Goal: Task Accomplishment & Management: Manage account settings

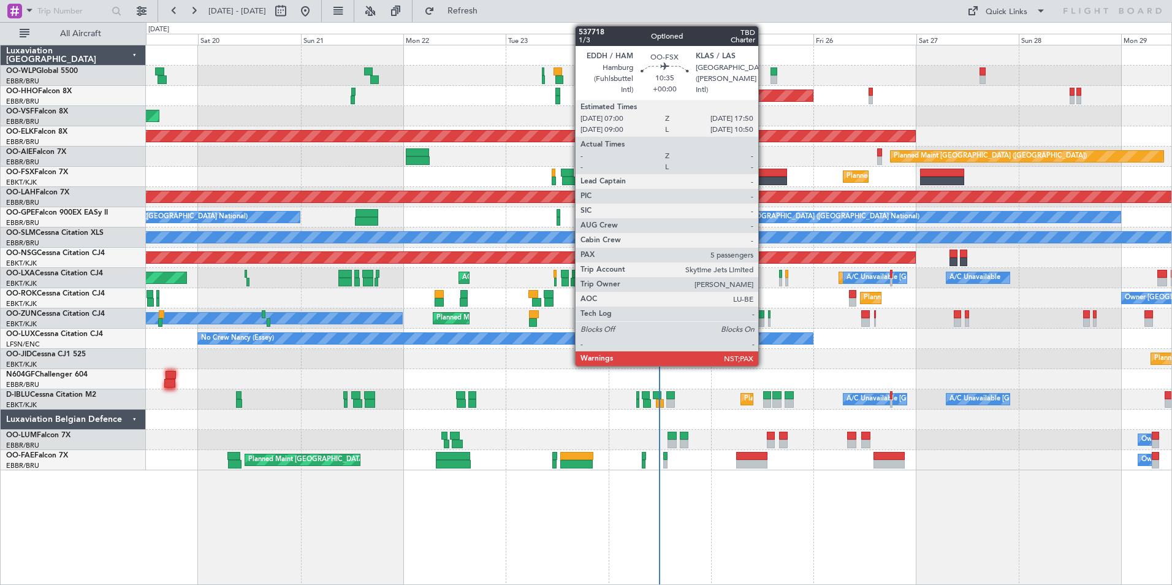
click at [764, 178] on div at bounding box center [764, 181] width 47 height 9
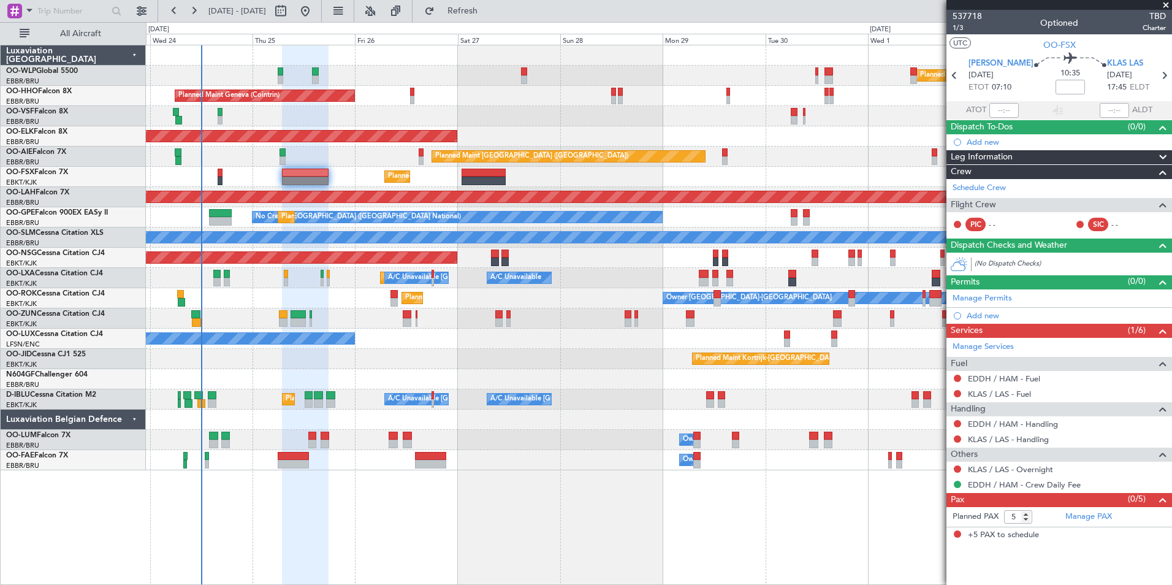
click at [247, 151] on div "Planned Maint Milan (Linate) Planned Maint Geneva (Cointrin) Planned Maint Kort…" at bounding box center [659, 257] width 1026 height 425
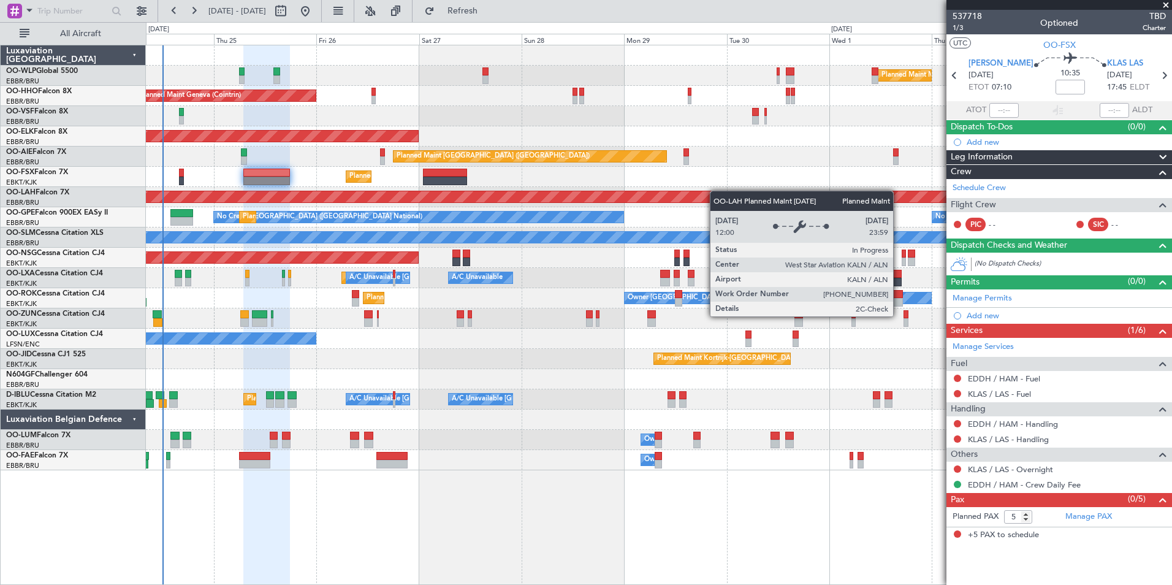
click at [682, 200] on div "Planned Maint [PERSON_NAME]-[GEOGRAPHIC_DATA][PERSON_NAME] ([GEOGRAPHIC_DATA][P…" at bounding box center [659, 197] width 1026 height 20
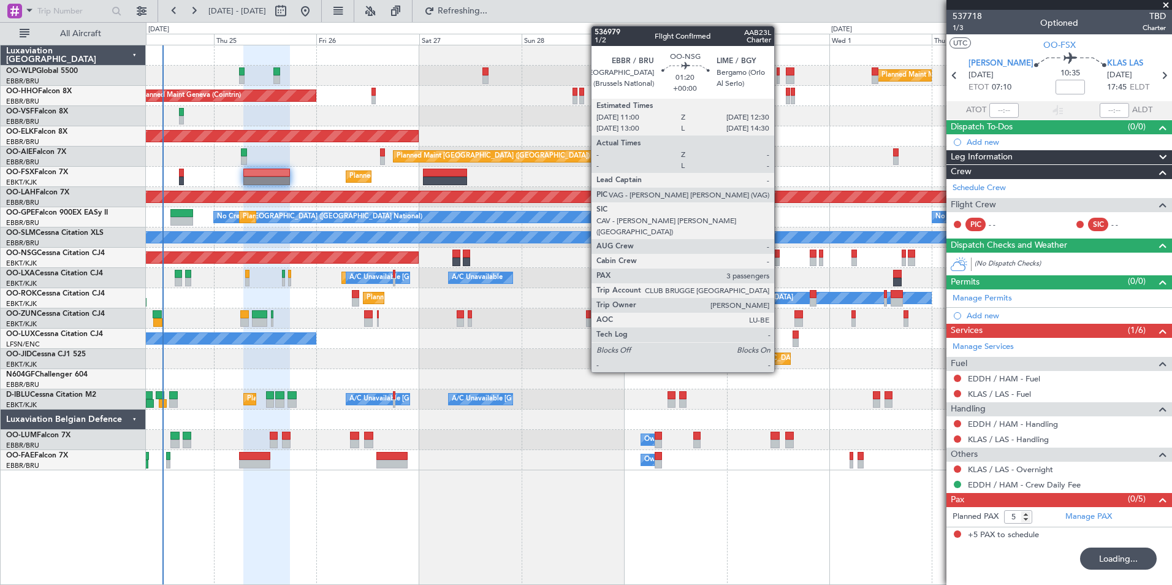
click at [779, 256] on div at bounding box center [776, 254] width 7 height 9
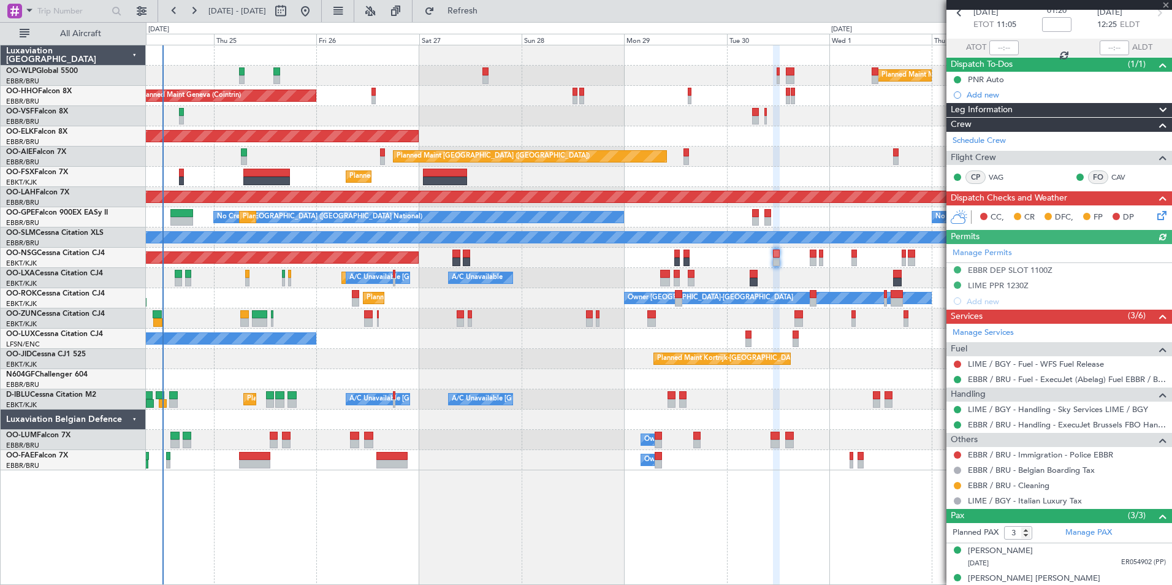
scroll to position [103, 0]
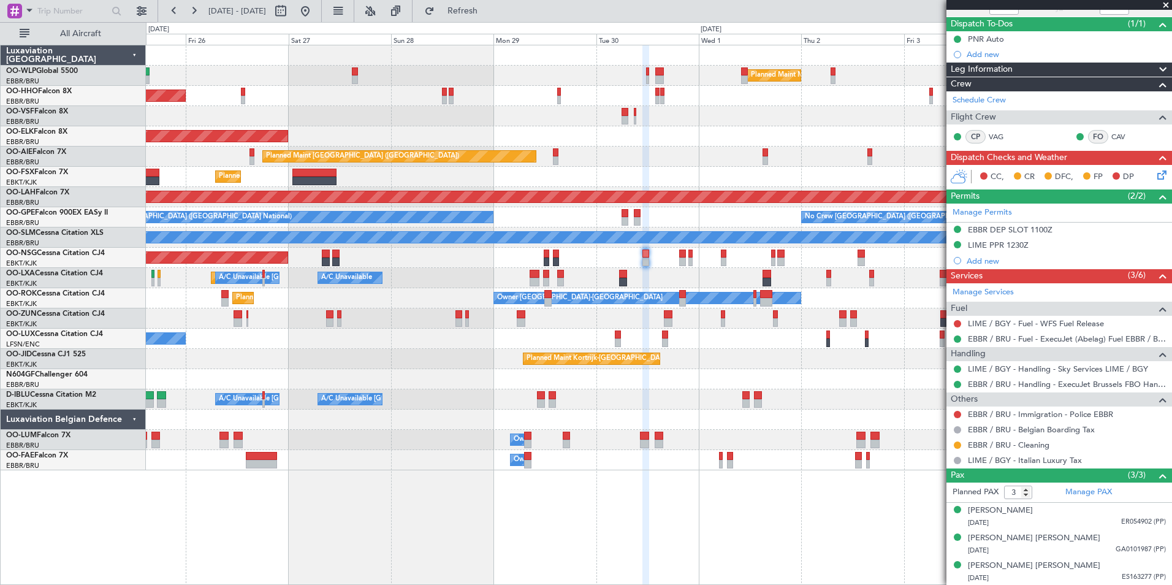
click at [777, 272] on div "Planned Maint Kortrijk-Wevelgem A/C Unavailable Brussels (Brussels National) A/…" at bounding box center [659, 278] width 1026 height 20
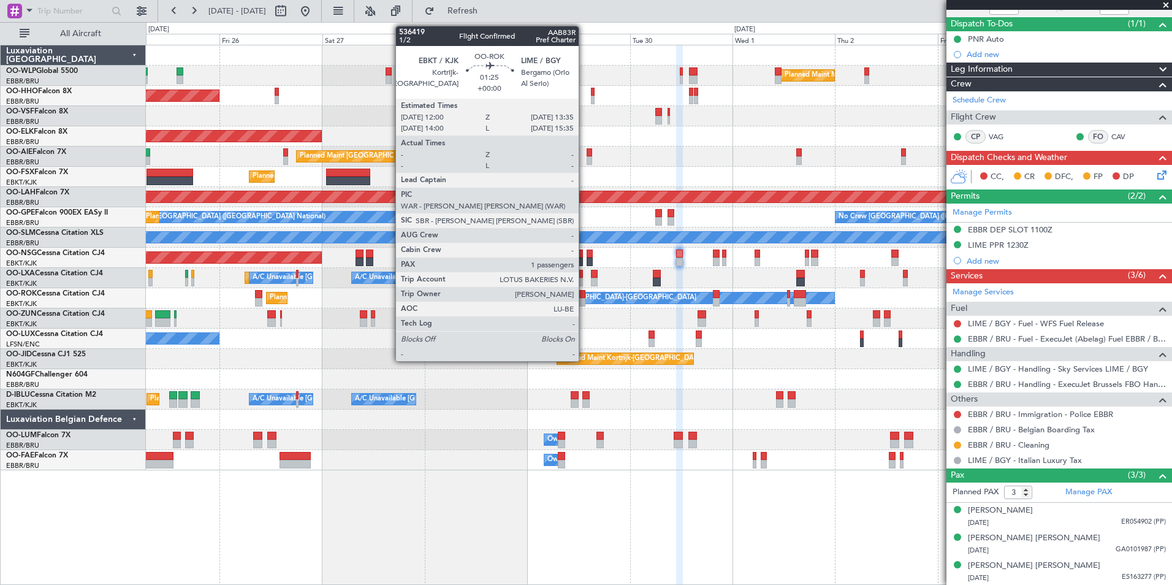
click at [584, 302] on div at bounding box center [581, 302] width 7 height 9
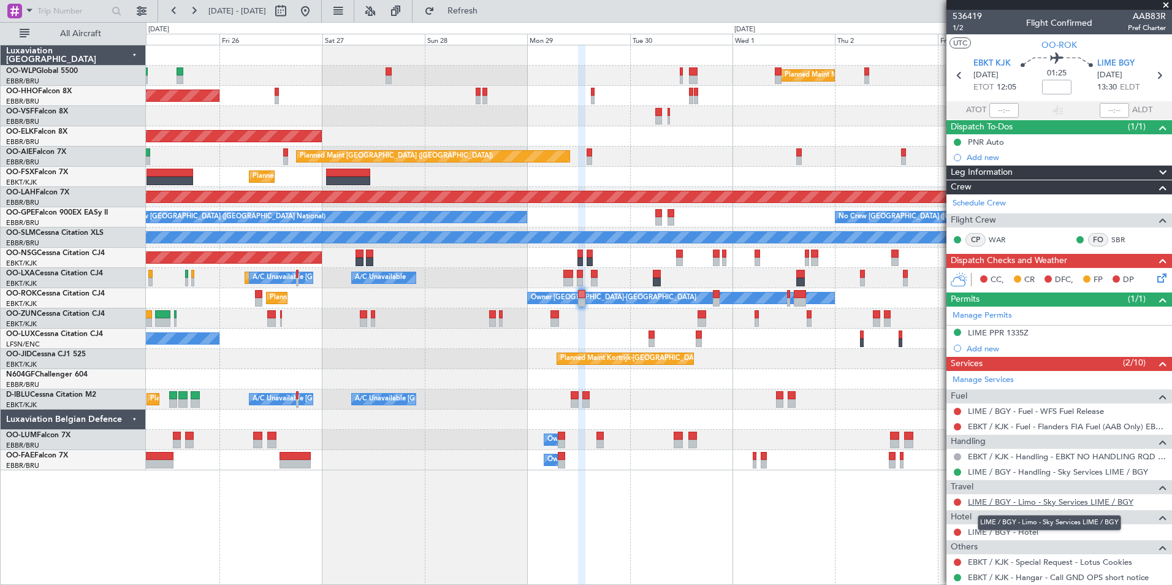
click at [995, 499] on link "LIME / BGY - Limo - Sky Services LIME / BGY" at bounding box center [1051, 502] width 166 height 10
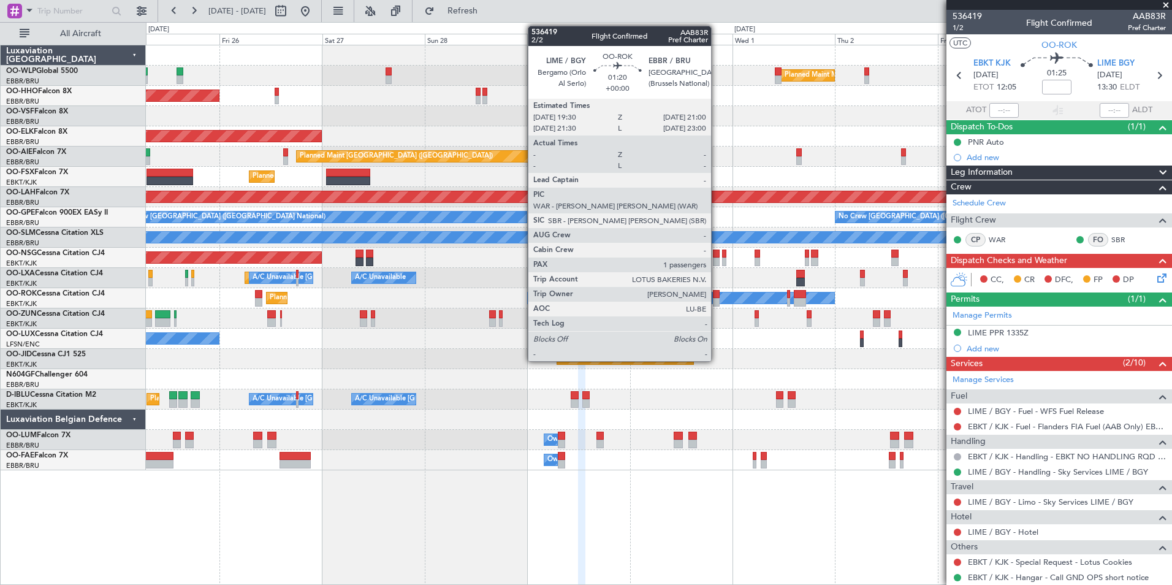
click at [717, 298] on div at bounding box center [716, 302] width 7 height 9
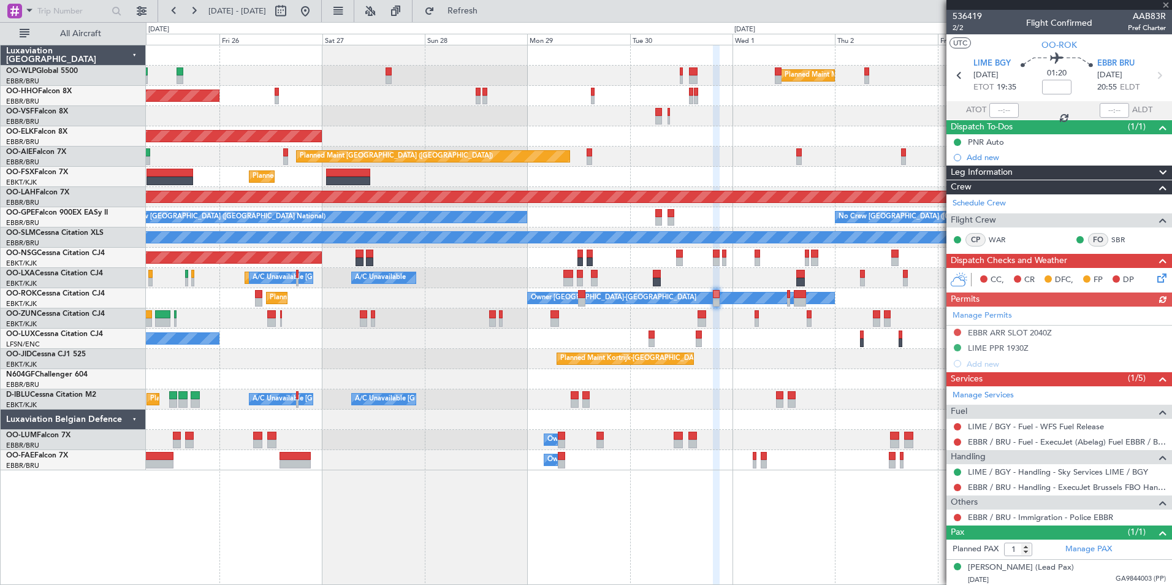
scroll to position [2, 0]
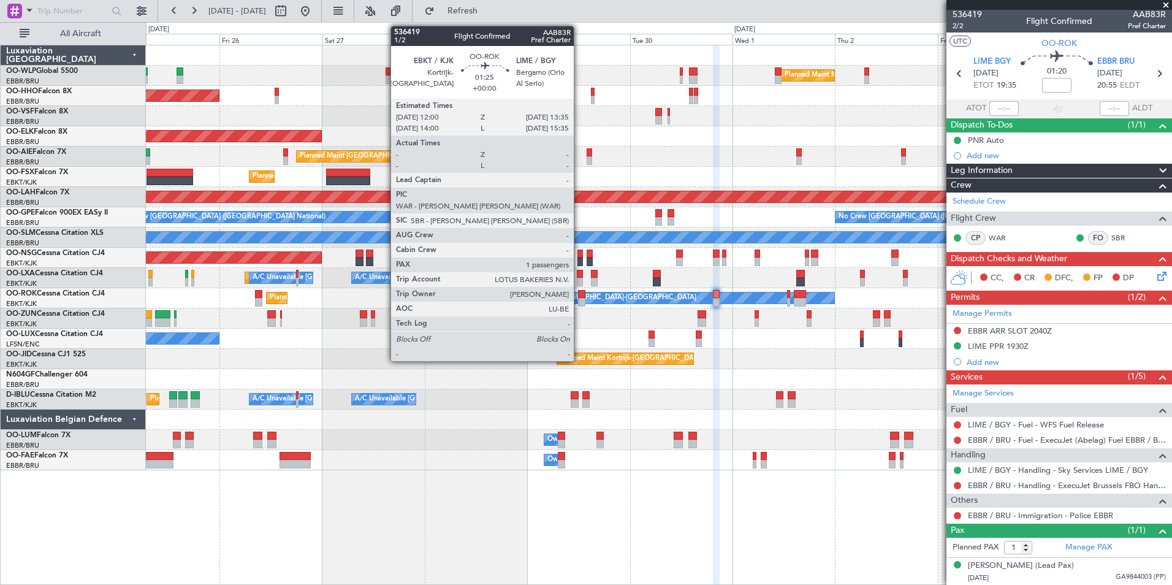
click at [579, 295] on div at bounding box center [581, 294] width 7 height 9
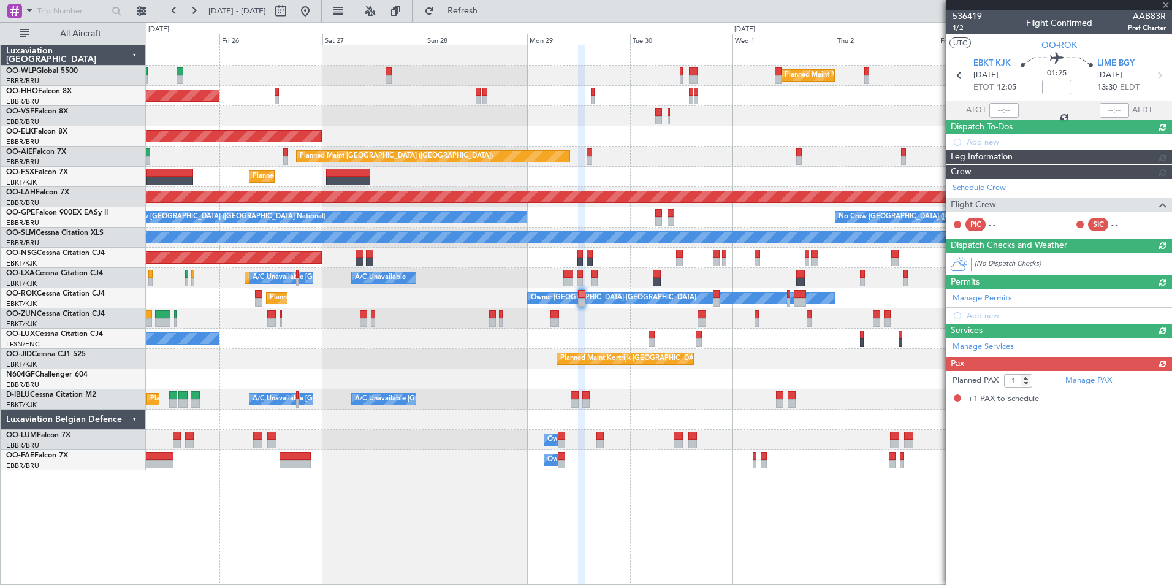
scroll to position [0, 0]
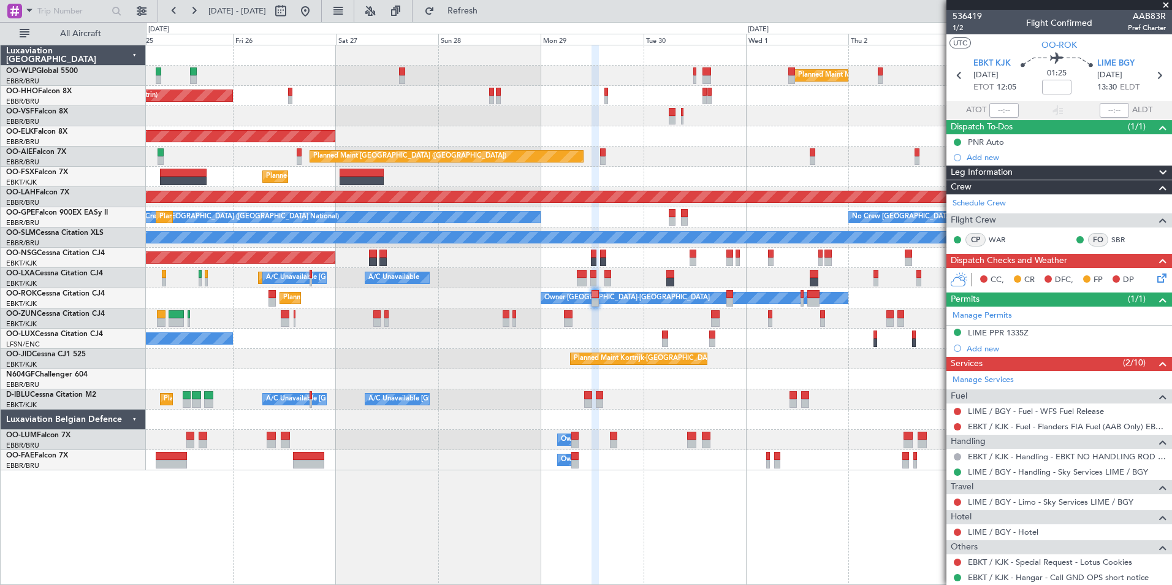
click at [731, 139] on div "Planned Maint Kortrijk-[GEOGRAPHIC_DATA]" at bounding box center [659, 136] width 1026 height 20
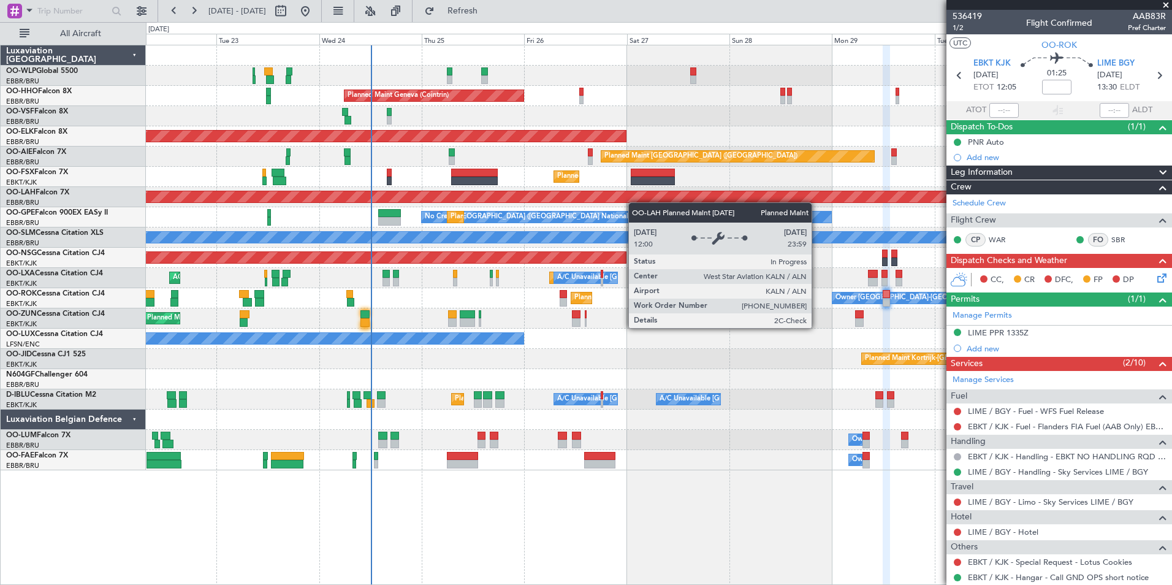
click at [668, 201] on div "Planned Maint [PERSON_NAME]-[GEOGRAPHIC_DATA][PERSON_NAME] ([GEOGRAPHIC_DATA][P…" at bounding box center [659, 196] width 3077 height 11
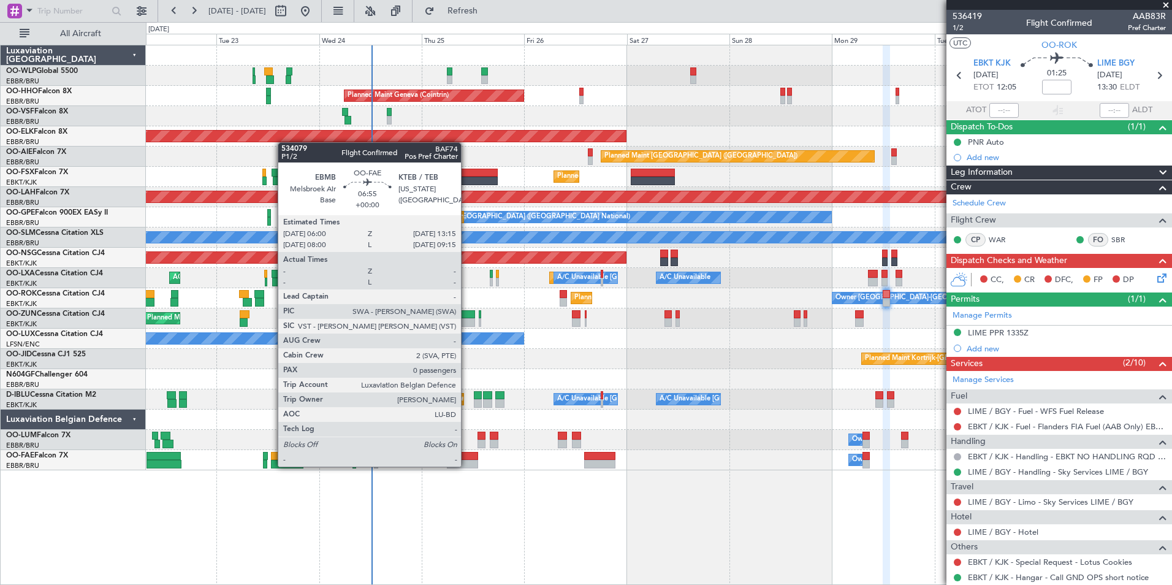
click at [467, 465] on div at bounding box center [462, 464] width 31 height 9
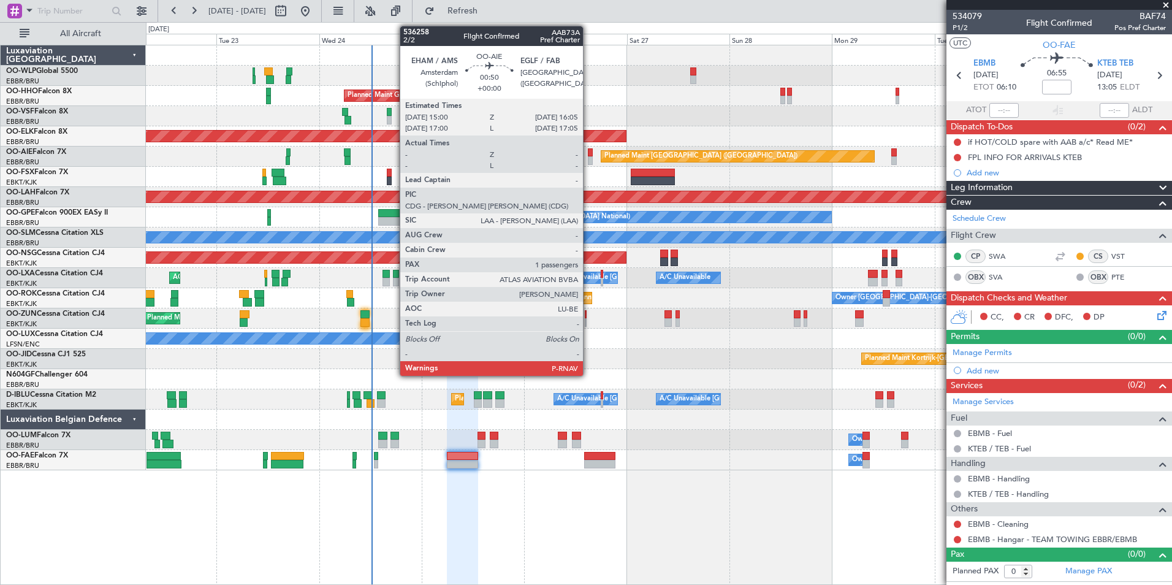
click at [589, 155] on div at bounding box center [590, 152] width 5 height 9
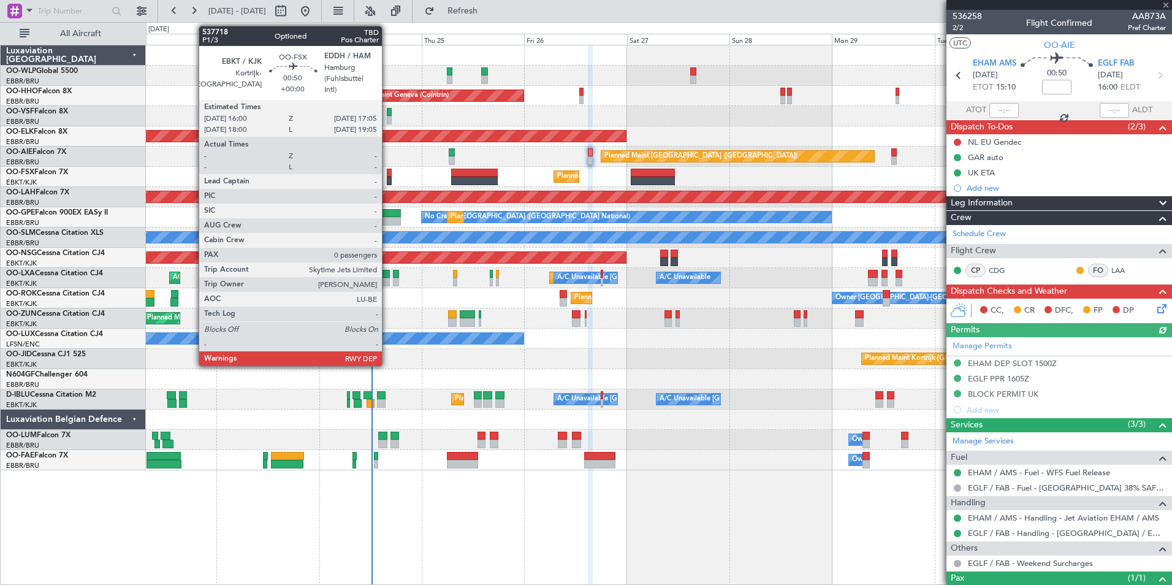
click at [388, 177] on div at bounding box center [389, 181] width 5 height 9
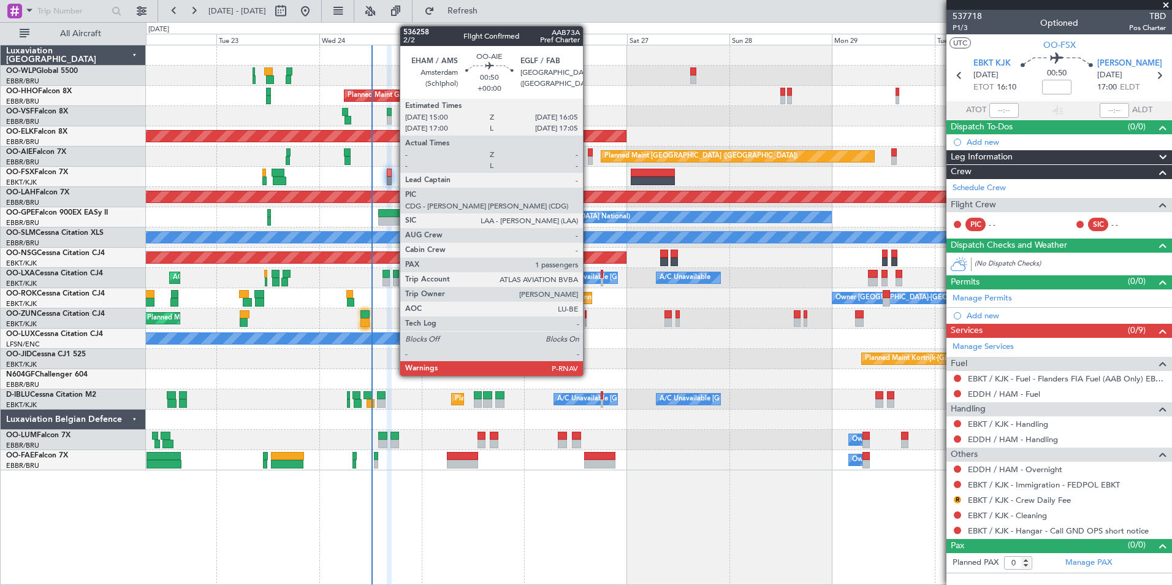
click at [589, 162] on div at bounding box center [590, 160] width 5 height 9
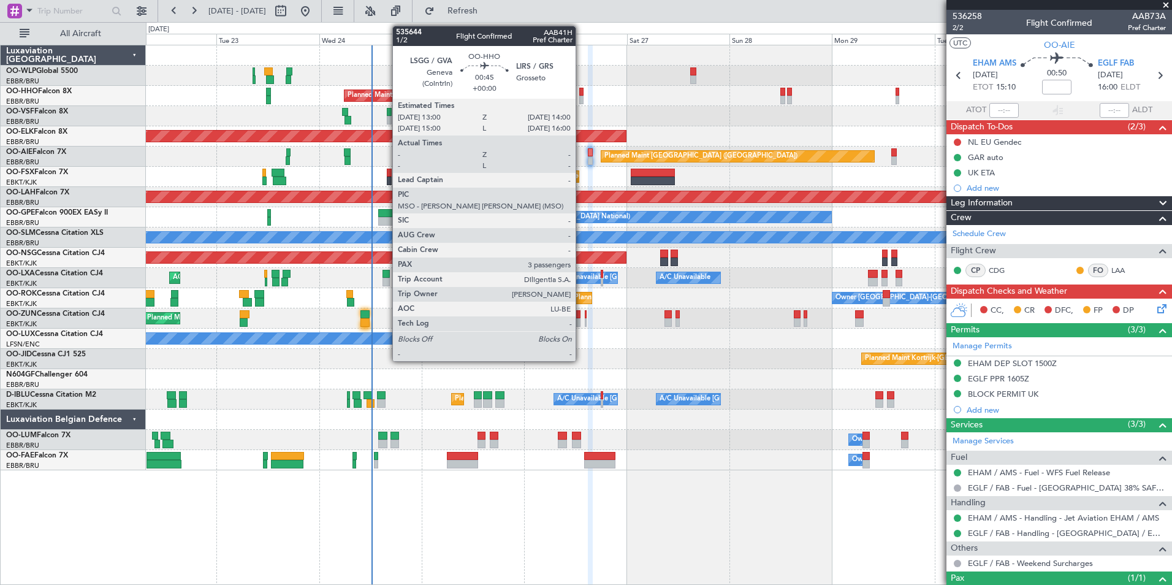
click at [581, 93] on div at bounding box center [581, 92] width 4 height 9
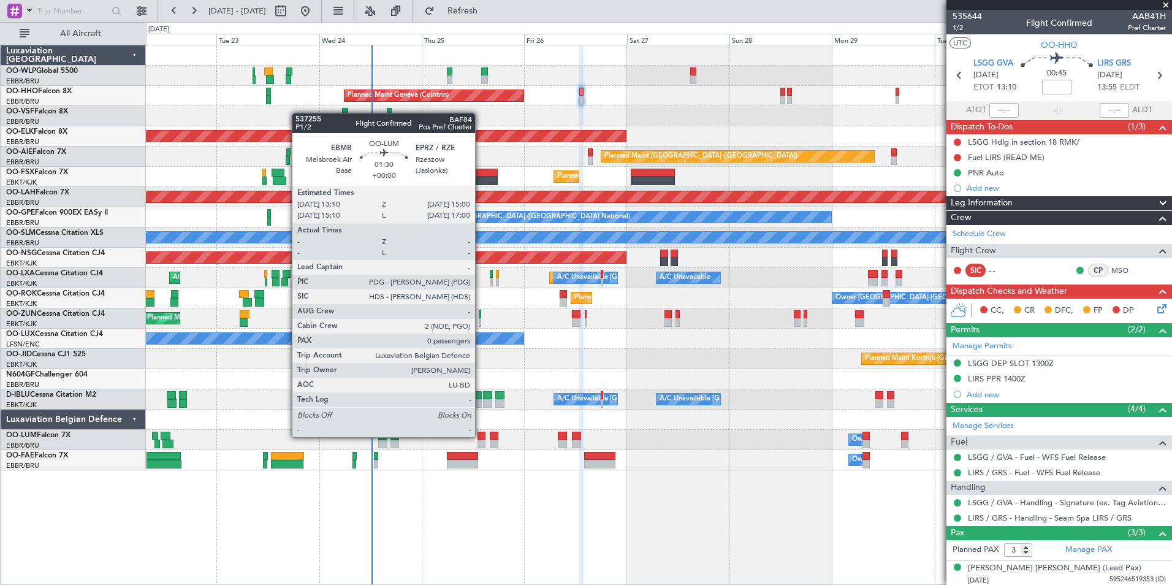
click at [481, 436] on div at bounding box center [482, 436] width 8 height 9
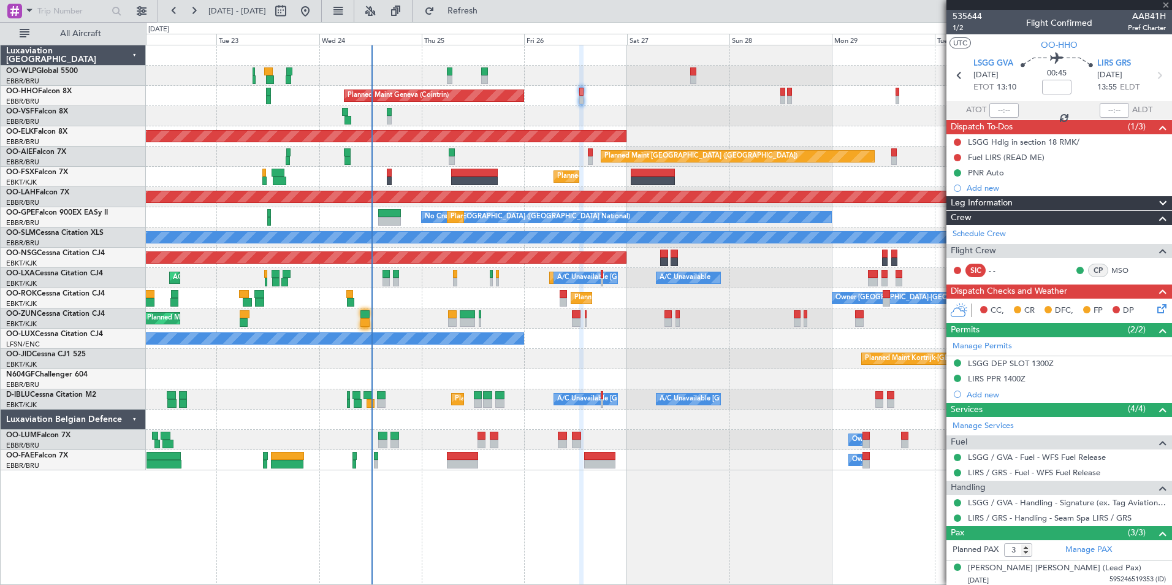
type input "0"
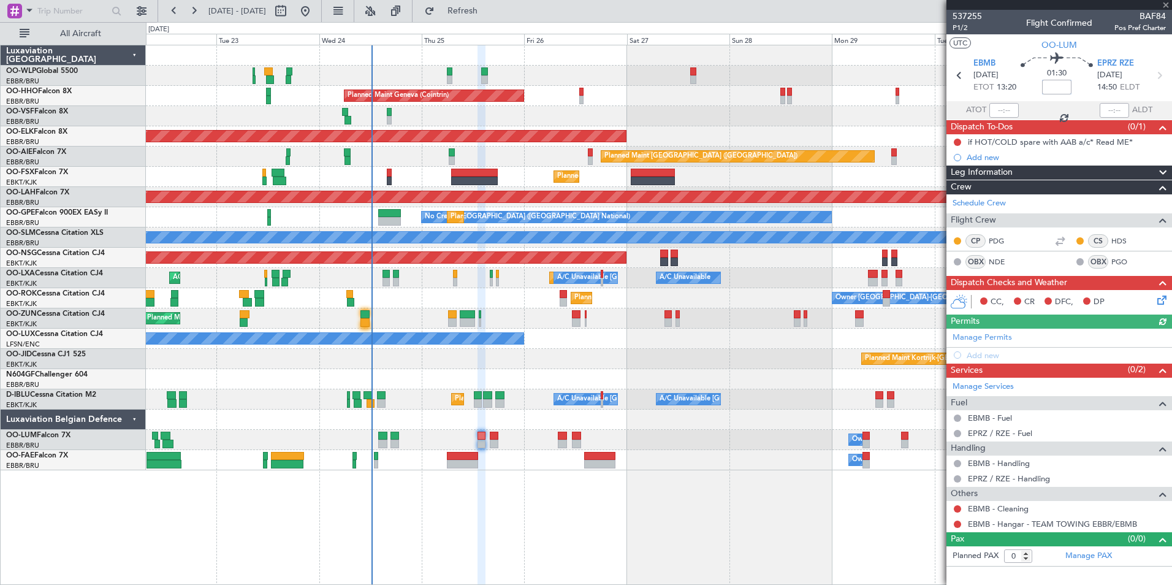
click at [1069, 91] on input at bounding box center [1056, 87] width 29 height 15
click at [1061, 89] on input at bounding box center [1056, 87] width 29 height 15
type input "+00:00"
click at [1056, 86] on span at bounding box center [1057, 87] width 15 height 15
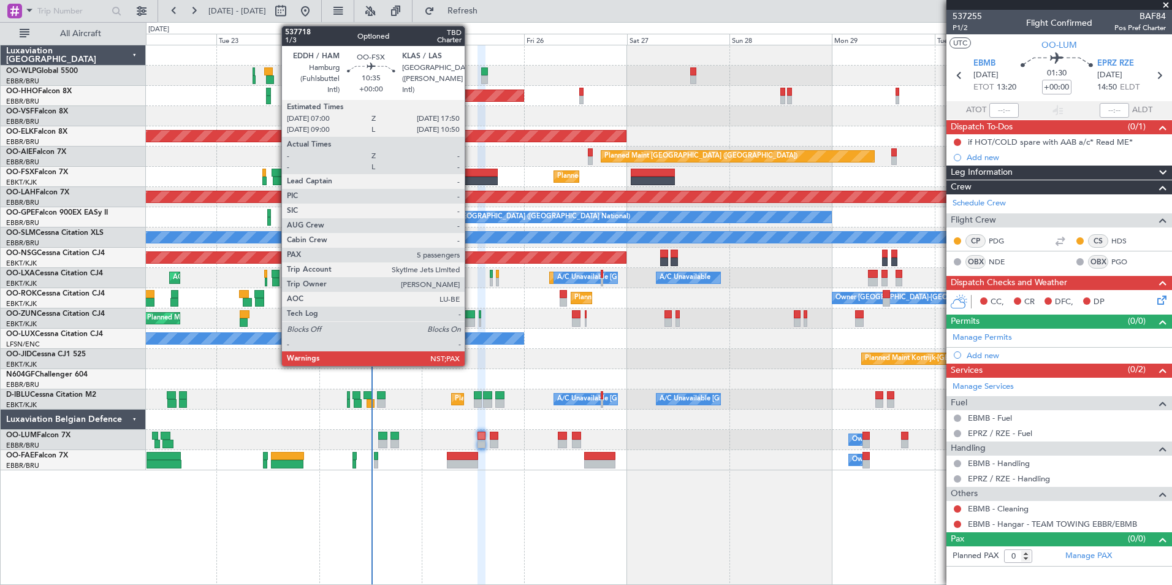
click at [470, 172] on div at bounding box center [474, 173] width 47 height 9
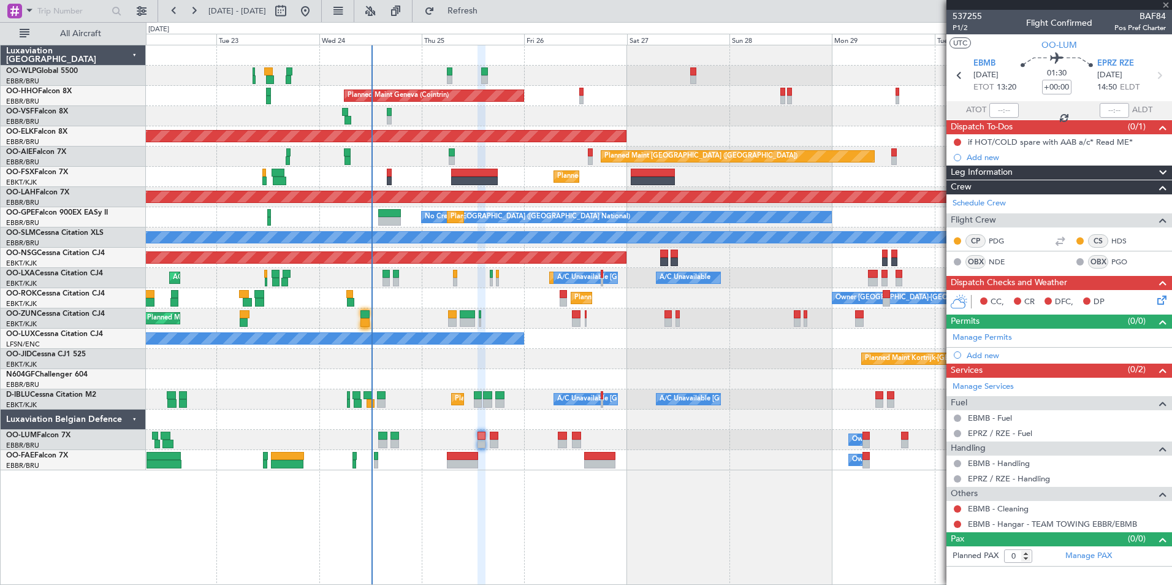
type input "5"
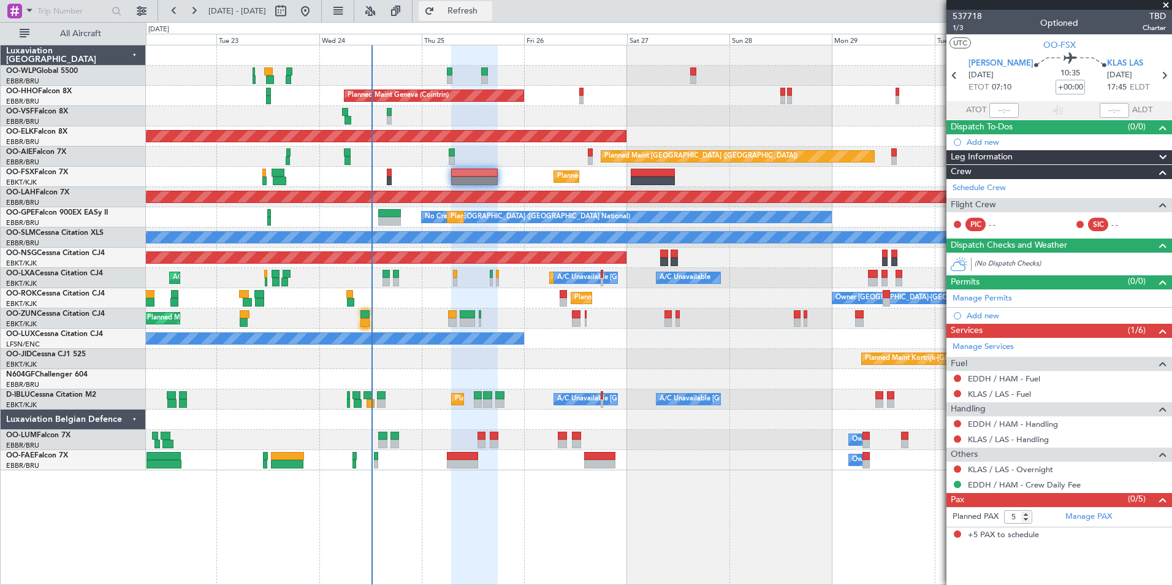
click at [469, 18] on button "Refresh" at bounding box center [456, 11] width 74 height 20
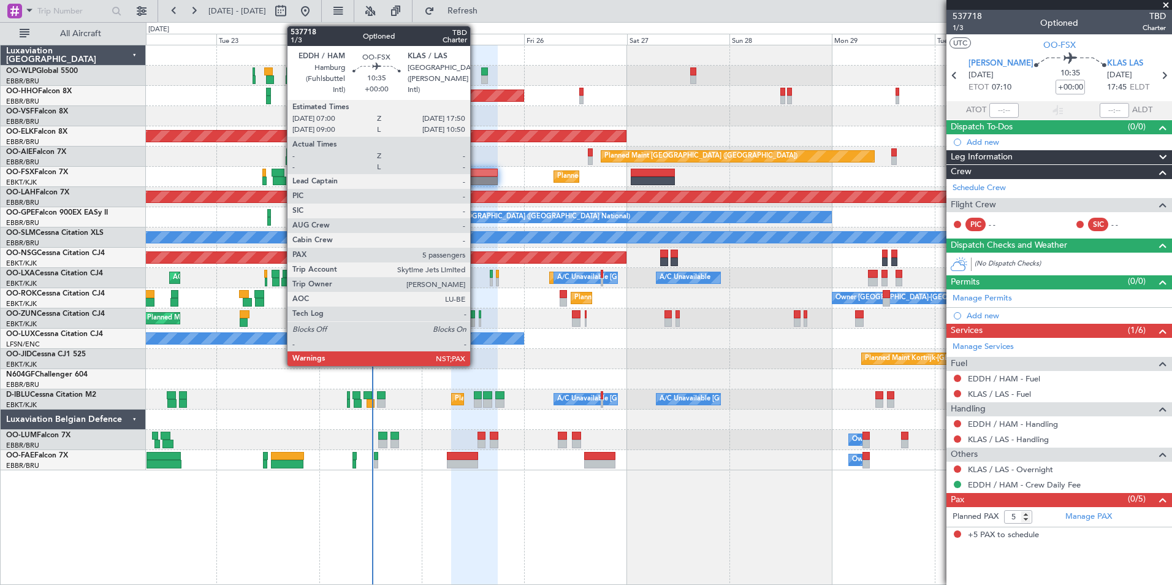
click at [476, 175] on div at bounding box center [474, 173] width 47 height 9
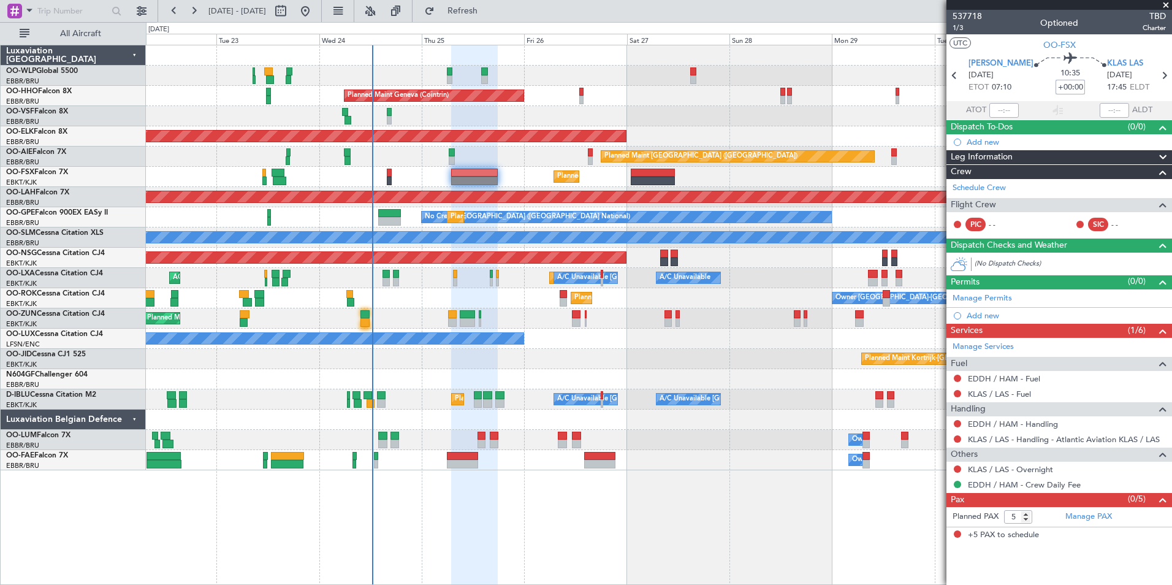
click at [1061, 89] on input "+00:00" at bounding box center [1070, 87] width 29 height 15
click at [915, 108] on div at bounding box center [659, 116] width 1026 height 20
type input "+00:15"
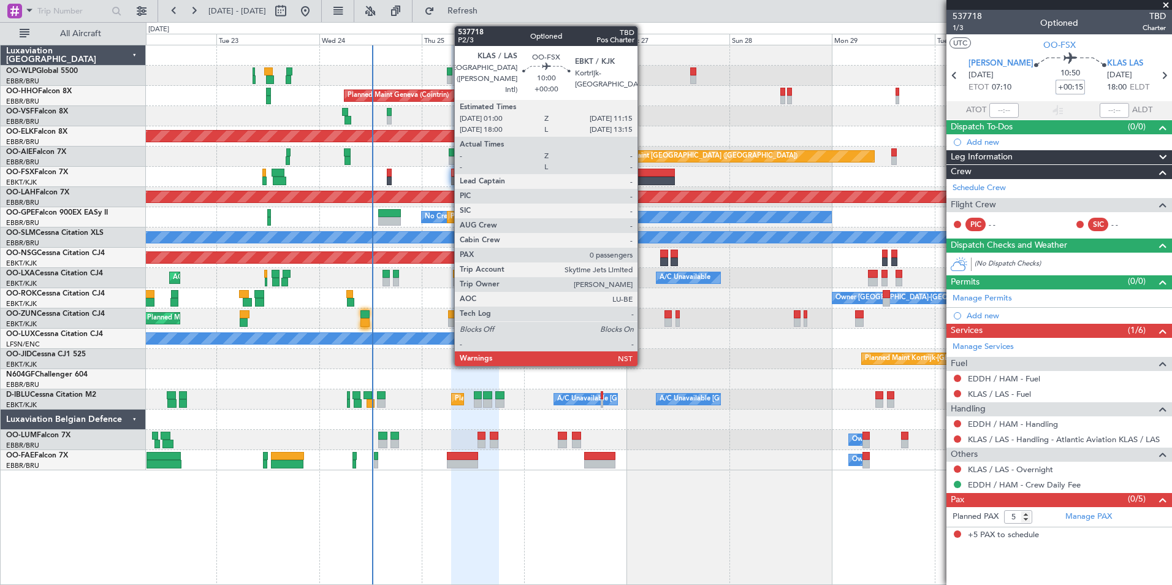
click at [643, 180] on div at bounding box center [653, 181] width 44 height 9
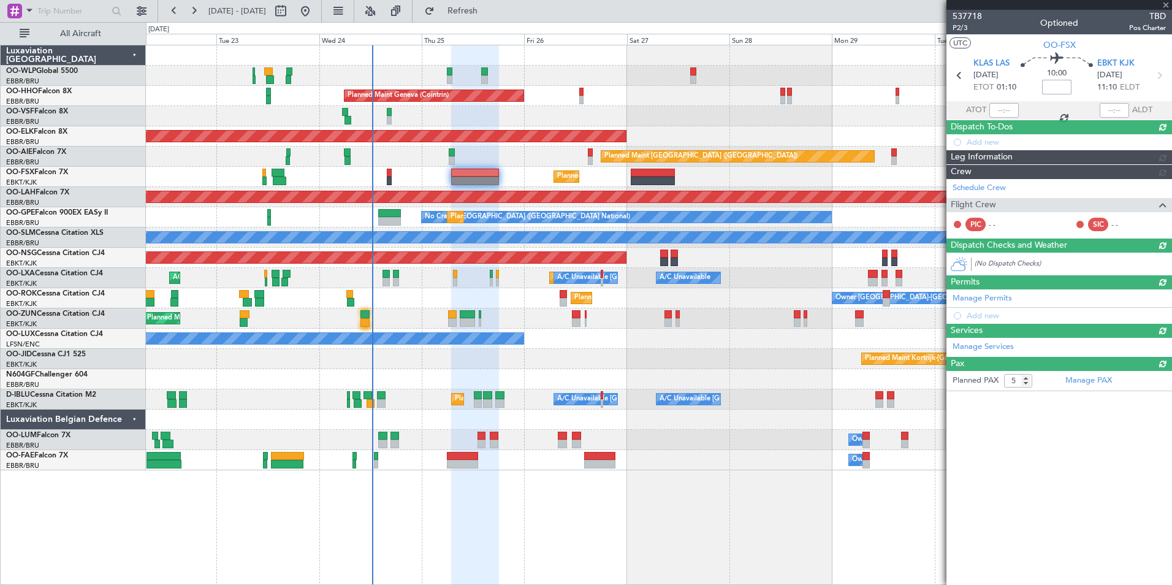
type input "0"
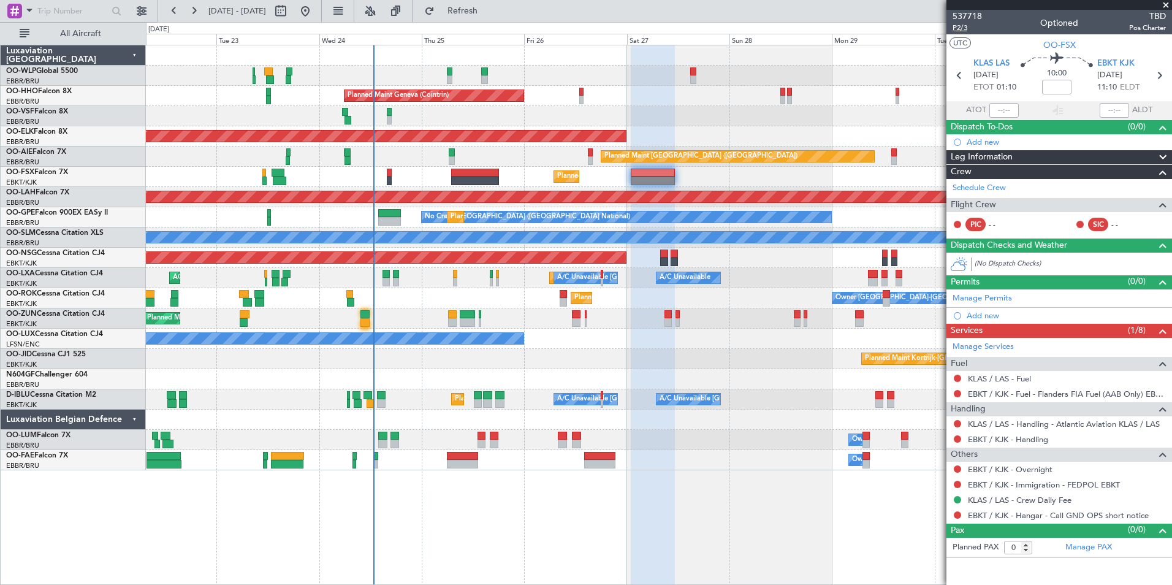
click at [959, 28] on span "P2/3" at bounding box center [967, 28] width 29 height 10
click at [1052, 85] on input at bounding box center [1056, 87] width 29 height 15
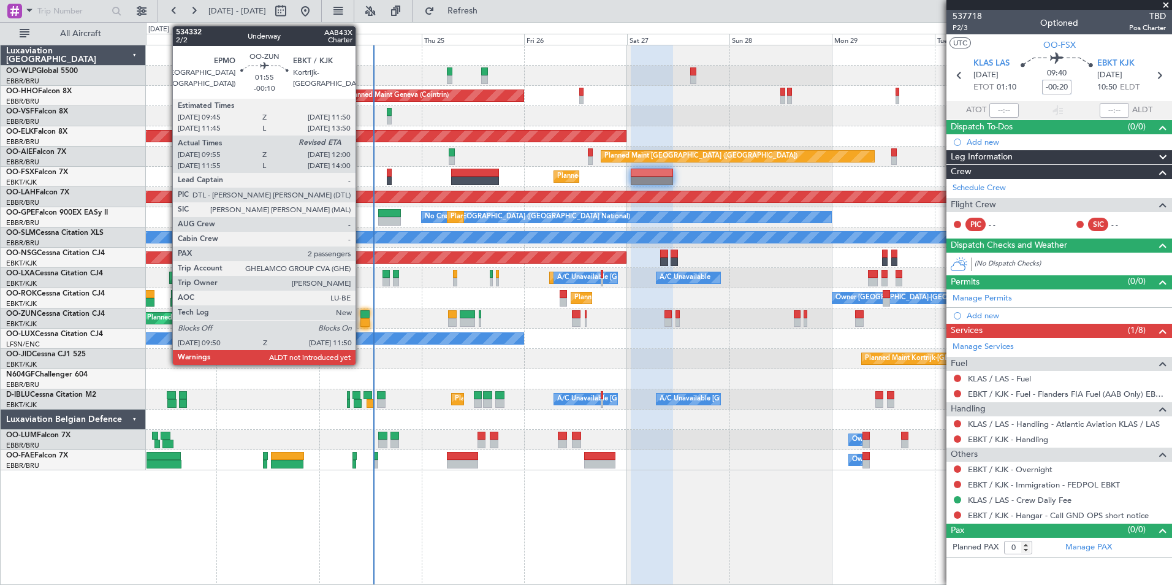
click at [361, 319] on div at bounding box center [365, 322] width 9 height 9
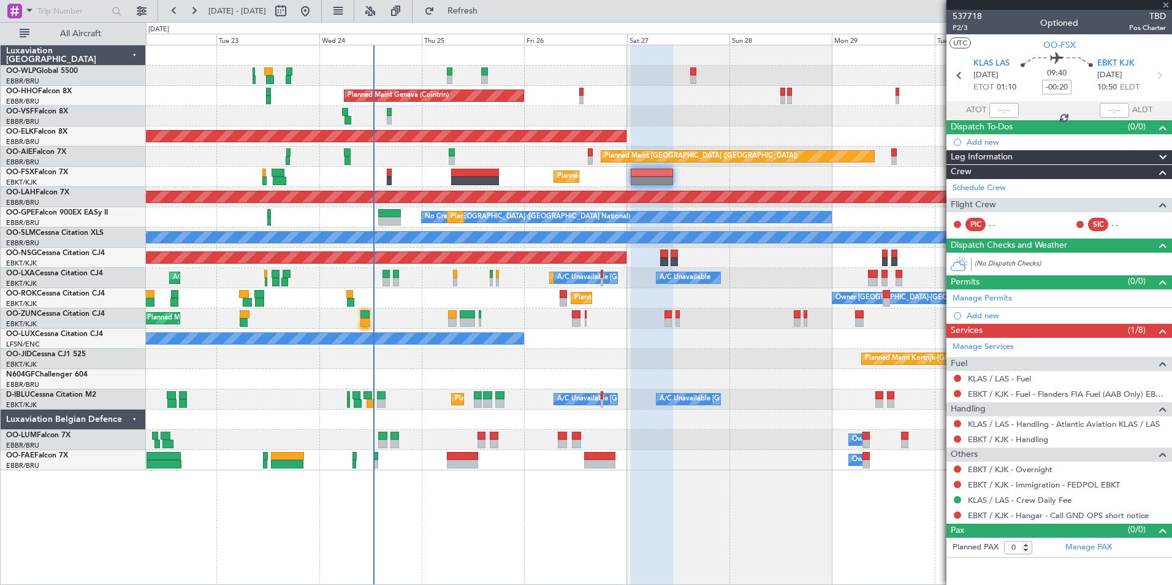
type input "-00:10"
type input "10:00"
type input "2"
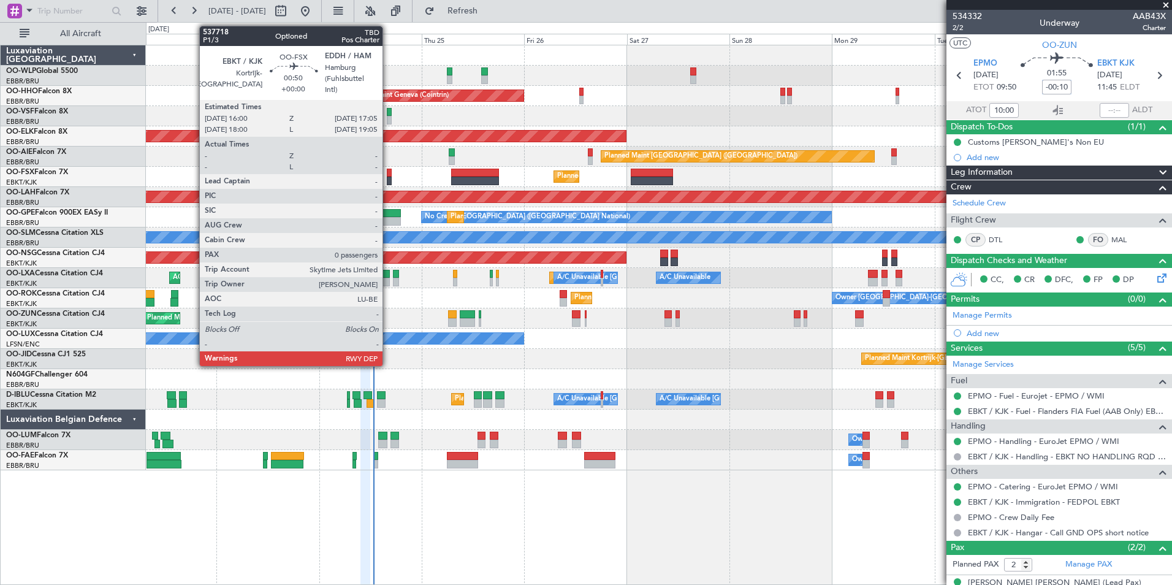
click at [388, 178] on div at bounding box center [389, 181] width 5 height 9
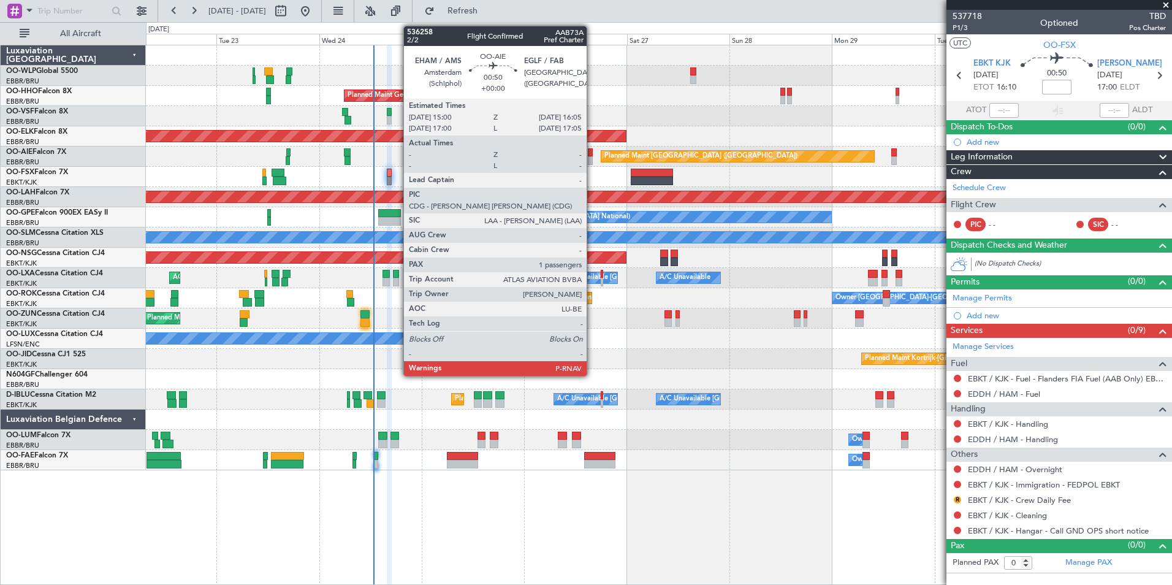
click at [592, 158] on div at bounding box center [590, 160] width 5 height 9
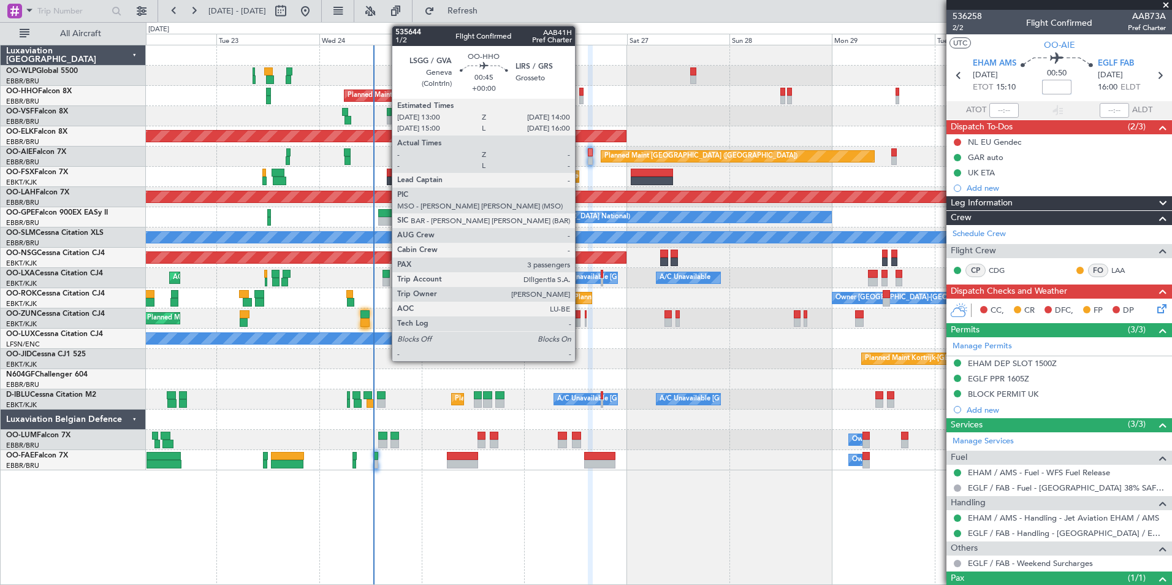
click at [581, 99] on div at bounding box center [581, 100] width 4 height 9
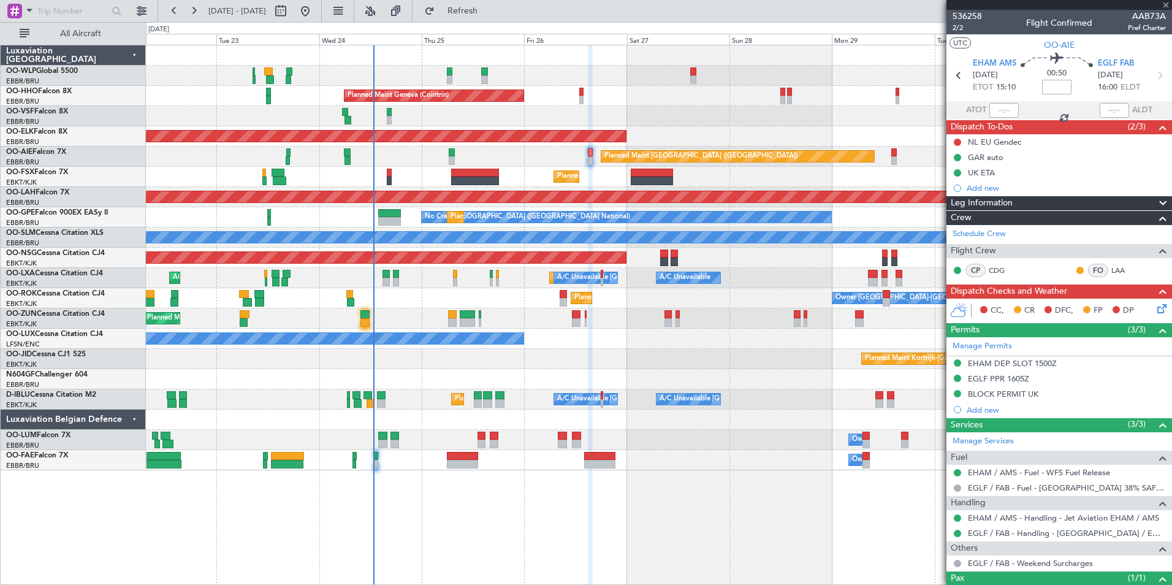
type input "3"
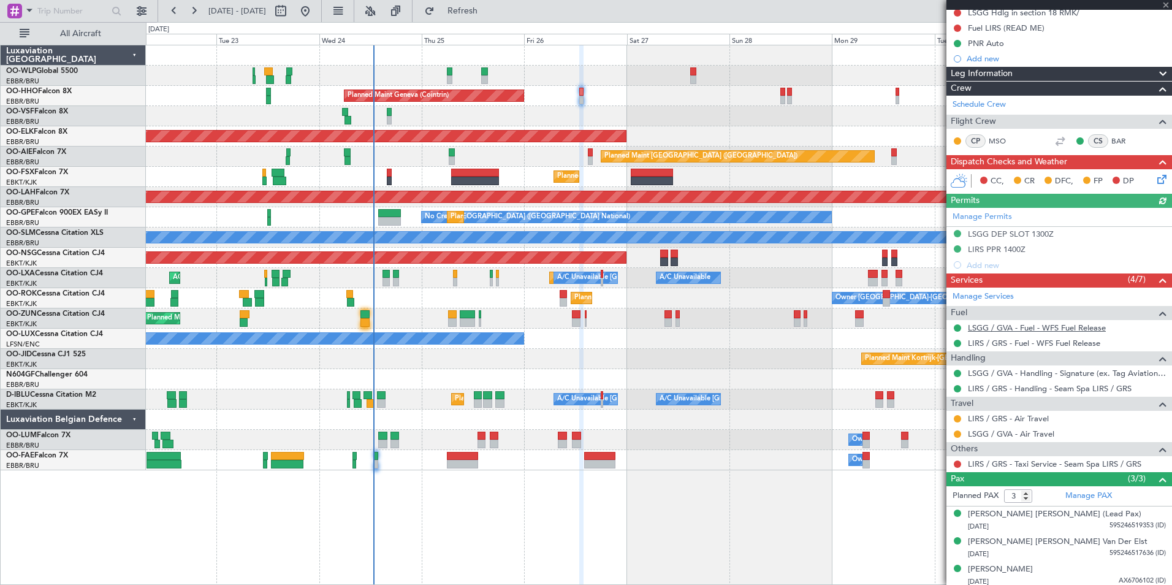
scroll to position [133, 0]
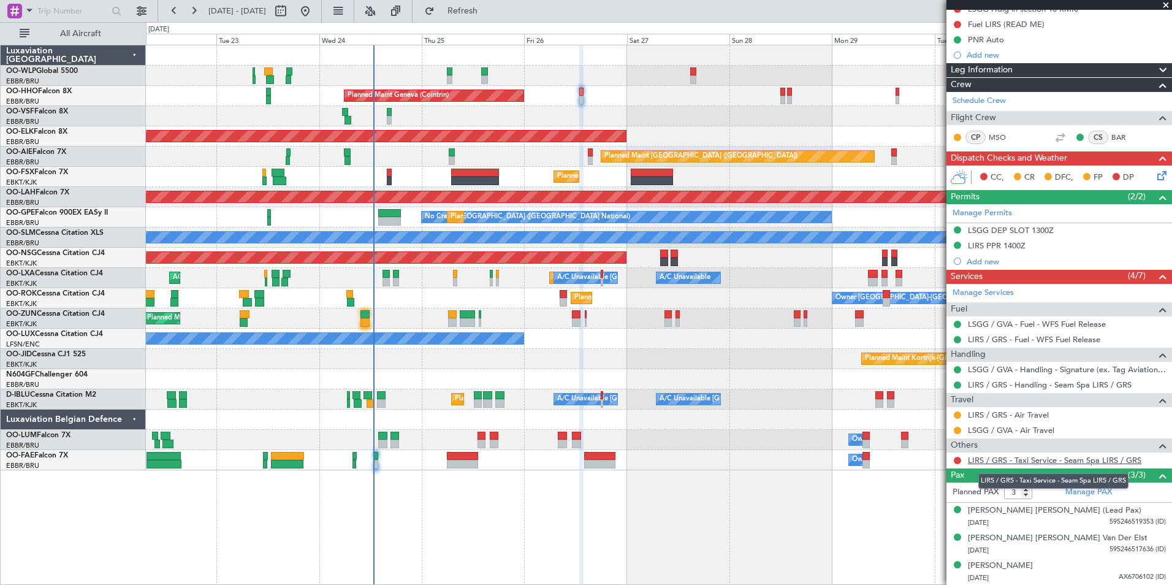
click at [1015, 459] on link "LIRS / GRS - Taxi Service - Seam Spa LIRS / GRS" at bounding box center [1055, 460] width 174 height 10
click at [1018, 456] on link "LIRS / GRS - Taxi Service - Seam Spa LIRS / GRS" at bounding box center [1055, 460] width 174 height 10
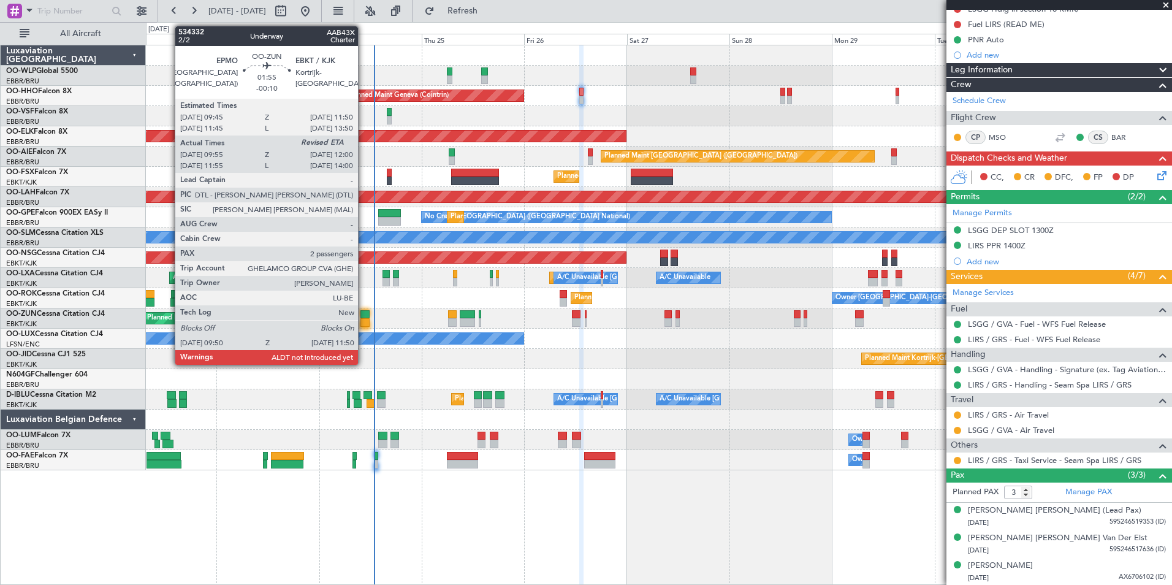
click at [364, 316] on div at bounding box center [365, 314] width 9 height 9
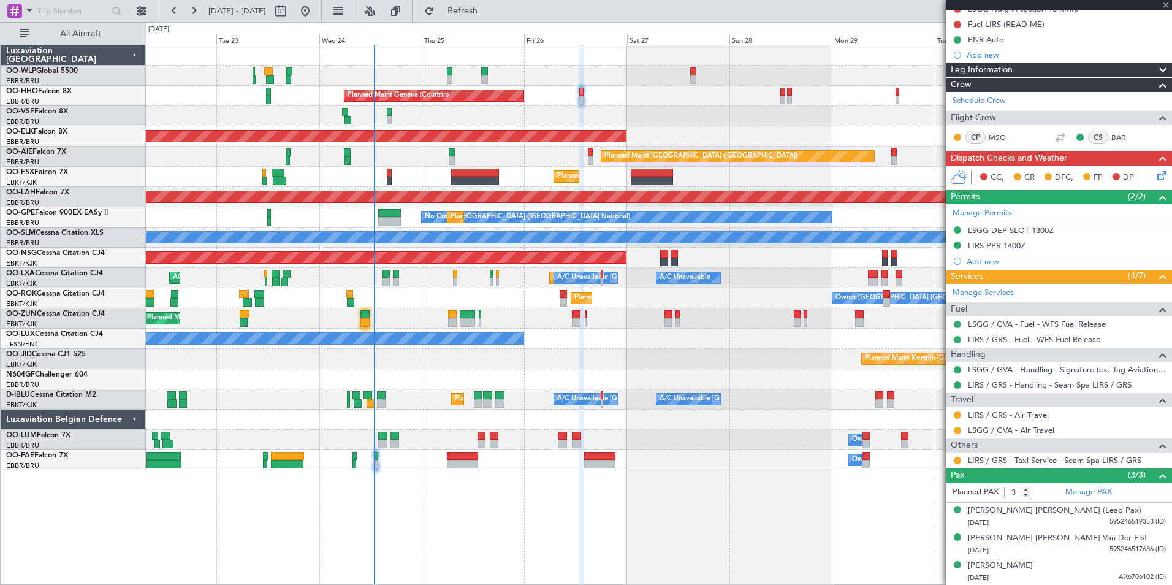
type input "-00:10"
type input "10:00"
type input "2"
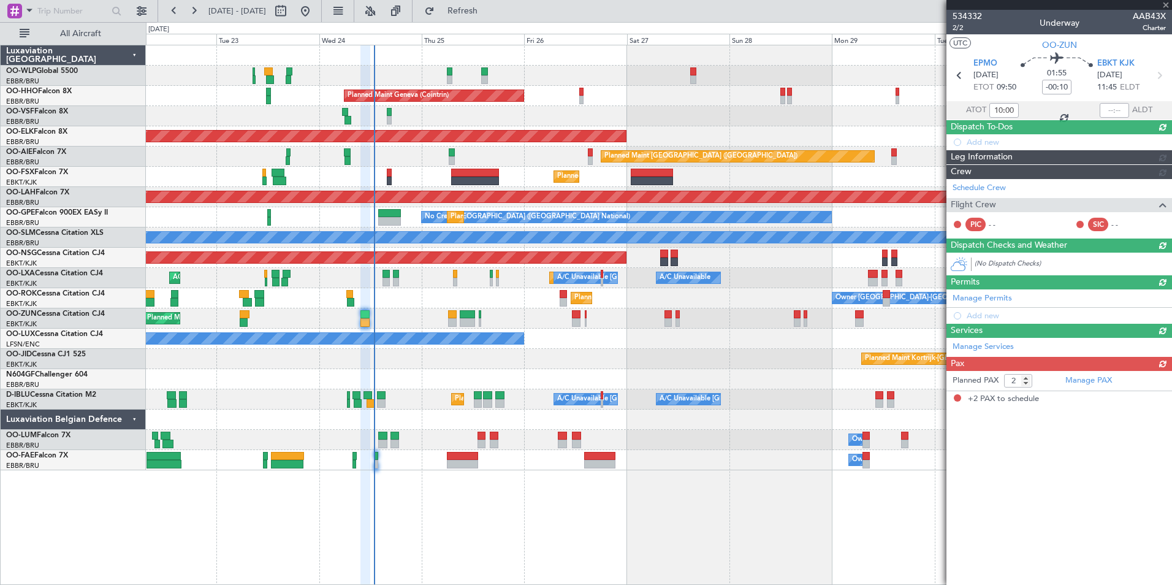
scroll to position [0, 0]
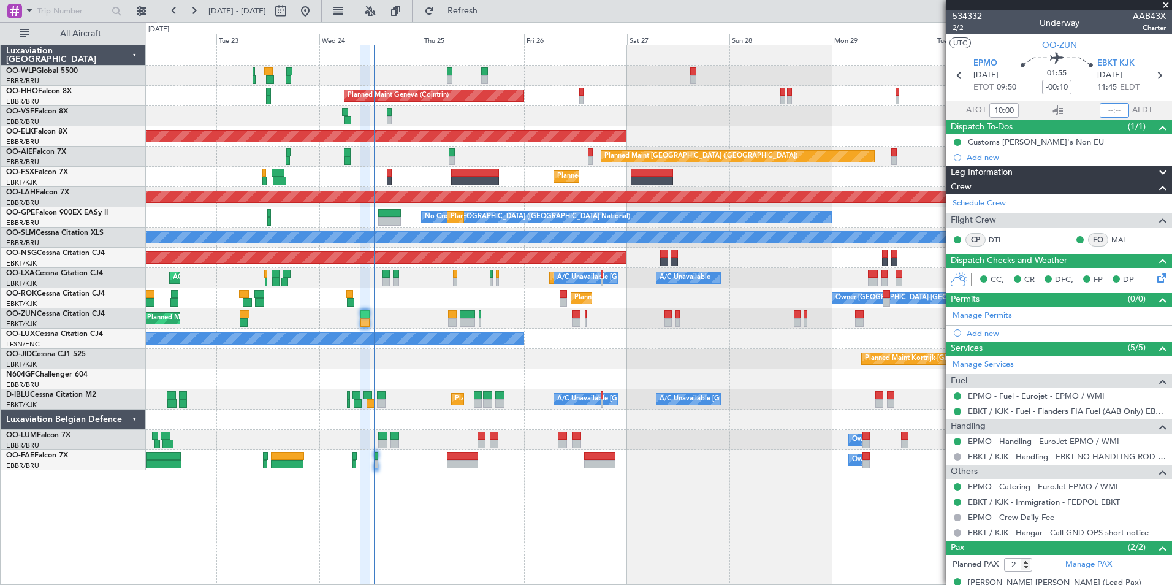
click at [1107, 109] on input "text" at bounding box center [1114, 110] width 29 height 15
click at [855, 78] on div "Planned Maint Milan (Linate)" at bounding box center [659, 76] width 1026 height 20
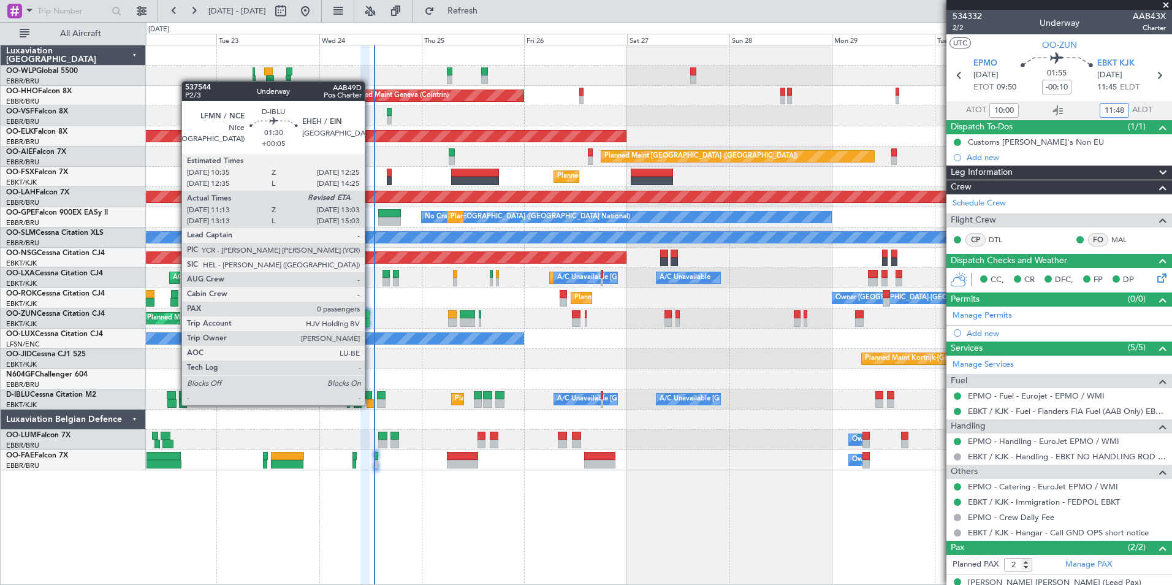
click at [370, 404] on div at bounding box center [371, 403] width 8 height 9
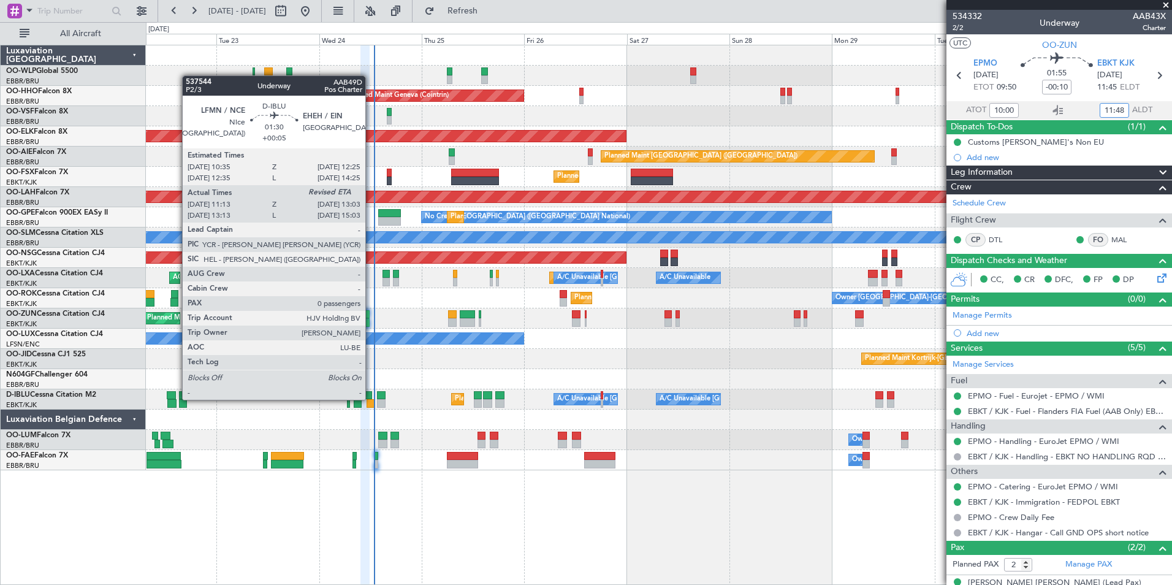
type input "11:48"
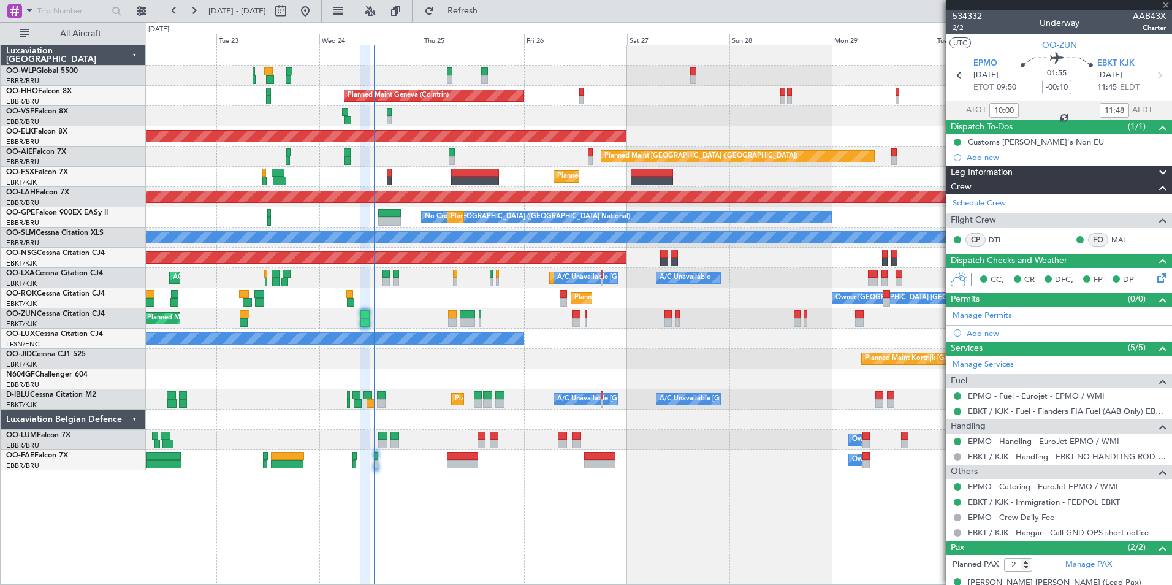
type input "+00:05"
type input "11:28"
type input "0"
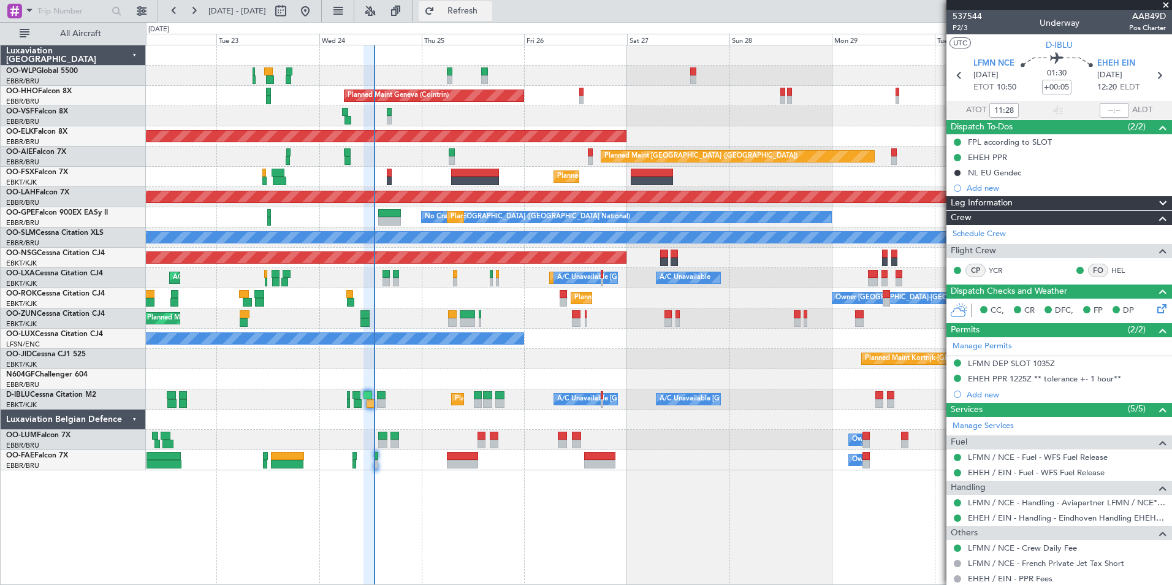
click at [492, 2] on button "Refresh" at bounding box center [456, 11] width 74 height 20
click at [326, 91] on div "Planned Maint Milan (Linate) Planned Maint Geneva (Cointrin) Planned Maint Kort…" at bounding box center [659, 257] width 1026 height 425
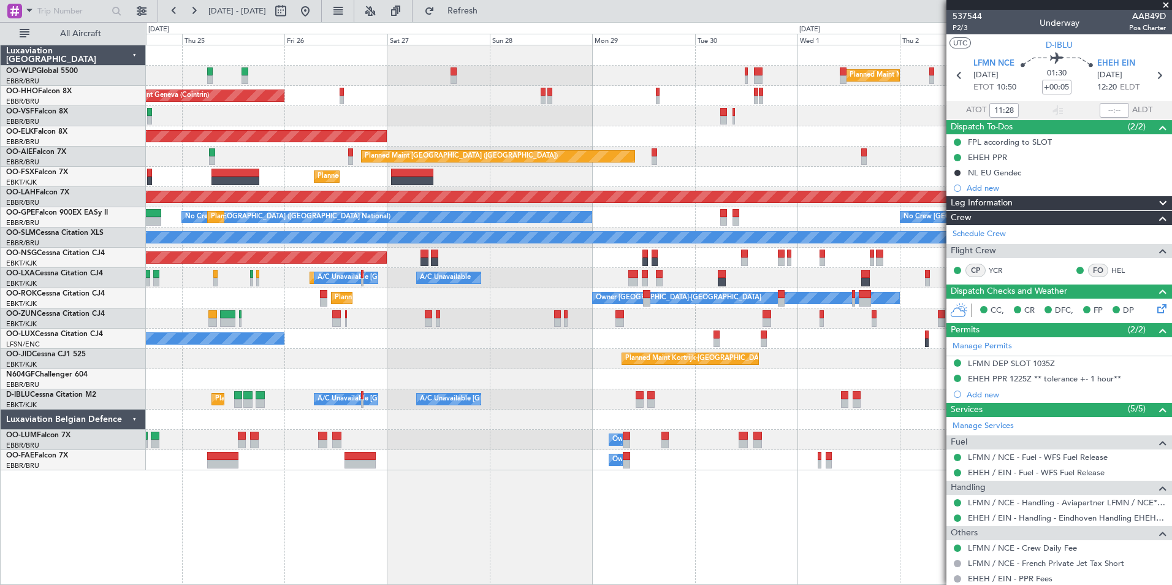
click at [415, 58] on div "Planned Maint Milan (Linate) Planned Maint Geneva (Cointrin) Planned Maint Kort…" at bounding box center [659, 257] width 1026 height 425
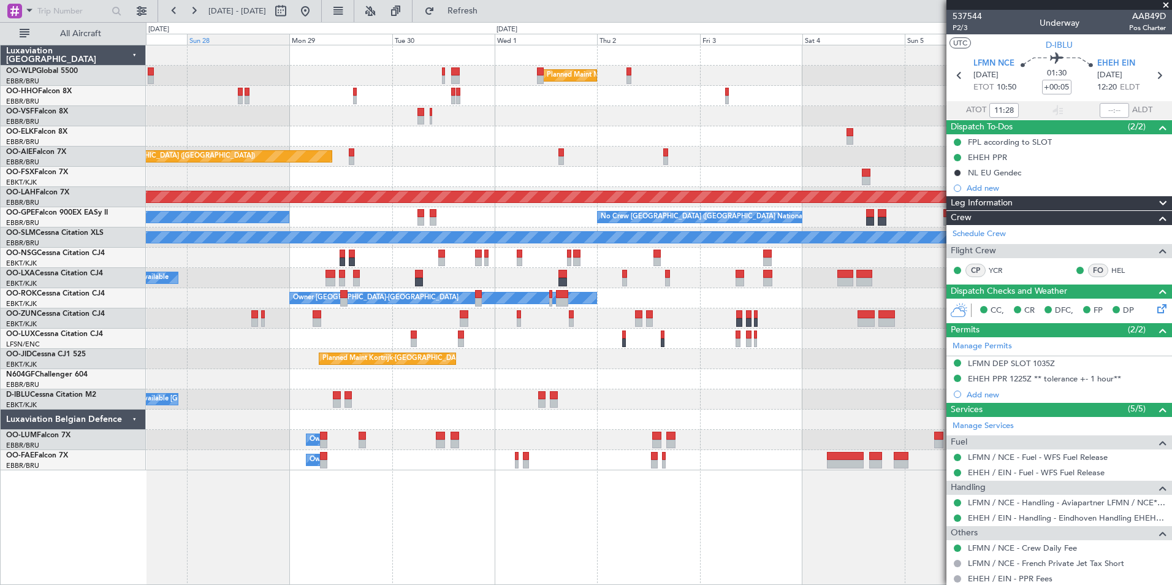
click at [321, 42] on div "Planned Maint Milan (Linate) Planned Maint Geneva (Cointrin) Planned Maint Kort…" at bounding box center [586, 303] width 1172 height 563
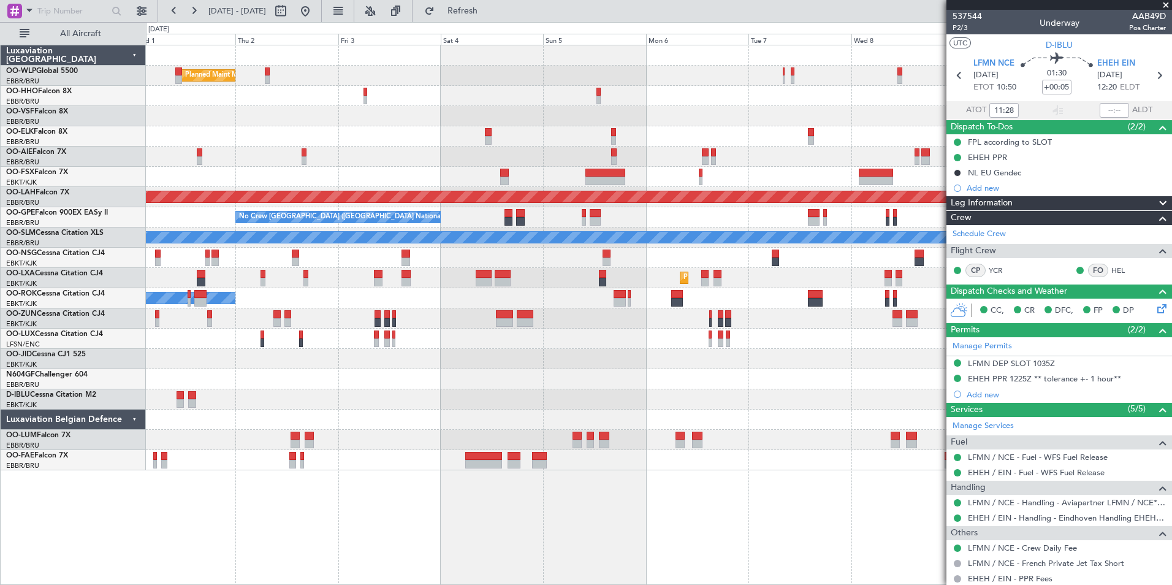
click at [380, 67] on div "Planned Maint Milan (Linate) Planned Maint London (Farnborough) Planned Maint A…" at bounding box center [659, 257] width 1026 height 425
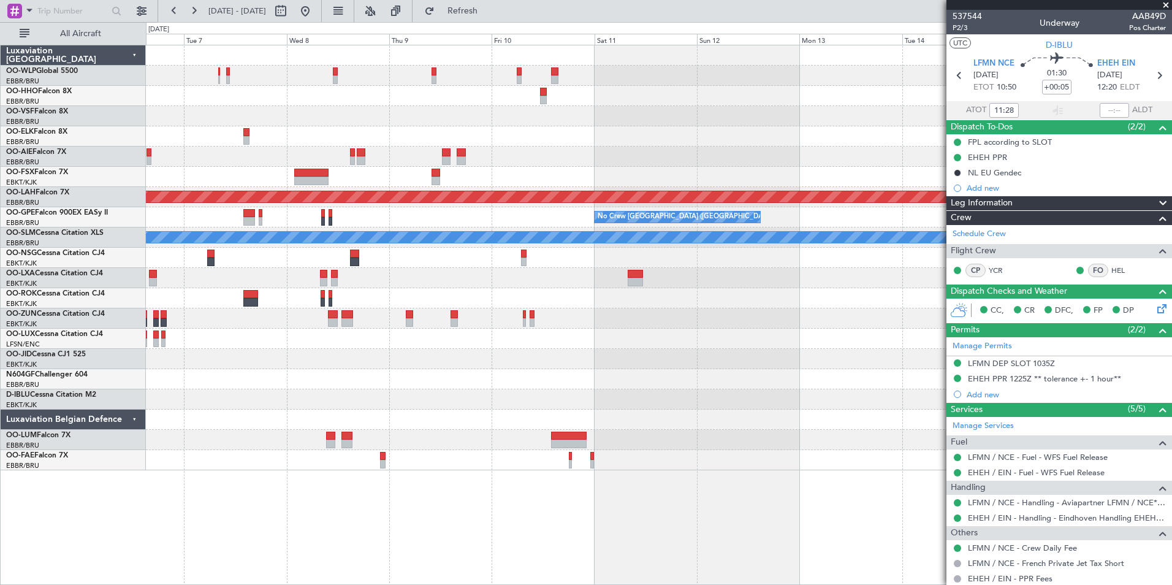
click at [491, 86] on div at bounding box center [659, 96] width 1026 height 20
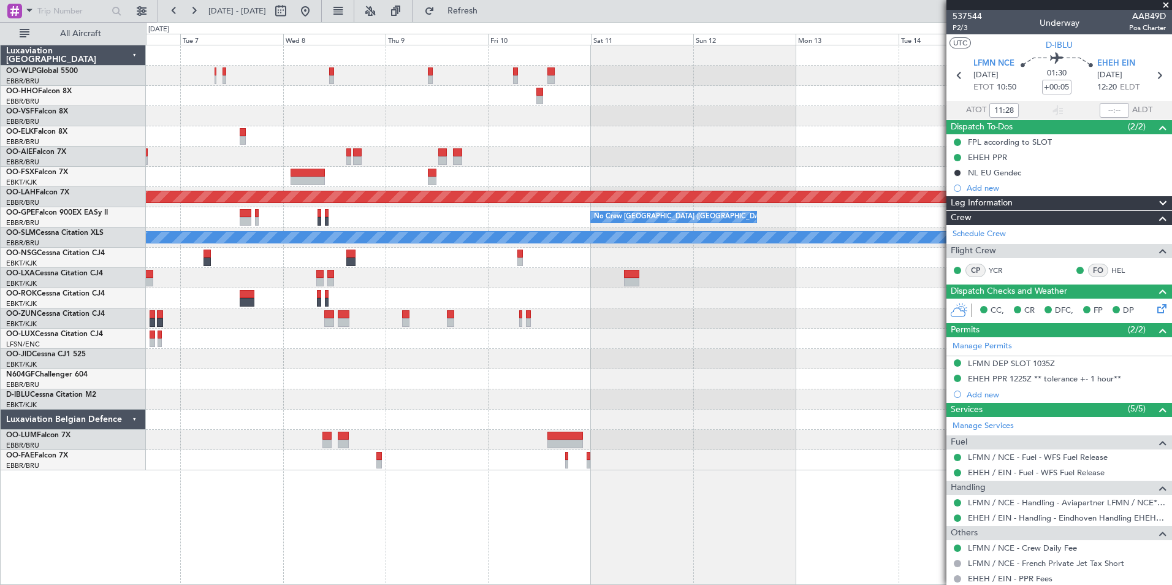
click at [541, 92] on div at bounding box center [659, 96] width 1026 height 20
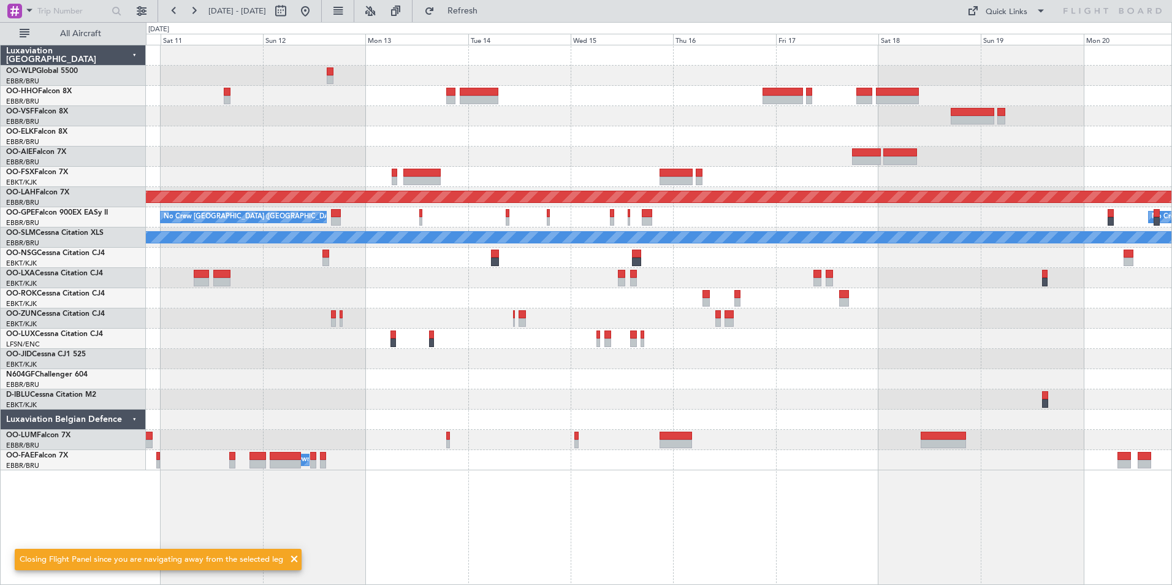
click at [651, 102] on div "Planned Maint Alton-st Louis (St Louis Regl) No Crew Brussels (Brussels Nationa…" at bounding box center [659, 257] width 1026 height 425
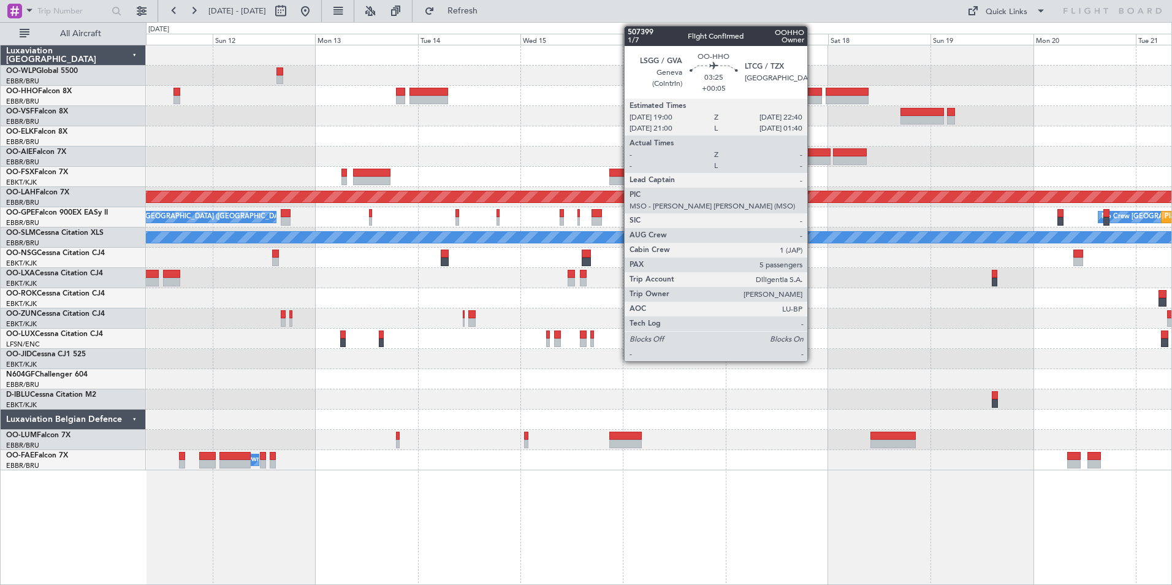
click at [813, 96] on div at bounding box center [814, 100] width 16 height 9
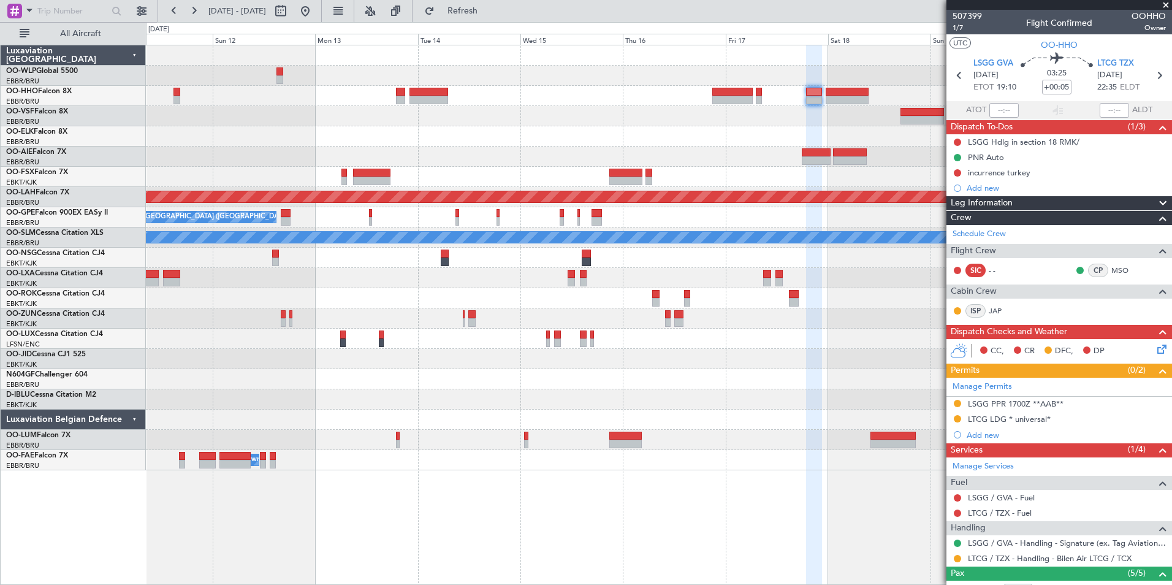
click at [1010, 182] on mat-tooltip-component "incurrence turkey" at bounding box center [999, 193] width 75 height 32
click at [1007, 173] on div "incurrence turkey" at bounding box center [999, 172] width 63 height 10
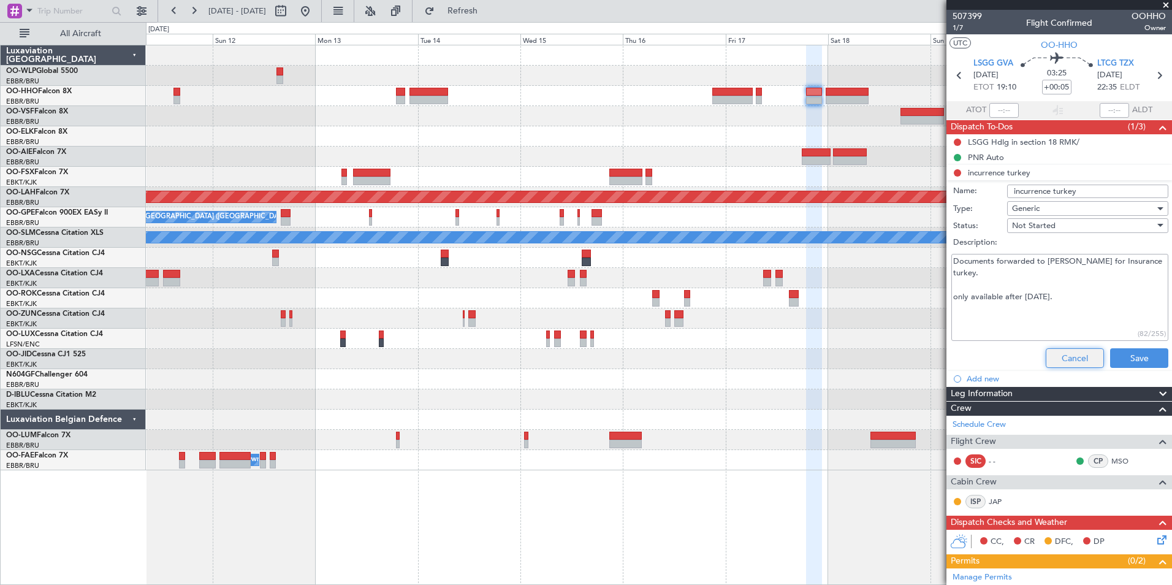
click at [1058, 357] on button "Cancel" at bounding box center [1075, 358] width 58 height 20
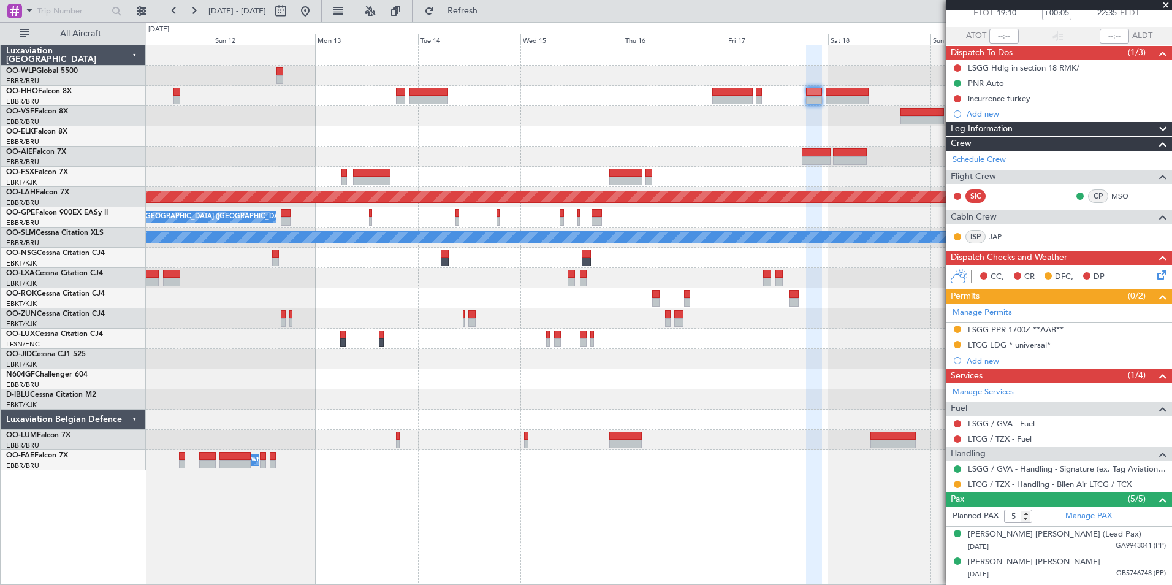
scroll to position [153, 0]
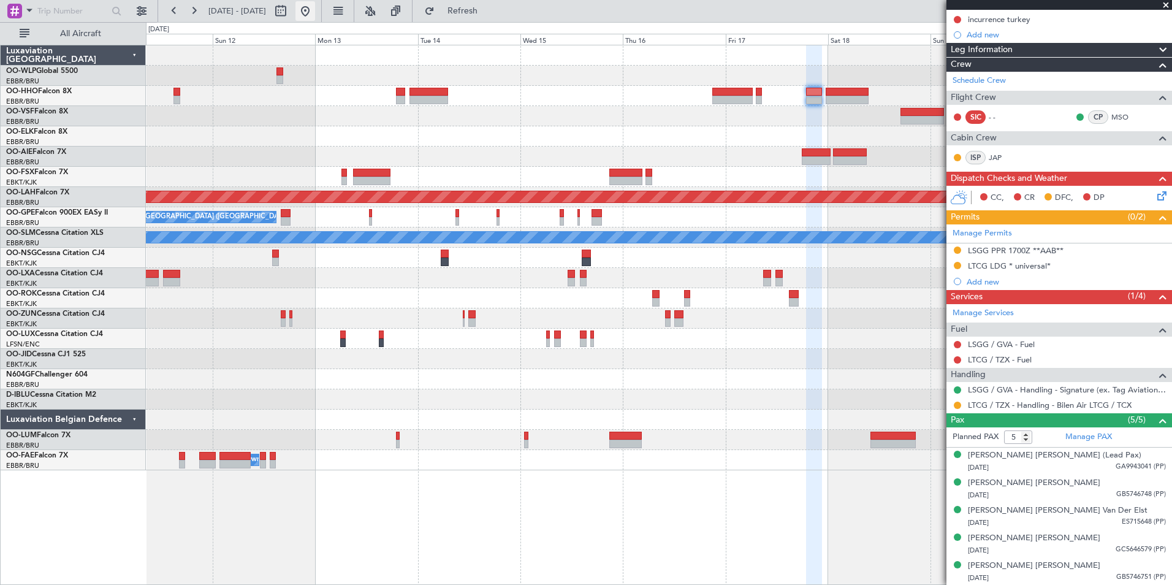
click at [315, 9] on button at bounding box center [306, 11] width 20 height 20
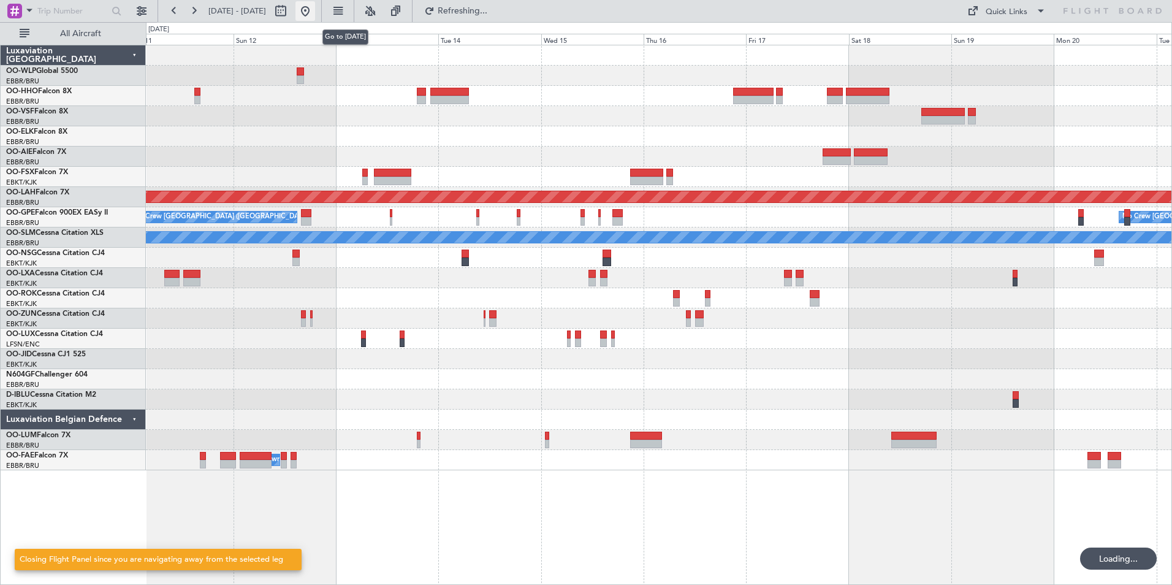
scroll to position [0, 0]
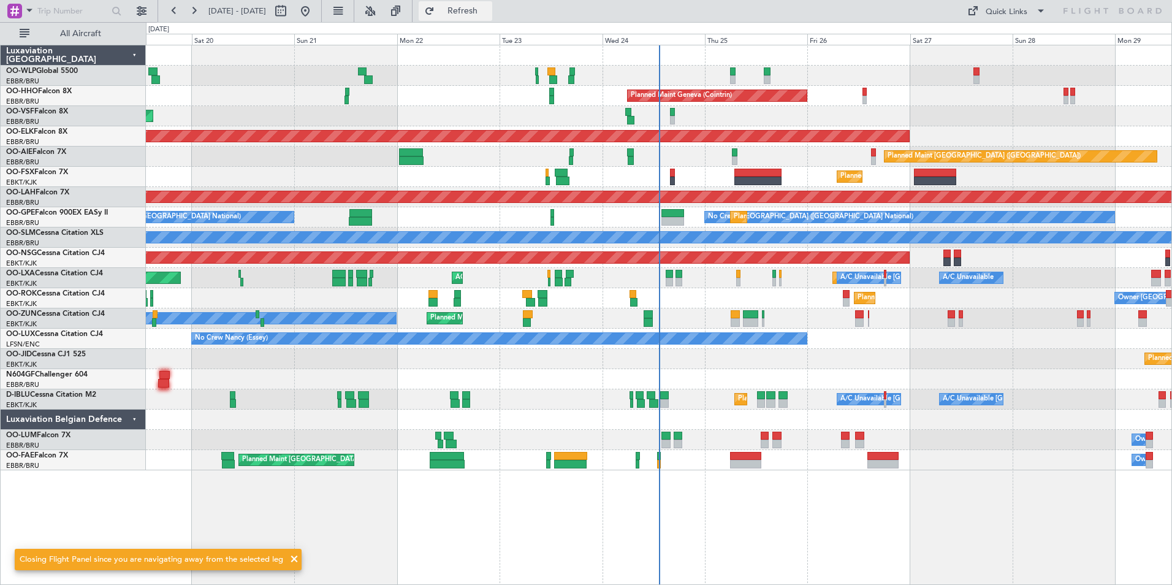
click at [485, 13] on span "Refresh" at bounding box center [463, 11] width 52 height 9
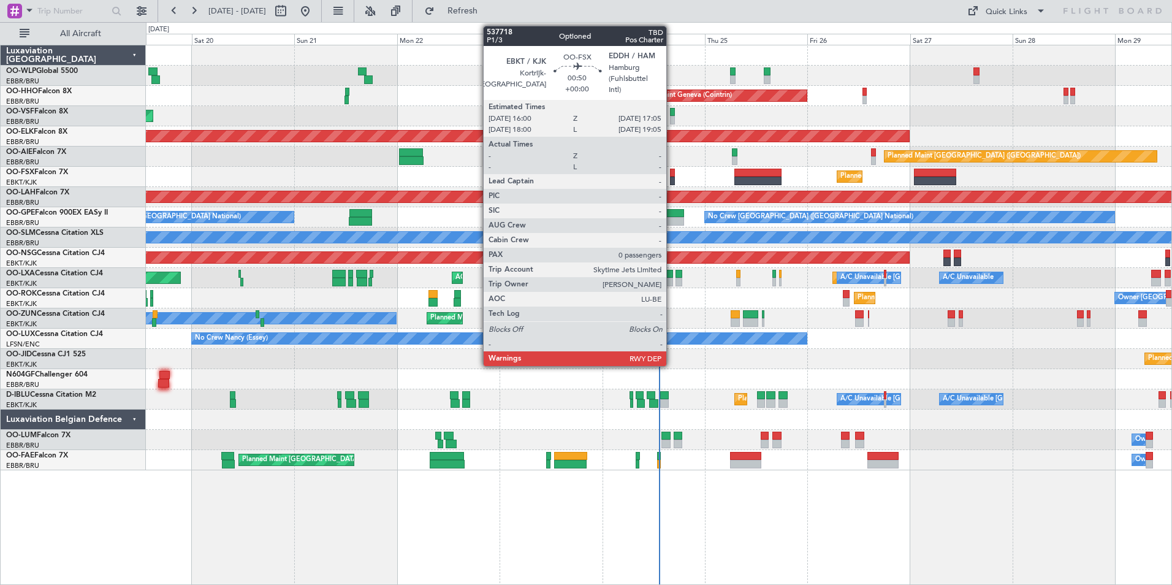
click at [672, 174] on div at bounding box center [672, 173] width 5 height 9
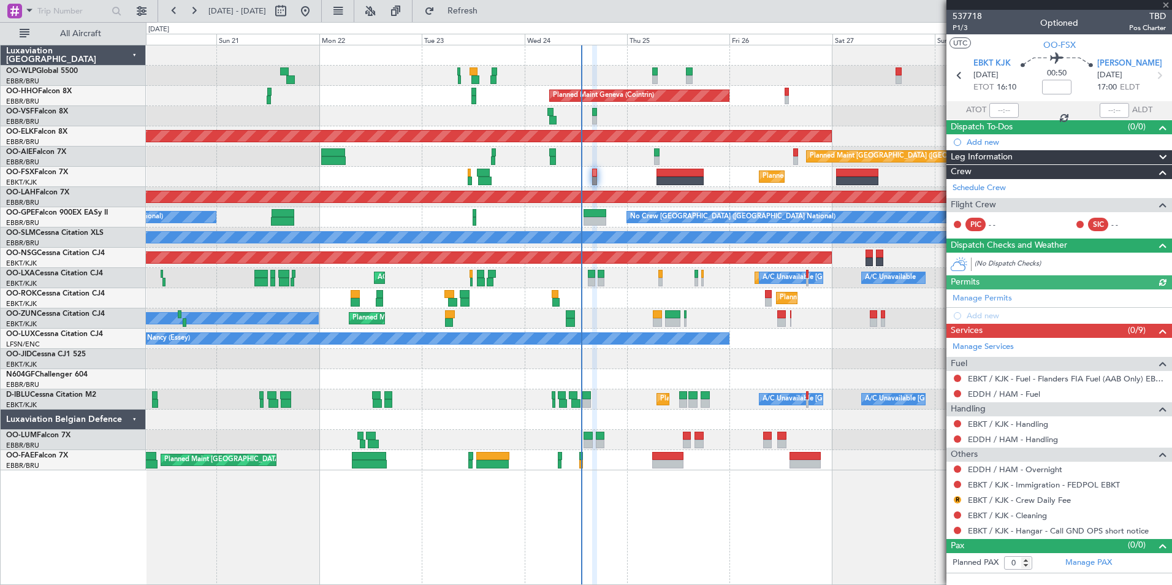
click at [762, 92] on div "Planned Maint Liege Planned Maint Milan (Linate) Planned Maint Geneva (Cointrin…" at bounding box center [659, 257] width 1026 height 425
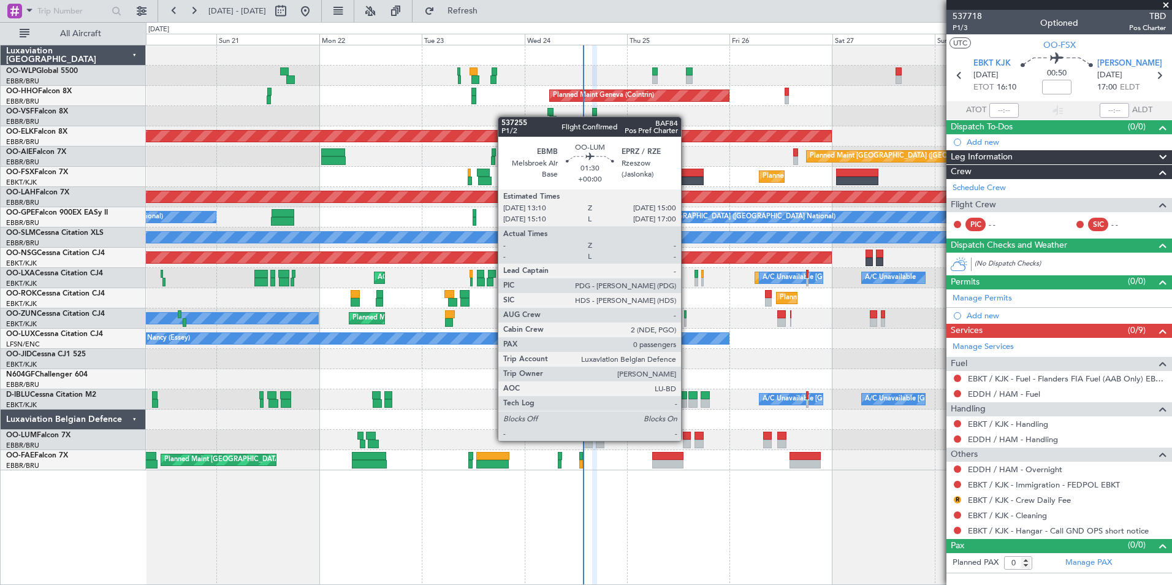
click at [687, 440] on div at bounding box center [687, 444] width 8 height 9
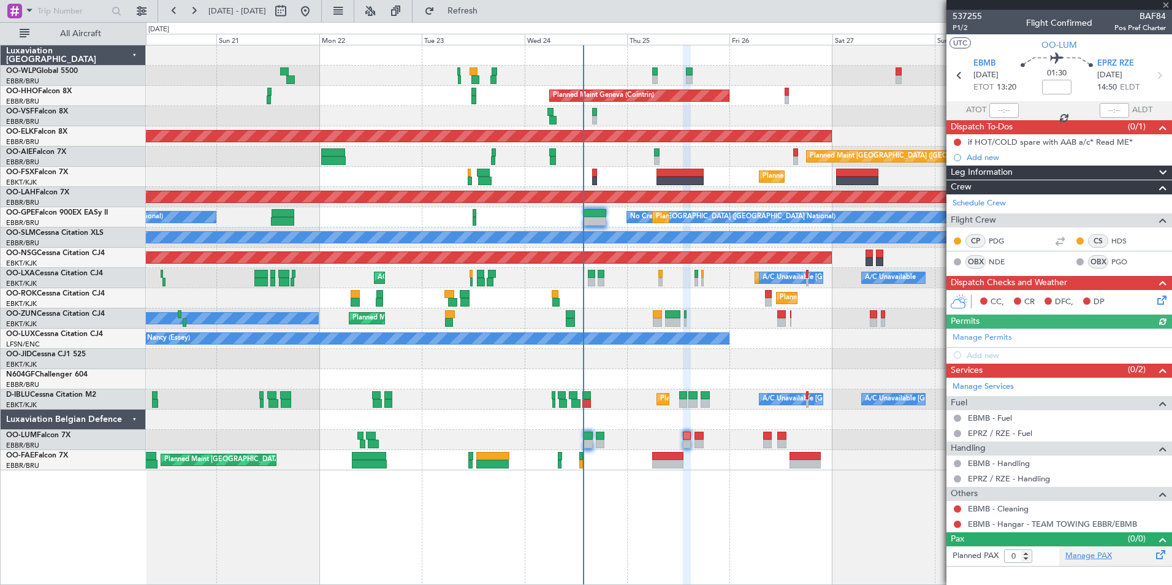
click at [1079, 560] on link "Manage PAX" at bounding box center [1089, 556] width 47 height 12
click at [205, 12] on span "20 Sep 2025 - 30 Sep 2025" at bounding box center [237, 11] width 67 height 20
click at [197, 14] on button at bounding box center [194, 11] width 20 height 20
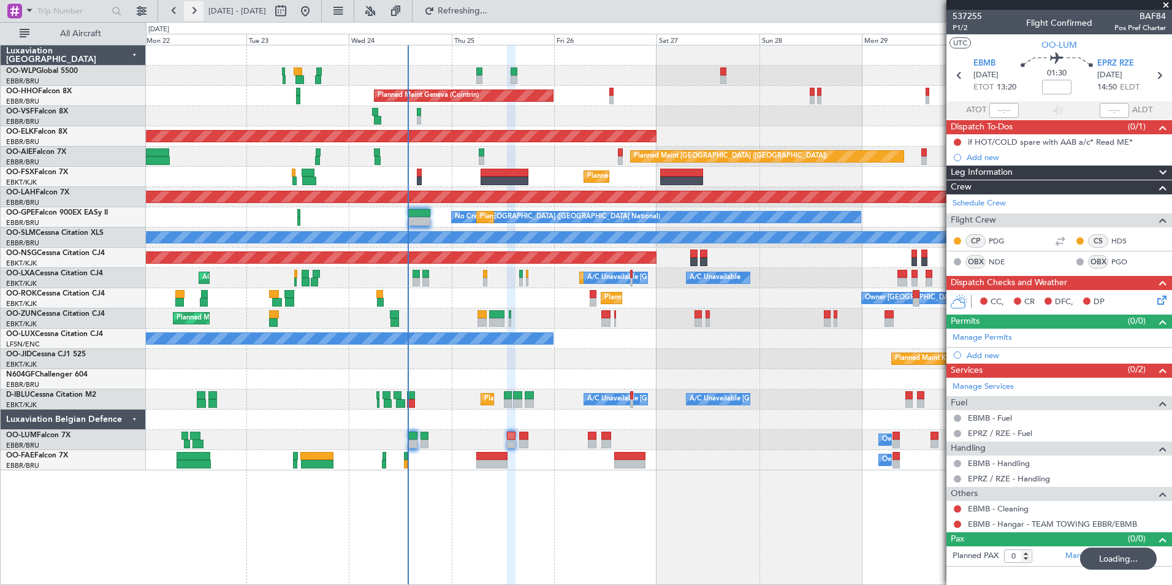
click at [196, 14] on button at bounding box center [194, 11] width 20 height 20
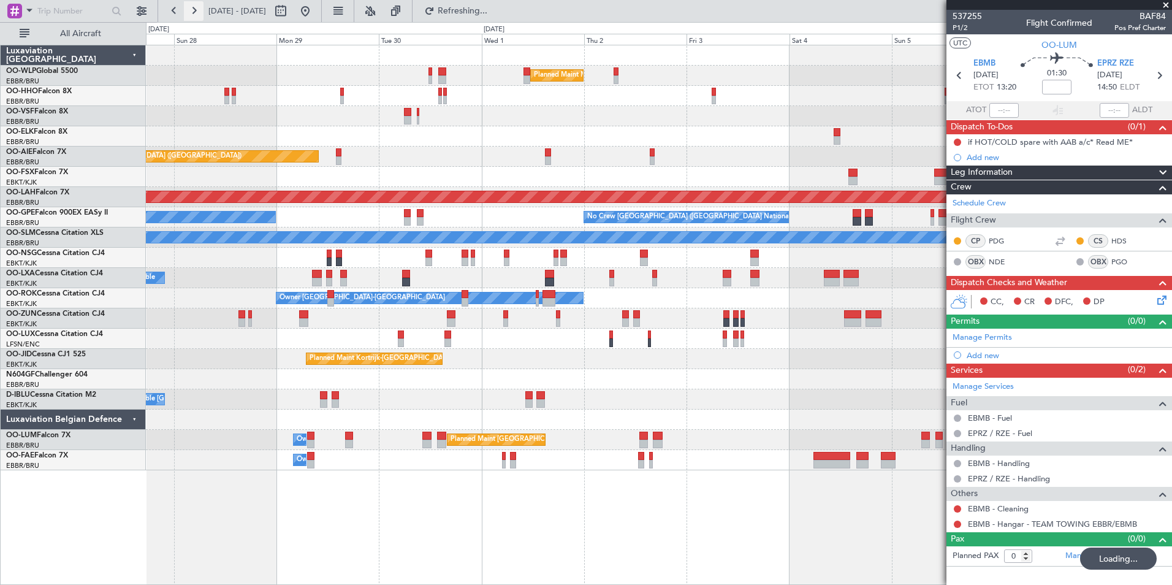
click at [196, 14] on button at bounding box center [194, 11] width 20 height 20
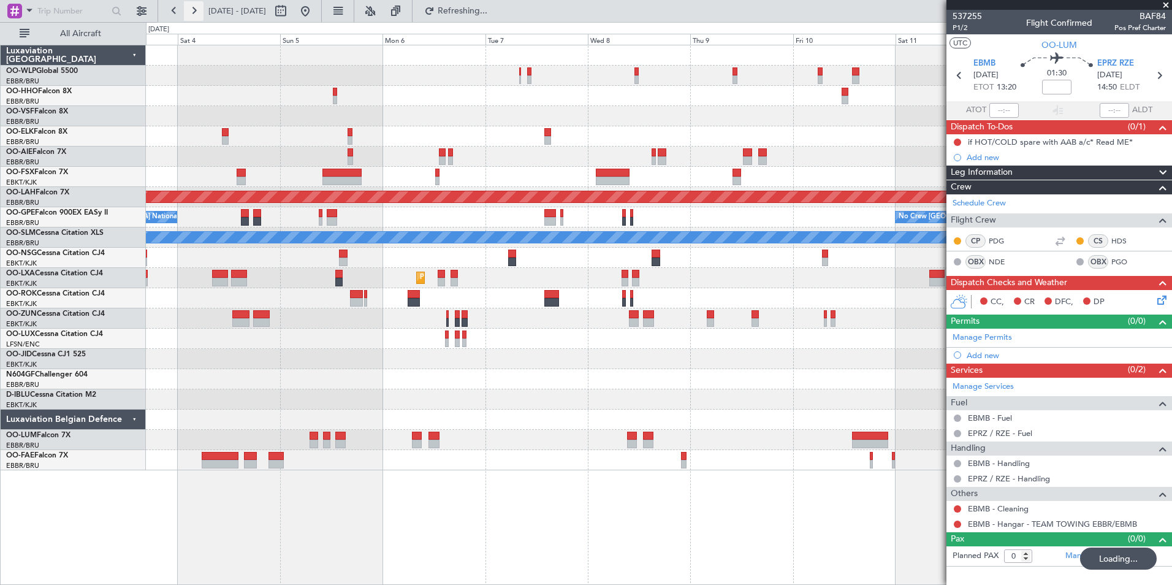
click at [196, 14] on button at bounding box center [194, 11] width 20 height 20
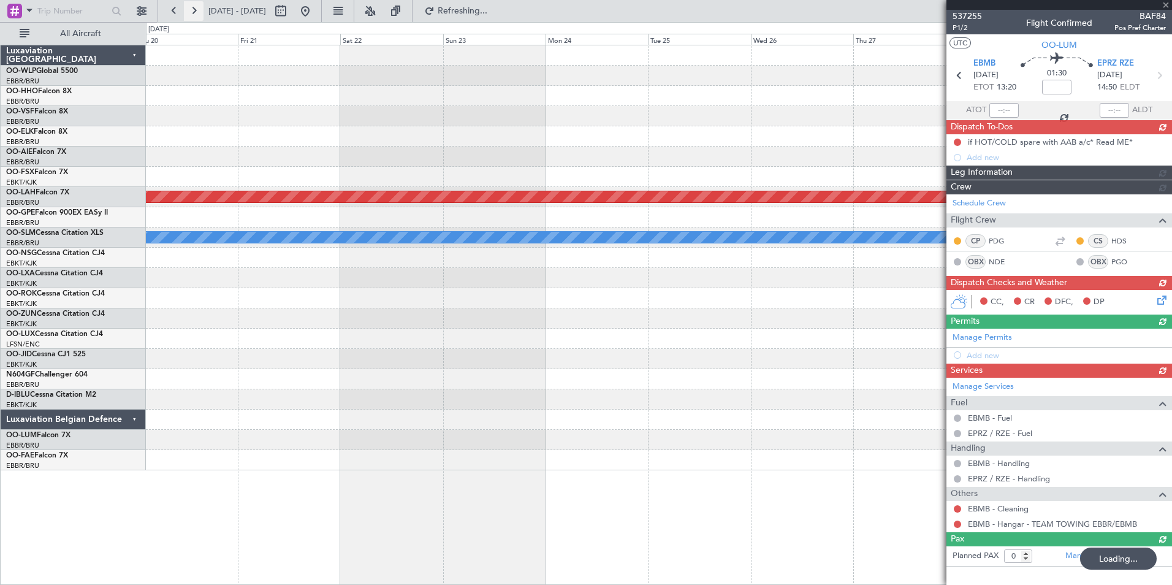
click at [196, 14] on button at bounding box center [194, 11] width 20 height 20
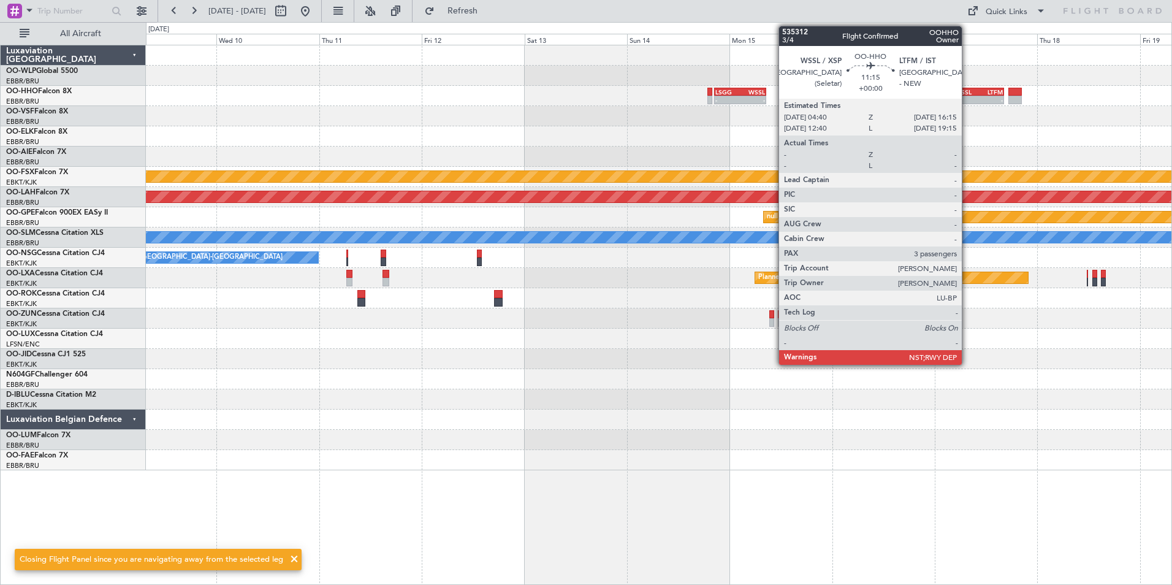
click at [968, 96] on div "-" at bounding box center [967, 99] width 24 height 7
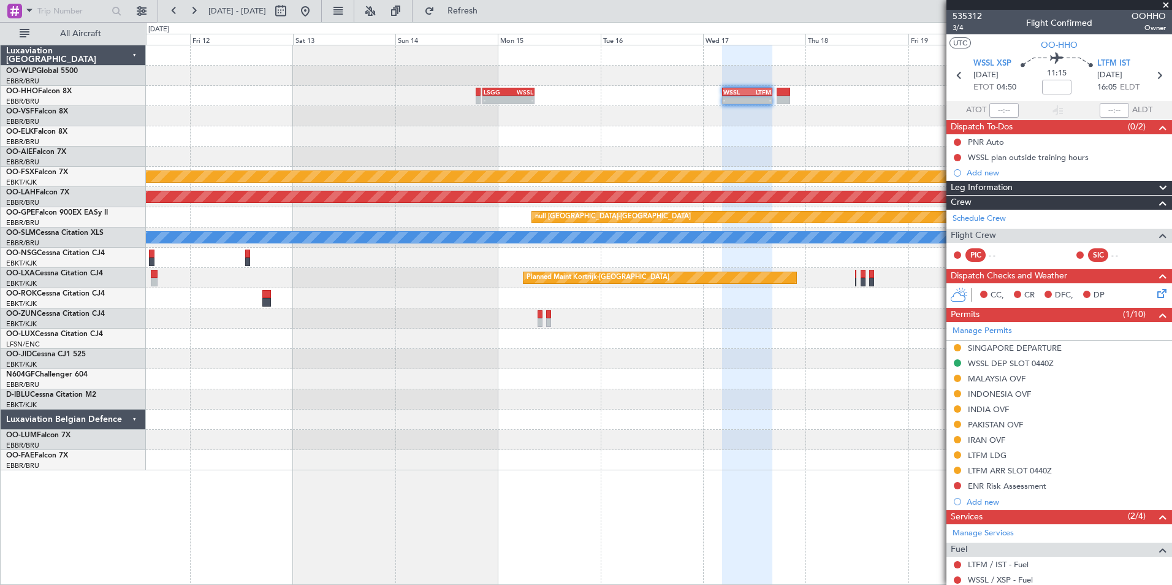
click at [577, 131] on div "- - LSGG 20:30 Z WSSL 08:40 Z - - WSSL 04:40 Z LTFM 16:15 Z Planned Maint Kortr…" at bounding box center [659, 257] width 1026 height 425
click at [190, 18] on button at bounding box center [194, 11] width 20 height 20
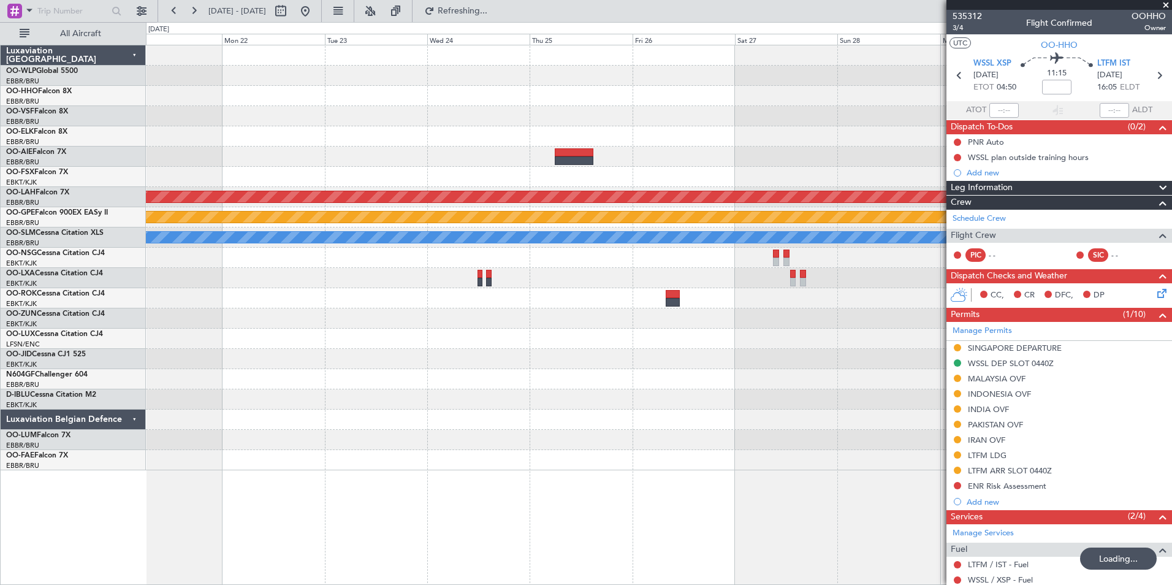
click at [623, 145] on div "Planned Maint Kortrijk-Wevelgem Planned Maint Alton-st Louis (St Louis Regl) nu…" at bounding box center [659, 257] width 1026 height 425
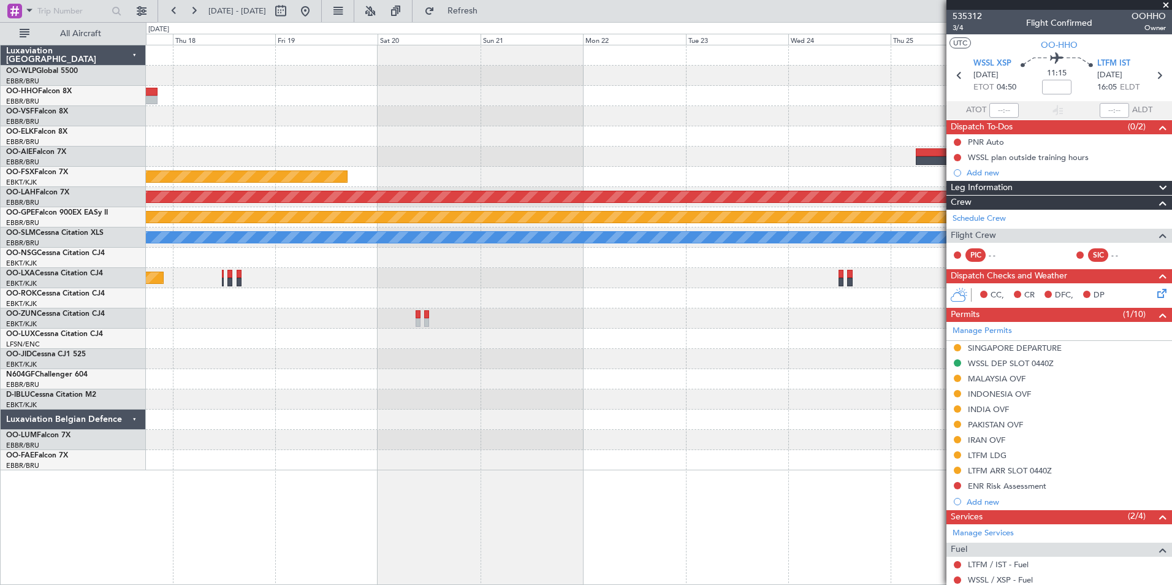
click at [828, 129] on div "- - WSSL 04:40 Z LTFM 16:15 Z LSGG 20:30 Z WSSL 08:40 Z - - Planned Maint Kortr…" at bounding box center [659, 257] width 1026 height 425
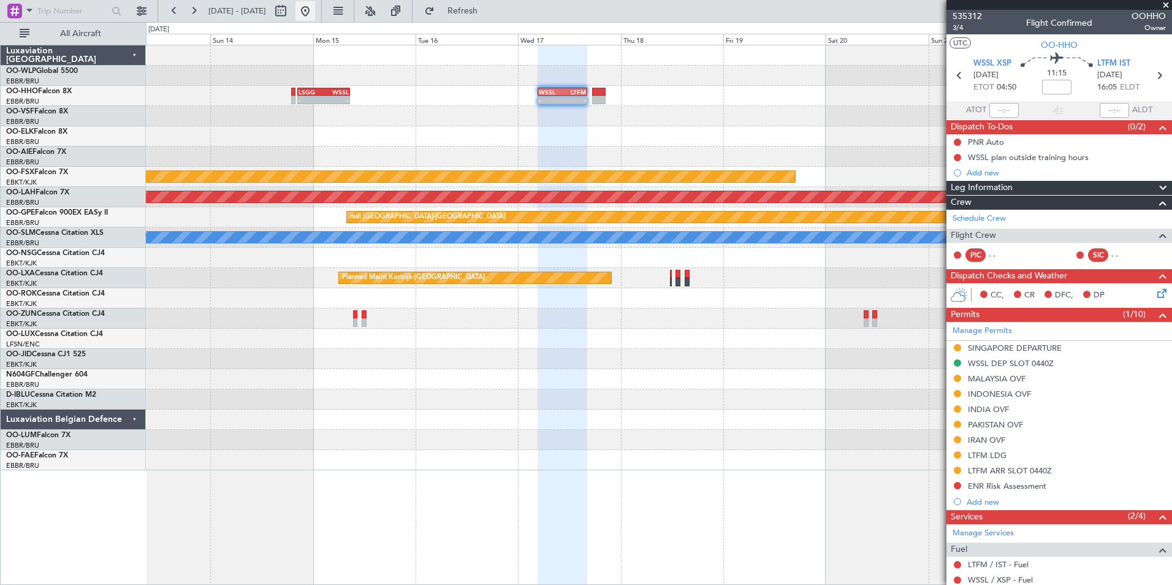
click at [315, 12] on button at bounding box center [306, 11] width 20 height 20
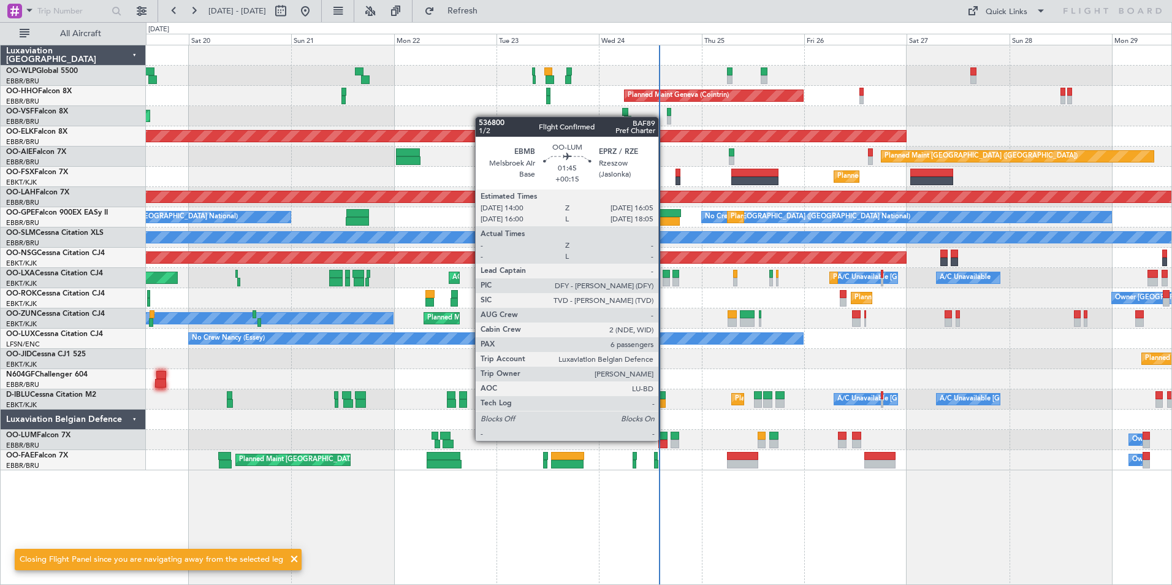
click at [664, 440] on div at bounding box center [663, 444] width 9 height 9
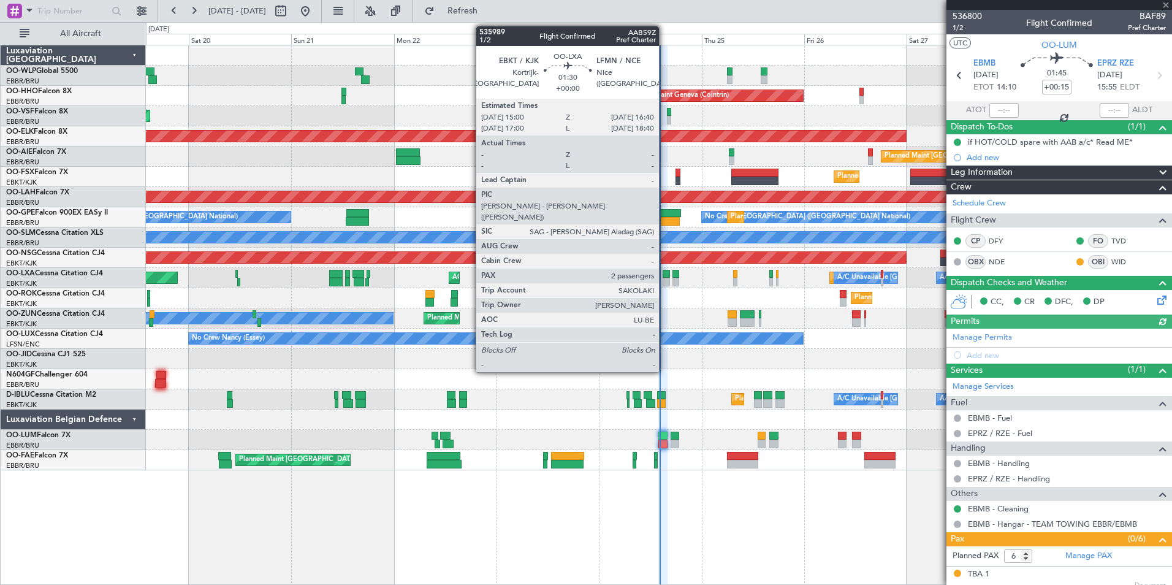
click at [665, 280] on div at bounding box center [666, 282] width 7 height 9
type input "2"
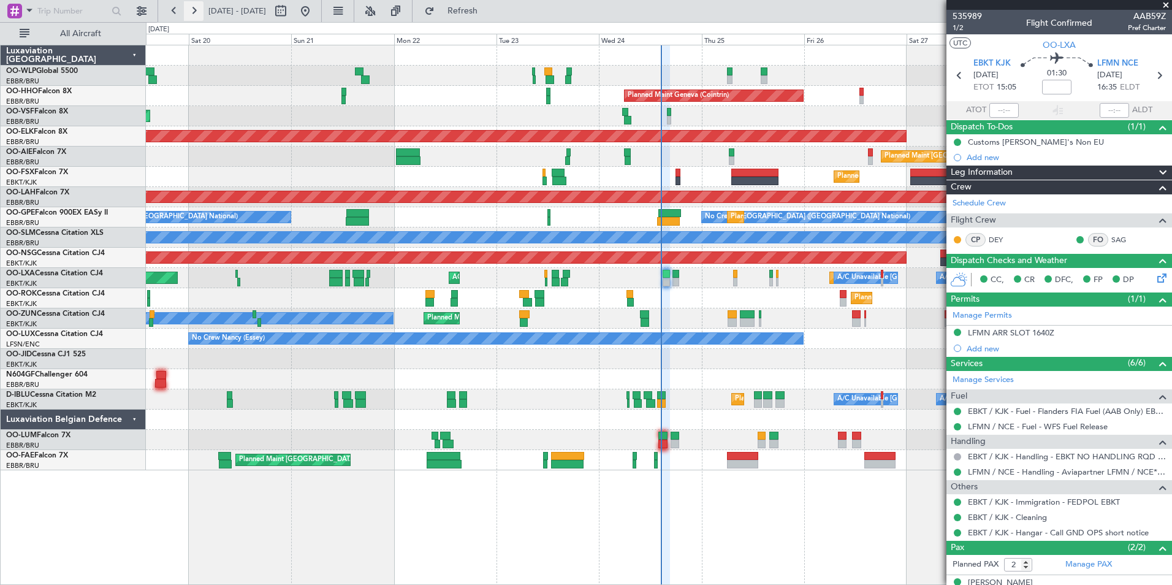
click at [192, 10] on button at bounding box center [194, 11] width 20 height 20
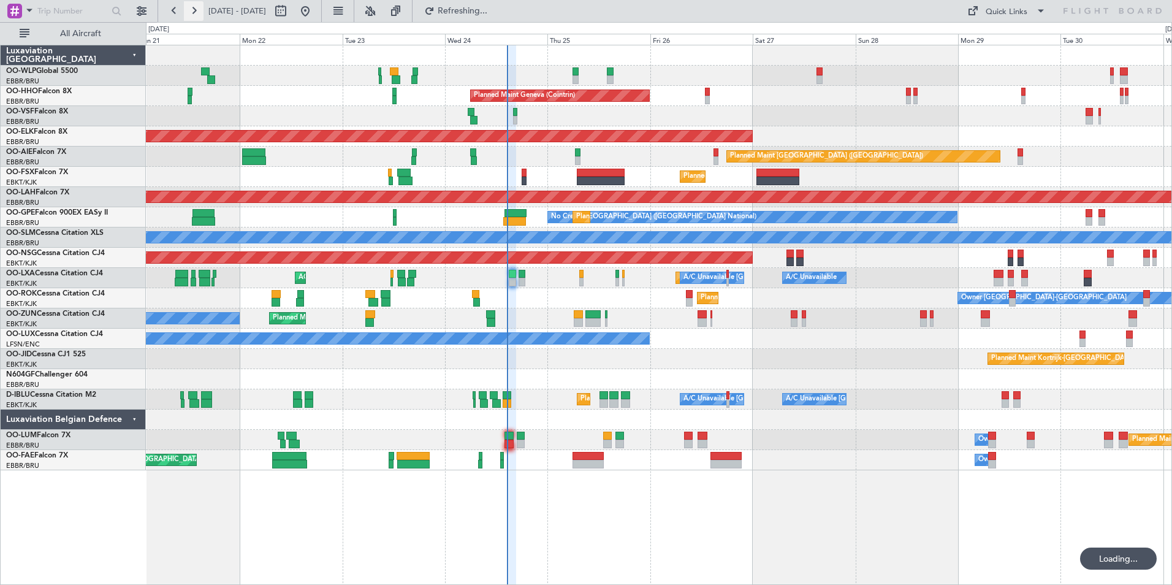
click at [192, 10] on button at bounding box center [194, 11] width 20 height 20
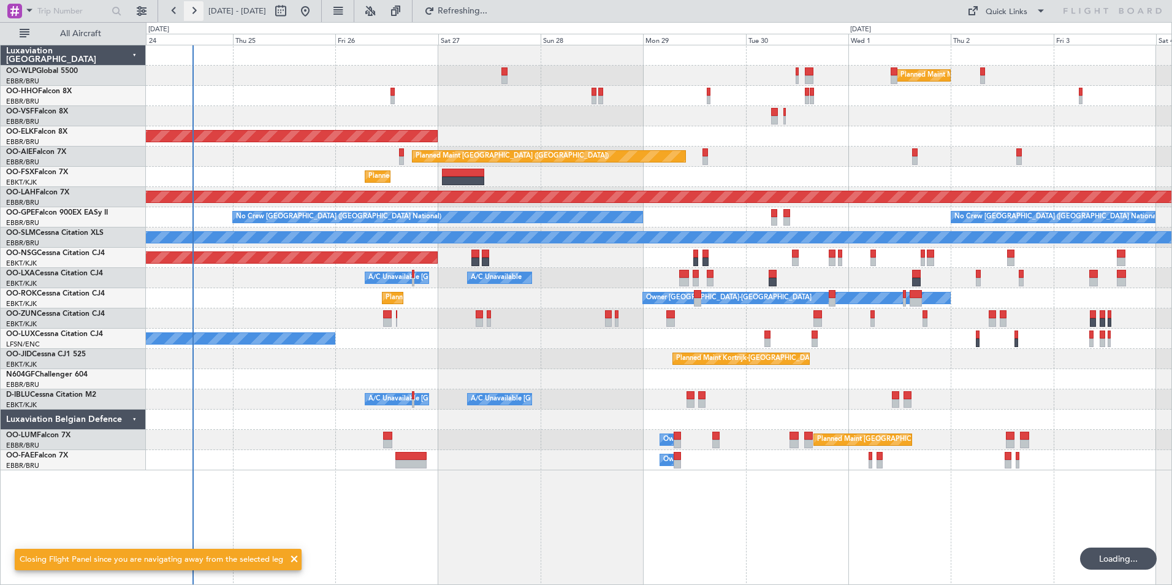
click at [192, 10] on button at bounding box center [194, 11] width 20 height 20
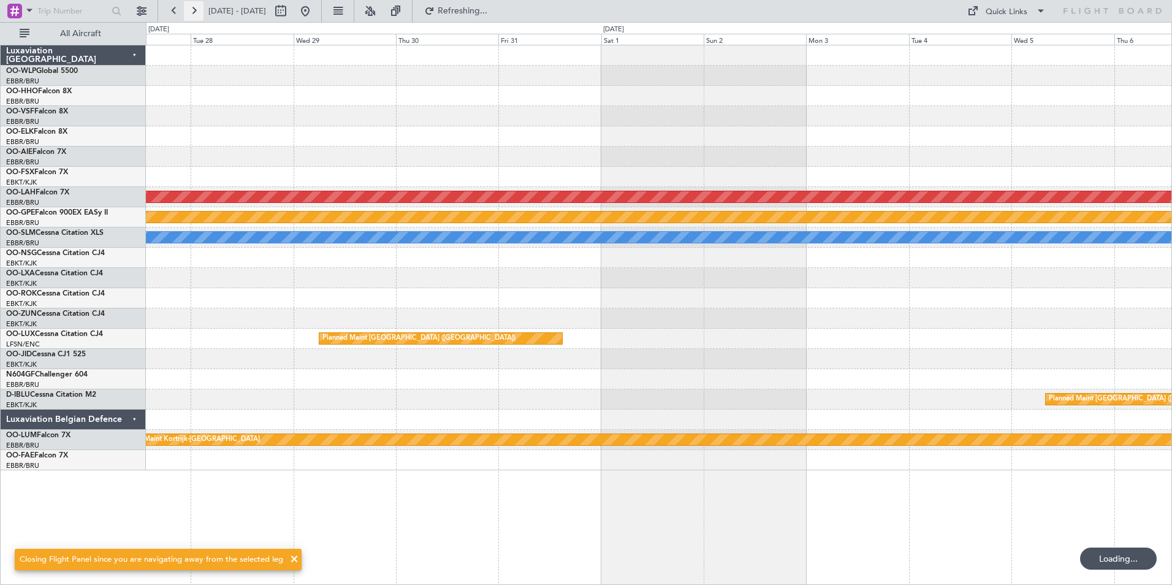
click at [192, 10] on button at bounding box center [194, 11] width 20 height 20
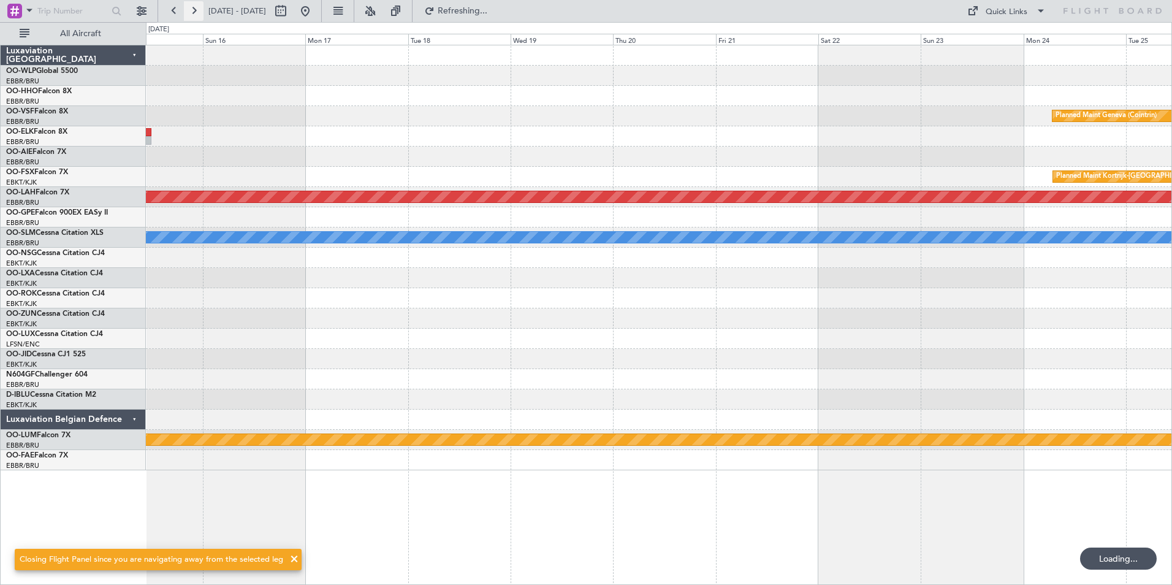
click at [192, 10] on button at bounding box center [194, 11] width 20 height 20
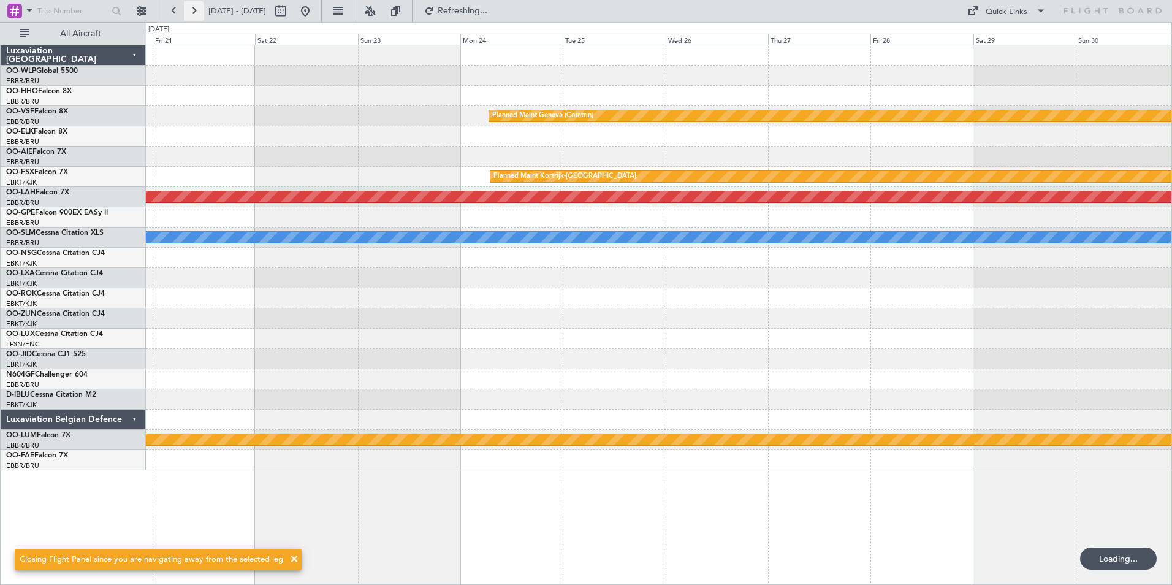
click at [192, 10] on button at bounding box center [194, 11] width 20 height 20
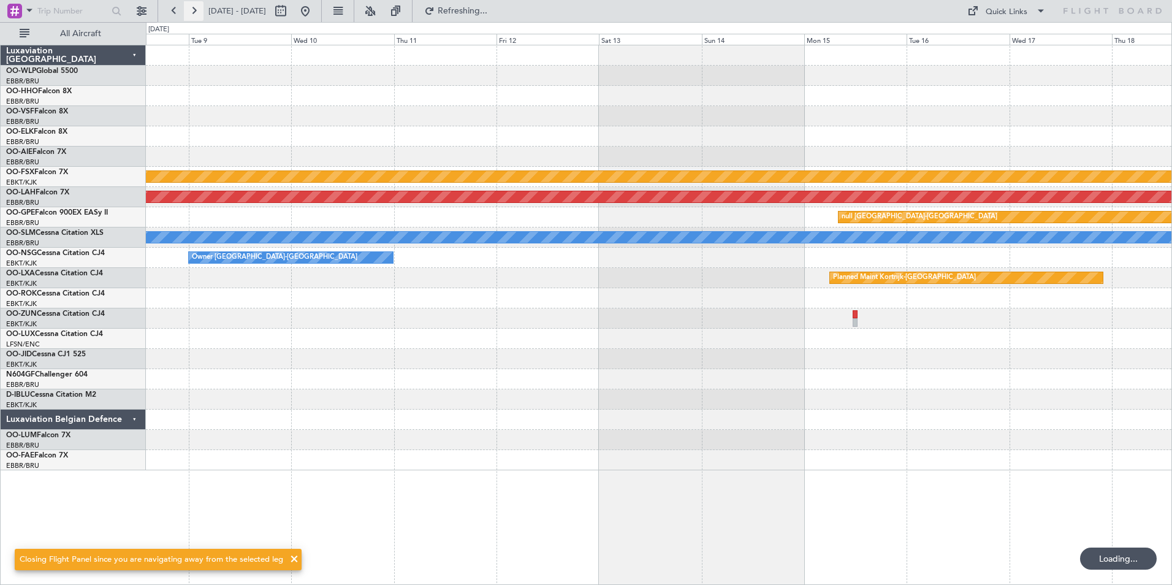
click at [192, 10] on button at bounding box center [194, 11] width 20 height 20
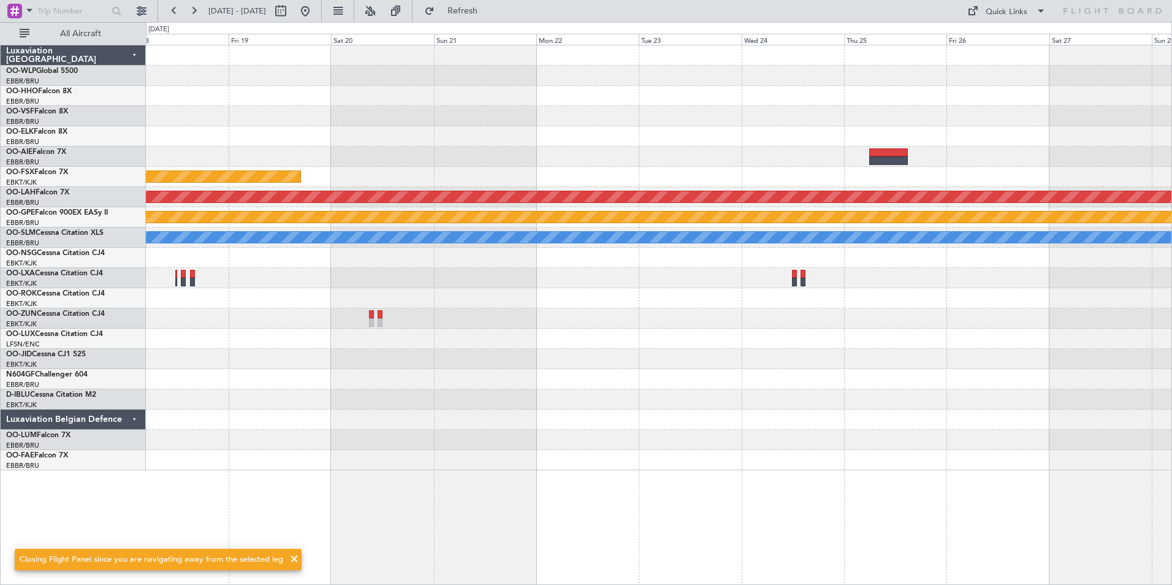
click at [549, 115] on div "WSSL 04:40 Z LTFM 16:15 Z - - Planned Maint Kortrijk-Wevelgem Planned Maint Alt…" at bounding box center [659, 257] width 1026 height 425
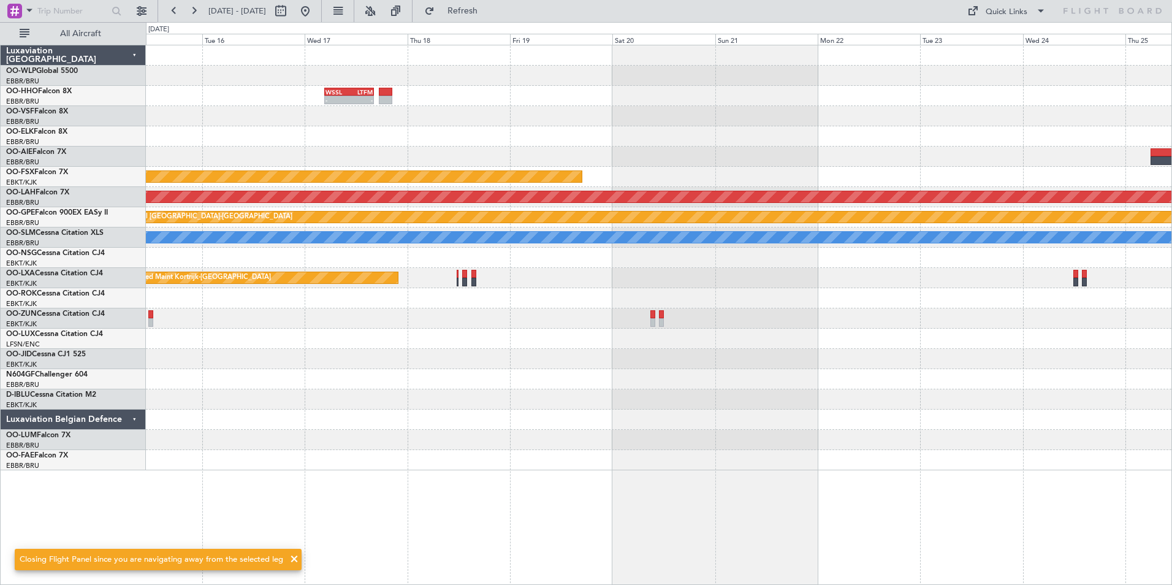
click at [500, 136] on div at bounding box center [659, 136] width 1026 height 20
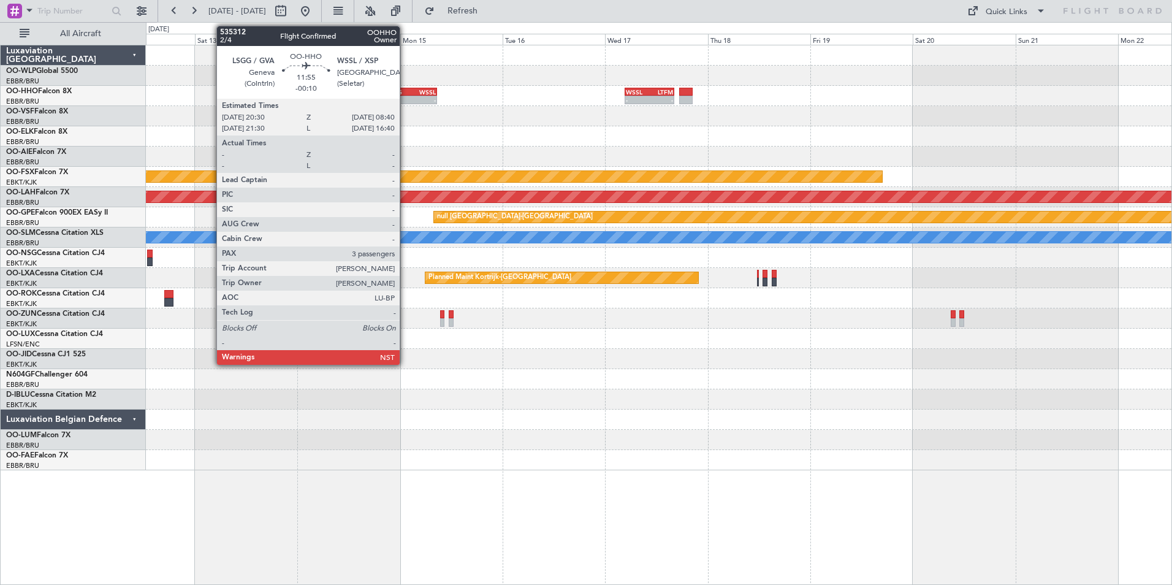
click at [405, 91] on div "LSGG" at bounding box center [398, 91] width 25 height 7
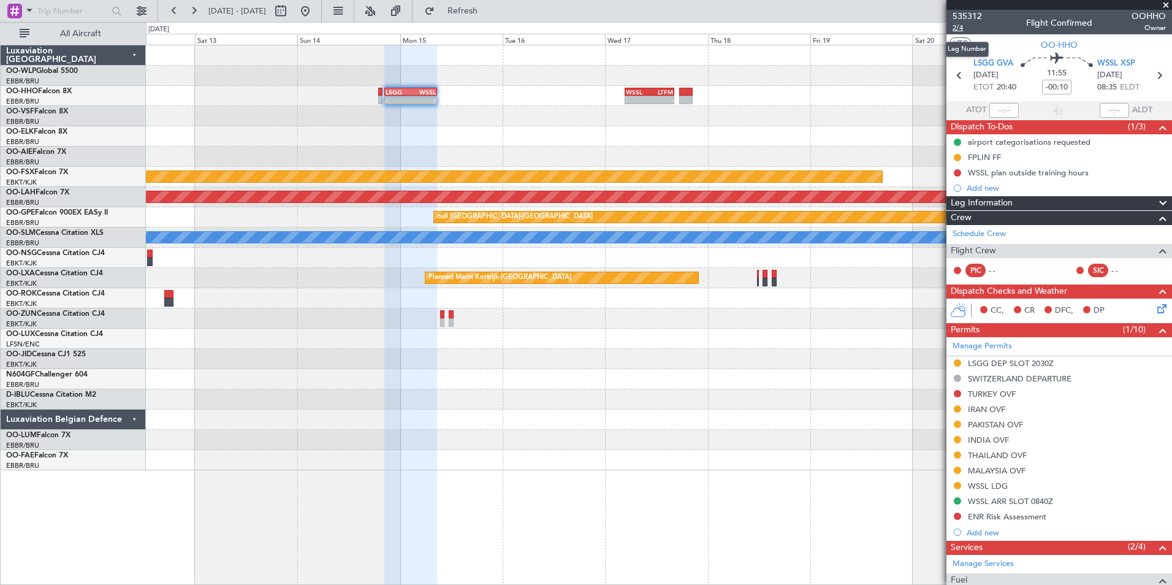
click at [958, 27] on span "2/4" at bounding box center [967, 28] width 29 height 10
click at [315, 9] on button at bounding box center [306, 11] width 20 height 20
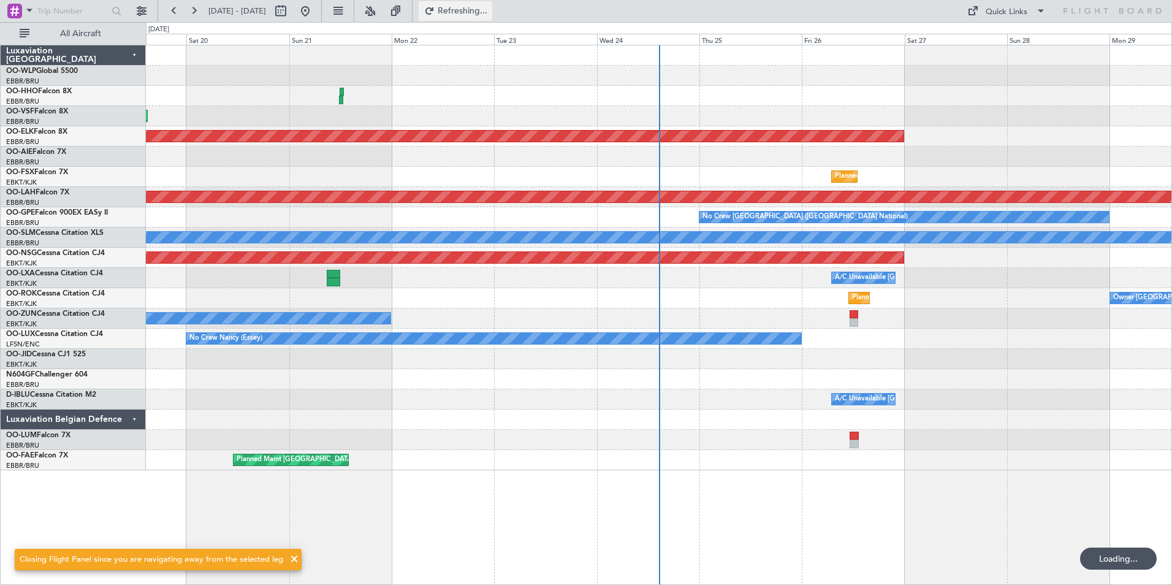
click at [484, 13] on span "Refreshing..." at bounding box center [463, 11] width 52 height 9
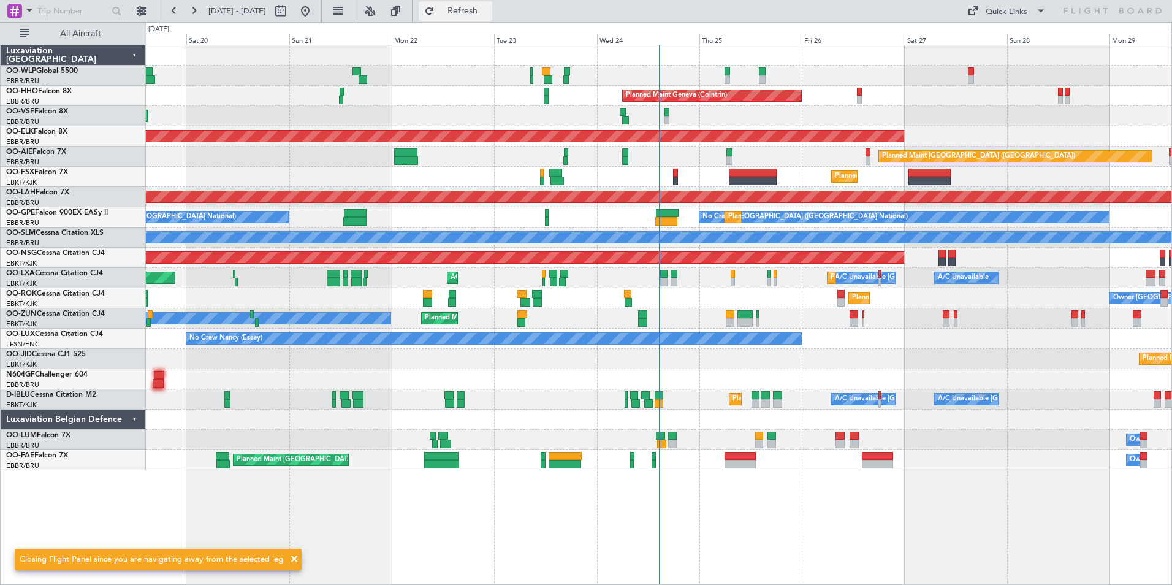
click at [484, 13] on span "Refresh" at bounding box center [463, 11] width 52 height 9
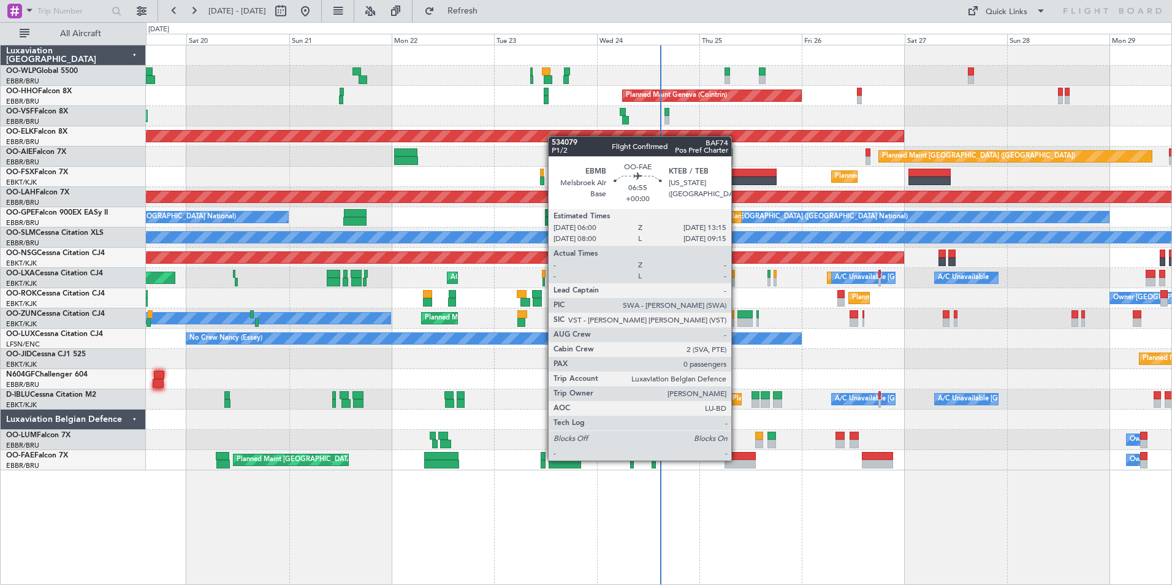
click at [737, 459] on div at bounding box center [740, 456] width 31 height 9
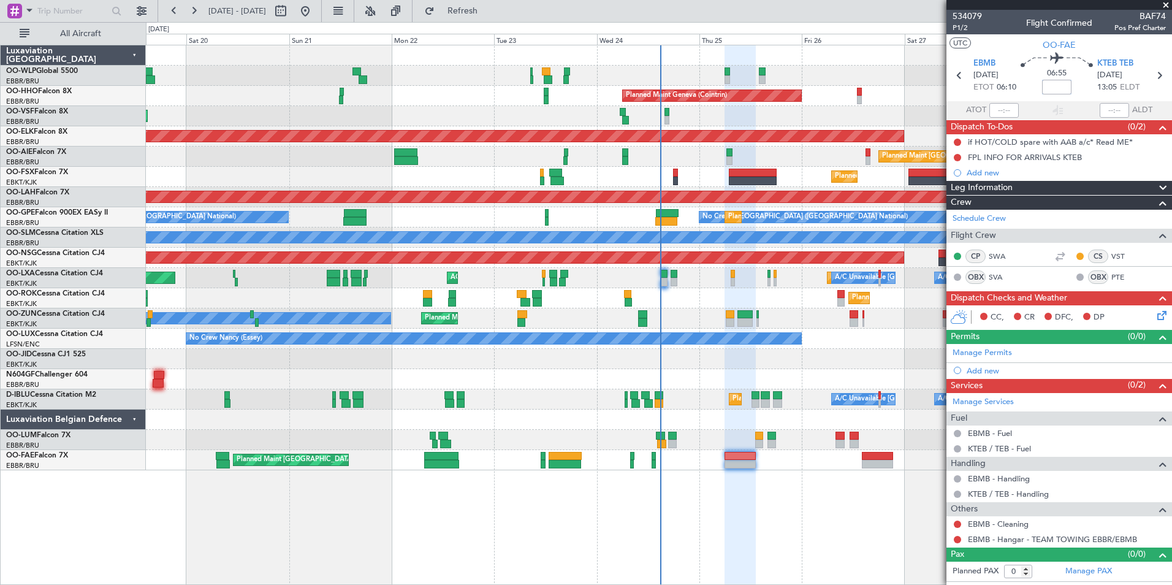
click at [1056, 94] on input at bounding box center [1056, 87] width 29 height 15
click at [1064, 90] on input at bounding box center [1056, 87] width 29 height 15
click at [849, 69] on div "Planned Maint Liege Planned Maint Milan (Linate)" at bounding box center [659, 76] width 1026 height 20
type input "+00:45"
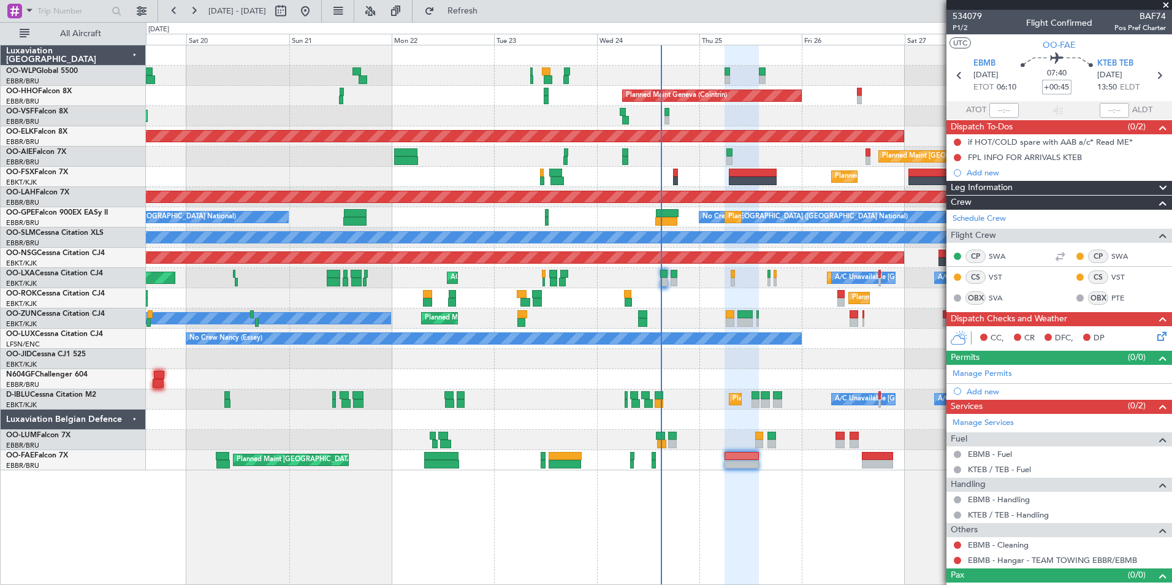
click at [686, 126] on div "Planned Maint Liege Planned Maint Milan (Linate) Planned Maint Geneva (Cointrin…" at bounding box center [659, 257] width 1026 height 425
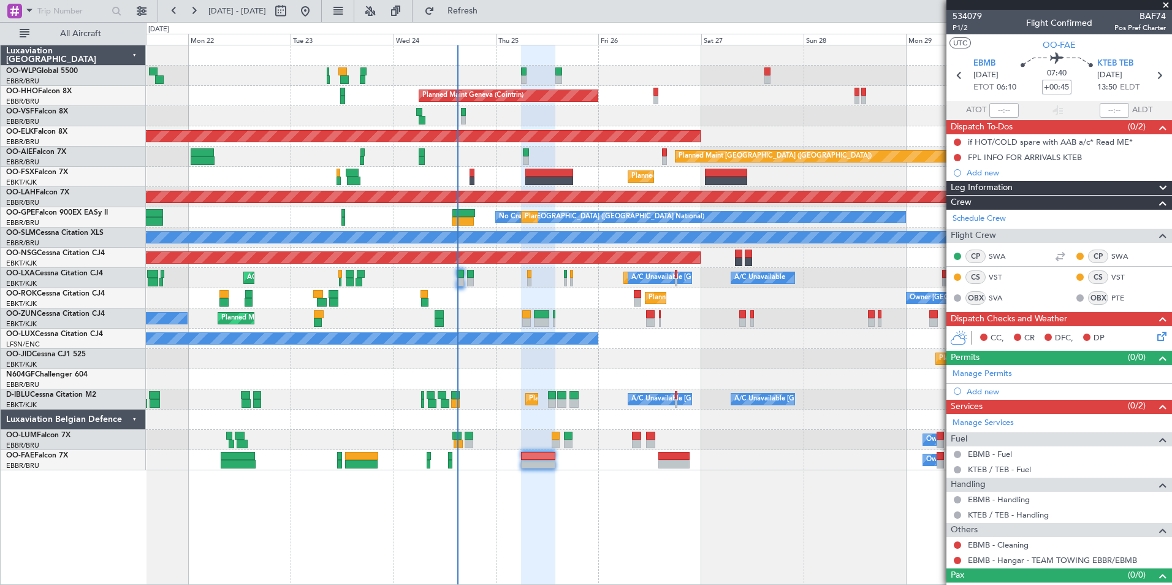
click at [583, 135] on div "Planned Maint Milan (Linate) Planned Maint Geneva (Cointrin) AOG Maint Brussels…" at bounding box center [659, 257] width 1026 height 425
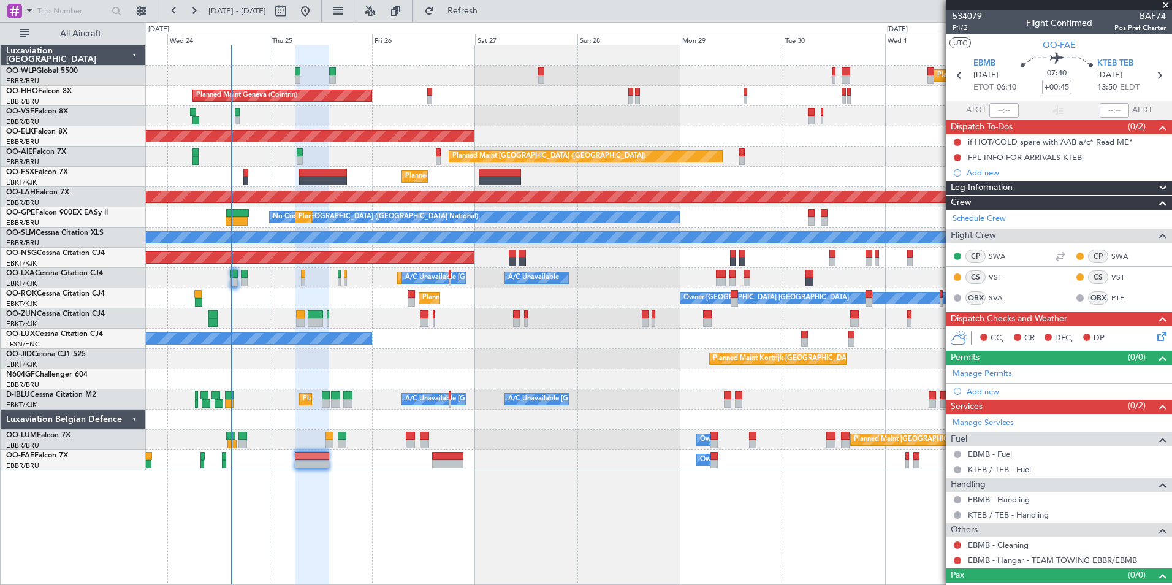
click at [431, 138] on div "Planned Maint Kortrijk-[GEOGRAPHIC_DATA]" at bounding box center [659, 136] width 1026 height 20
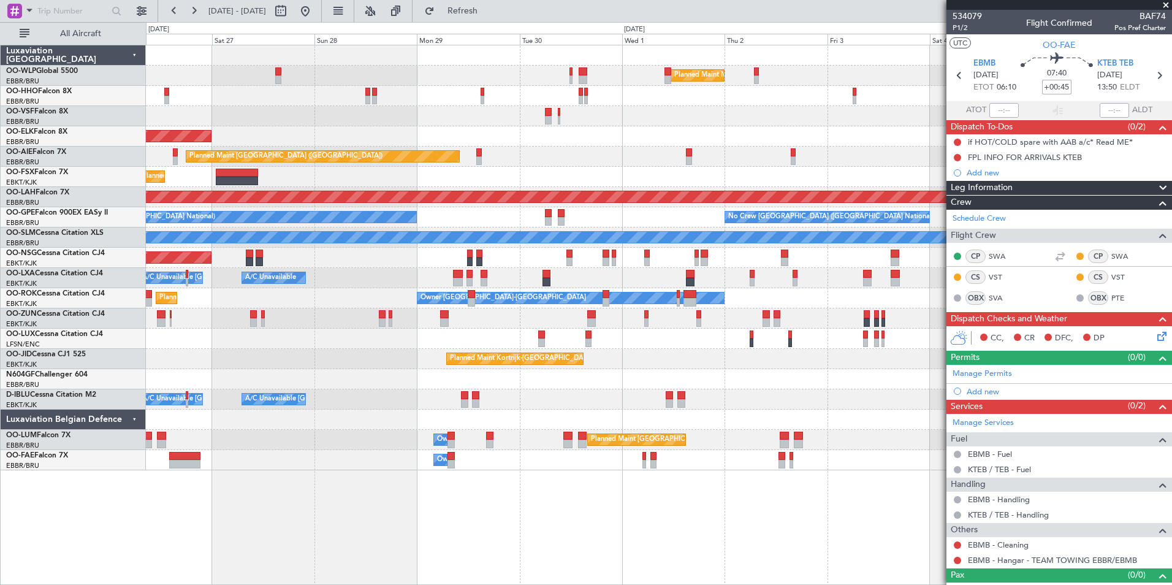
click at [370, 139] on div "Planned Maint Kortrijk-[GEOGRAPHIC_DATA]" at bounding box center [659, 136] width 1026 height 20
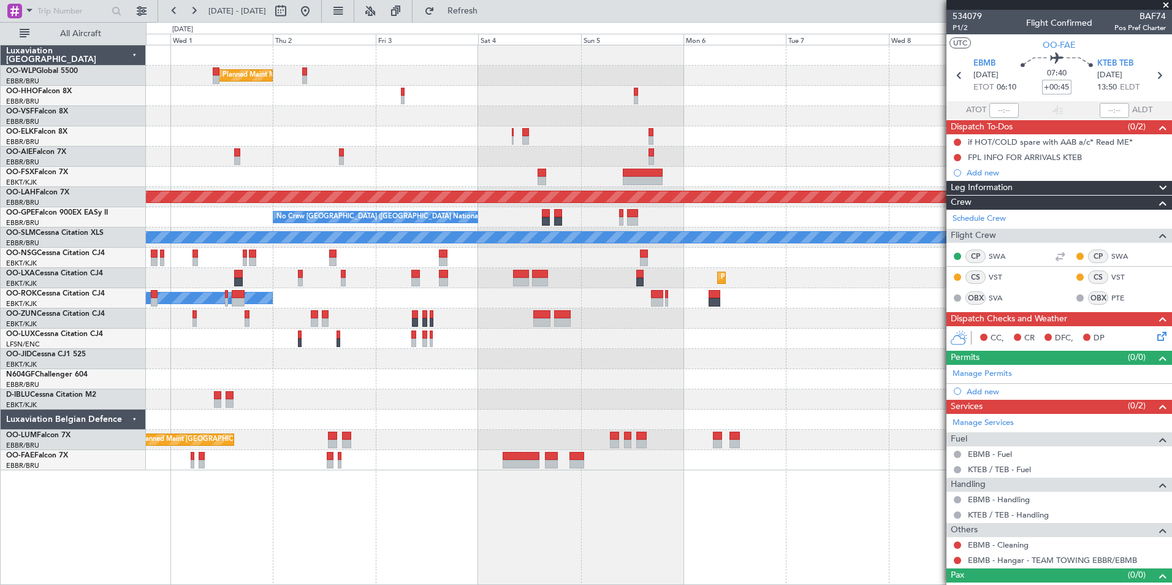
click at [293, 123] on div "Planned Maint Milan (Linate) Planned Maint London (Farnborough) Planned Maint A…" at bounding box center [659, 257] width 1026 height 425
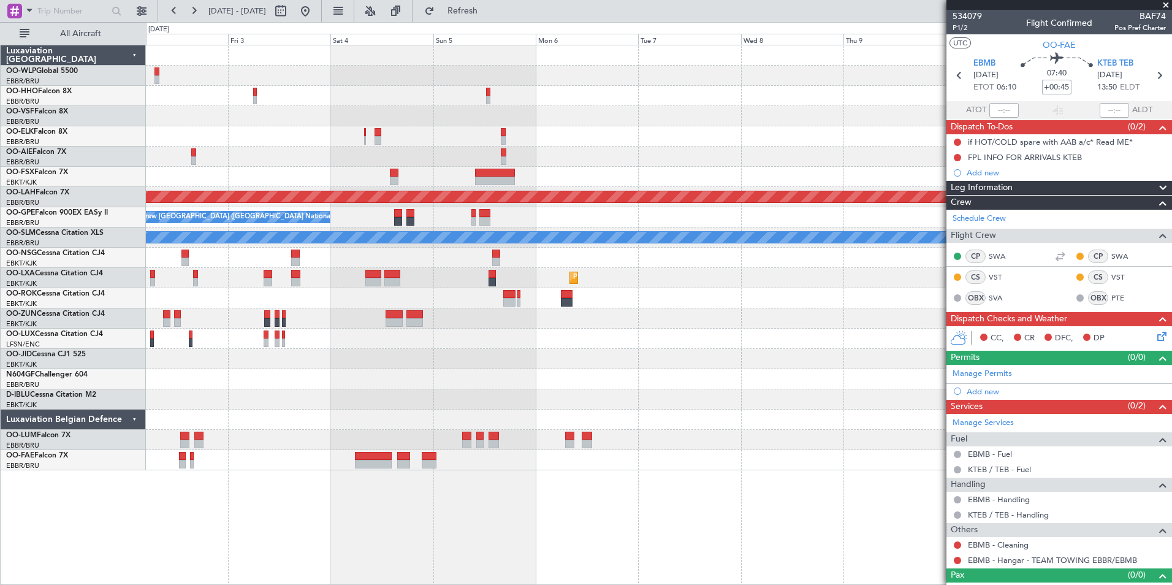
click at [283, 119] on div "Planned Maint Milan (Linate) Planned Maint Alton-st Louis (St Louis Regl) No Cr…" at bounding box center [659, 257] width 1026 height 425
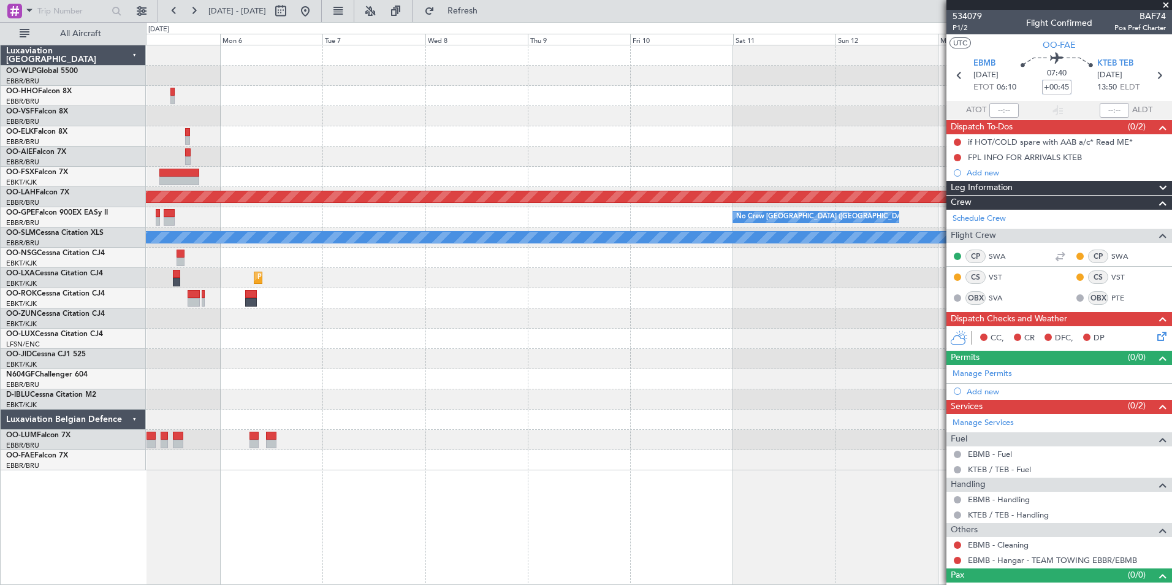
click at [343, 118] on div at bounding box center [659, 116] width 1026 height 20
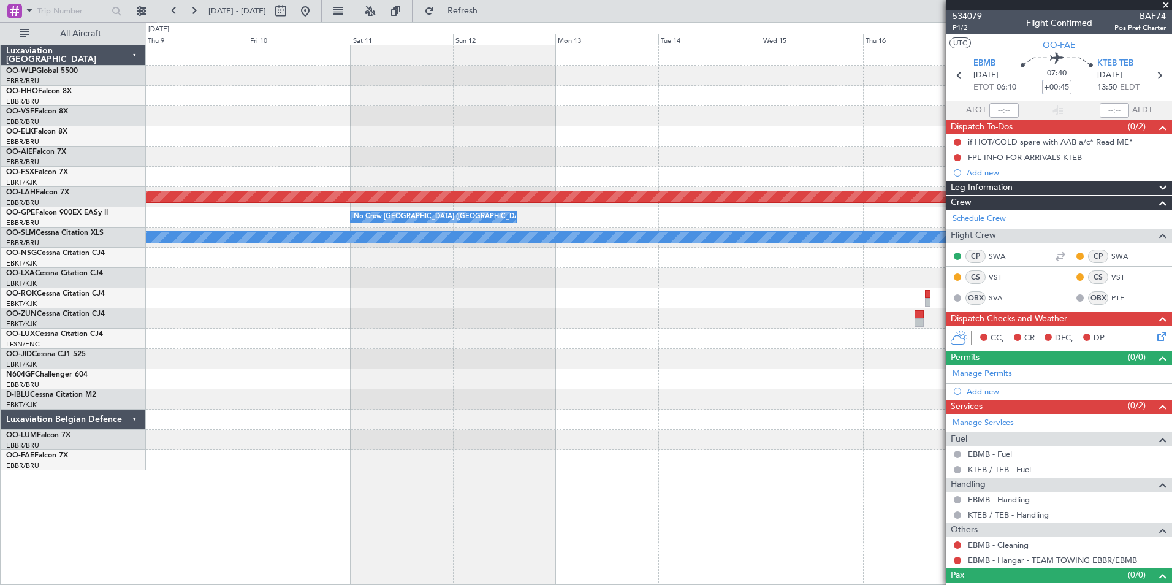
click at [578, 110] on div at bounding box center [659, 116] width 1026 height 20
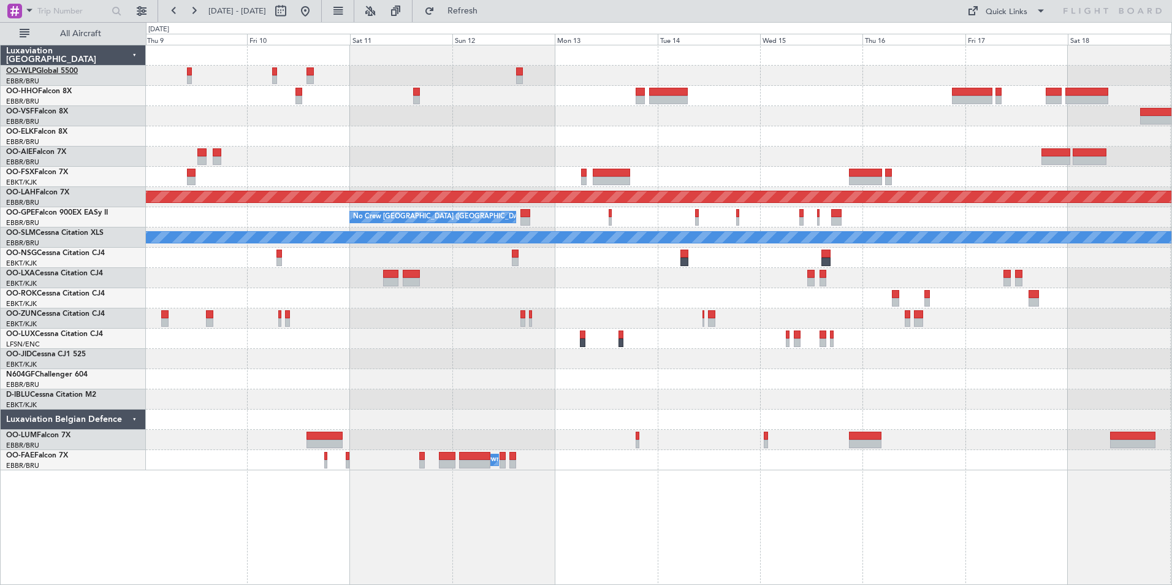
click at [74, 70] on link "OO-WLP Global 5500" at bounding box center [42, 70] width 72 height 7
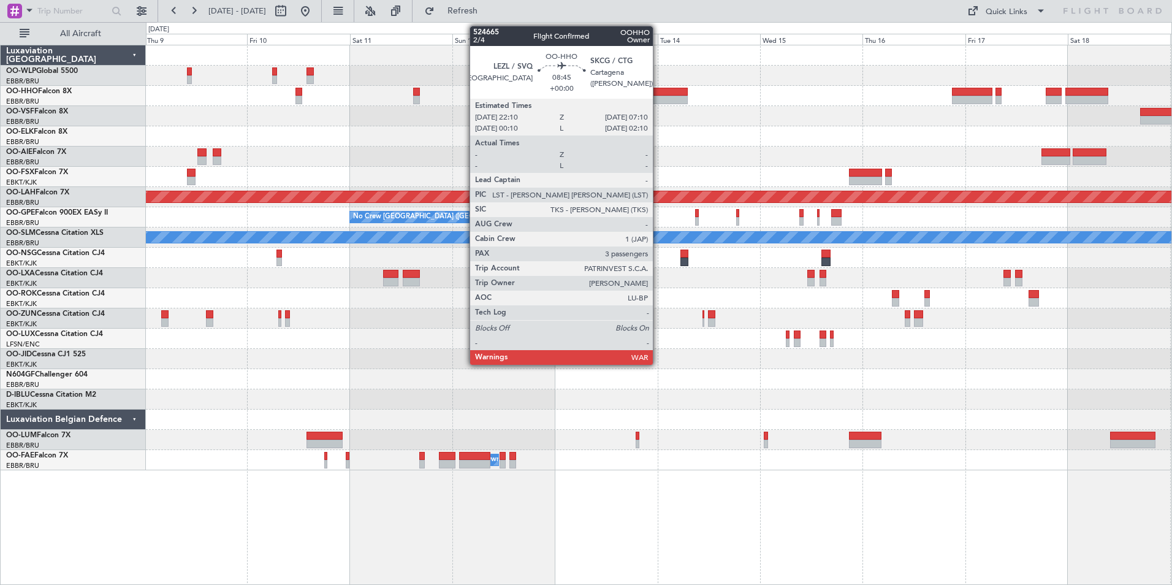
click at [659, 92] on div at bounding box center [668, 92] width 39 height 9
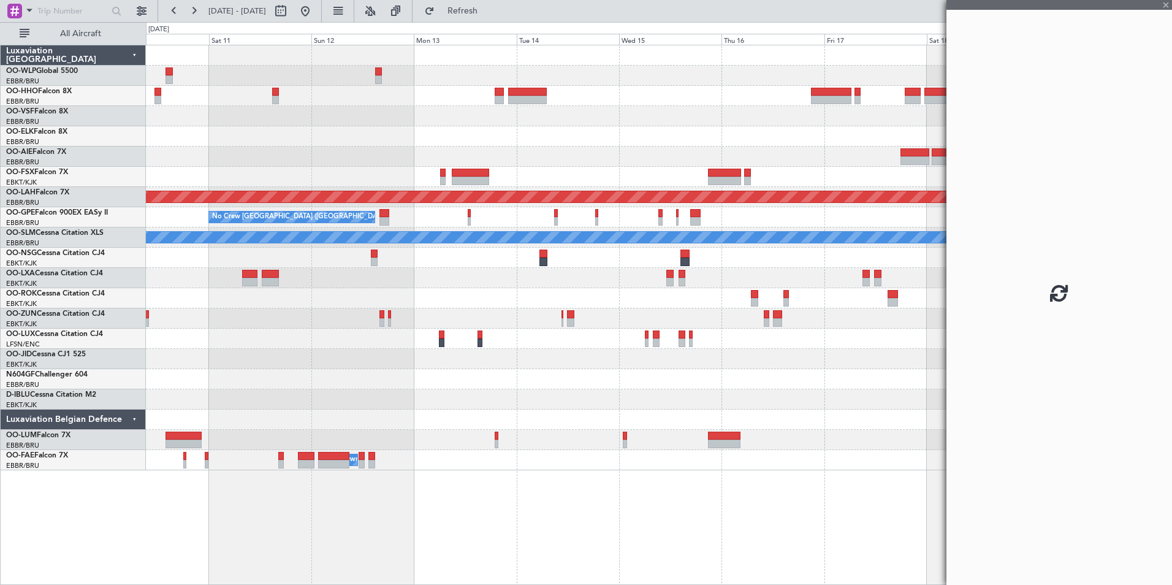
click at [538, 143] on div at bounding box center [659, 136] width 1026 height 20
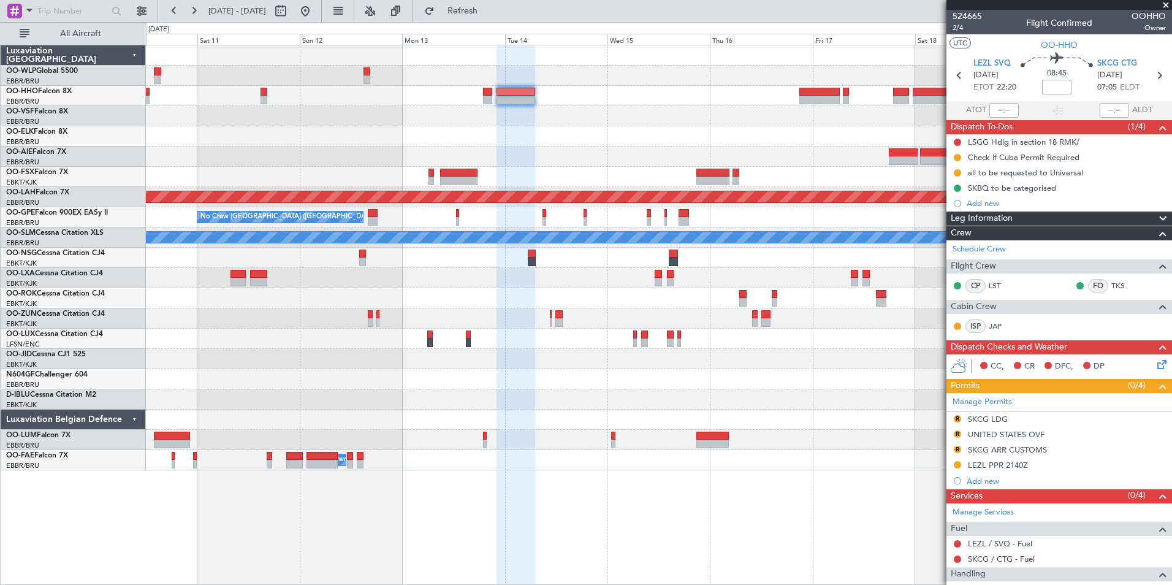
click at [1046, 87] on input at bounding box center [1056, 87] width 29 height 15
click at [1060, 90] on input at bounding box center [1056, 87] width 29 height 15
type input "3"
click at [727, 101] on div at bounding box center [659, 96] width 1026 height 20
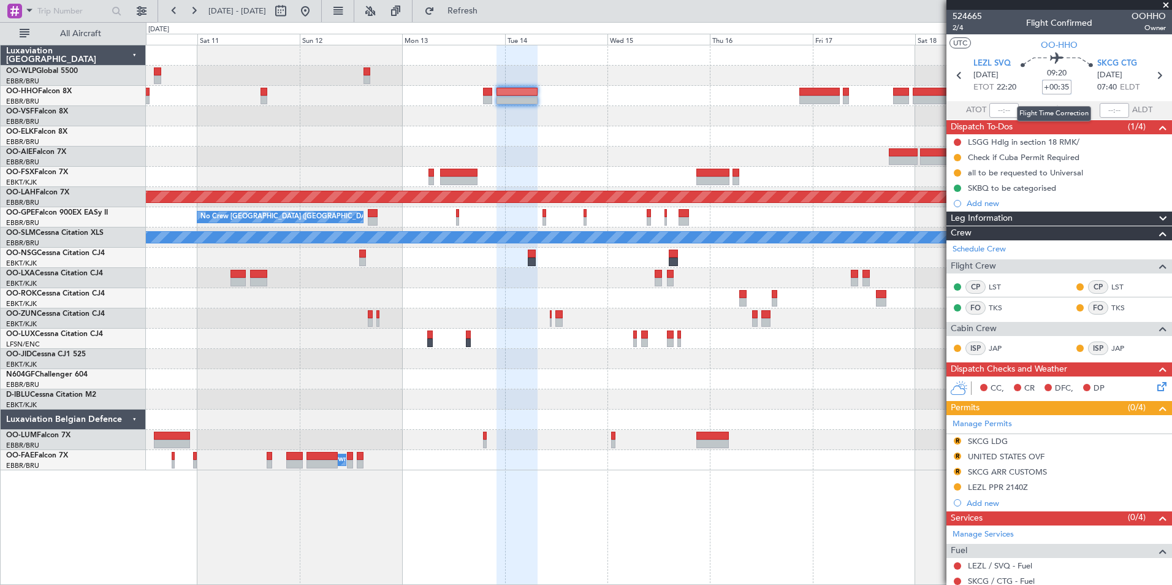
click at [1050, 87] on input "+00:35" at bounding box center [1056, 87] width 29 height 15
click at [1053, 90] on input "+00:35" at bounding box center [1056, 87] width 29 height 15
click at [783, 133] on div at bounding box center [659, 136] width 1026 height 20
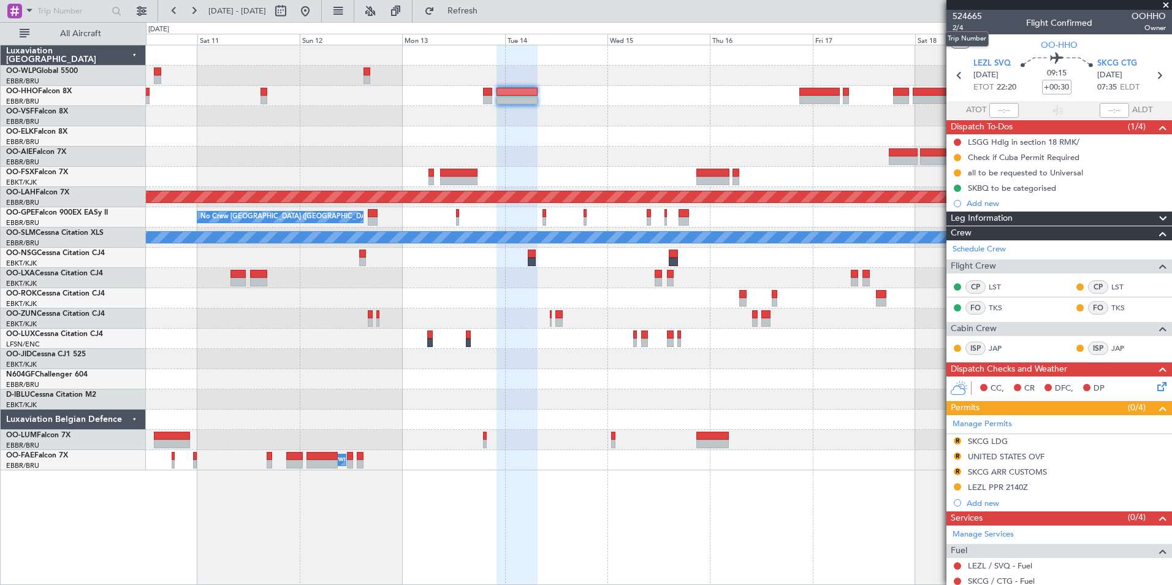
click at [958, 28] on mat-tooltip-component "Trip Number" at bounding box center [967, 39] width 61 height 32
click at [962, 28] on span "2/4" at bounding box center [967, 28] width 29 height 10
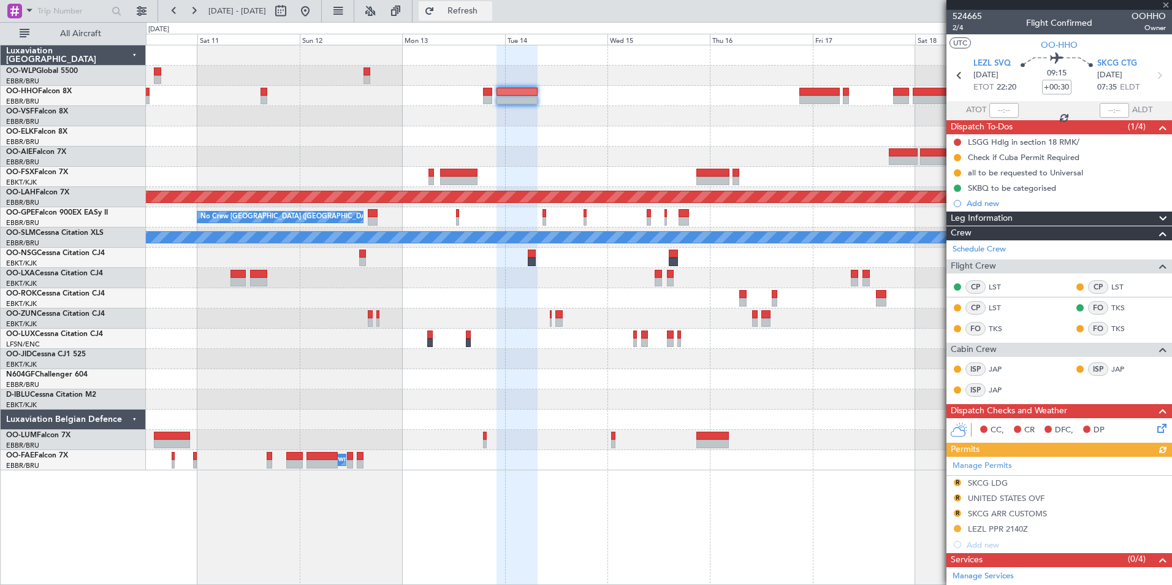
click at [486, 12] on span "Refresh" at bounding box center [463, 11] width 52 height 9
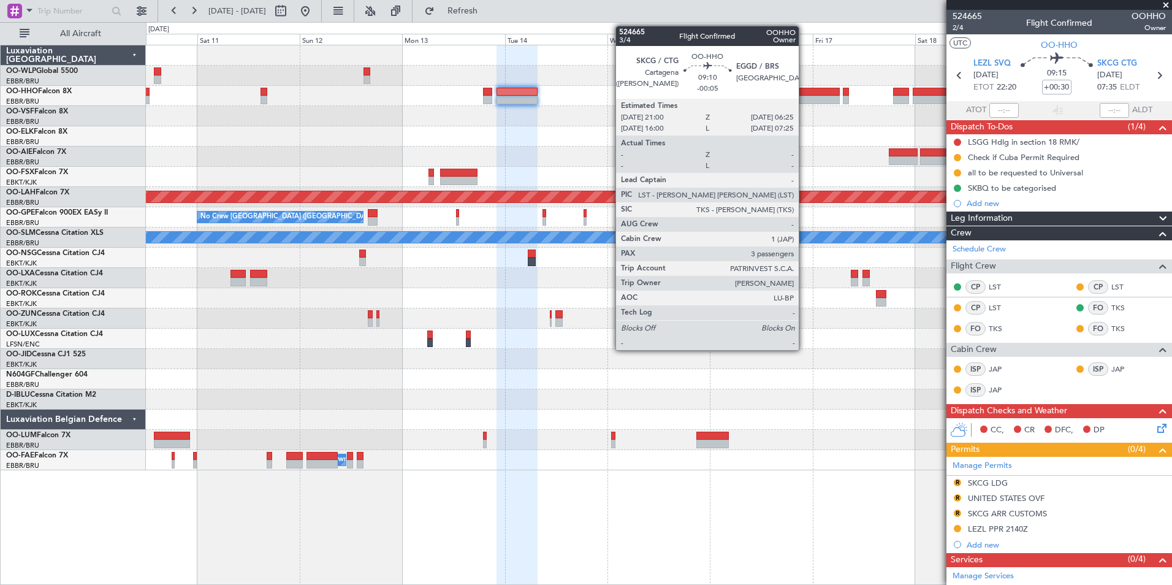
click at [804, 102] on div at bounding box center [820, 100] width 40 height 9
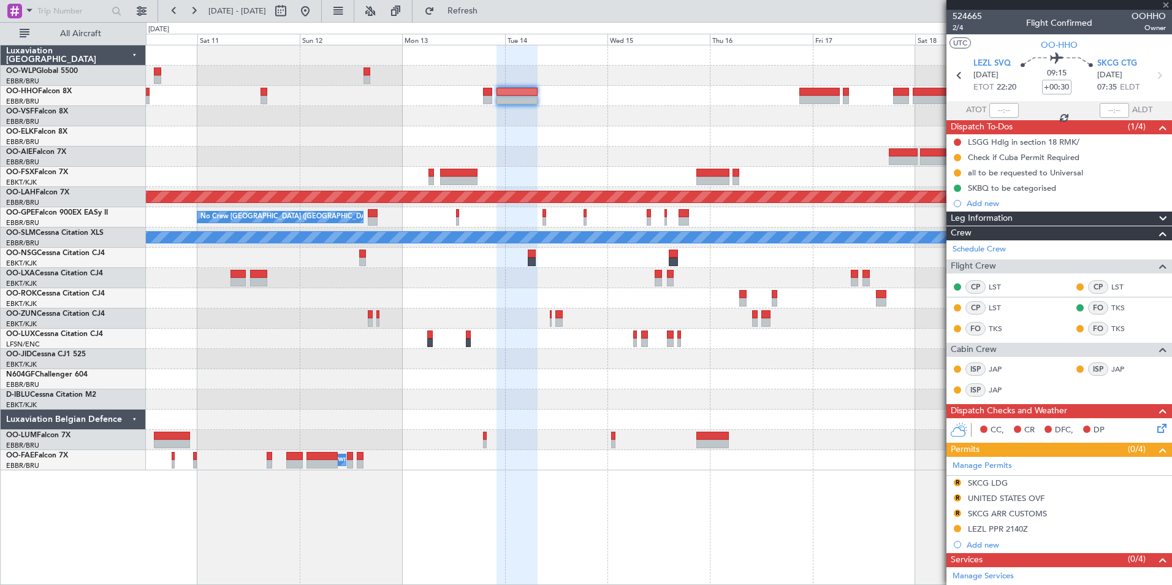
type input "-00:05"
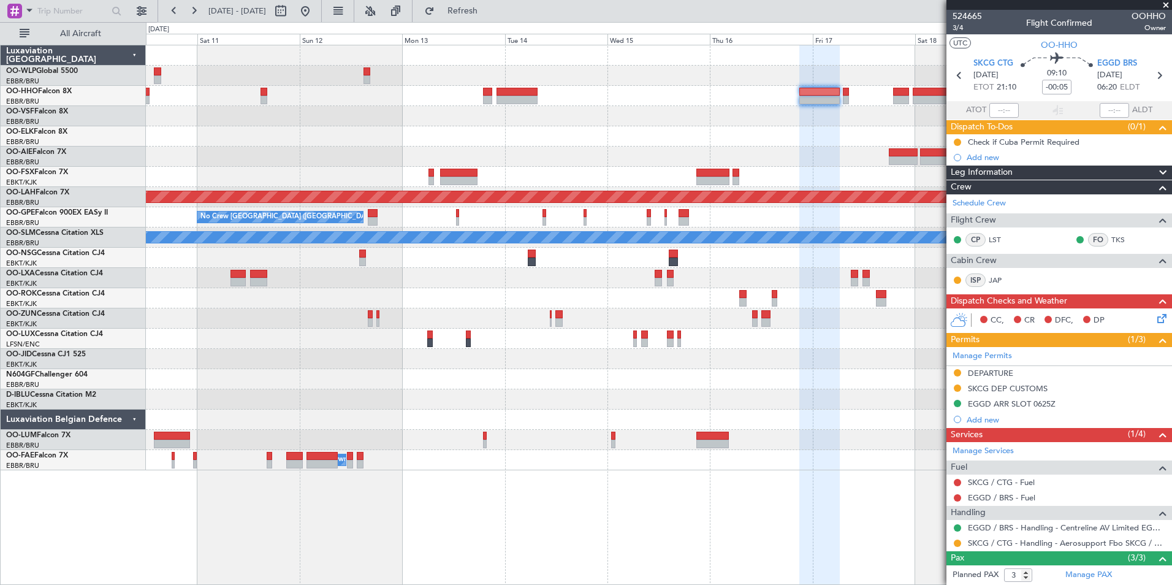
click at [739, 139] on div at bounding box center [659, 136] width 1026 height 20
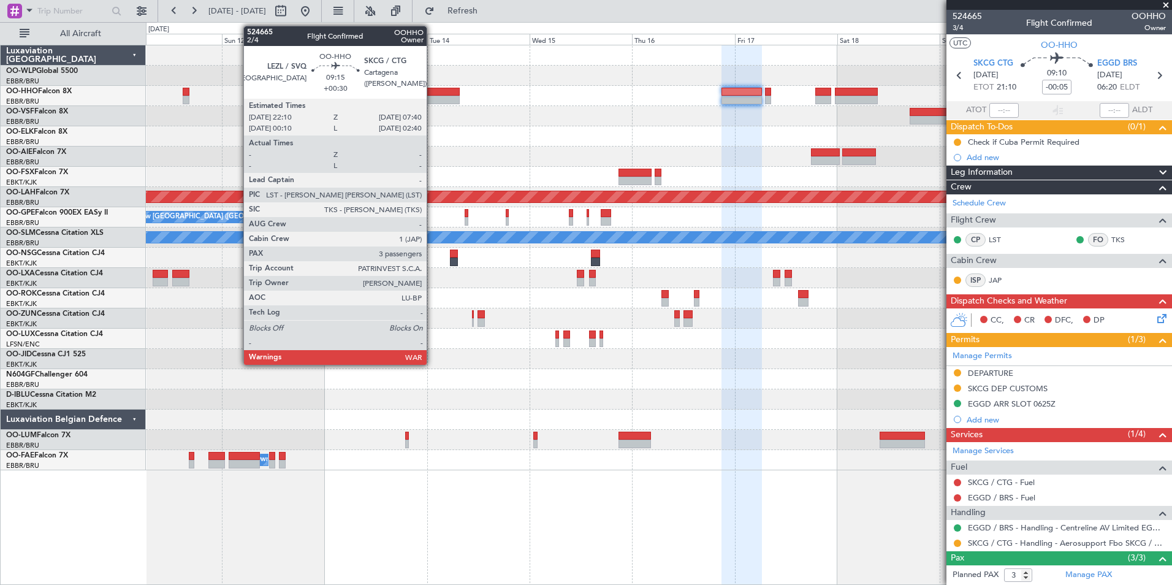
click at [432, 95] on div at bounding box center [439, 92] width 41 height 9
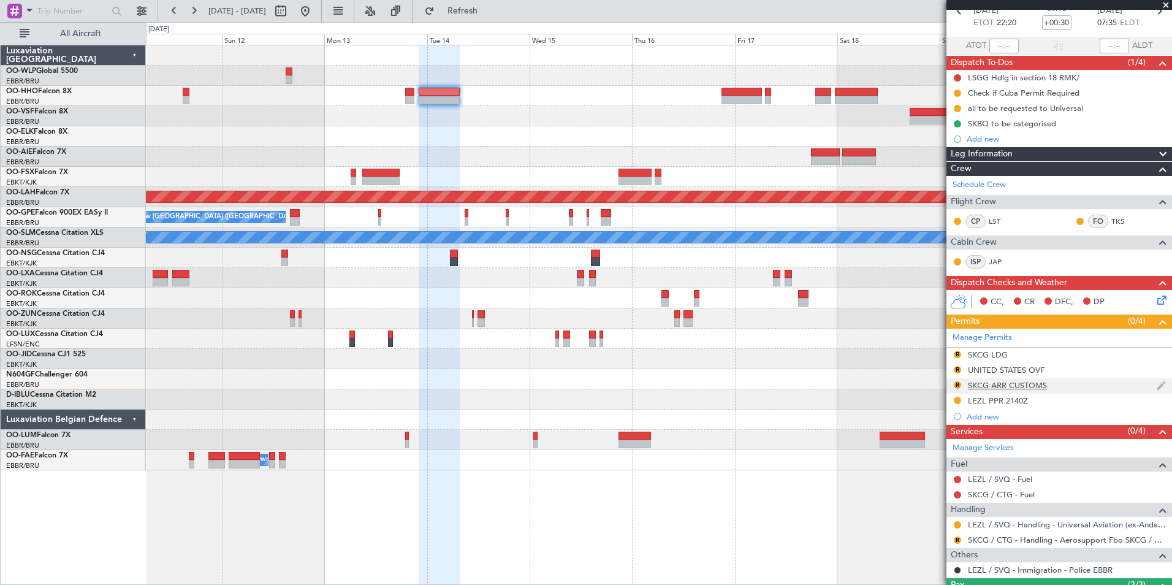
scroll to position [174, 0]
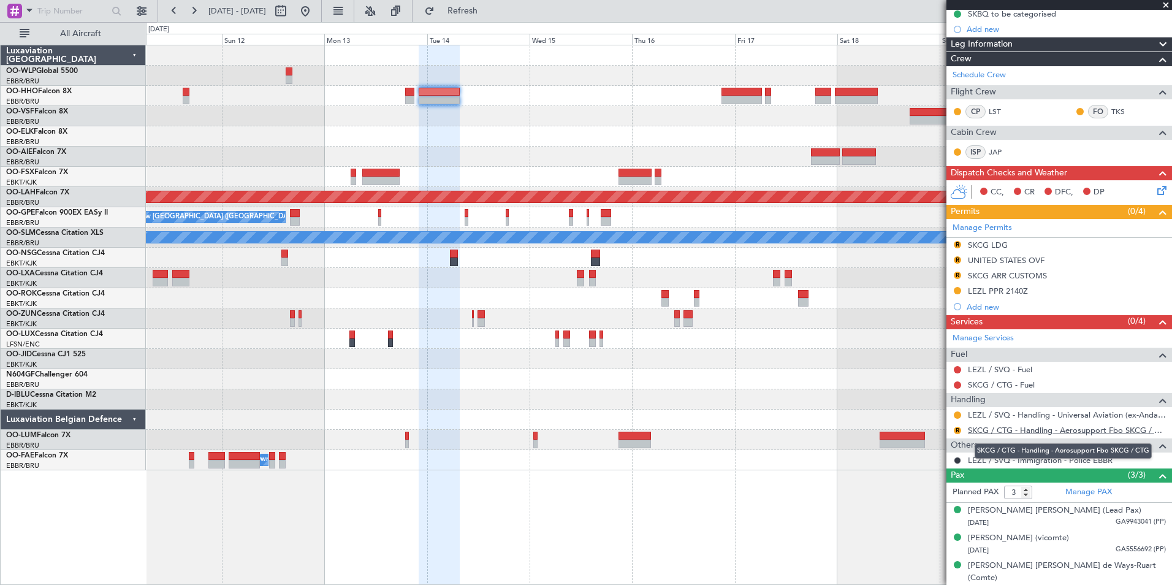
click at [1022, 431] on link "SKCG / CTG - Handling - Aerosupport Fbo SKCG / CTG" at bounding box center [1067, 430] width 198 height 10
click at [957, 260] on button "R" at bounding box center [957, 259] width 7 height 7
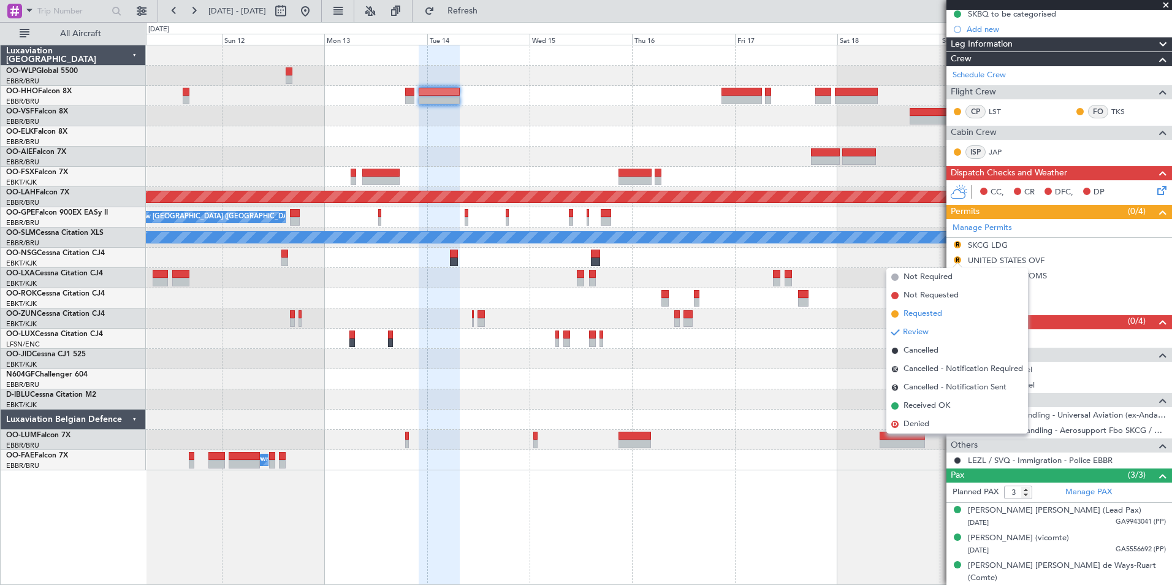
click at [929, 313] on span "Requested" at bounding box center [923, 314] width 39 height 12
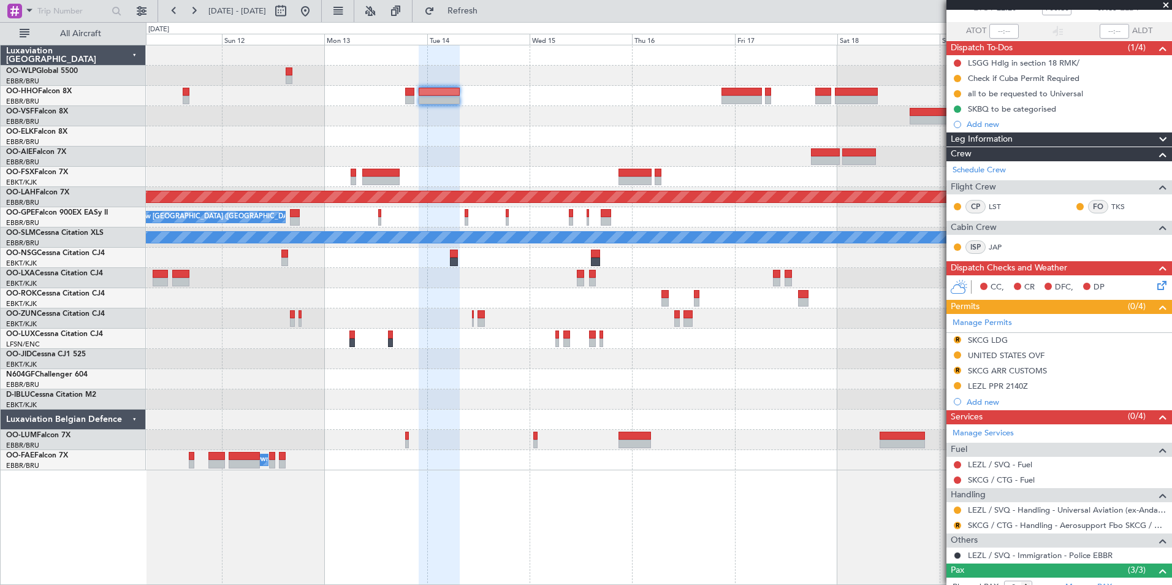
scroll to position [0, 0]
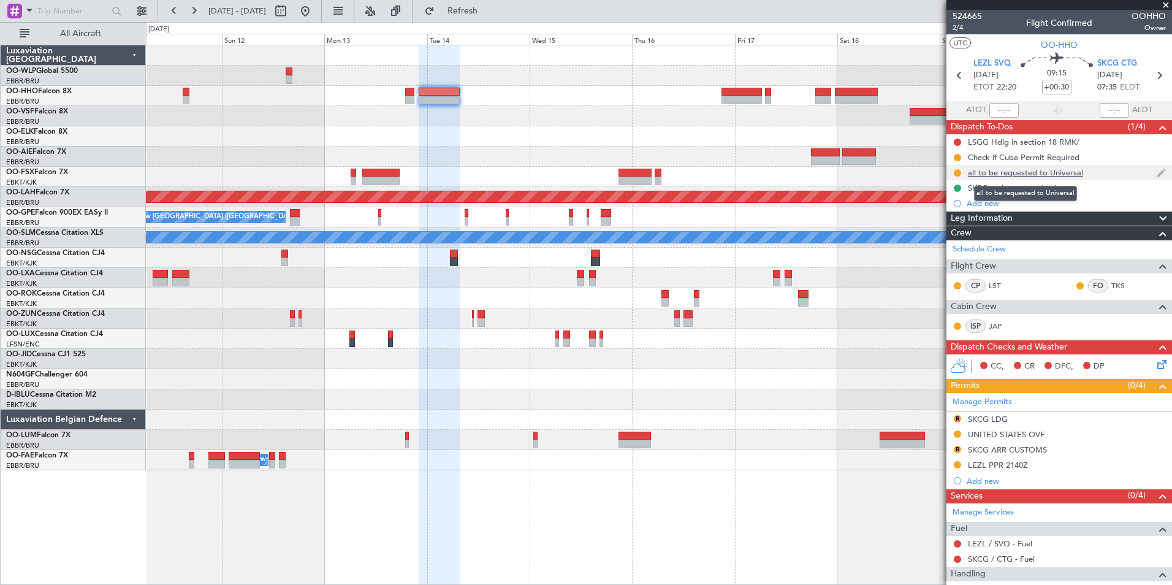
click at [1015, 172] on div "all to be requested to Universal" at bounding box center [1025, 172] width 115 height 10
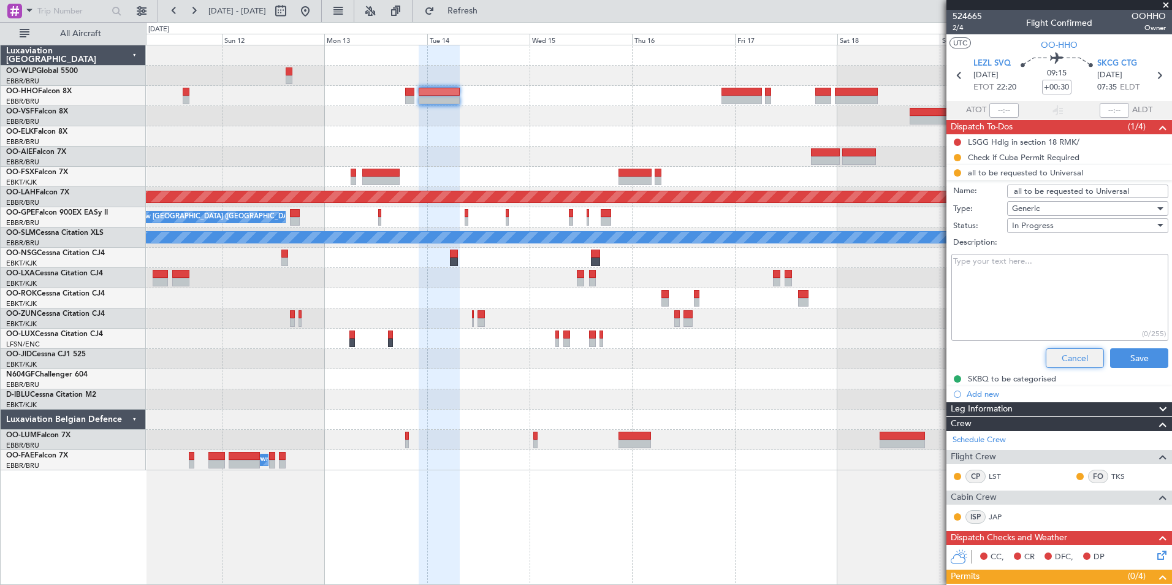
click at [1069, 357] on button "Cancel" at bounding box center [1075, 358] width 58 height 20
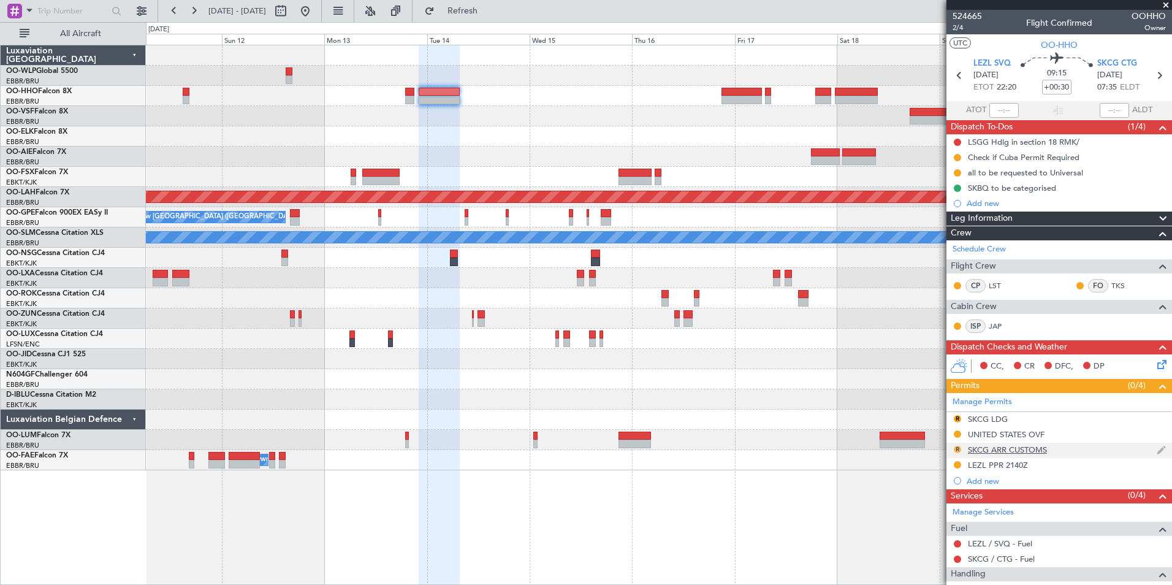
click at [959, 448] on button "R" at bounding box center [957, 449] width 7 height 7
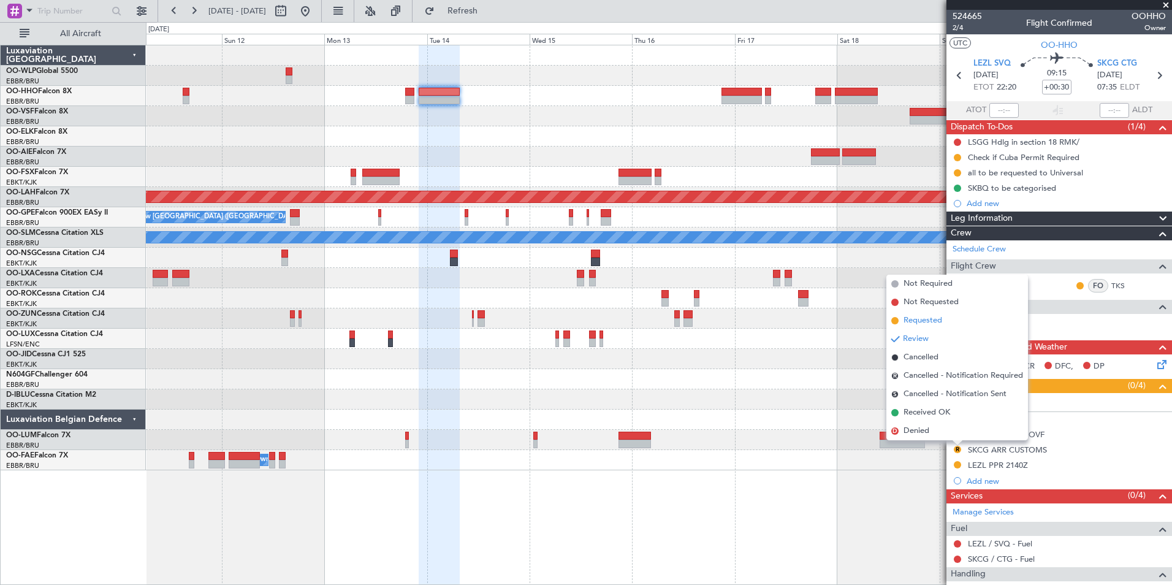
click at [932, 318] on span "Requested" at bounding box center [923, 321] width 39 height 12
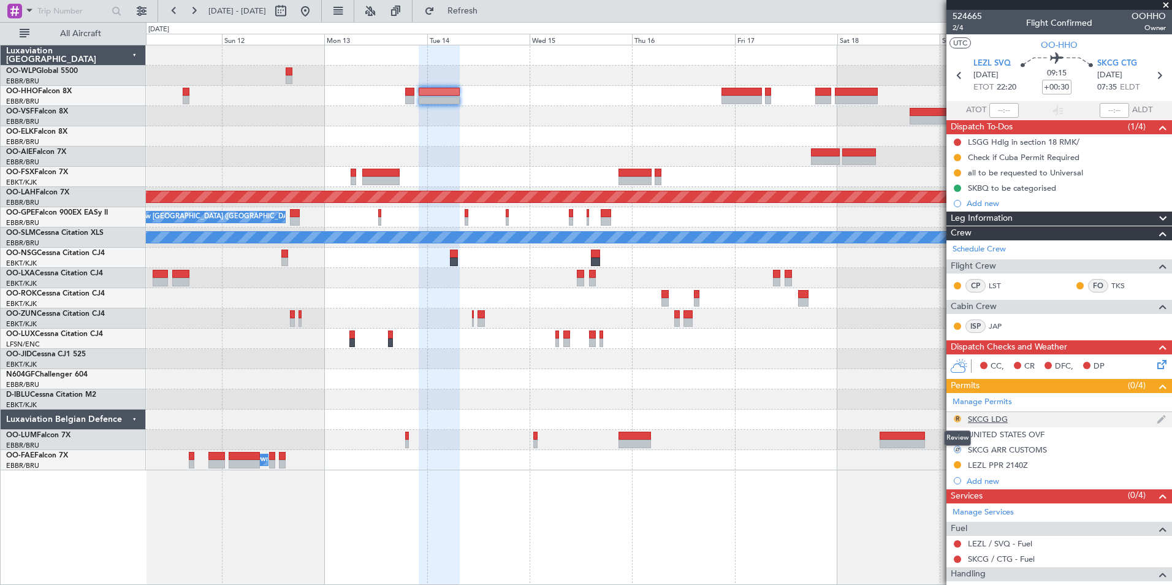
click at [957, 421] on button "R" at bounding box center [957, 418] width 7 height 7
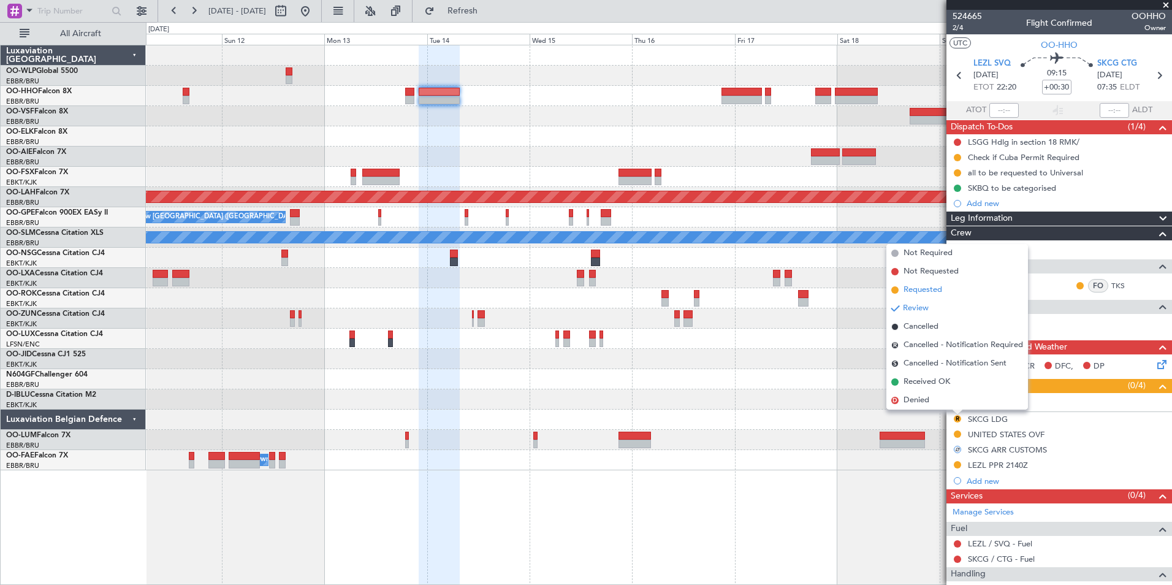
click at [926, 293] on span "Requested" at bounding box center [923, 290] width 39 height 12
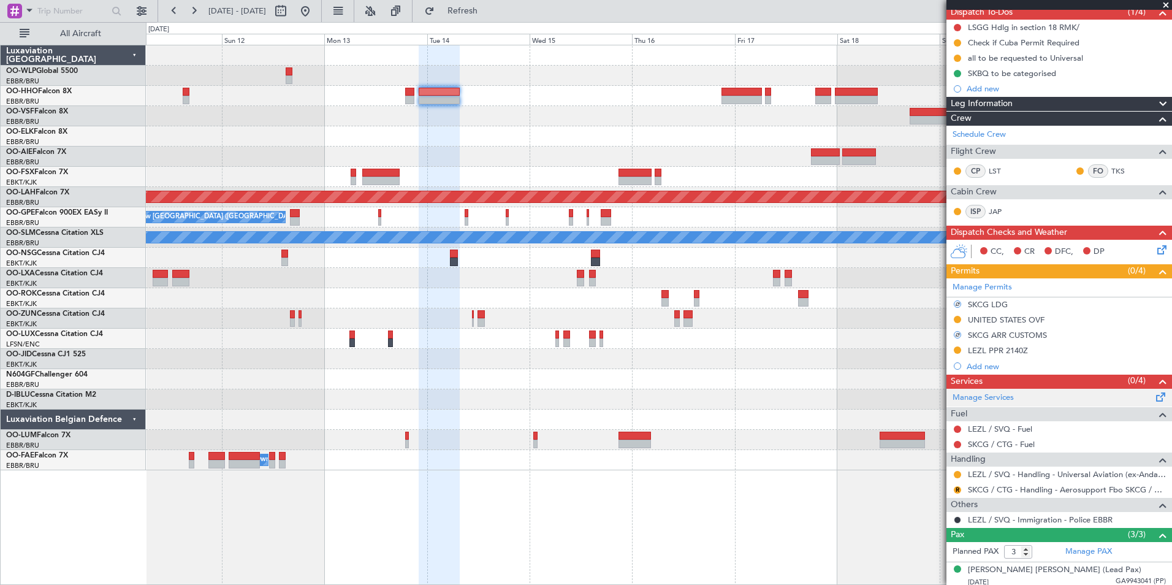
scroll to position [174, 0]
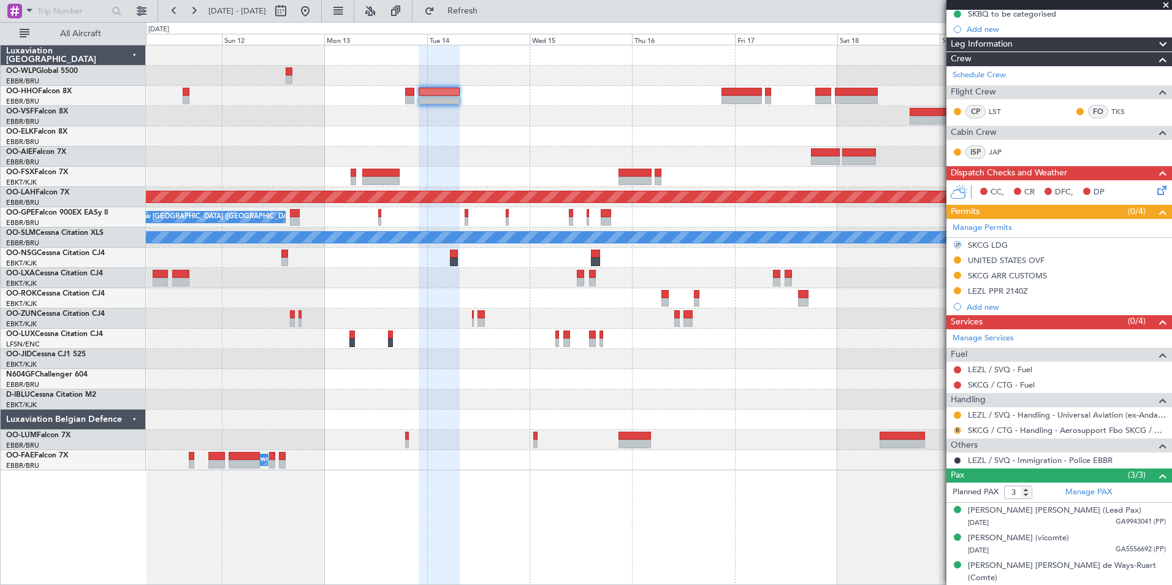
click at [958, 427] on button "R" at bounding box center [957, 430] width 7 height 7
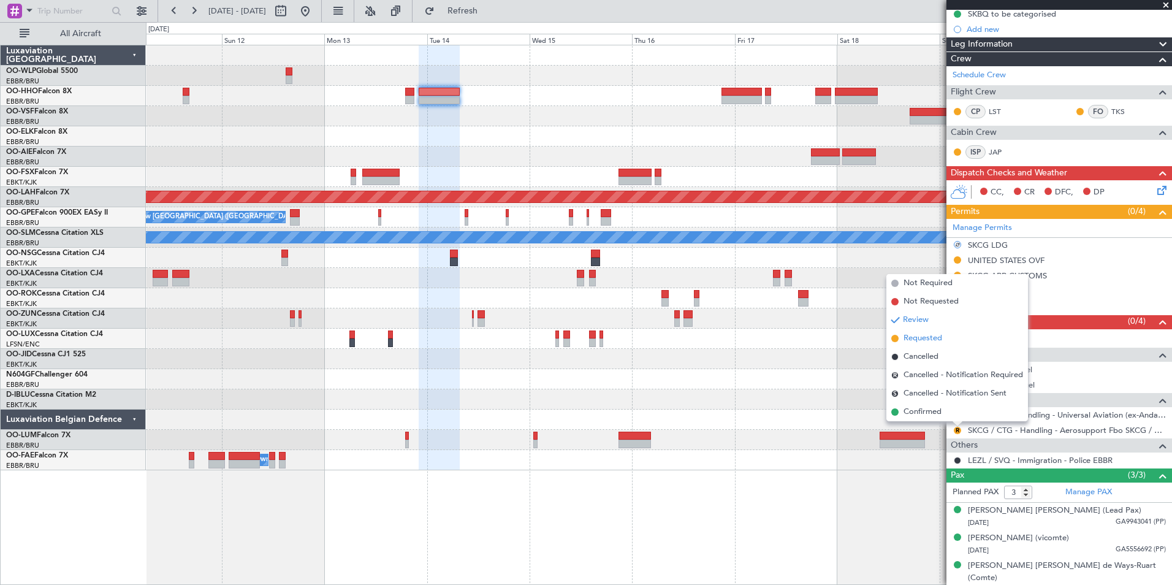
click at [934, 340] on span "Requested" at bounding box center [923, 338] width 39 height 12
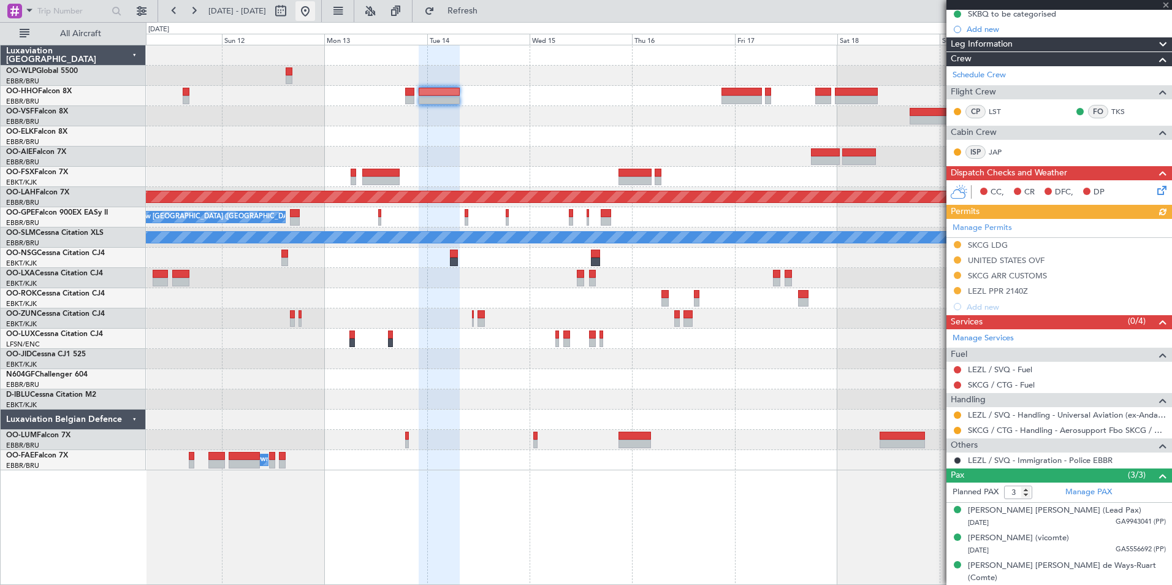
click at [315, 15] on button at bounding box center [306, 11] width 20 height 20
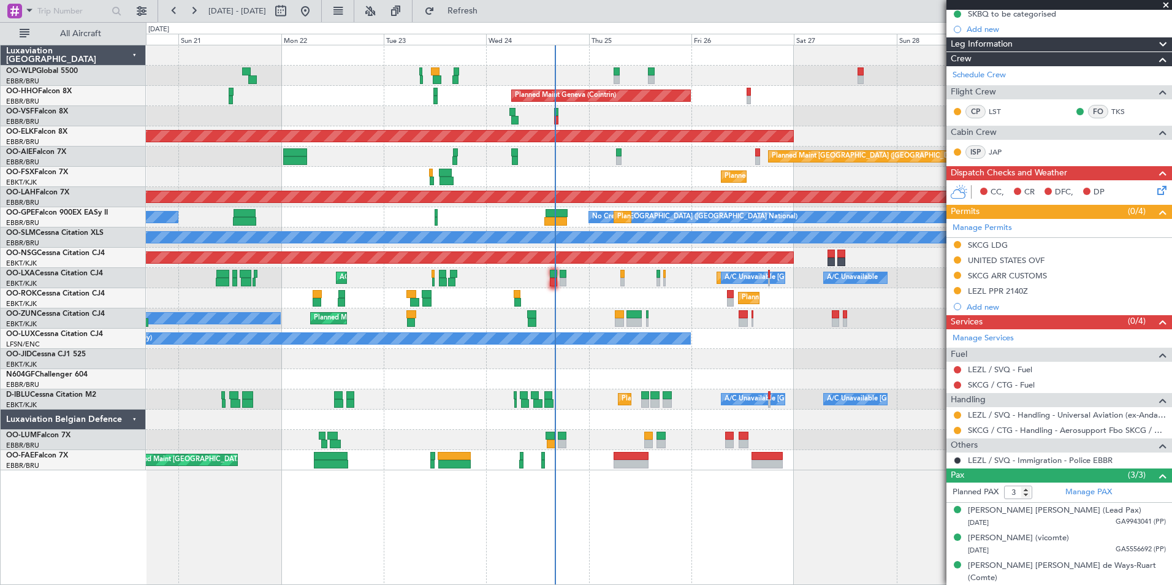
click at [673, 372] on div "Planned Maint Liege Planned Maint Milan (Linate) Planned Maint Geneva (Cointrin…" at bounding box center [659, 257] width 1026 height 425
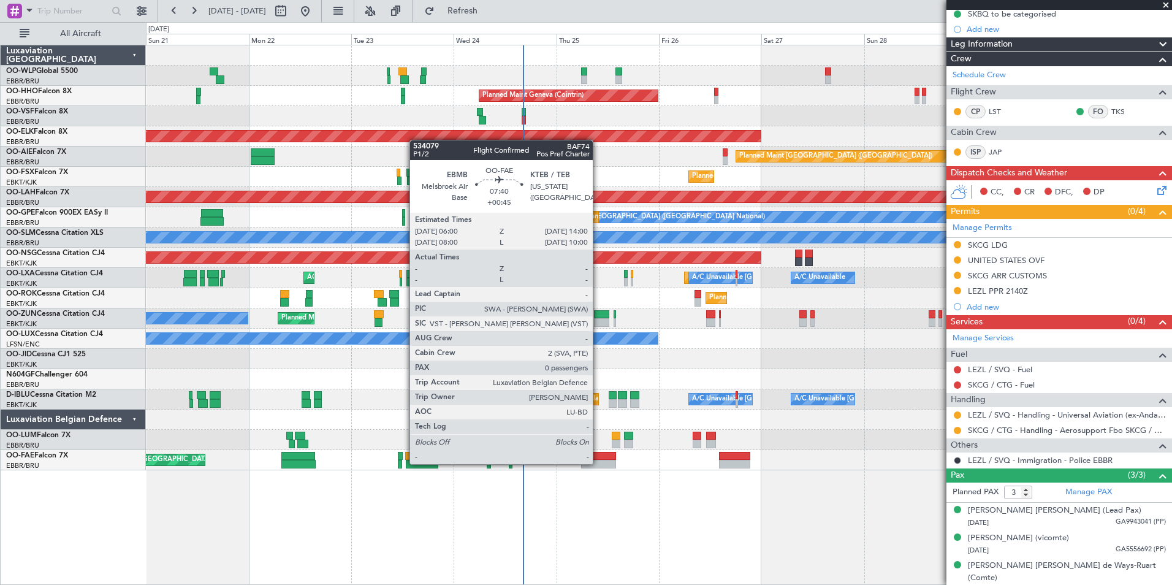
click at [598, 463] on div at bounding box center [598, 464] width 34 height 9
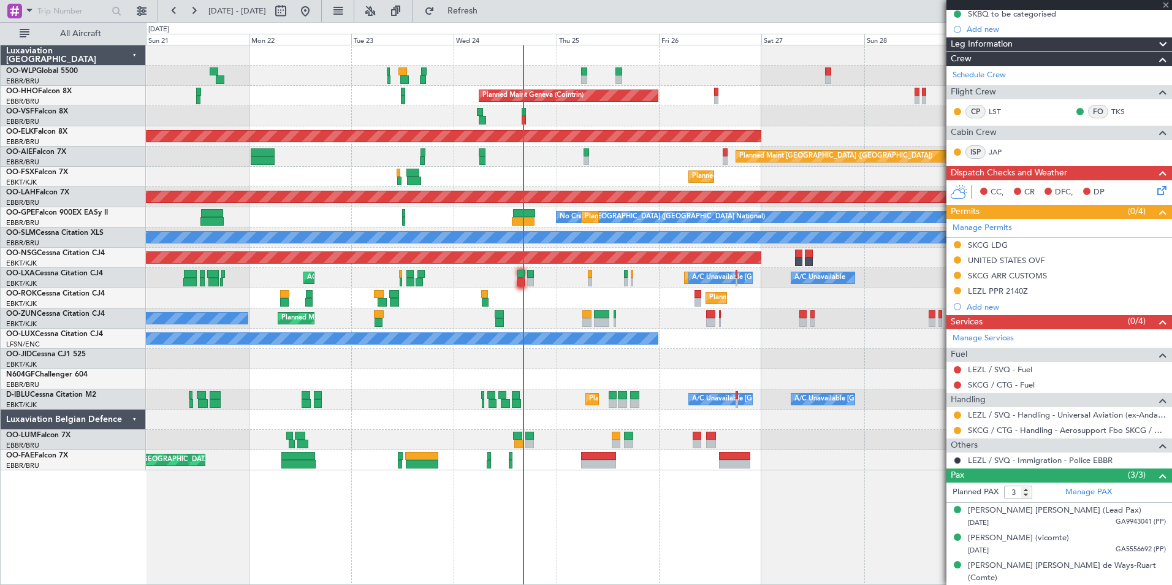
type input "+00:45"
type input "0"
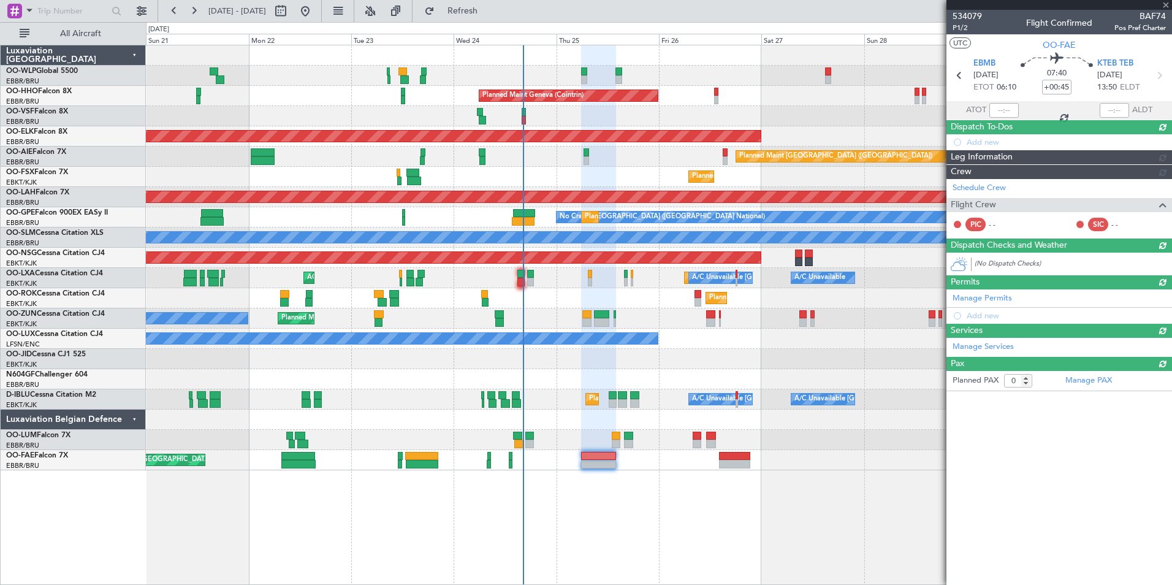
scroll to position [0, 0]
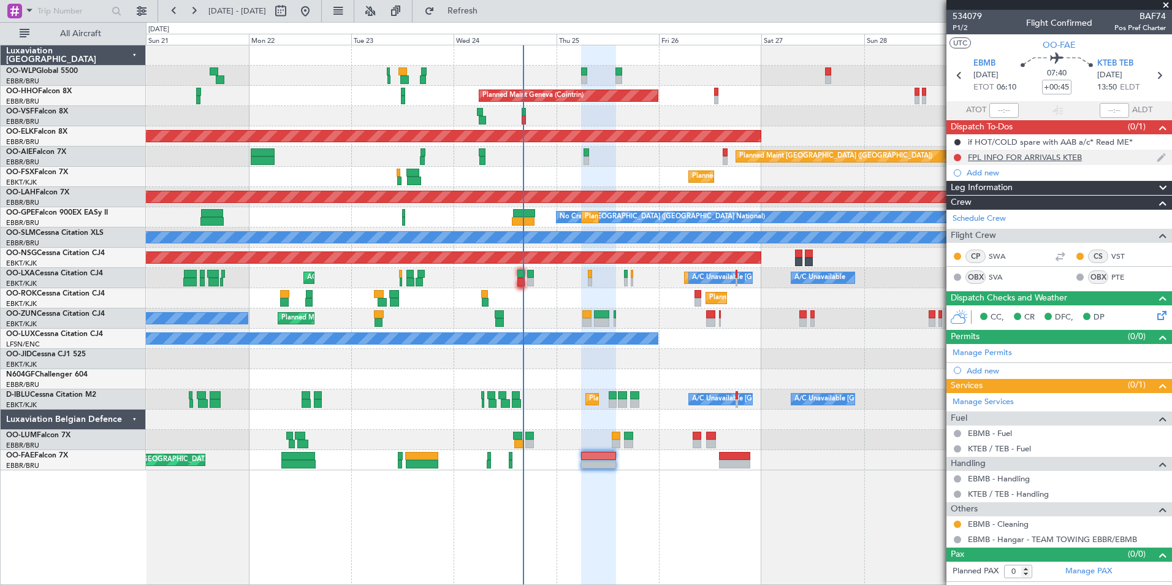
click at [1074, 158] on div "FPL INFO FOR ARRIVALS KTEB" at bounding box center [1025, 157] width 114 height 10
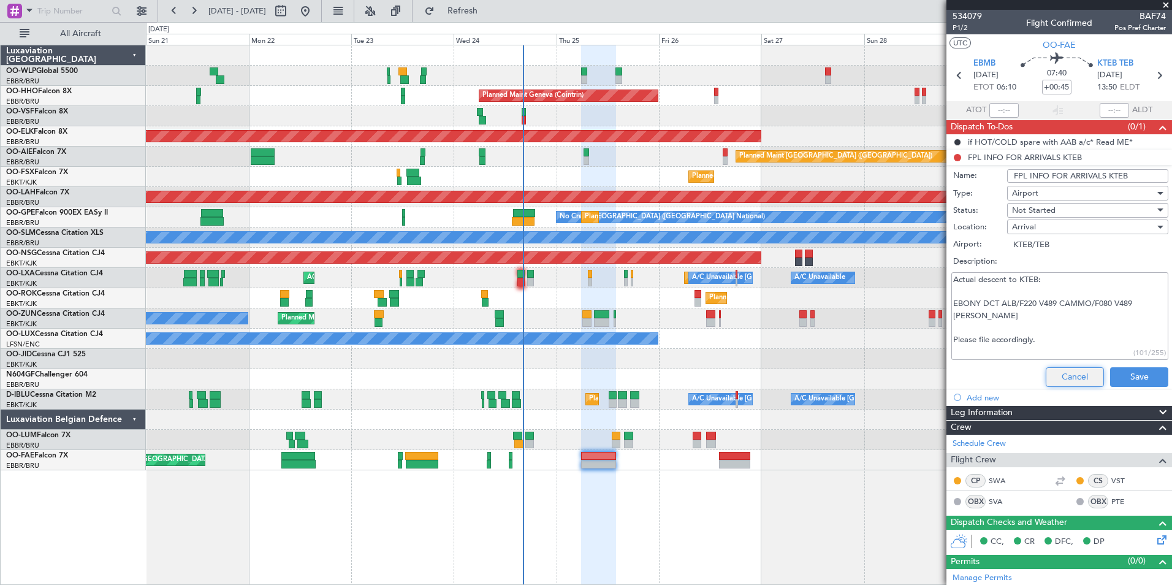
click at [1070, 373] on button "Cancel" at bounding box center [1075, 377] width 58 height 20
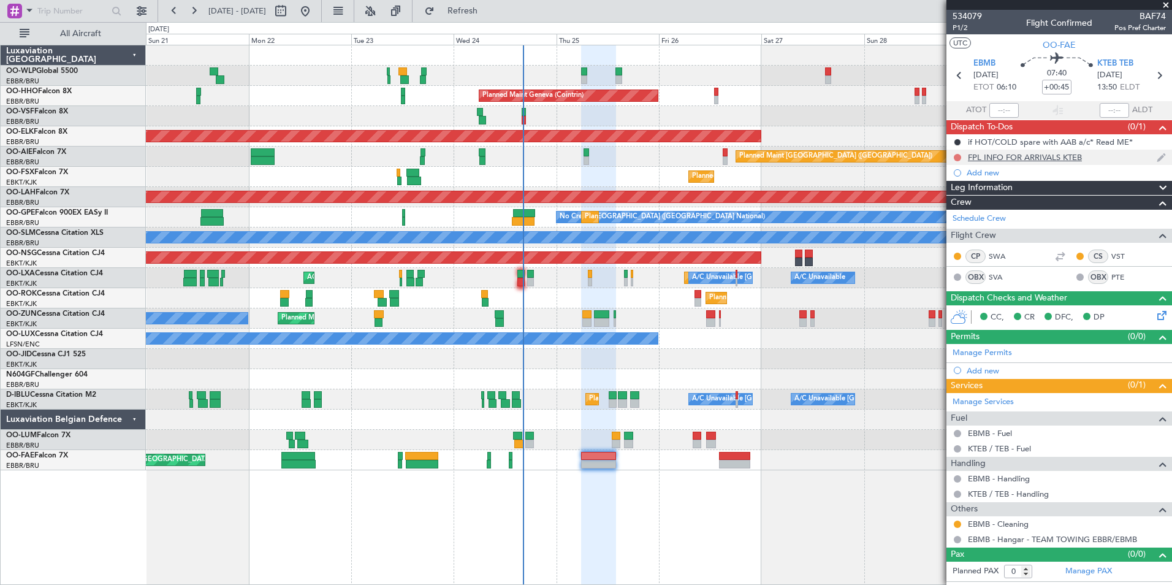
click at [958, 155] on button at bounding box center [957, 157] width 7 height 7
click at [963, 210] on span "Completed" at bounding box center [963, 211] width 40 height 12
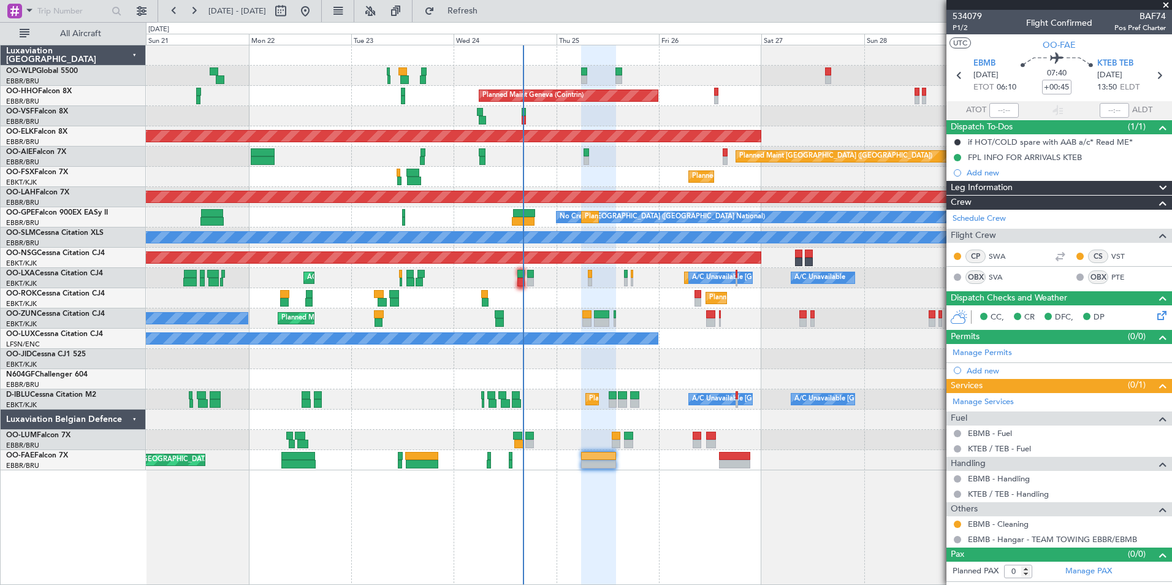
click at [794, 251] on div "Planned Maint [GEOGRAPHIC_DATA] ([GEOGRAPHIC_DATA])" at bounding box center [659, 258] width 1026 height 20
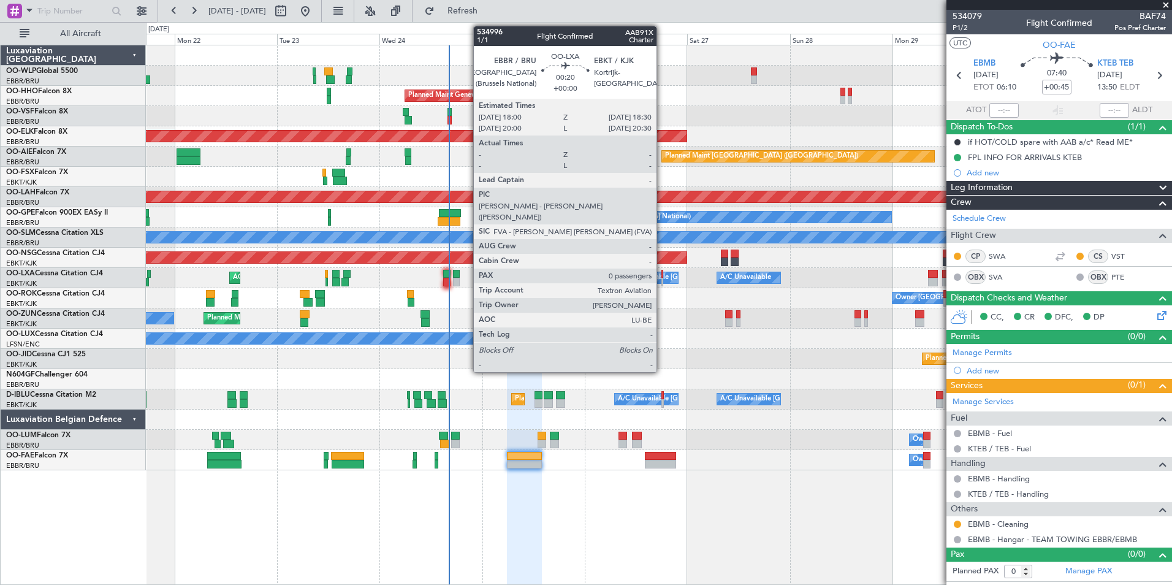
click at [662, 277] on div at bounding box center [663, 274] width 2 height 9
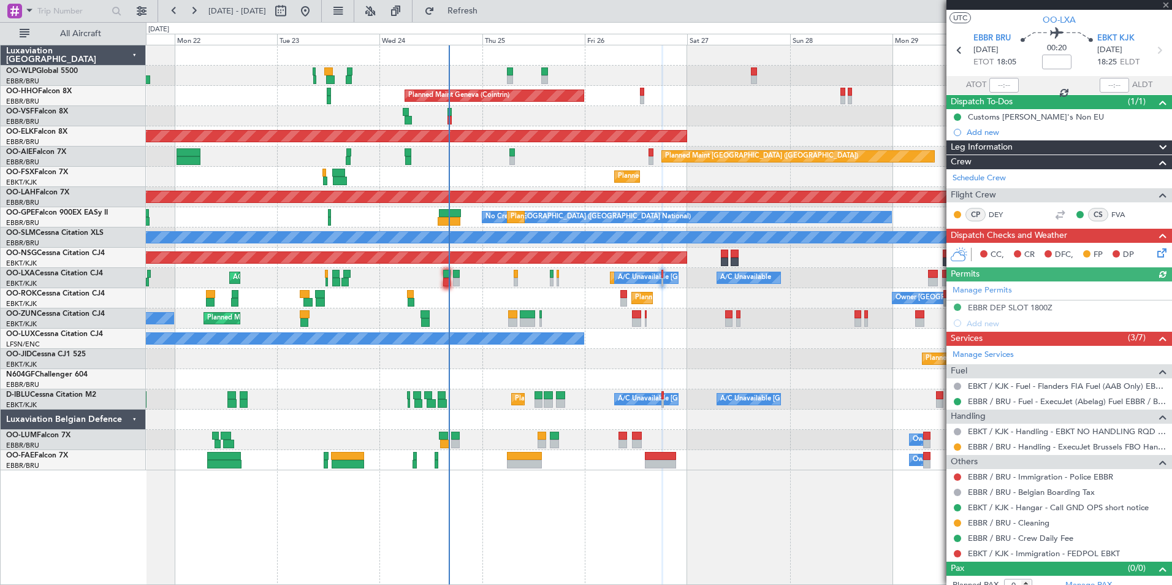
scroll to position [36, 0]
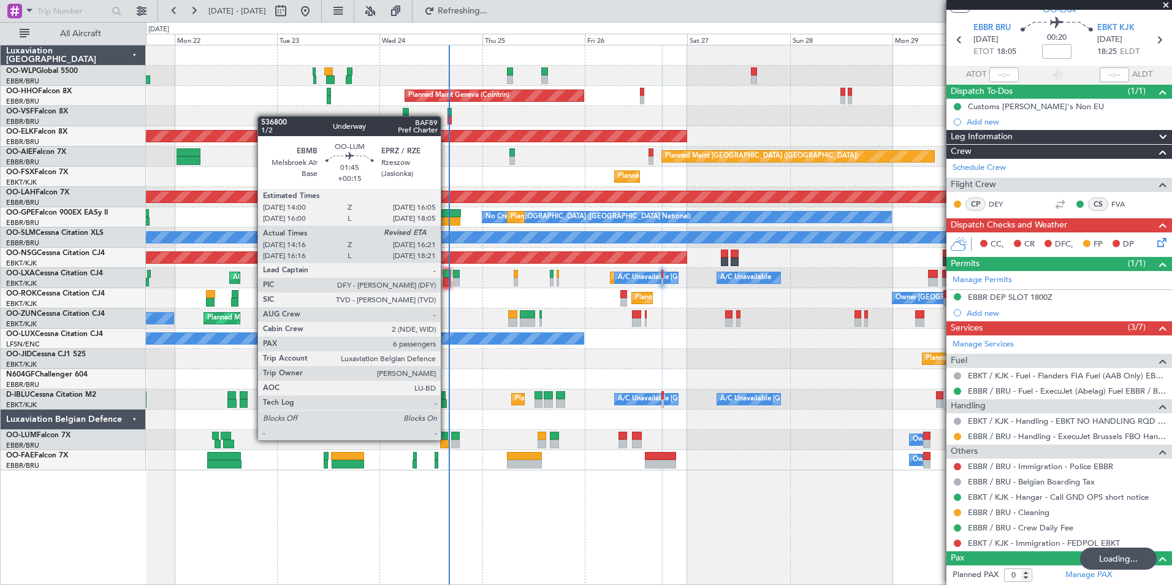
click at [446, 439] on div at bounding box center [443, 436] width 9 height 9
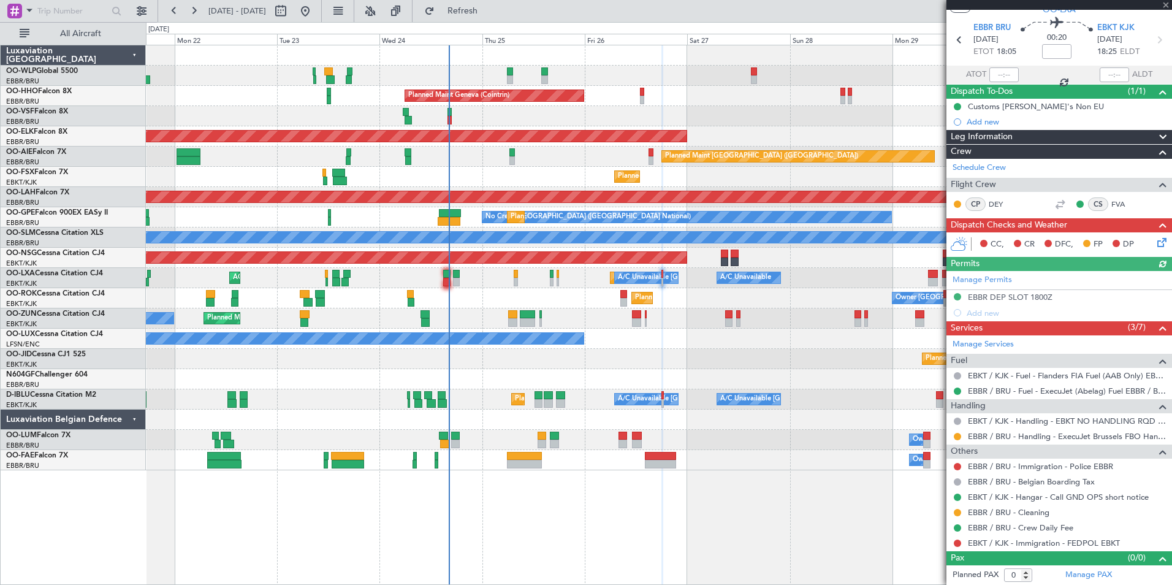
type input "+00:15"
type input "14:26"
type input "6"
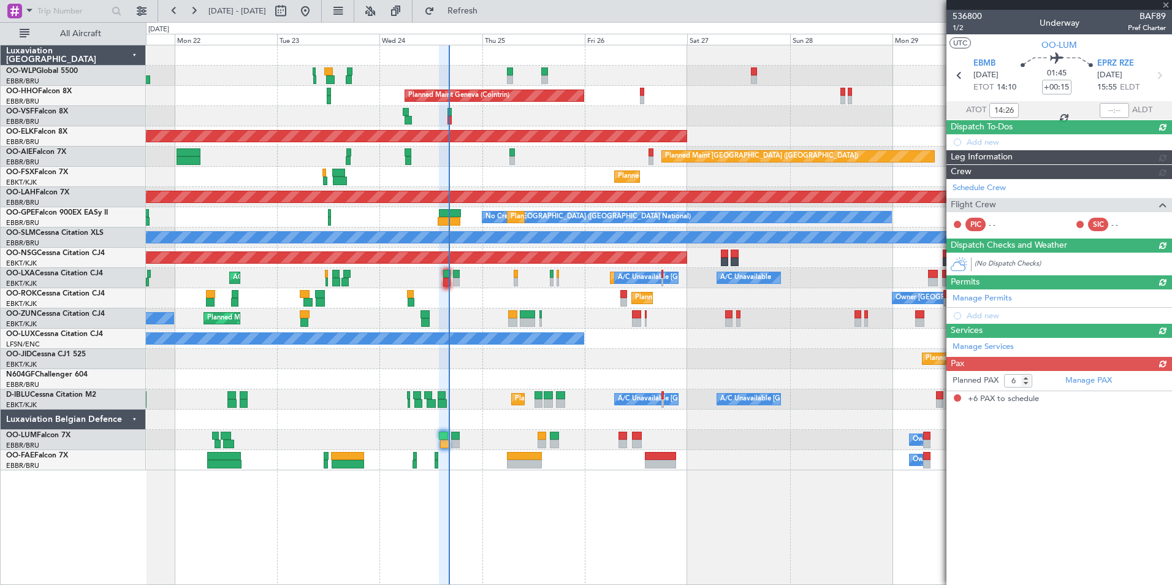
scroll to position [0, 0]
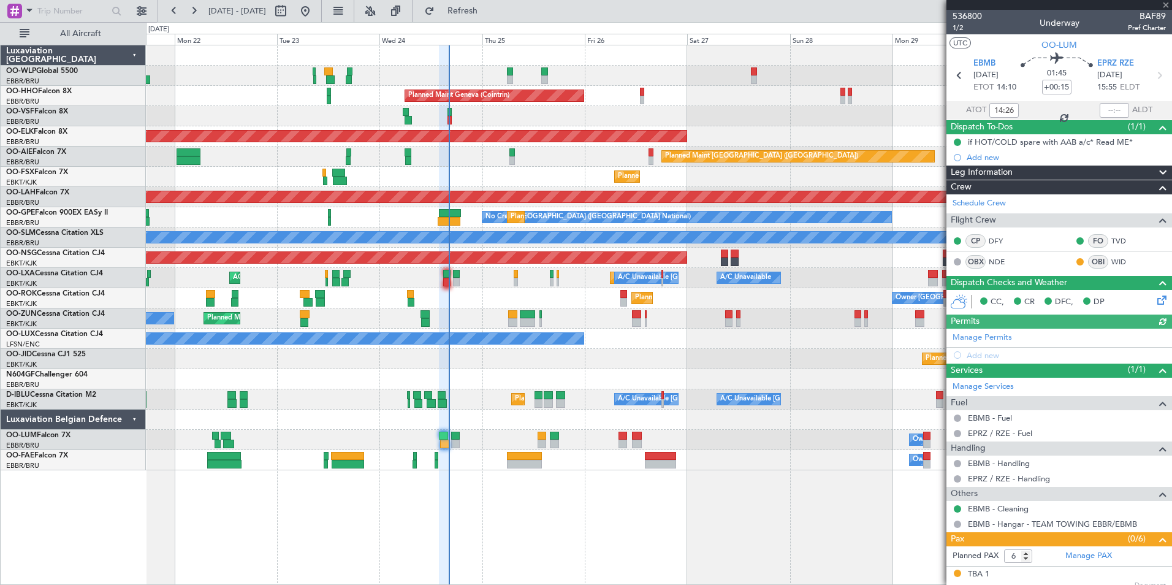
click at [1121, 101] on section "ATOT 14:26 ALDT" at bounding box center [1060, 110] width 226 height 18
click at [1115, 106] on div at bounding box center [1114, 110] width 29 height 15
click at [1107, 109] on input "text" at bounding box center [1114, 110] width 29 height 15
click at [1104, 111] on input "text" at bounding box center [1114, 110] width 29 height 15
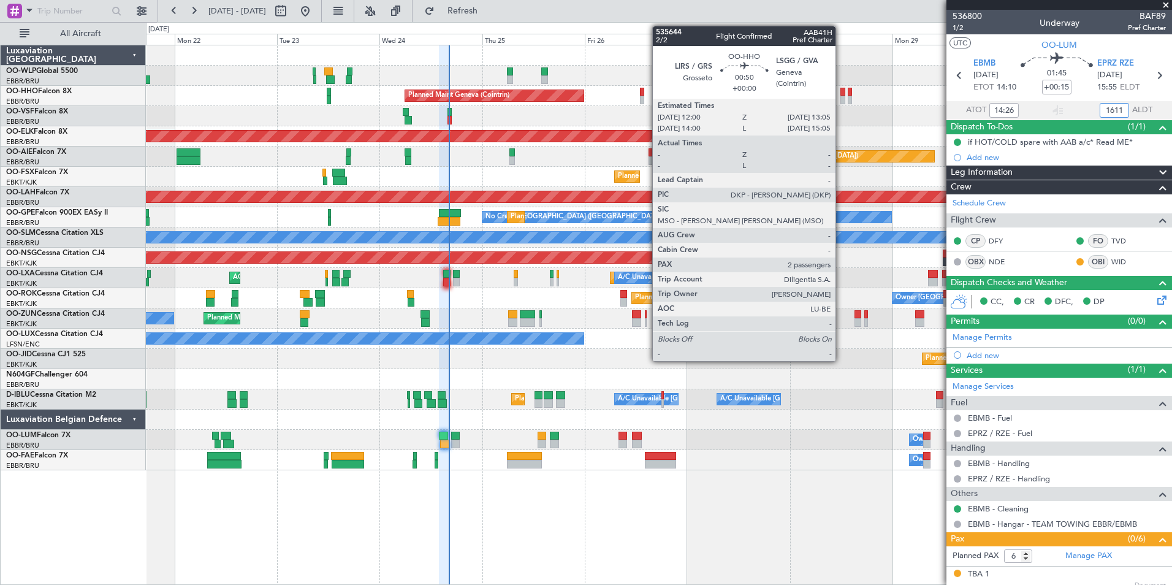
click at [828, 107] on div "AOG Maint [GEOGRAPHIC_DATA] ([GEOGRAPHIC_DATA] National)" at bounding box center [659, 116] width 1026 height 20
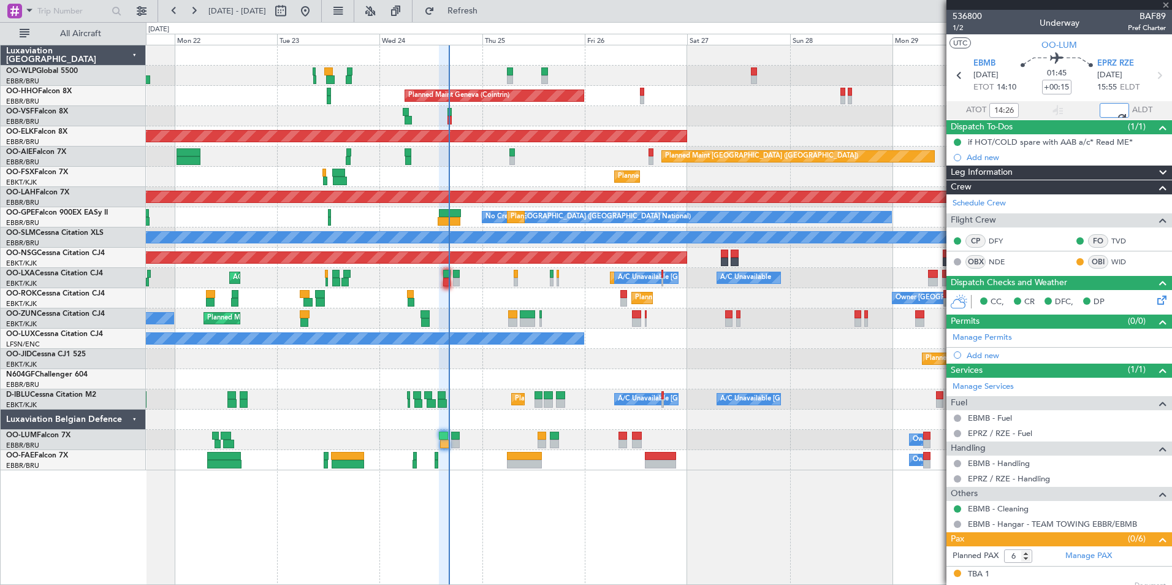
type input "16:11"
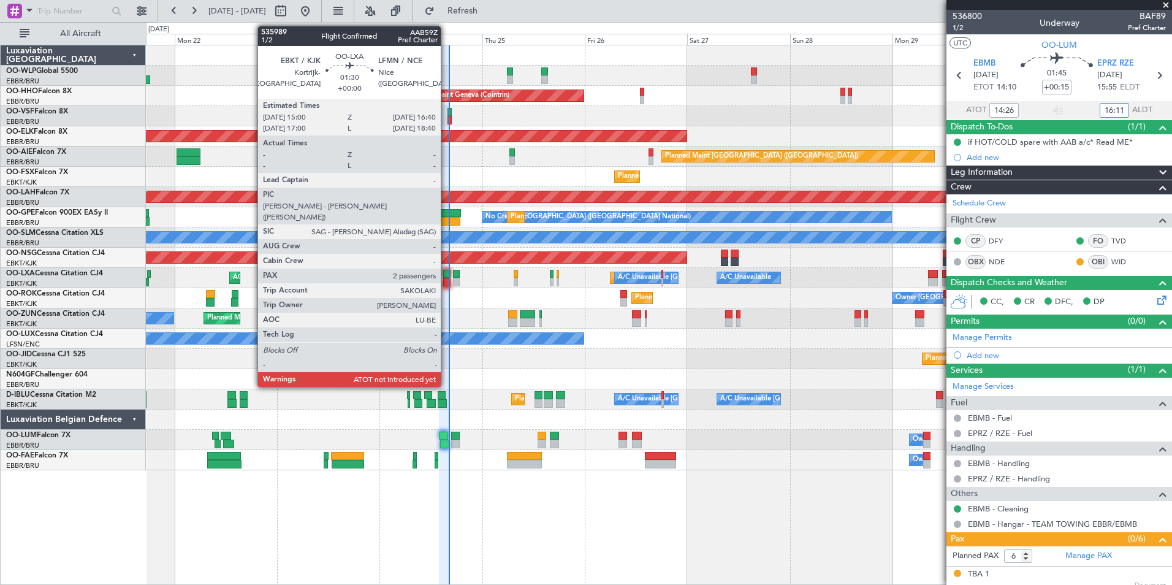
click at [446, 280] on div at bounding box center [446, 282] width 7 height 9
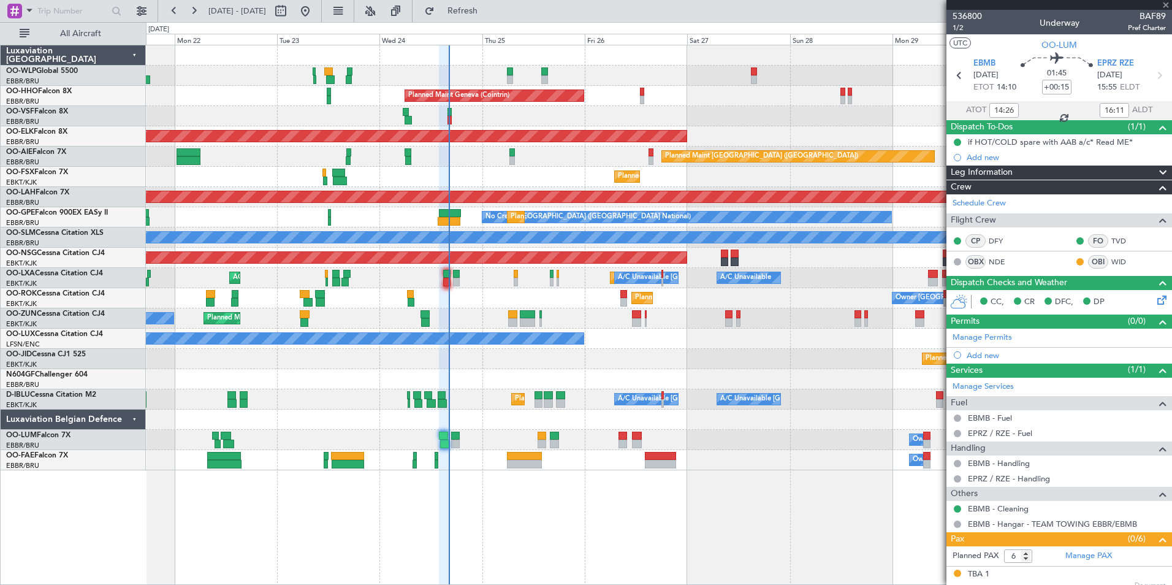
type input "2"
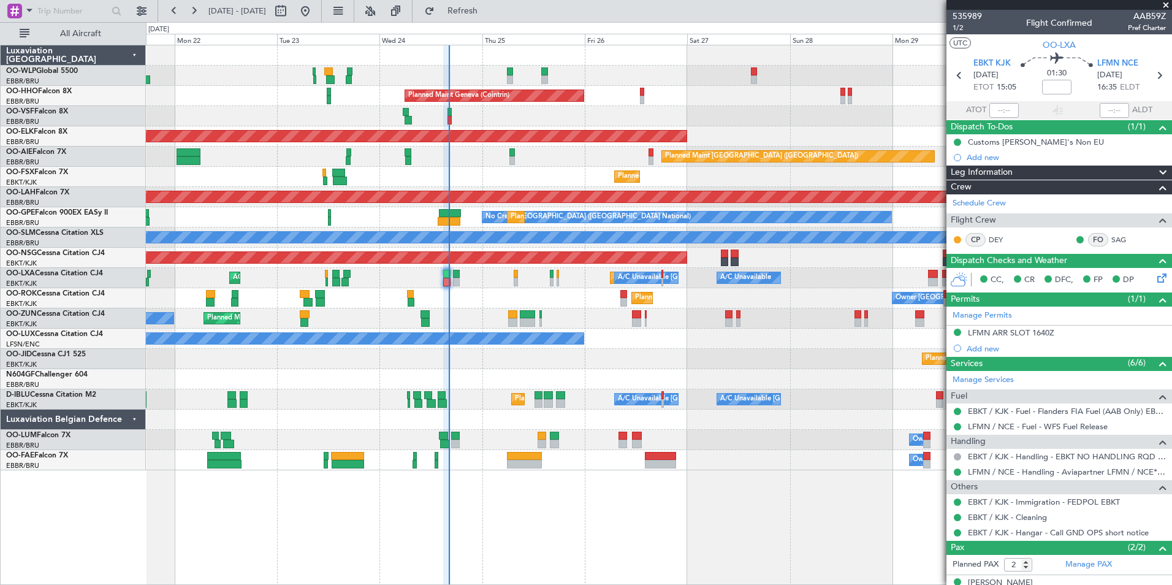
click at [714, 119] on div "AOG Maint [GEOGRAPHIC_DATA] ([GEOGRAPHIC_DATA] National)" at bounding box center [659, 116] width 1026 height 20
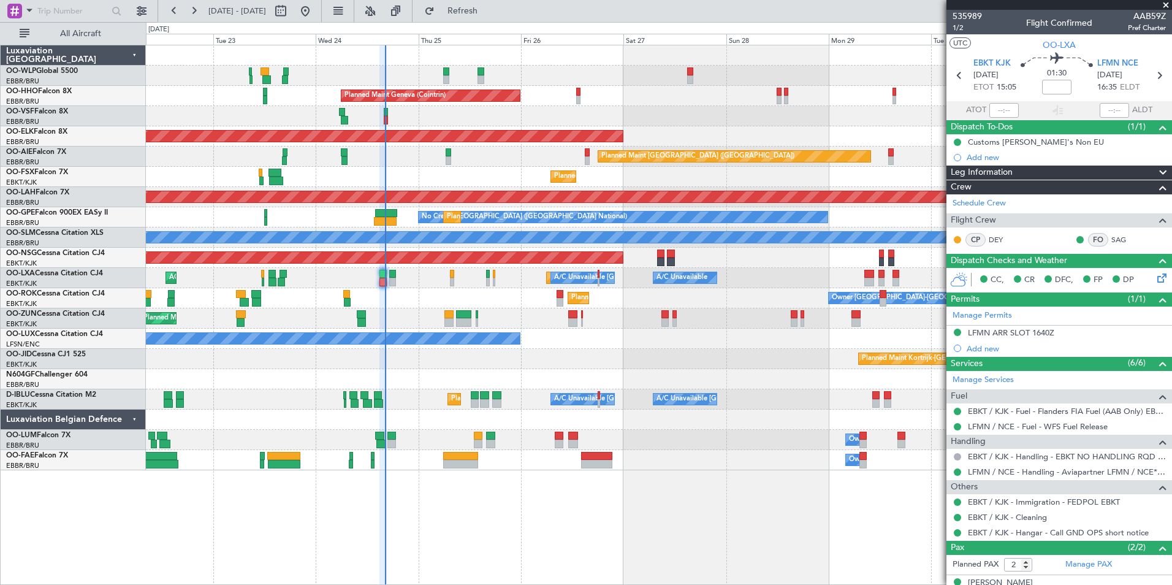
click at [745, 292] on div "Planned Maint Kortrijk-Wevelgem Owner Kortrijk-Wevelgem" at bounding box center [659, 298] width 1026 height 20
click at [804, 104] on div "Planned Maint Geneva (Cointrin)" at bounding box center [659, 96] width 1026 height 20
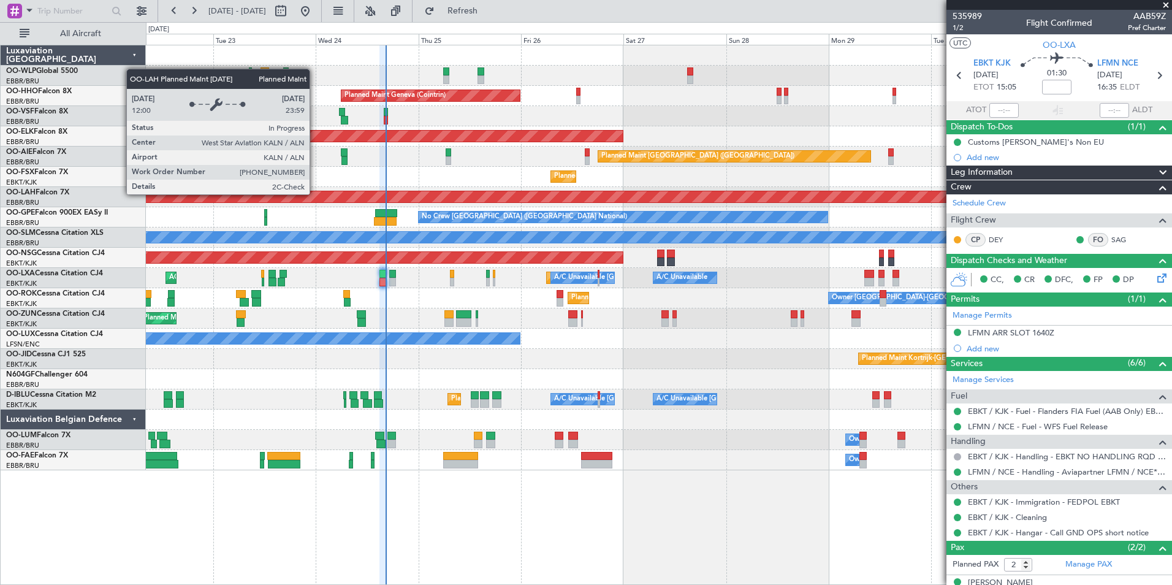
drag, startPoint x: 316, startPoint y: 185, endPoint x: 335, endPoint y: 321, distance: 137.4
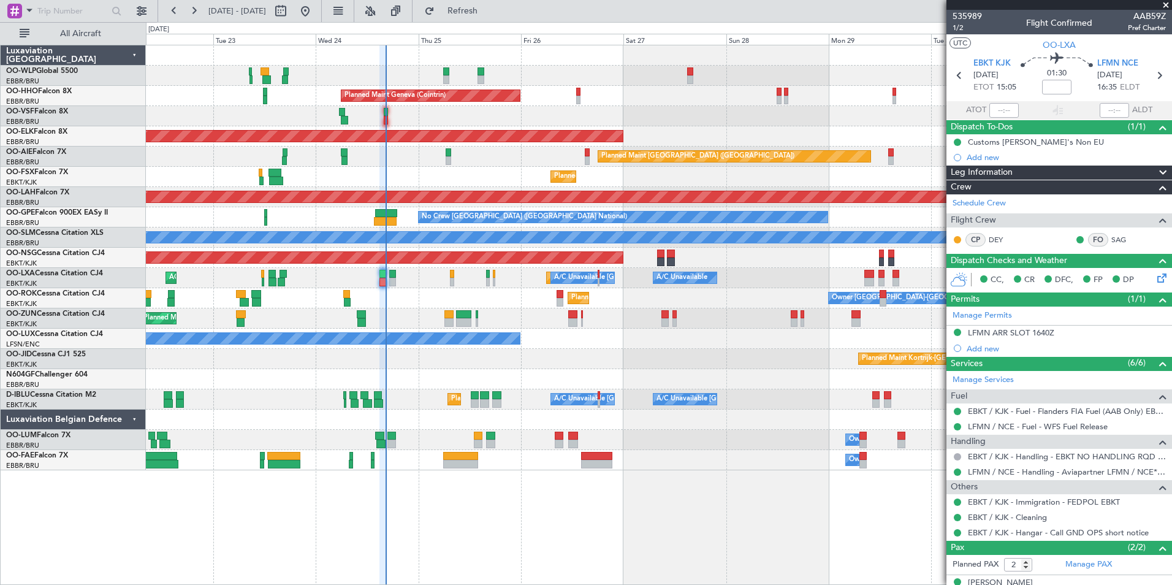
click at [15, 78] on div "Planned Maint Milan (Linate) Planned Maint Geneva (Cointrin) Planned Maint Kort…" at bounding box center [586, 303] width 1172 height 563
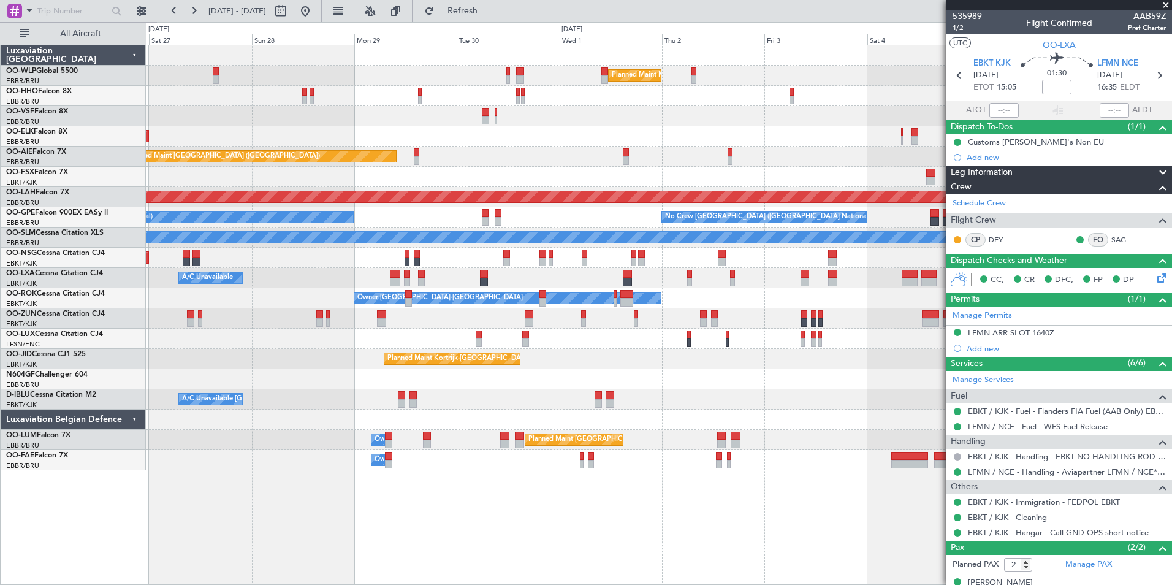
click at [252, 91] on div "Planned Maint Milan (Linate) Planned Maint Geneva (Cointrin) Planned Maint Kort…" at bounding box center [659, 257] width 1026 height 425
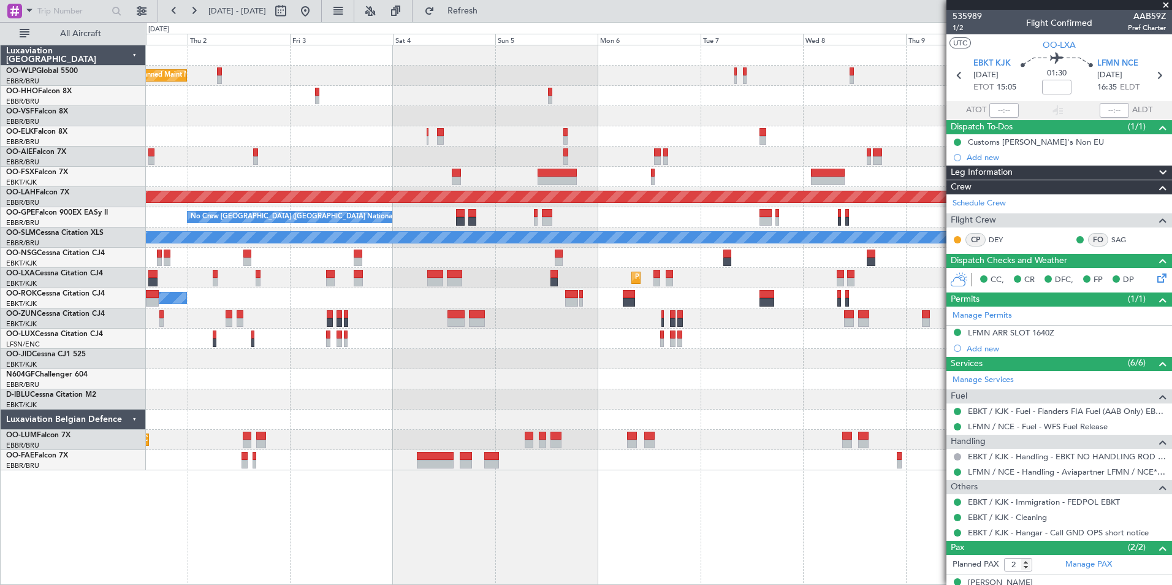
click at [248, 109] on div at bounding box center [659, 116] width 1026 height 20
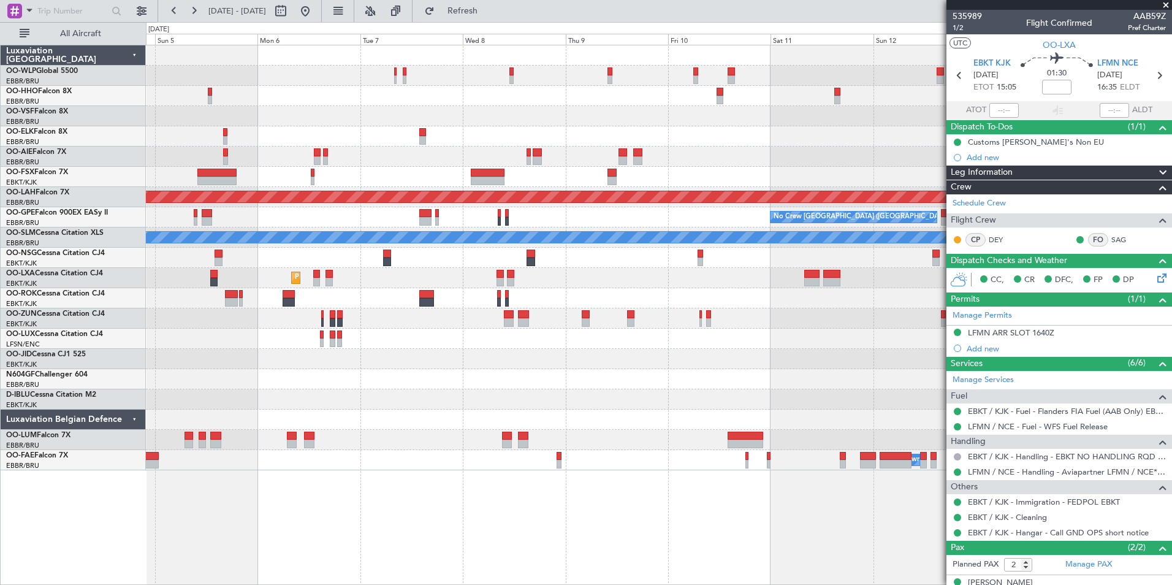
click at [362, 131] on div "Planned Maint Alton-st Louis (St Louis Regl) No Crew Brussels (Brussels Nationa…" at bounding box center [659, 257] width 1026 height 425
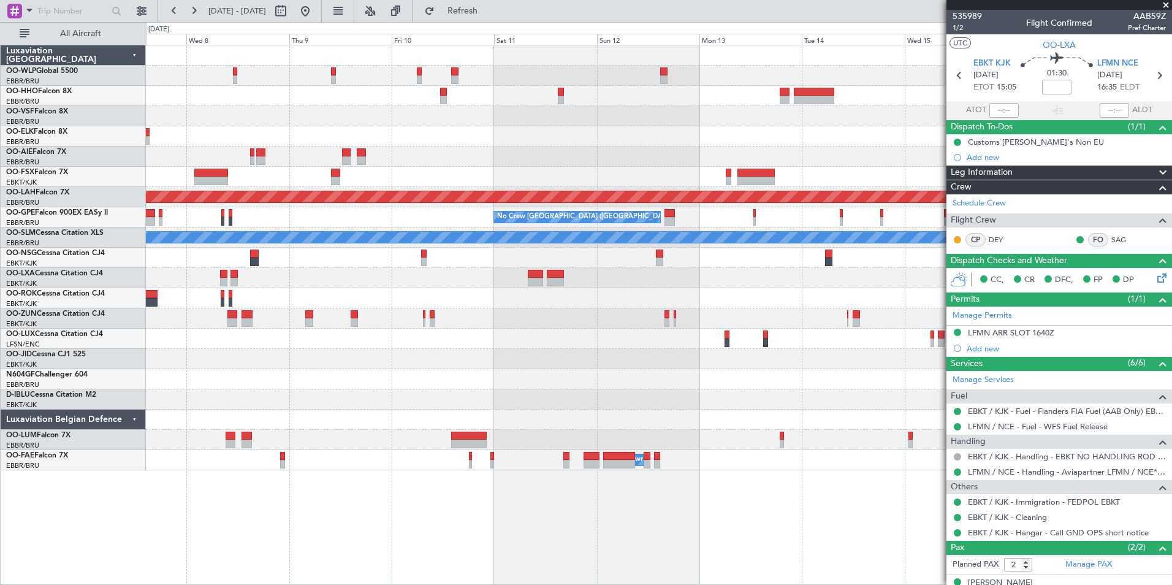
click at [346, 127] on div "Planned Maint Alton-st Louis (St Louis Regl) No Crew Brussels (Brussels Nationa…" at bounding box center [659, 257] width 1026 height 425
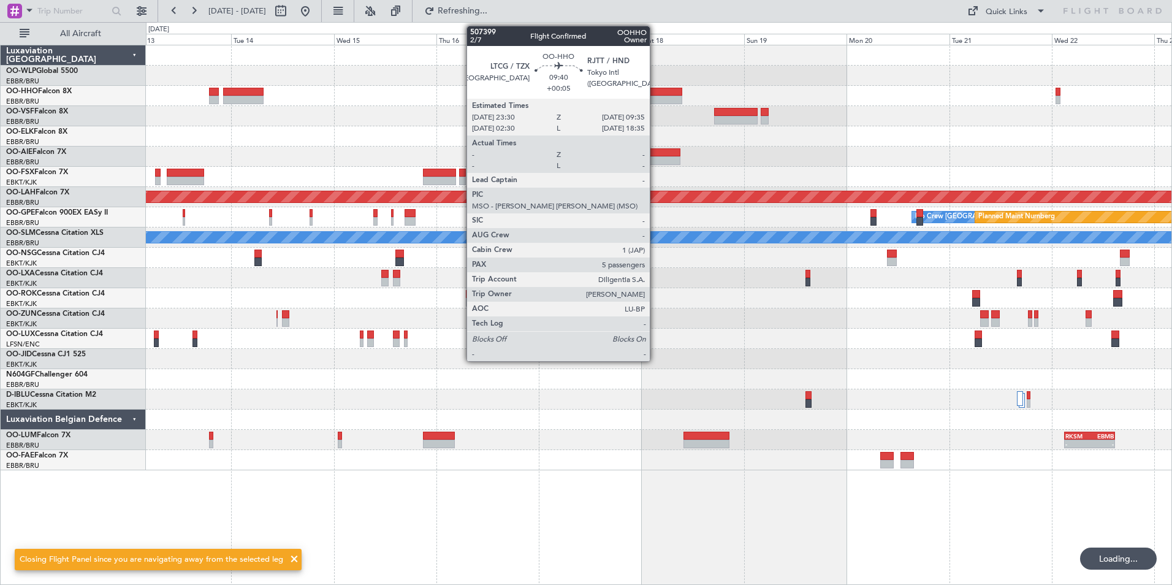
click at [655, 99] on div at bounding box center [661, 100] width 44 height 9
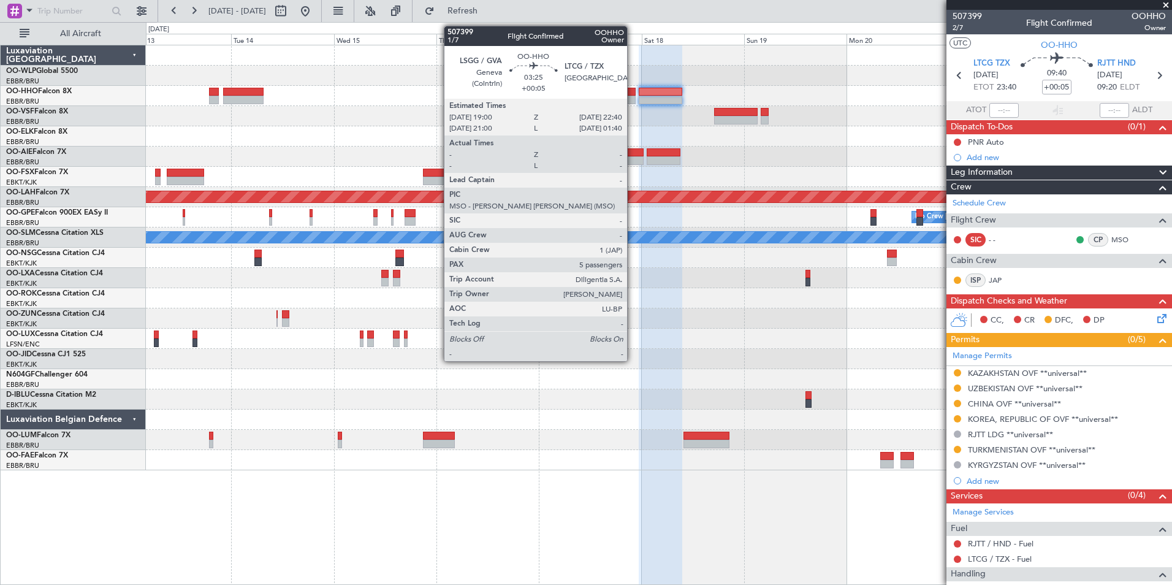
click at [633, 96] on div at bounding box center [628, 100] width 16 height 9
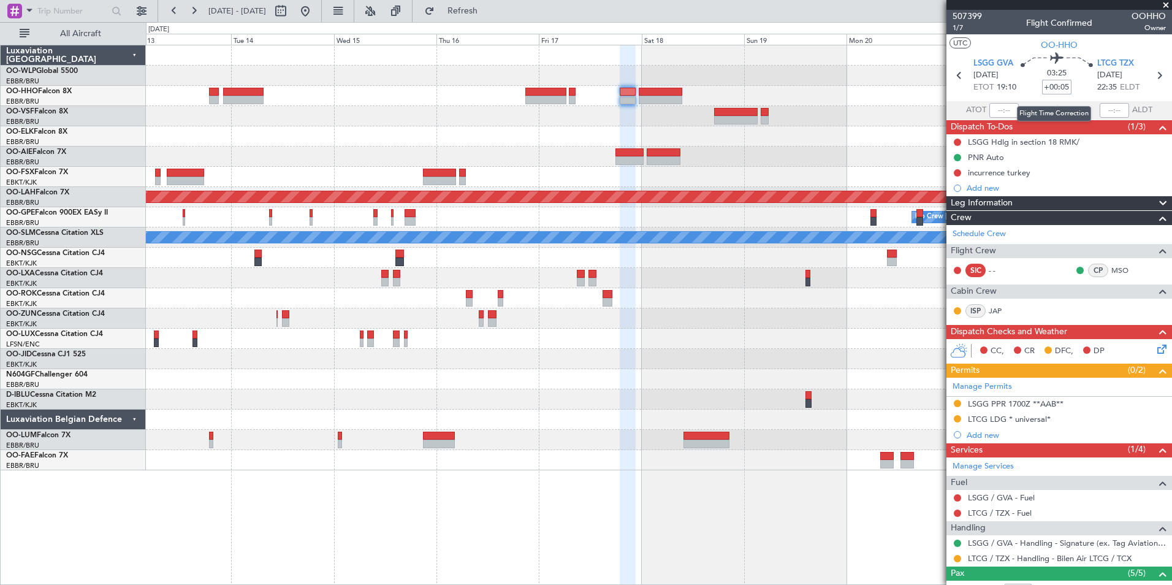
click at [1052, 86] on input "+00:05" at bounding box center [1056, 87] width 29 height 15
click at [1051, 91] on input "+00:05" at bounding box center [1056, 87] width 29 height 15
click at [868, 137] on div at bounding box center [659, 136] width 1026 height 20
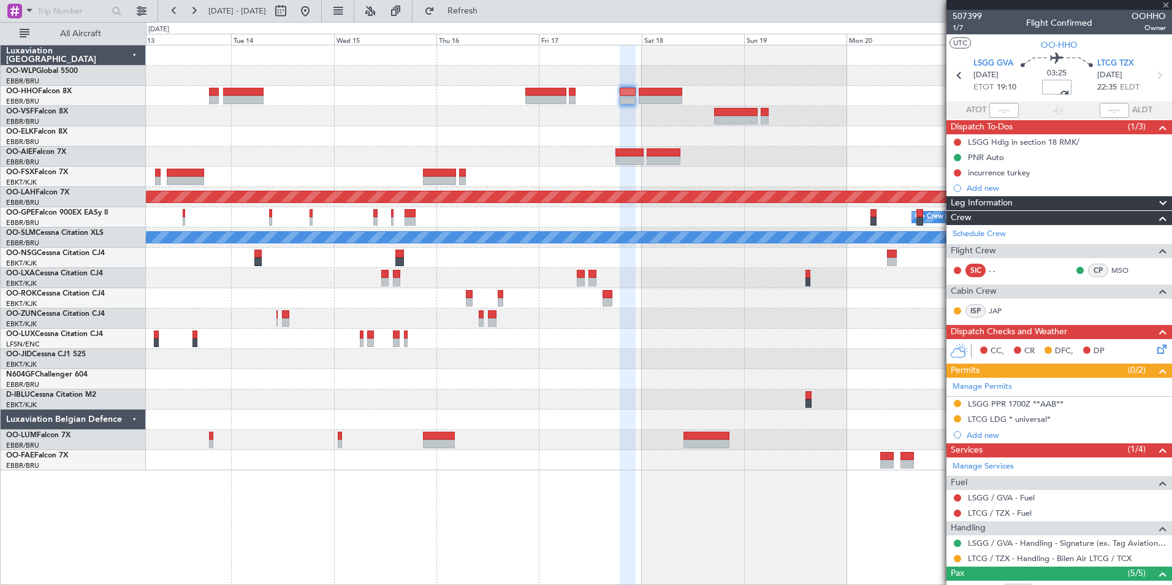
type input "+00:00"
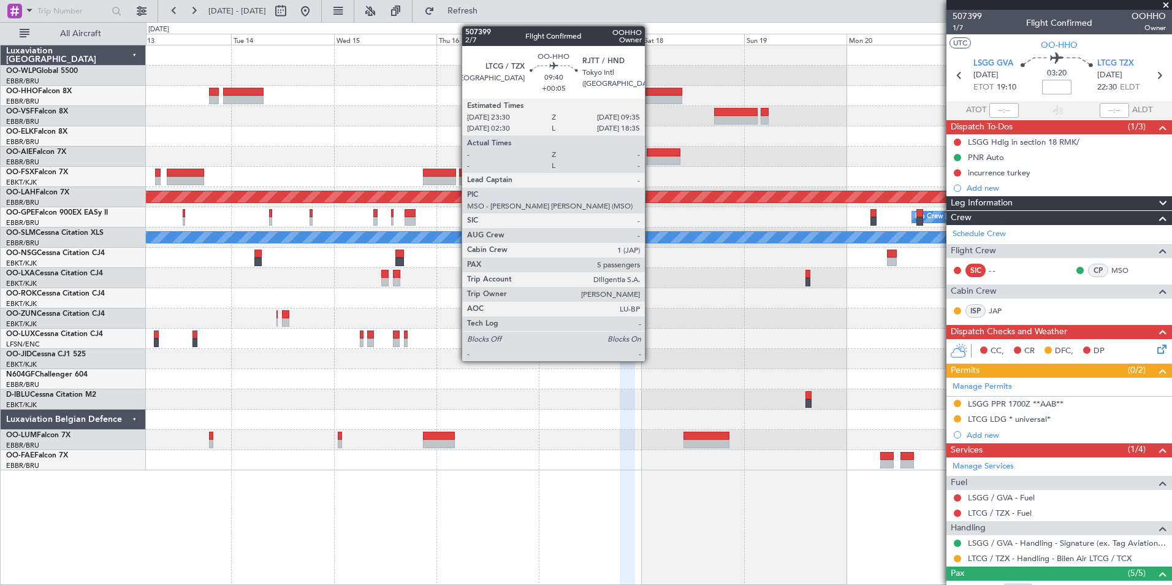
click at [651, 97] on div at bounding box center [661, 100] width 44 height 9
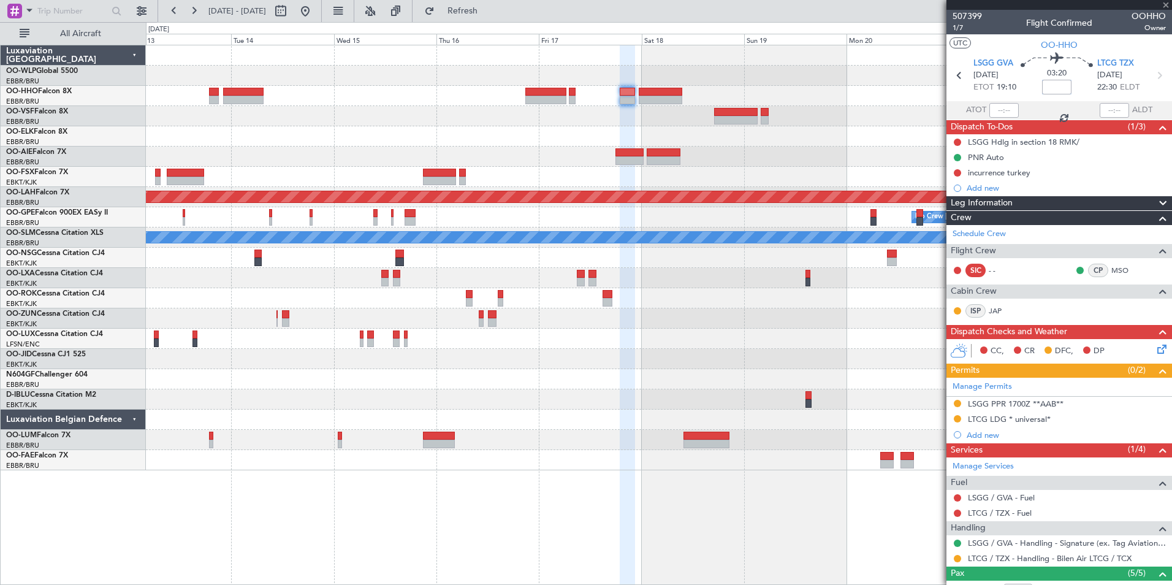
type input "+00:05"
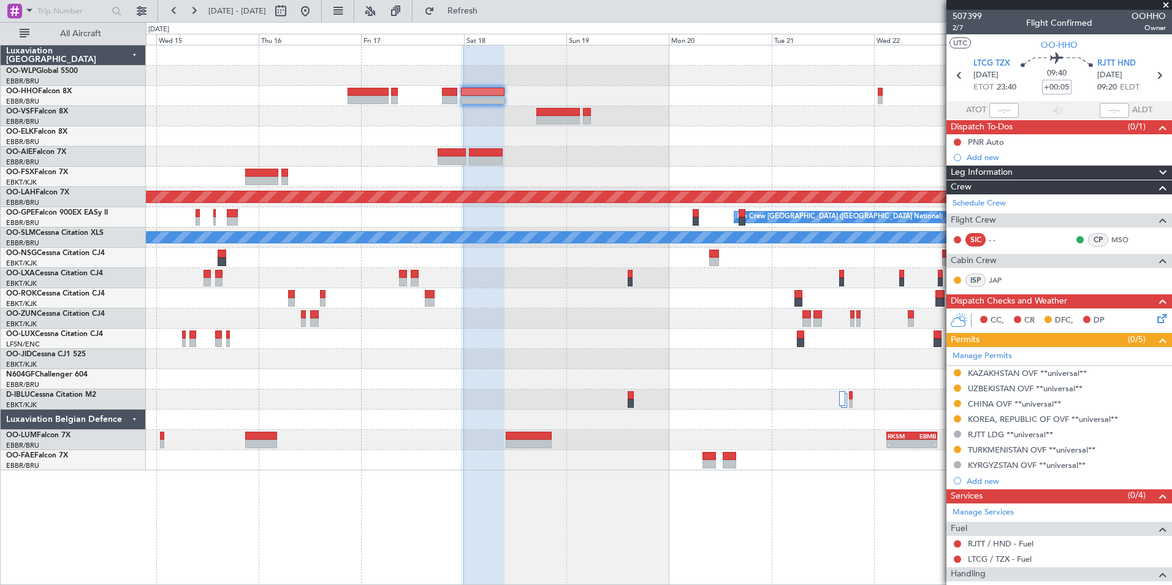
click at [702, 105] on div at bounding box center [659, 96] width 1026 height 20
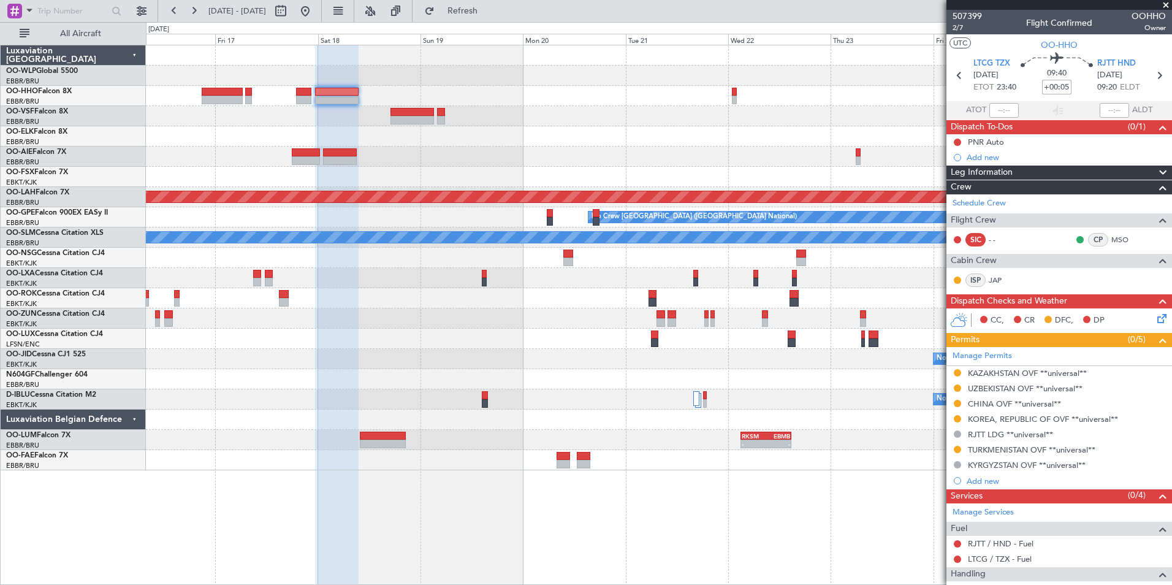
click at [763, 114] on div "Planned Maint Alton-st Louis (St Louis Regl) Planned Maint Nurnberg No Crew Bru…" at bounding box center [659, 257] width 1026 height 425
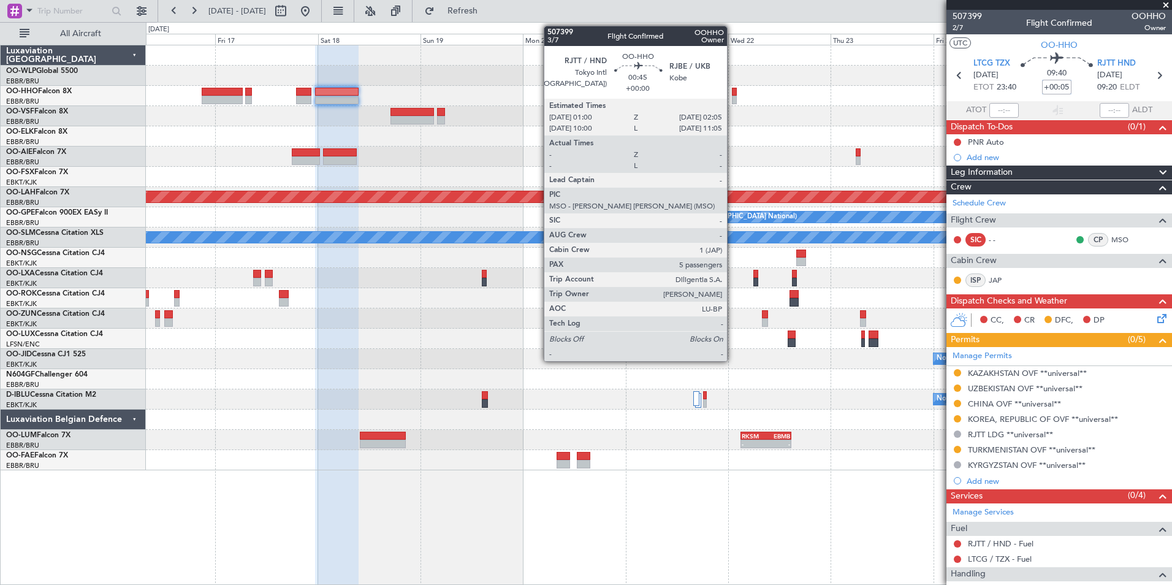
click at [733, 96] on div at bounding box center [734, 100] width 5 height 9
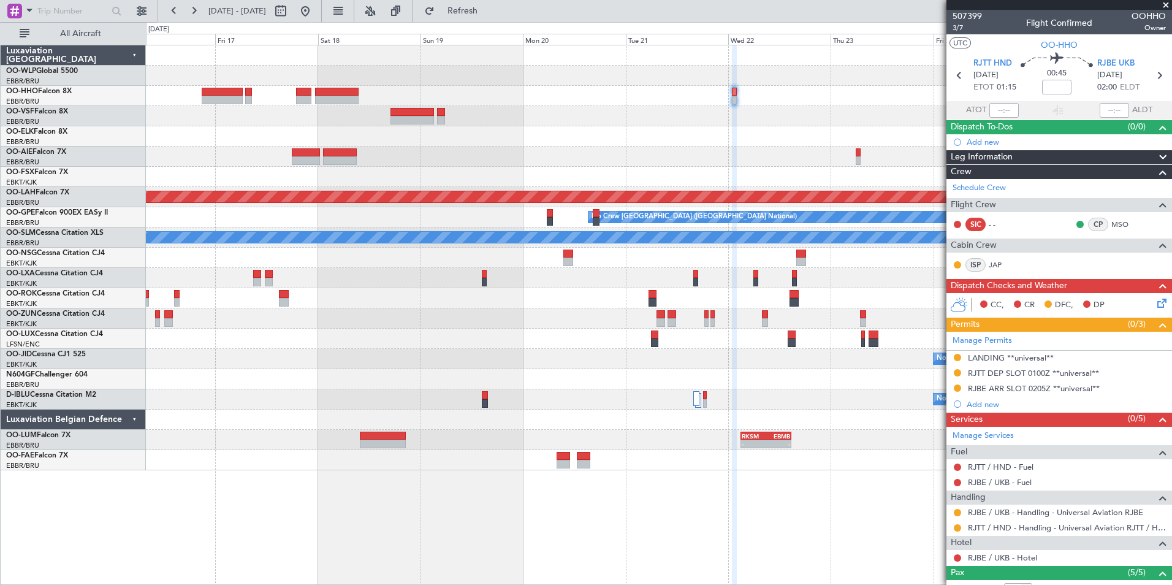
click at [997, 564] on div "RJBE / UKB - Hotel" at bounding box center [1060, 557] width 226 height 15
click at [997, 562] on div "RJBE / UKB - Hotel" at bounding box center [1060, 557] width 226 height 15
click at [997, 557] on link "RJBE / UKB - Hotel" at bounding box center [1002, 557] width 69 height 10
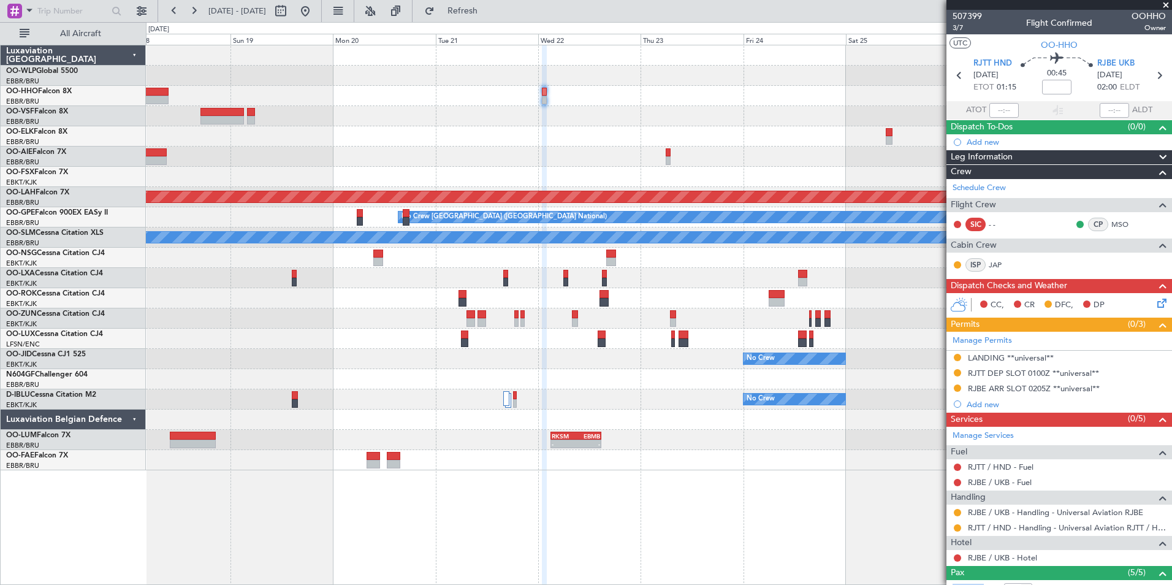
click at [568, 116] on div "Planned Maint Alton-st Louis (St Louis Regl) Planned Maint Nurnberg No Crew Bru…" at bounding box center [659, 257] width 1026 height 425
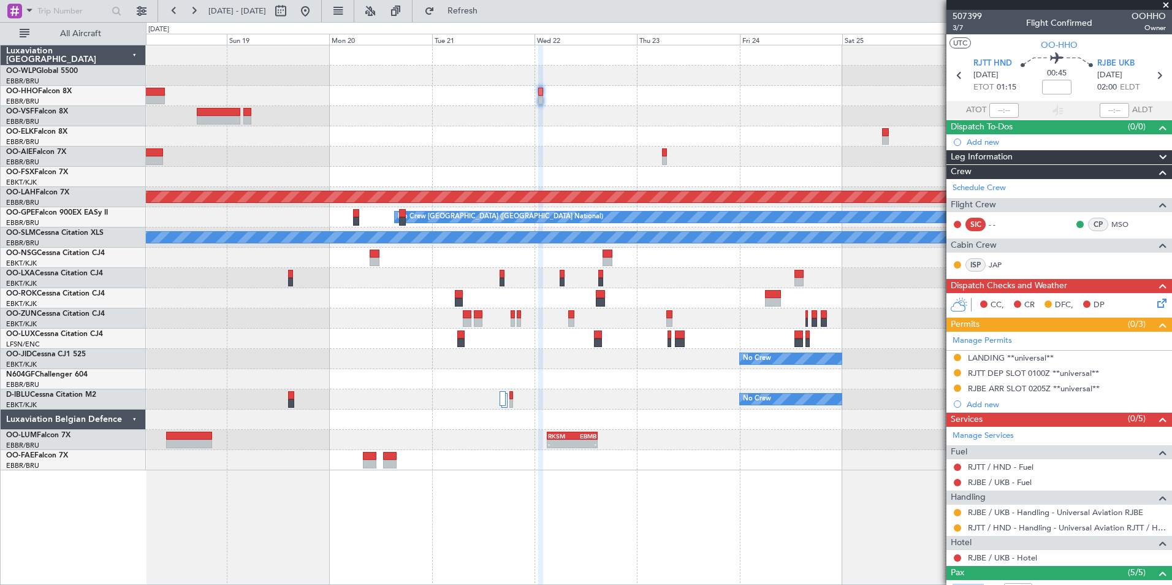
click at [548, 136] on div "Planned Maint Alton-st Louis (St Louis Regl) Planned Maint Nurnberg No Crew Bru…" at bounding box center [659, 257] width 1026 height 425
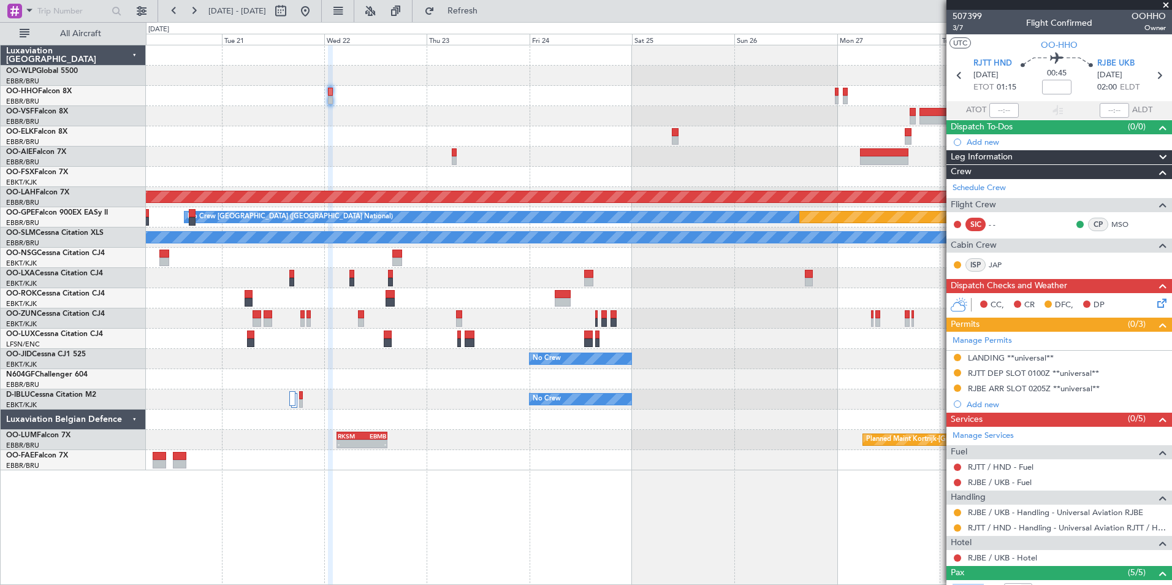
click at [624, 127] on div "Planned Maint Alton-st Louis (St Louis Regl) Planned Maint Nurnberg No Crew Bru…" at bounding box center [659, 257] width 1026 height 425
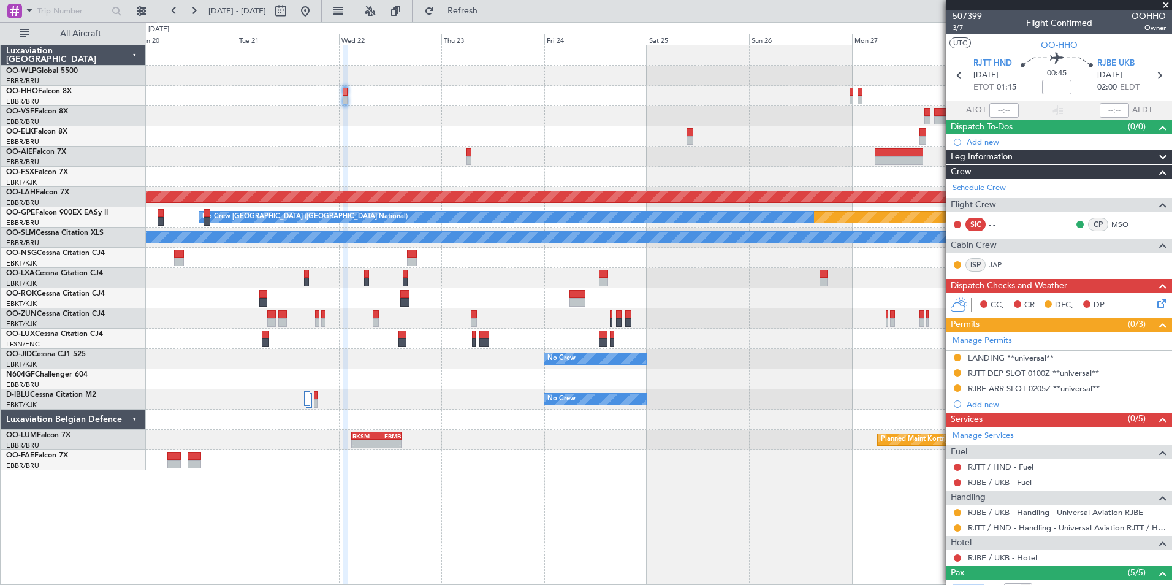
click at [468, 135] on div at bounding box center [659, 136] width 1026 height 20
click at [982, 403] on div "Add new" at bounding box center [1061, 404] width 188 height 10
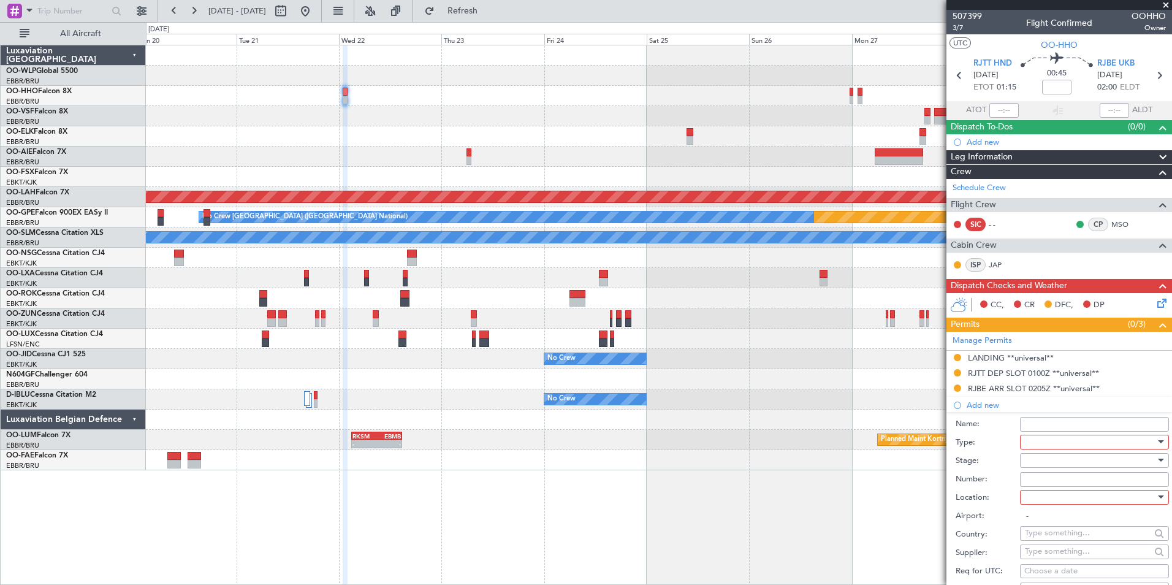
click at [1042, 441] on div at bounding box center [1090, 442] width 131 height 18
click at [1076, 543] on span "Permit To Proceed" at bounding box center [1090, 546] width 129 height 18
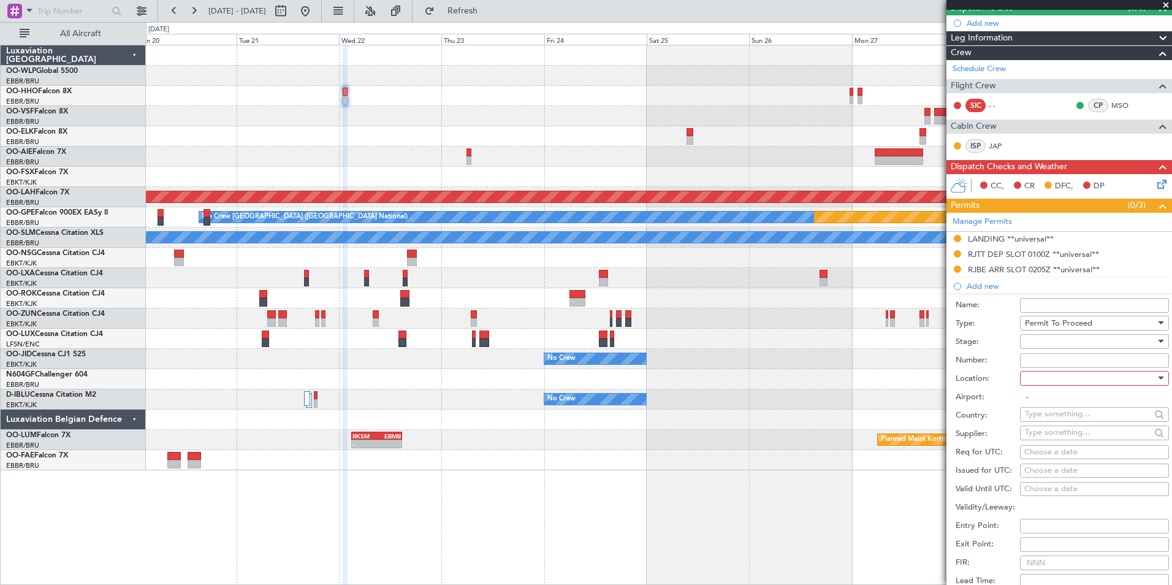
scroll to position [123, 0]
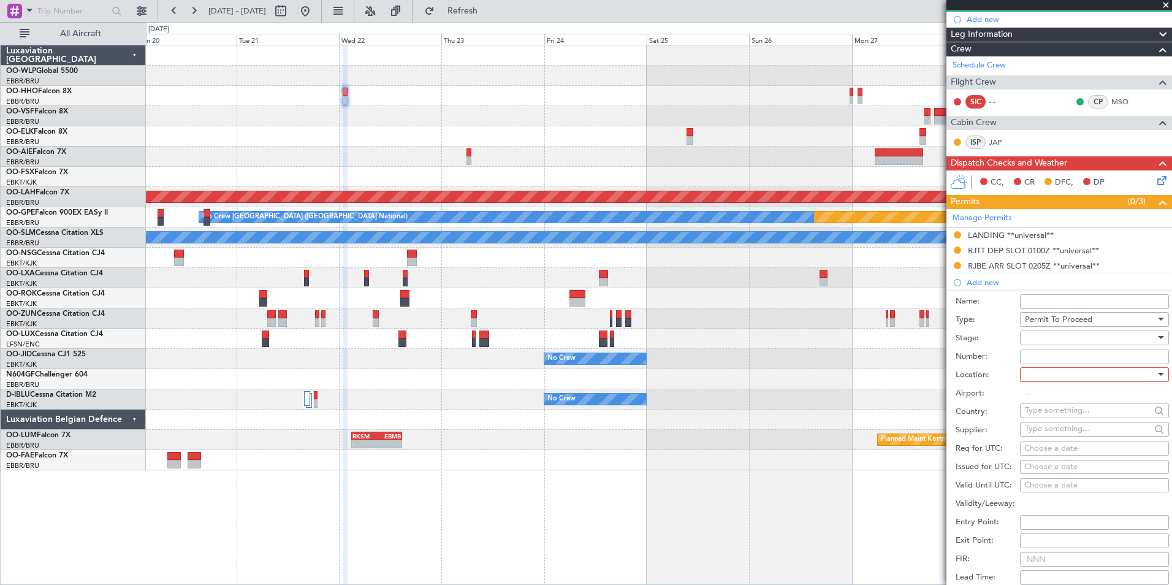
click at [1039, 337] on div at bounding box center [1090, 338] width 131 height 18
click at [1053, 383] on span "Not Requested" at bounding box center [1090, 381] width 129 height 18
click at [1049, 370] on div at bounding box center [1090, 374] width 131 height 18
click at [1047, 404] on span "Departure" at bounding box center [1090, 399] width 129 height 18
click at [1050, 376] on span "Departure" at bounding box center [1043, 374] width 37 height 11
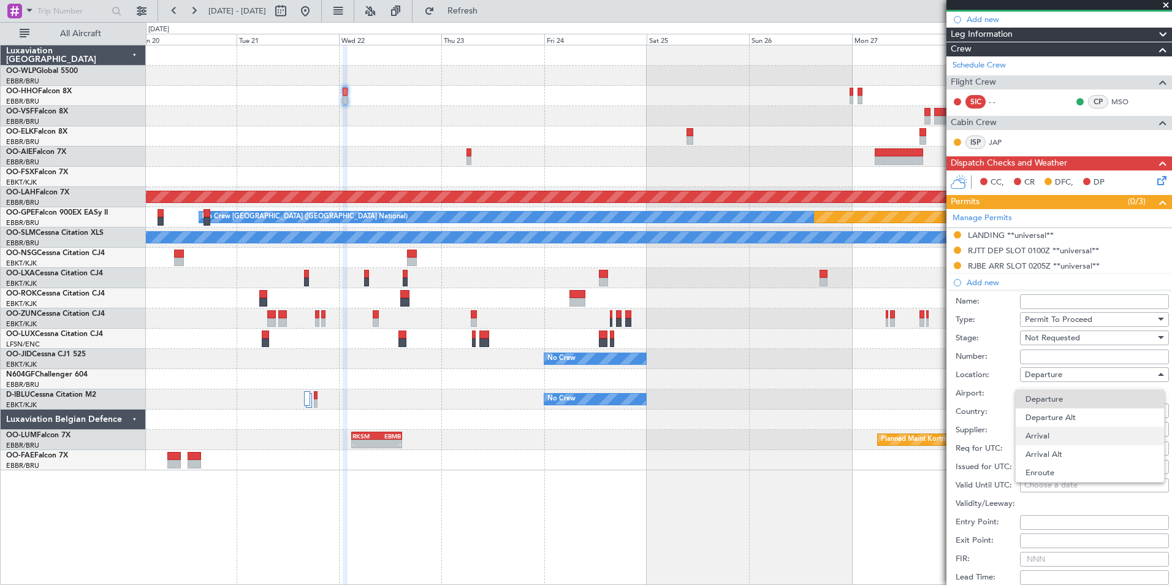
click at [1054, 435] on span "Arrival" at bounding box center [1090, 436] width 129 height 18
type input "RJBE / UKB"
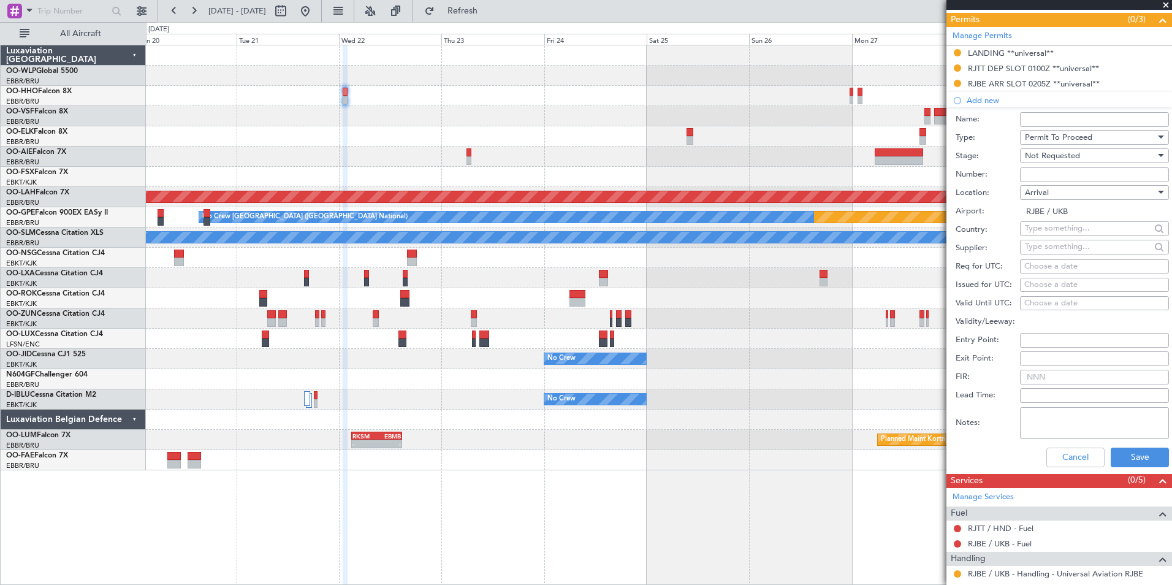
scroll to position [307, 0]
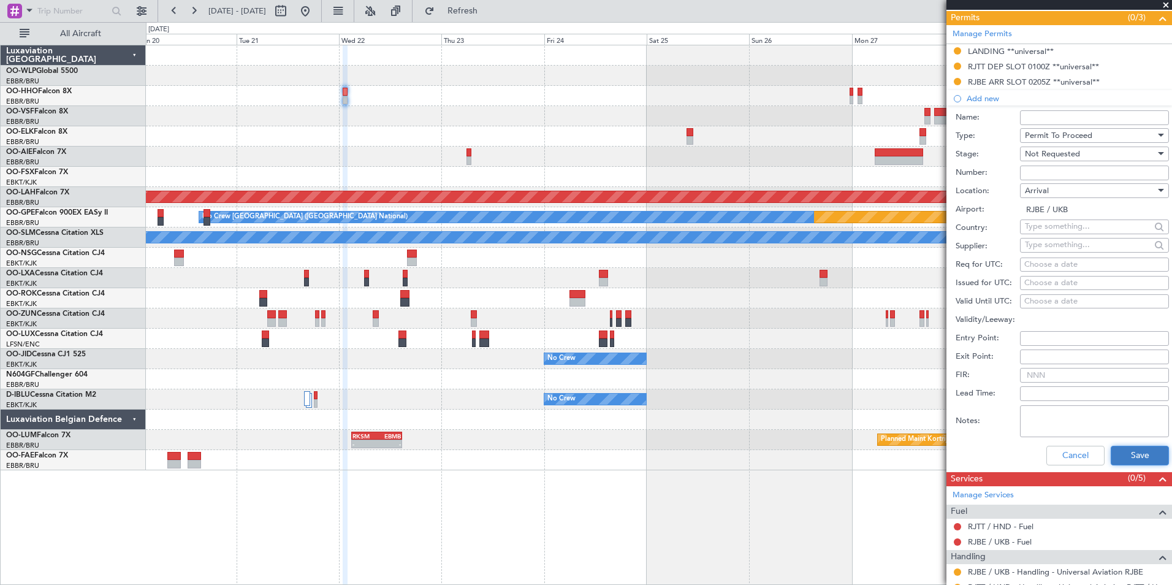
click at [1123, 448] on button "Save" at bounding box center [1140, 456] width 58 height 20
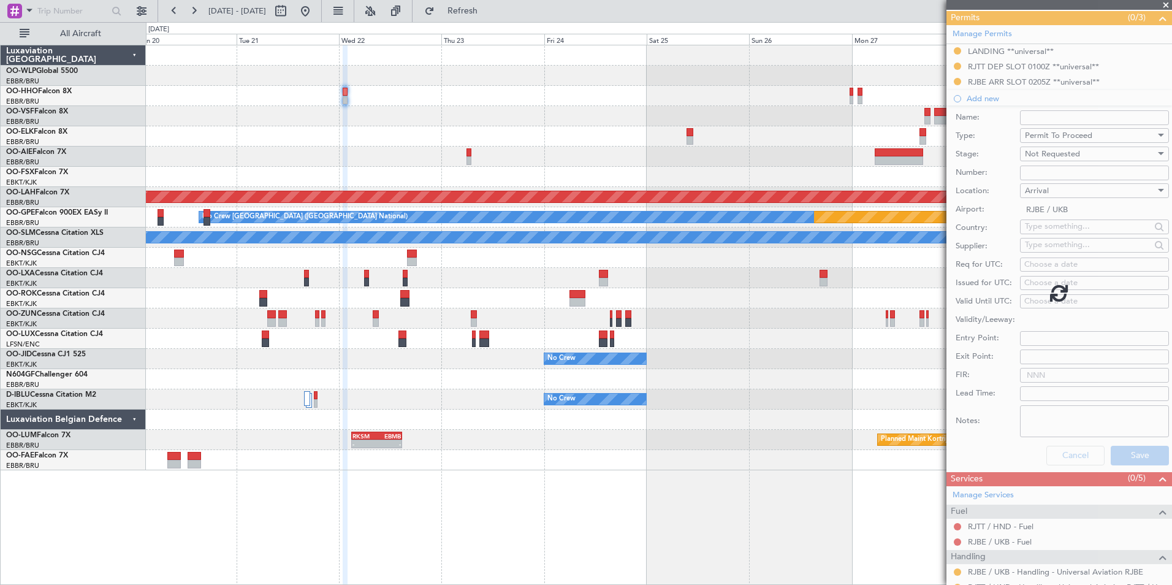
scroll to position [168, 0]
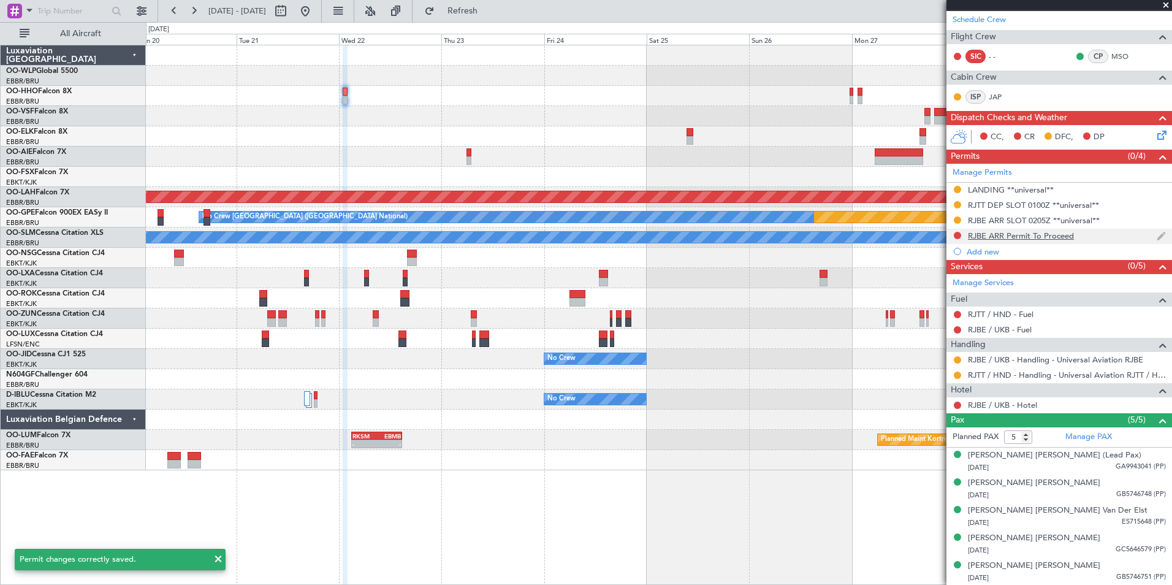
click at [1015, 233] on div "RJBE ARR Permit To Proceed" at bounding box center [1021, 236] width 106 height 10
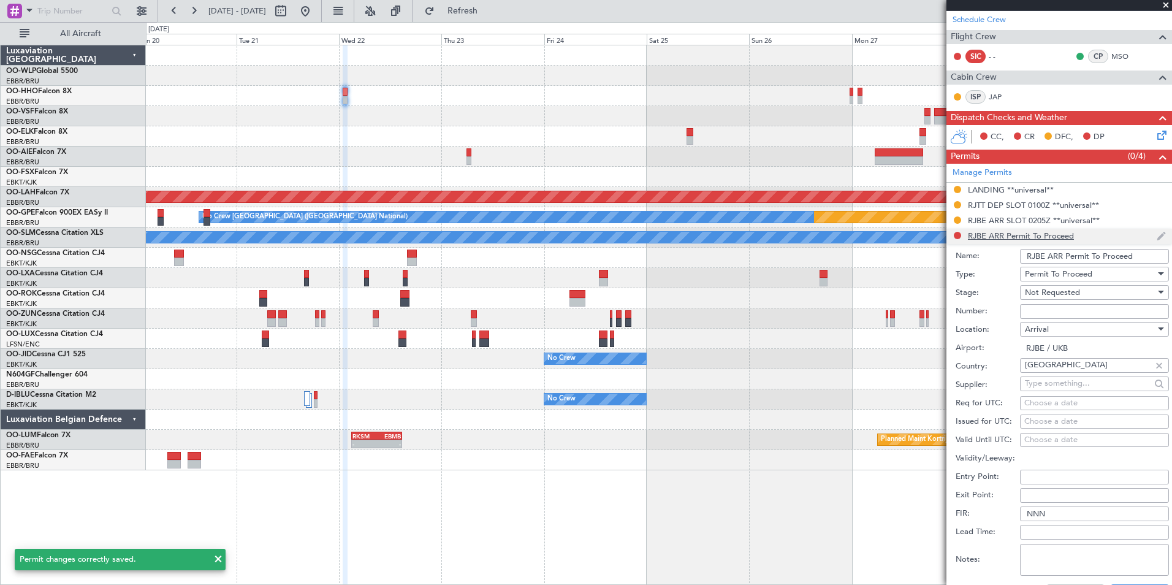
scroll to position [307, 0]
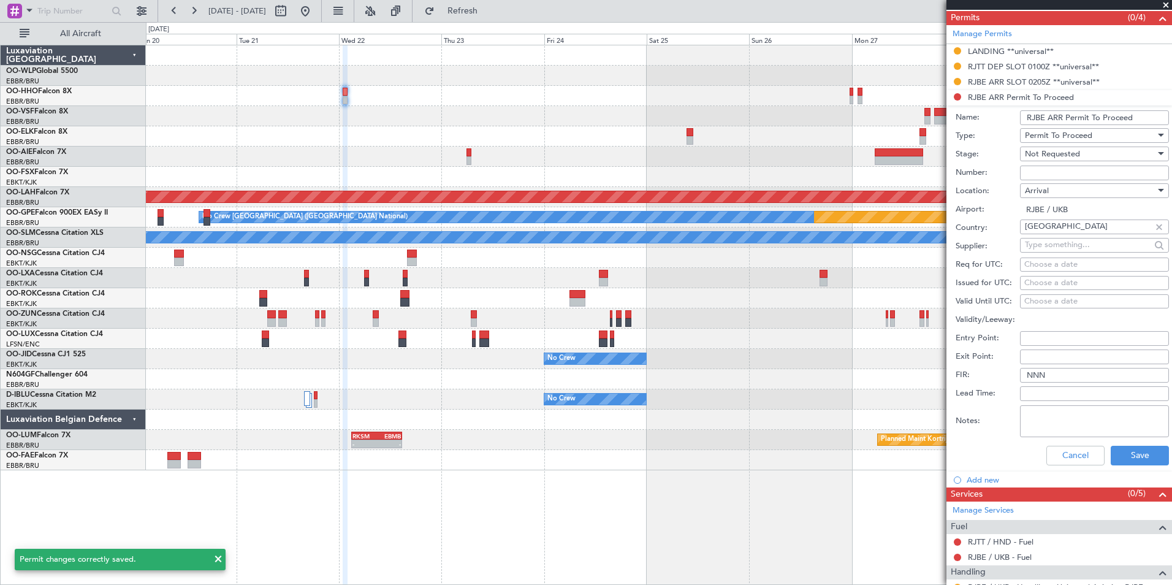
click at [1055, 112] on input "RJBE ARR Permit To Proceed" at bounding box center [1094, 117] width 149 height 15
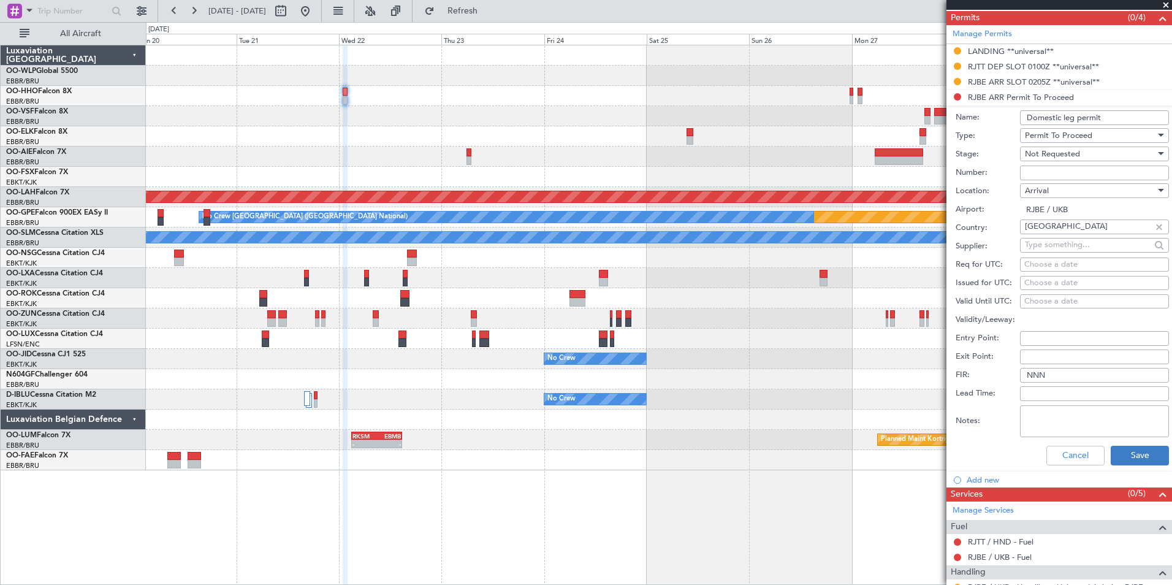
type input "Domestic leg permit"
click at [1131, 455] on button "Save" at bounding box center [1140, 456] width 58 height 20
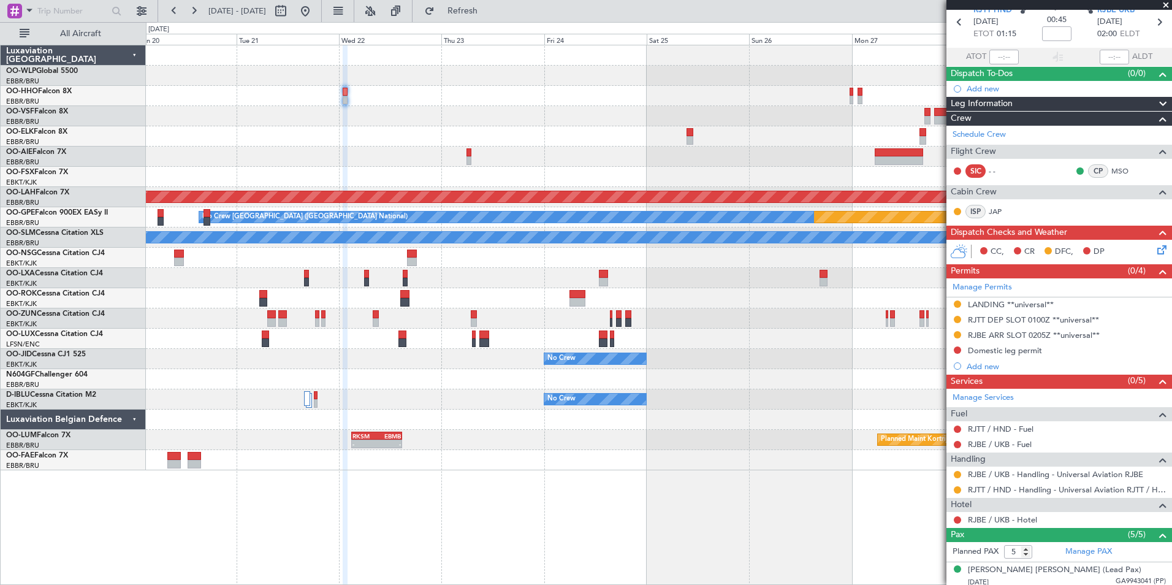
scroll to position [0, 0]
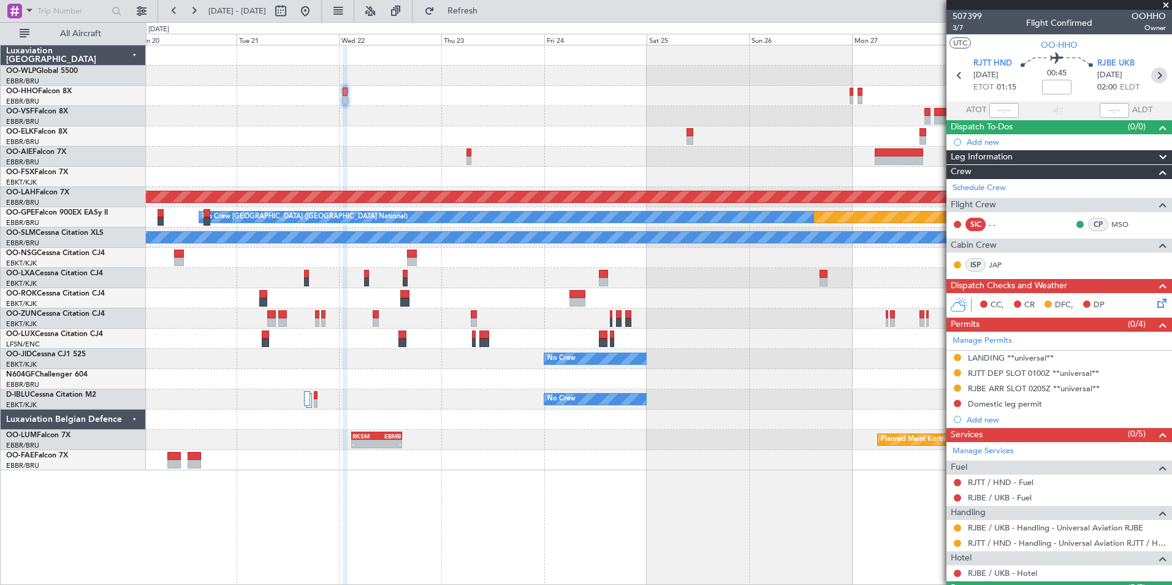
click at [1154, 74] on icon at bounding box center [1160, 75] width 16 height 16
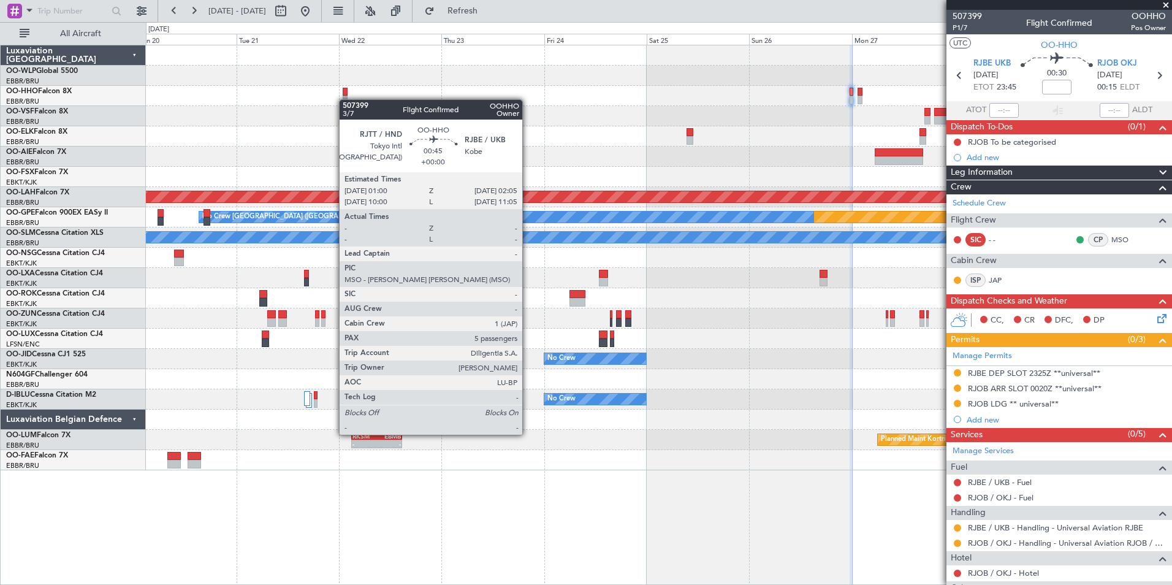
click at [649, 99] on div at bounding box center [659, 96] width 1026 height 20
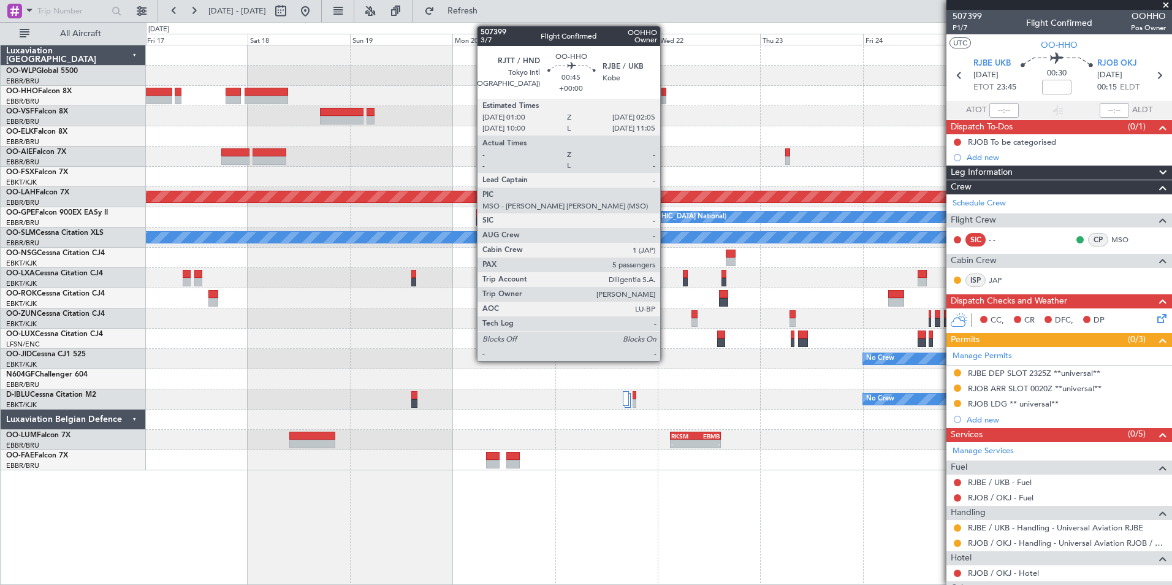
click at [666, 93] on div at bounding box center [664, 92] width 5 height 9
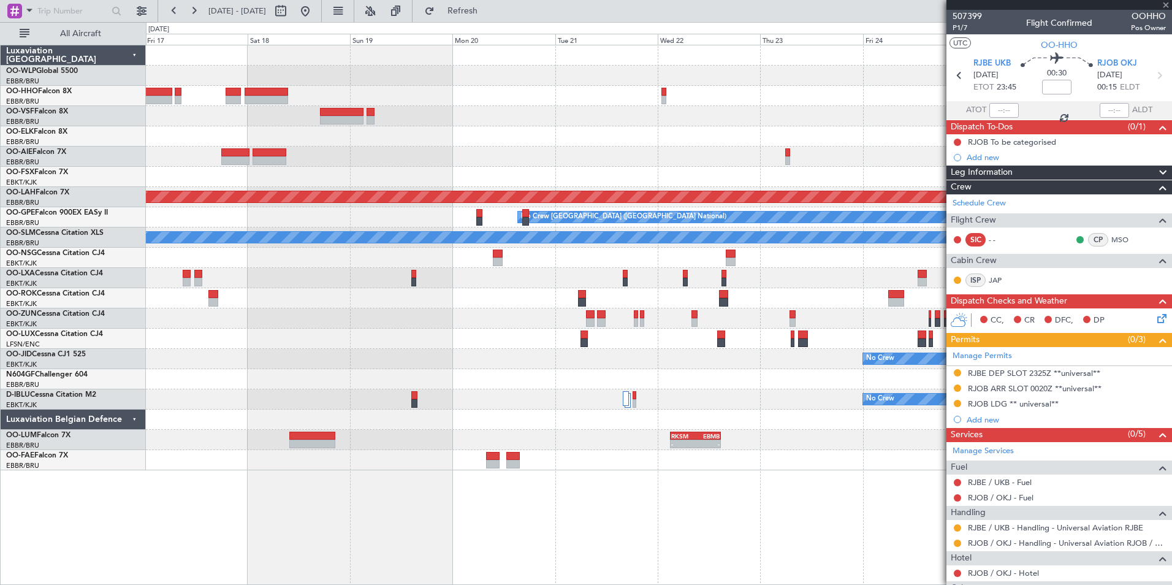
type input "5"
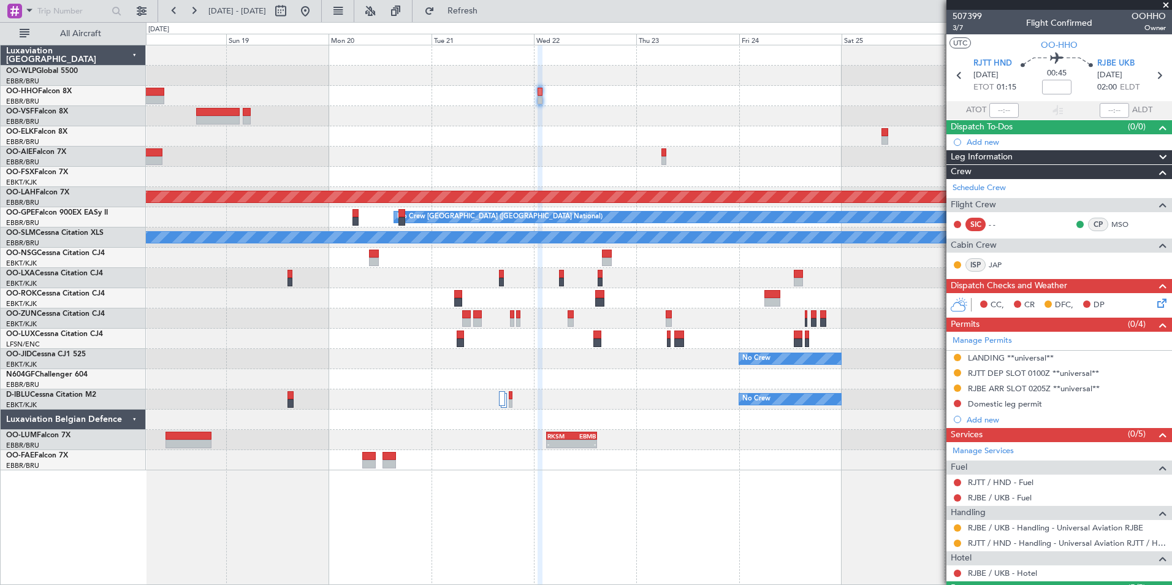
click at [689, 120] on div "Planned Maint Alton-st Louis (St Louis Regl) Planned Maint Nurnberg No Crew Bru…" at bounding box center [659, 257] width 1026 height 425
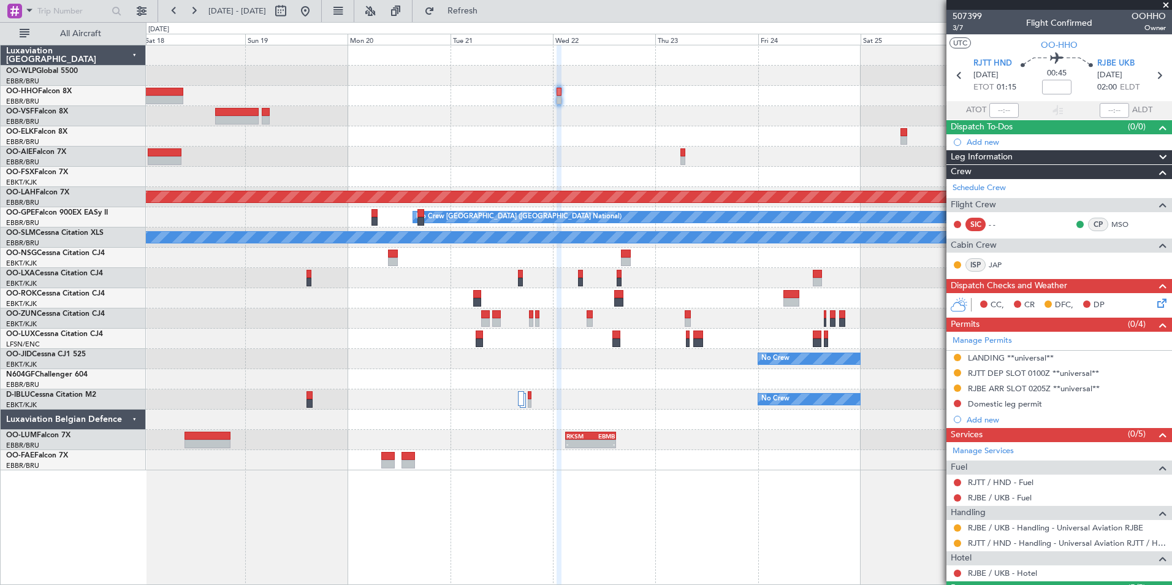
click at [646, 106] on div at bounding box center [659, 116] width 1026 height 20
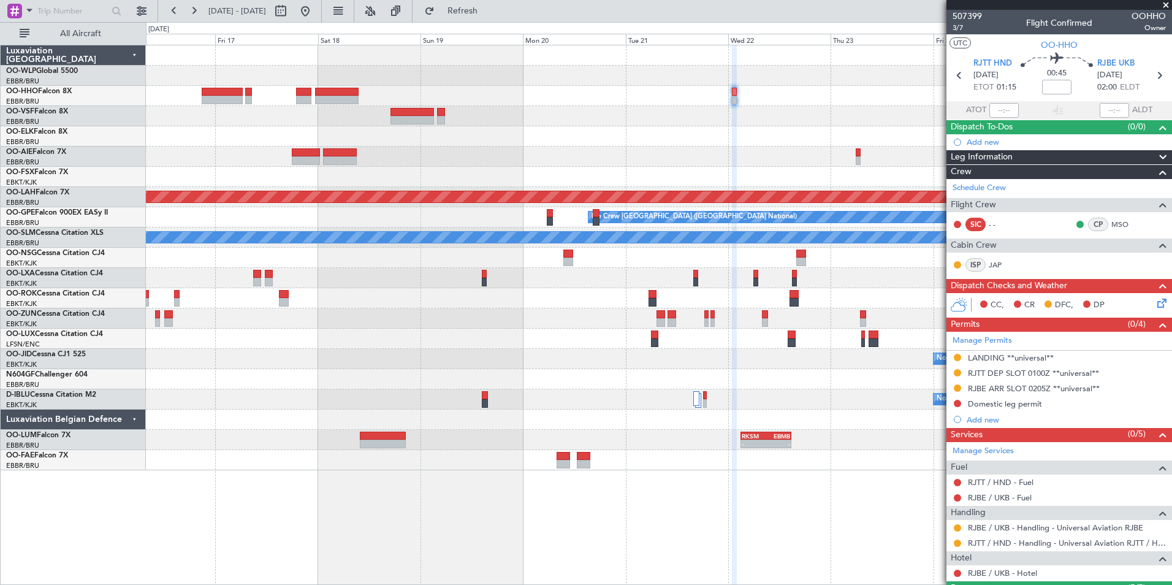
drag, startPoint x: 1058, startPoint y: 94, endPoint x: 1054, endPoint y: 87, distance: 8.2
click at [1058, 94] on mat-tooltip-component "Flight Time" at bounding box center [1054, 96] width 56 height 32
click at [1060, 84] on input at bounding box center [1056, 87] width 29 height 15
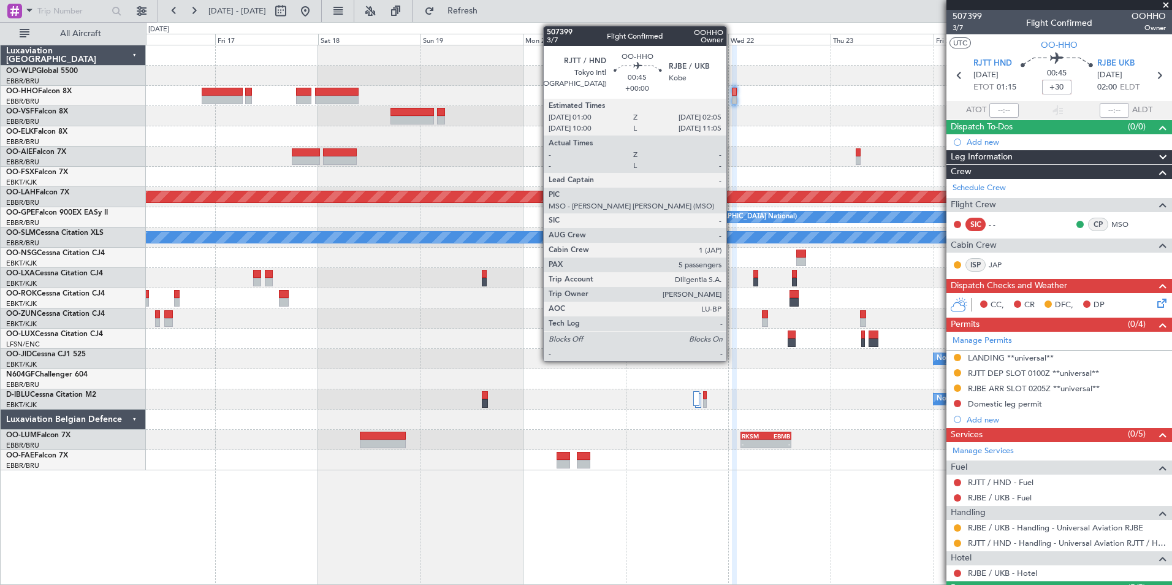
click at [732, 101] on div at bounding box center [734, 100] width 5 height 9
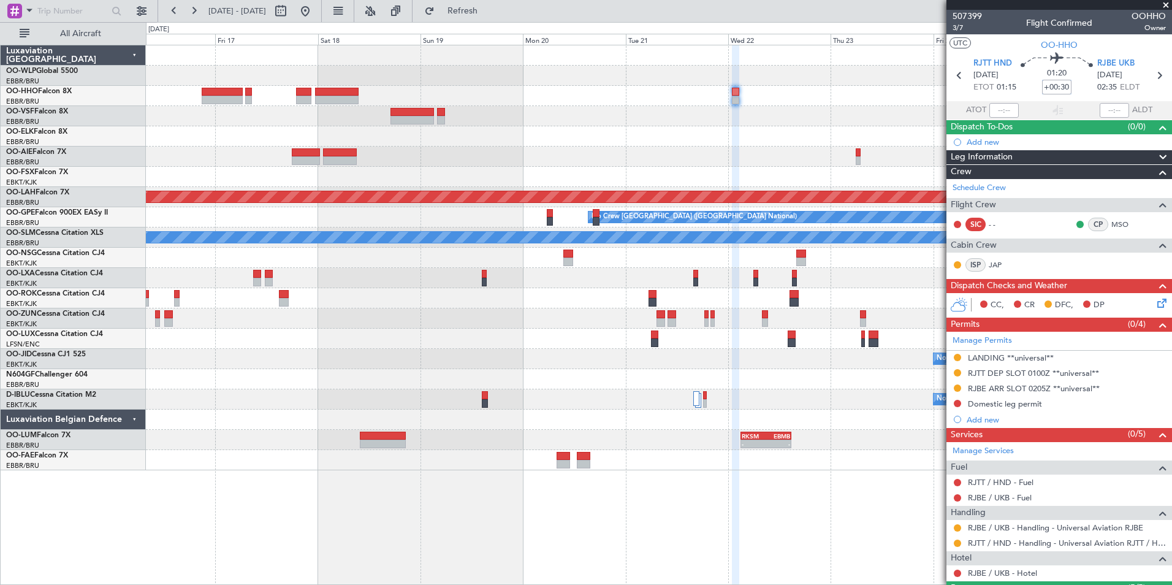
click at [1057, 84] on input "+00:30" at bounding box center [1056, 87] width 29 height 15
click at [1059, 87] on input "+00:30" at bounding box center [1056, 87] width 29 height 15
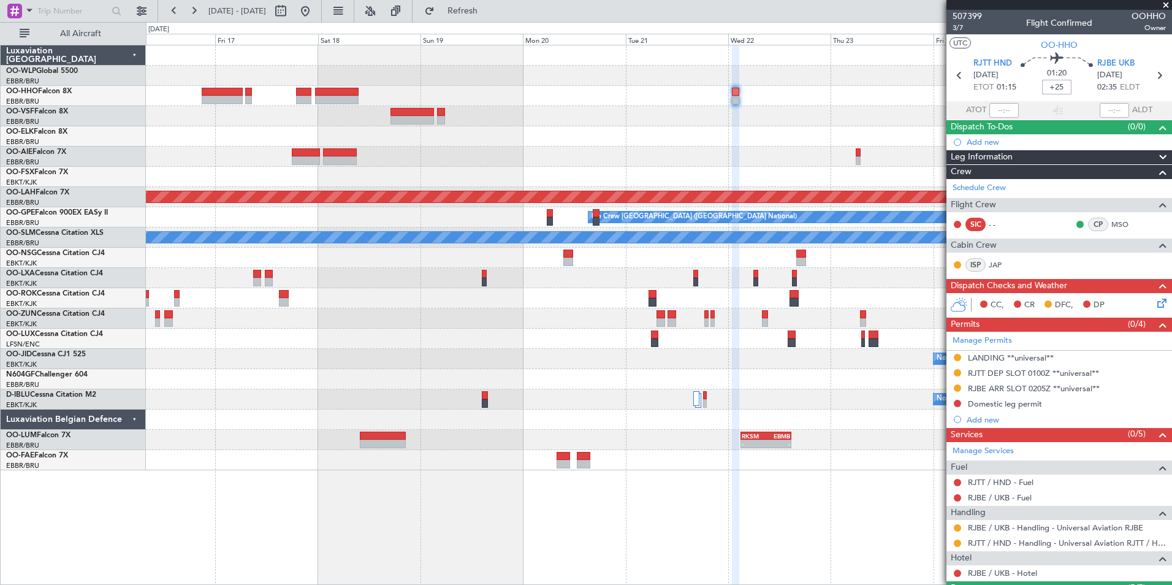
click at [895, 88] on div at bounding box center [659, 96] width 1026 height 20
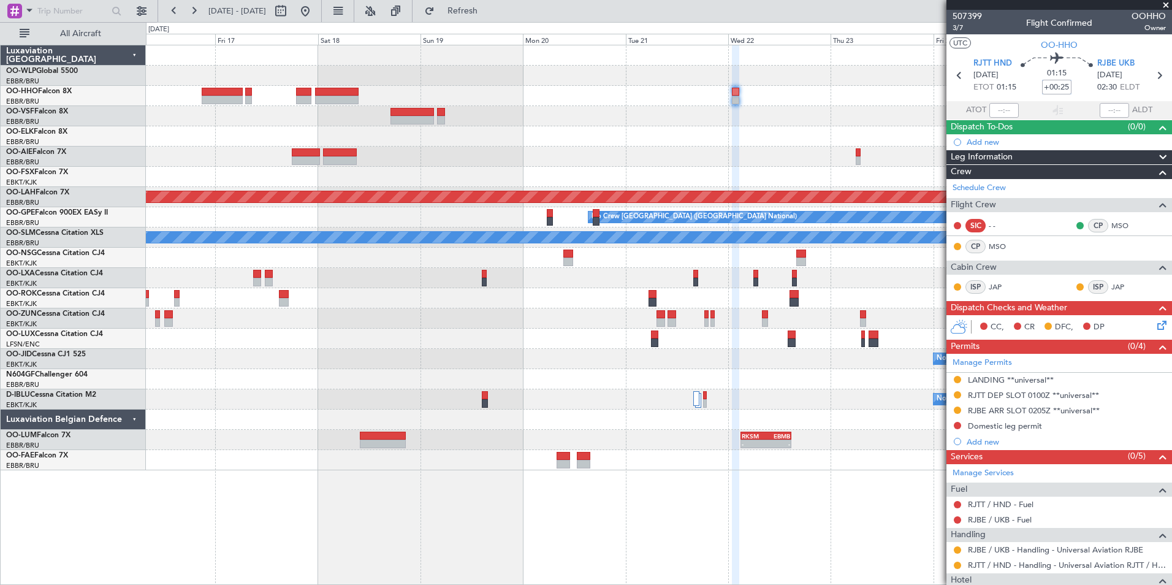
type input "+00:25"
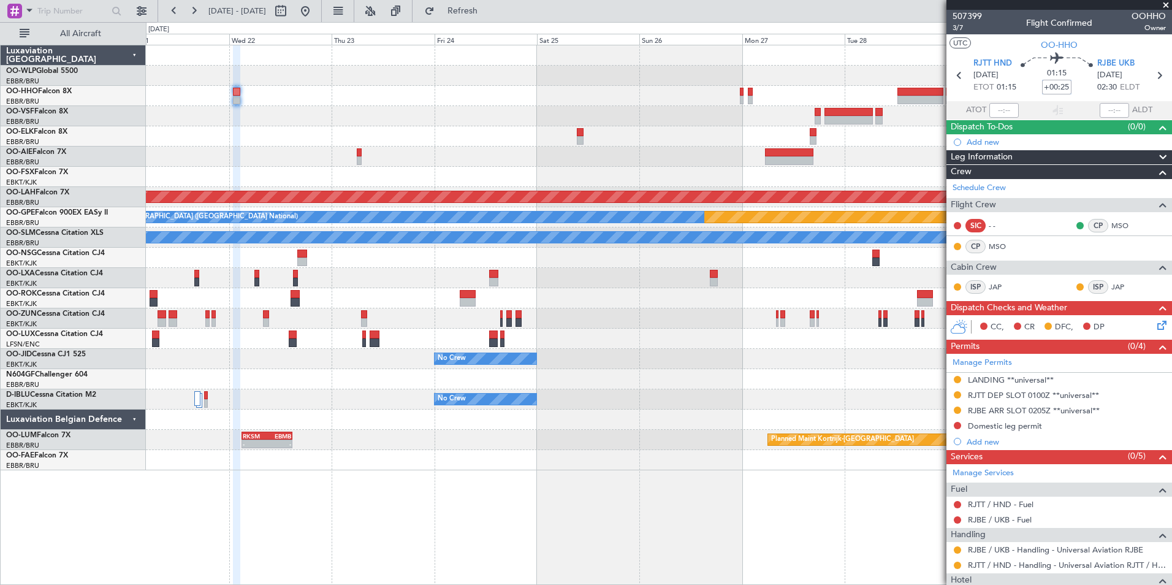
click at [367, 158] on div "Planned Maint [PERSON_NAME]-[GEOGRAPHIC_DATA][PERSON_NAME] ([GEOGRAPHIC_DATA][P…" at bounding box center [659, 257] width 1026 height 425
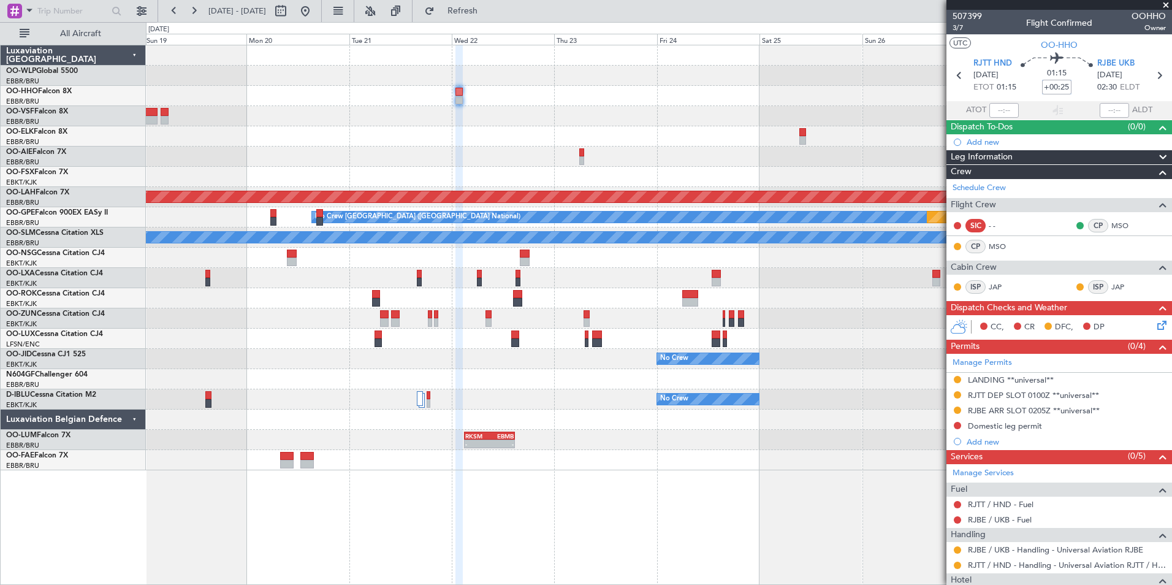
click at [548, 131] on div "Planned Maint [PERSON_NAME]-[GEOGRAPHIC_DATA][PERSON_NAME] ([GEOGRAPHIC_DATA][P…" at bounding box center [659, 257] width 1026 height 425
click at [312, 83] on div "Planned Maint [PERSON_NAME]-[GEOGRAPHIC_DATA][PERSON_NAME] ([GEOGRAPHIC_DATA][P…" at bounding box center [659, 257] width 1026 height 425
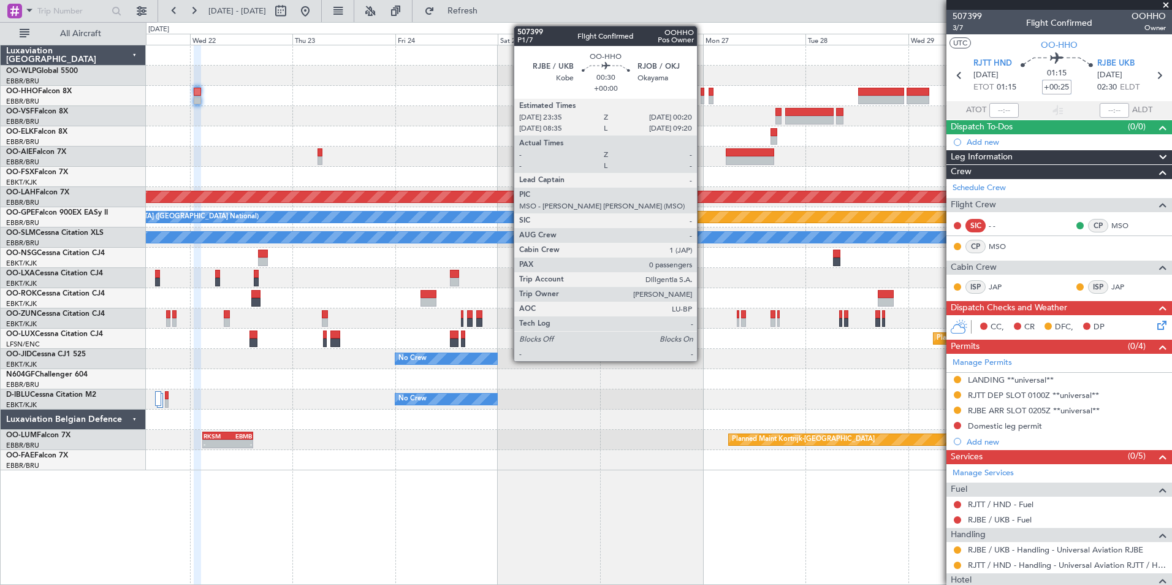
click at [703, 96] on div at bounding box center [703, 100] width 4 height 9
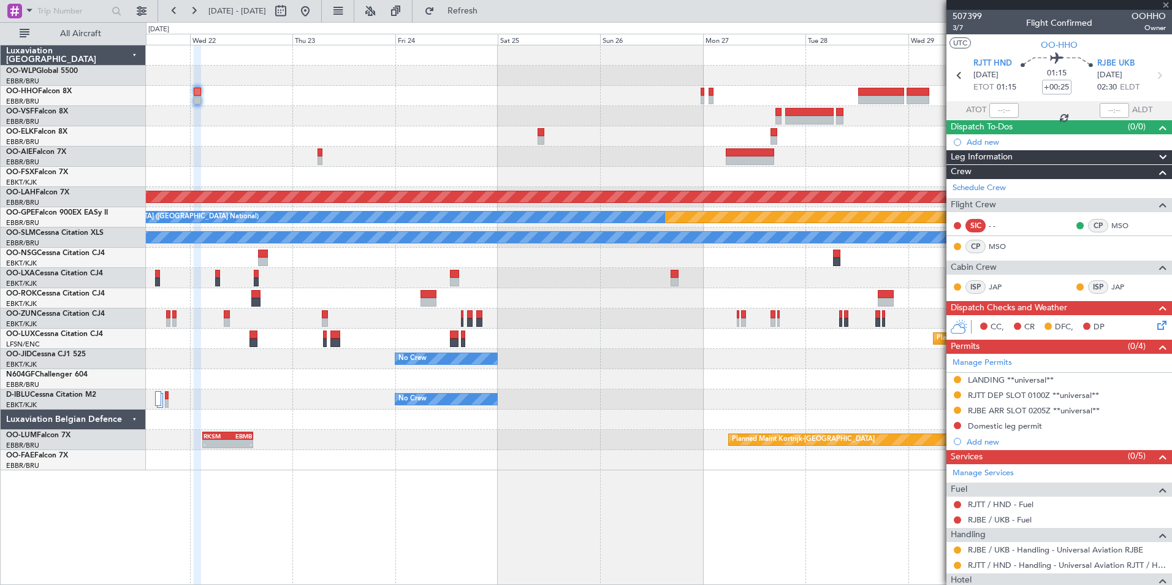
type input "0"
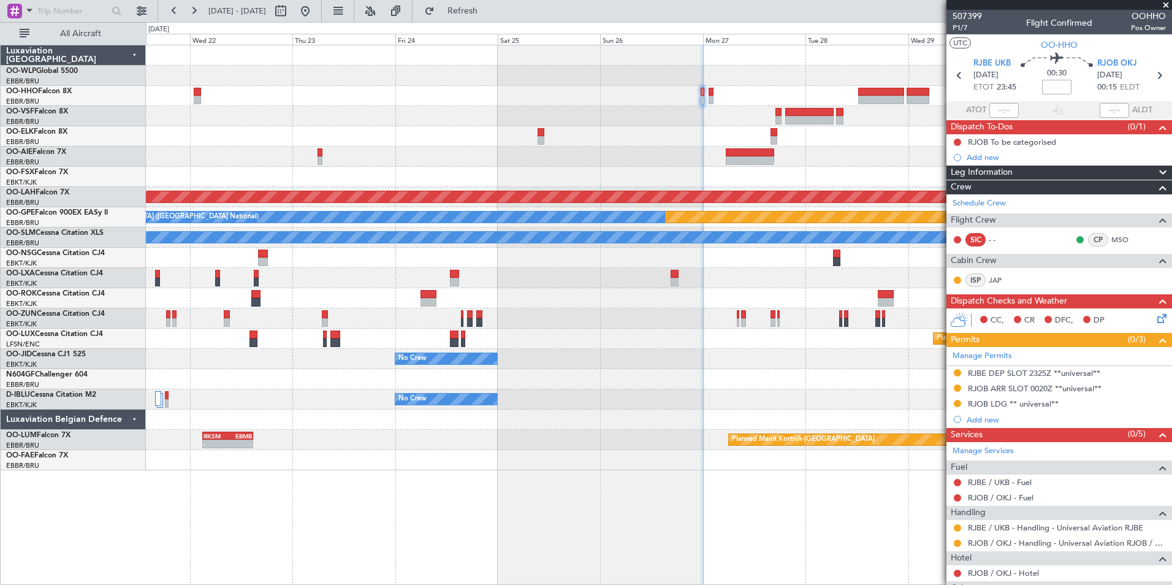
click at [1053, 88] on input at bounding box center [1056, 87] width 29 height 15
click at [651, 165] on div at bounding box center [659, 157] width 1026 height 20
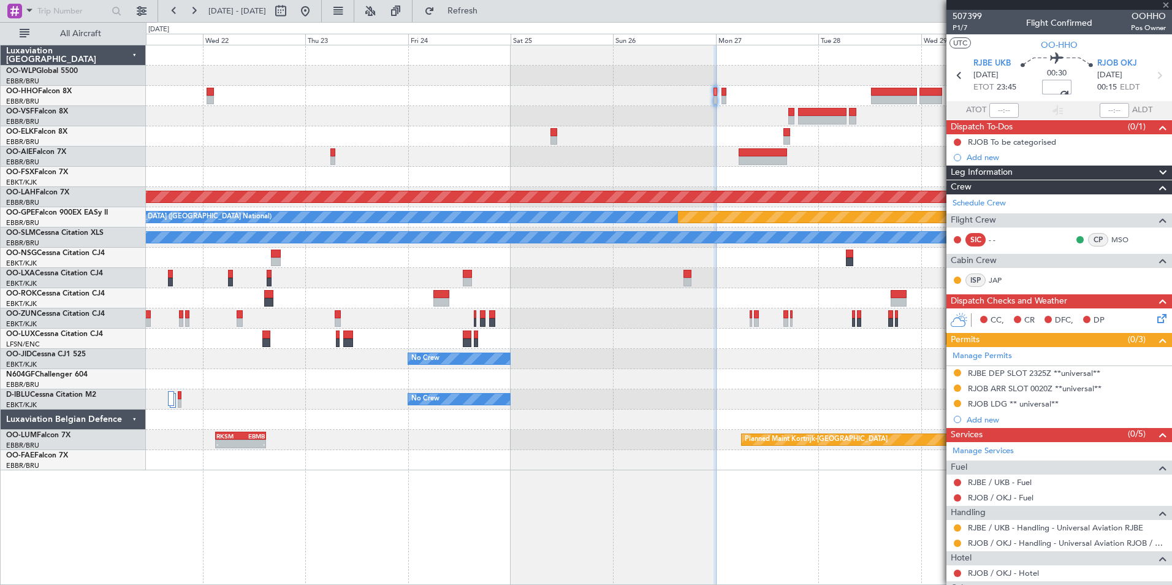
click at [404, 123] on div at bounding box center [659, 116] width 1026 height 20
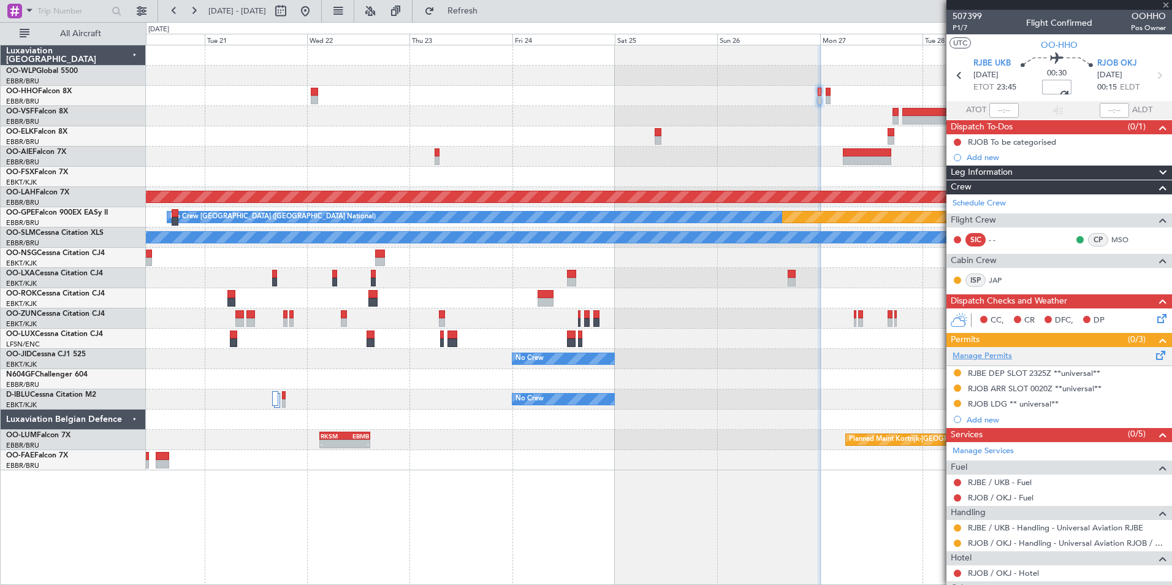
type input "-00:15"
click at [980, 359] on link "Manage Permits" at bounding box center [982, 356] width 59 height 12
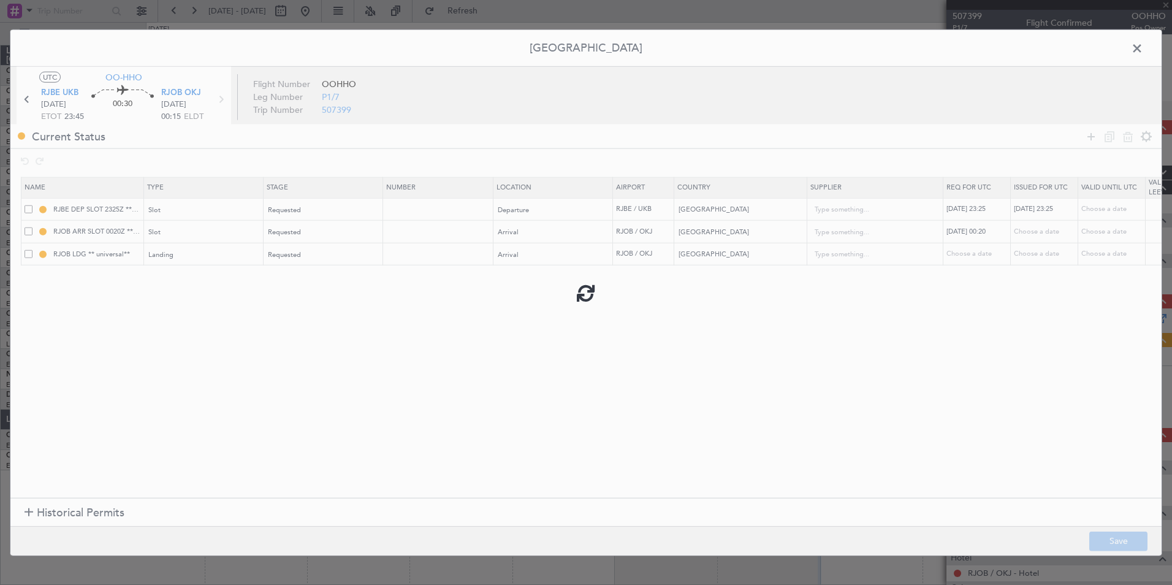
click at [71, 507] on div at bounding box center [586, 292] width 1152 height 525
click at [35, 511] on div at bounding box center [586, 292] width 1152 height 525
type input "-00:15"
click at [32, 514] on div at bounding box center [29, 513] width 9 height 9
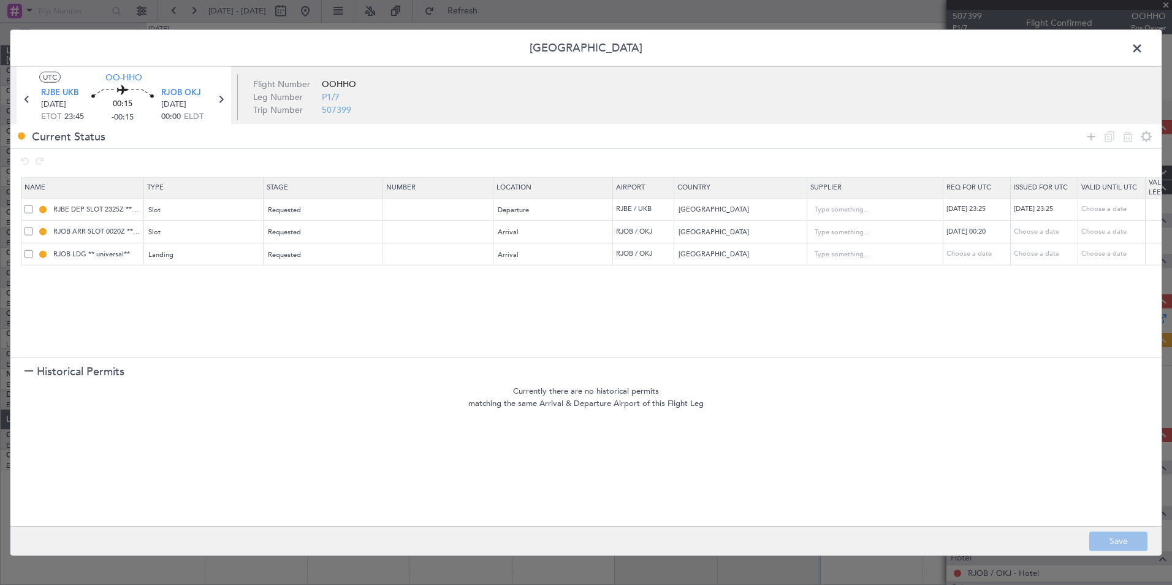
click at [1144, 49] on span at bounding box center [1144, 51] width 0 height 25
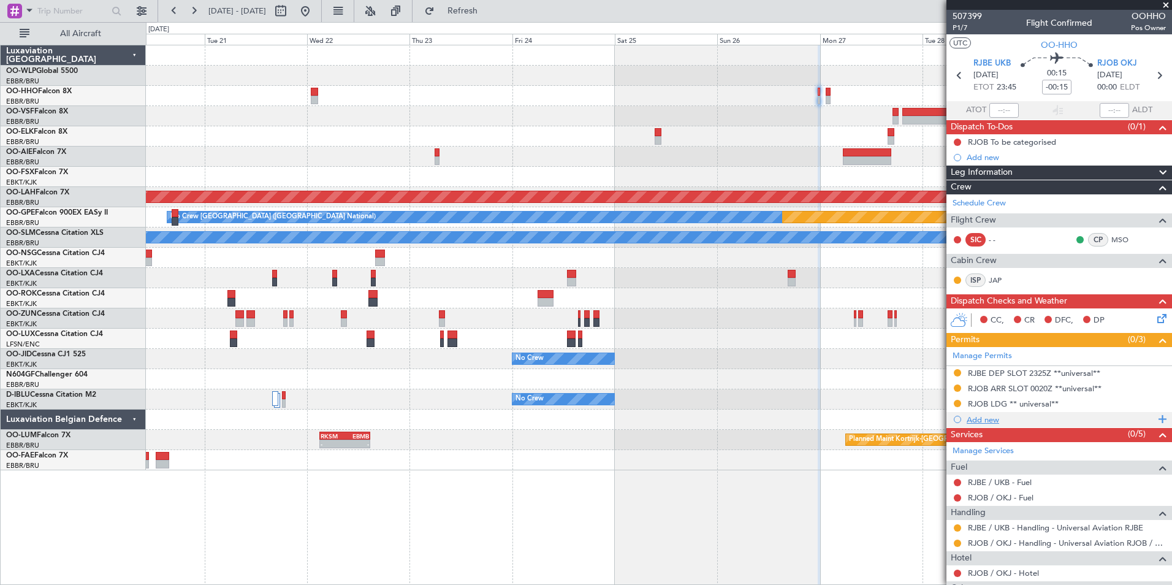
click at [982, 421] on div "Add new" at bounding box center [1061, 420] width 188 height 10
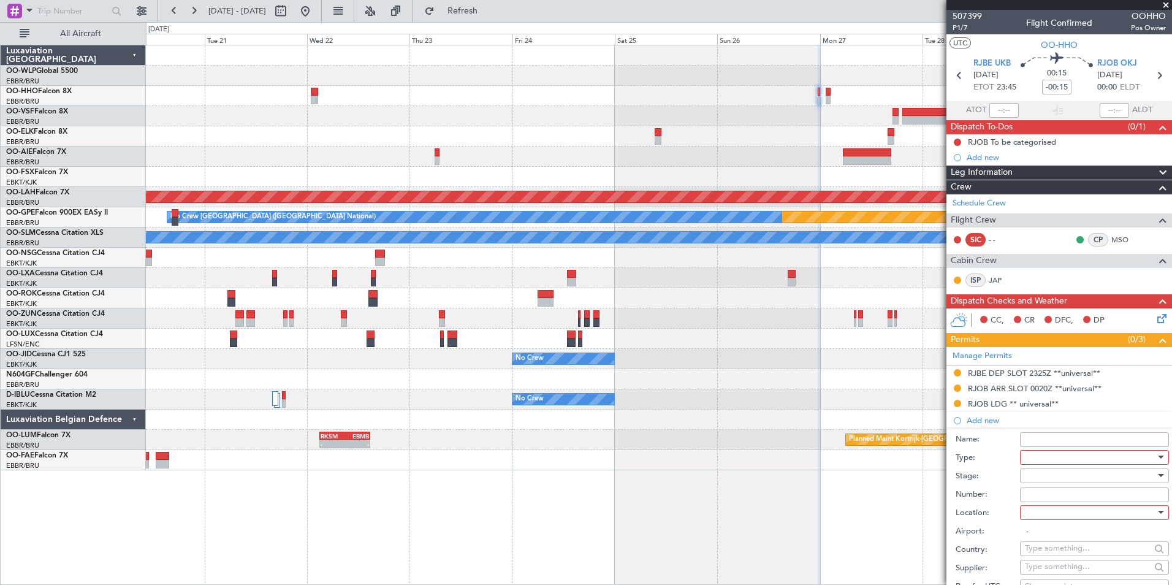
click at [1035, 456] on div at bounding box center [1090, 457] width 131 height 18
click at [1075, 499] on span "Permit To Proceed" at bounding box center [1090, 500] width 129 height 18
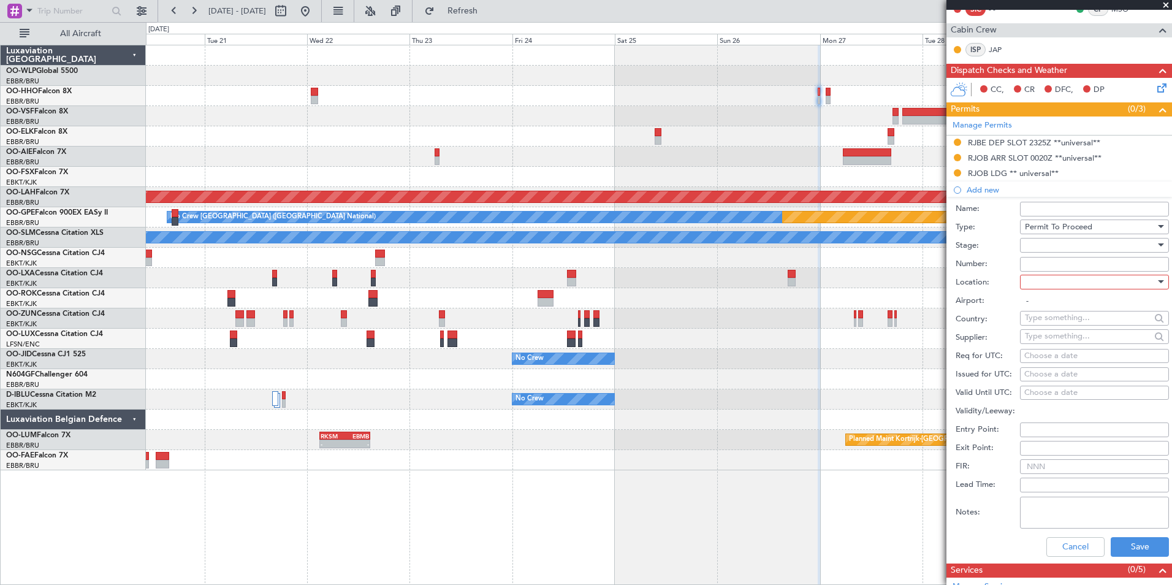
scroll to position [245, 0]
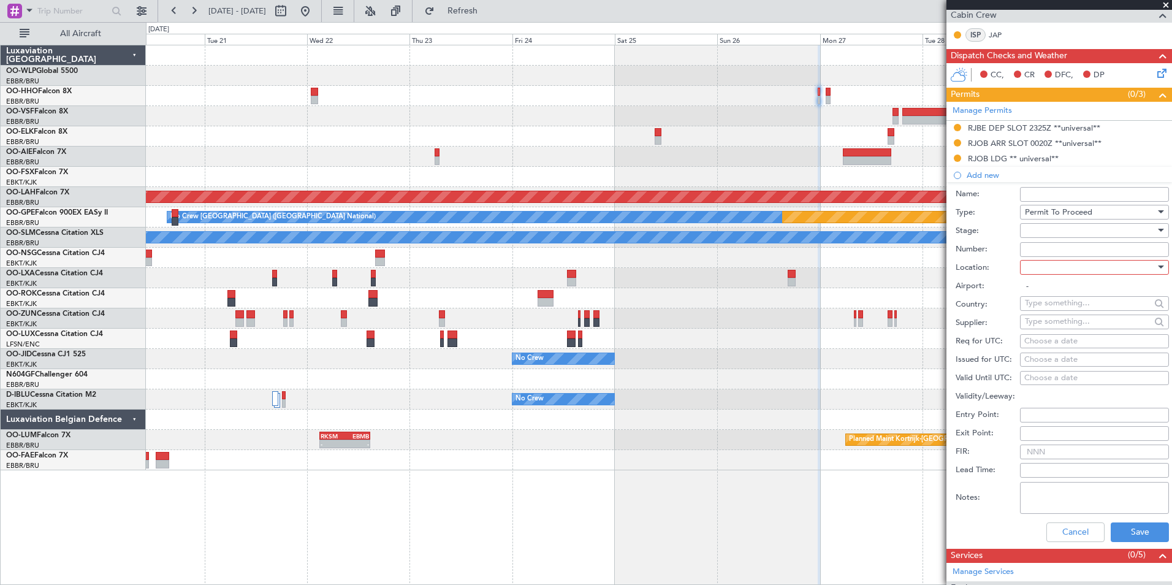
click at [1045, 264] on div at bounding box center [1090, 267] width 131 height 18
click at [1044, 294] on span "Departure" at bounding box center [1090, 292] width 129 height 18
type input "RJBE / UKB"
click at [1121, 529] on button "Save" at bounding box center [1140, 532] width 58 height 20
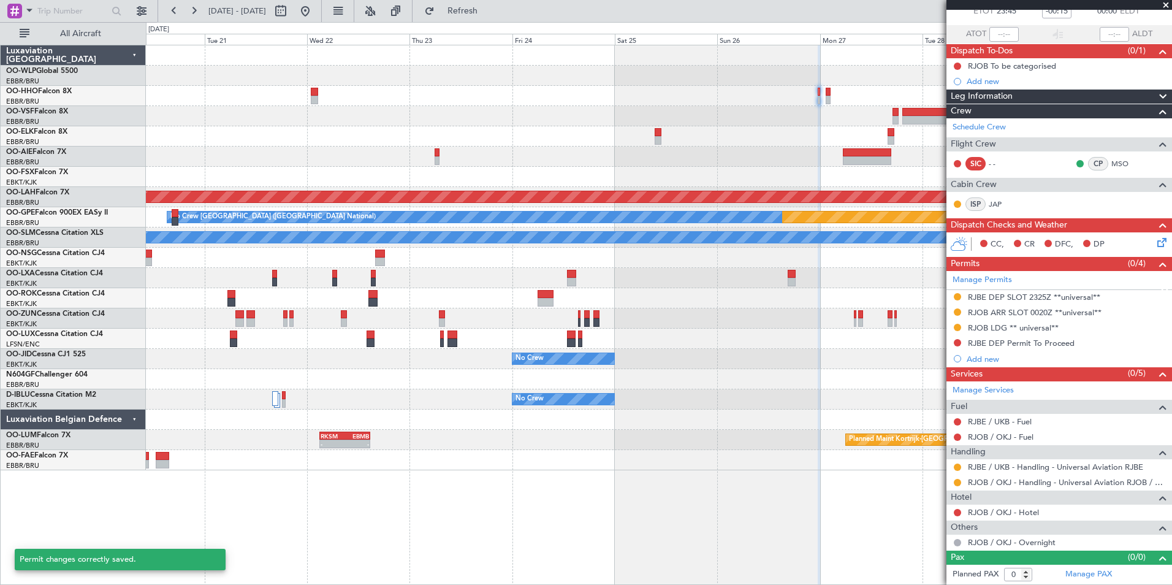
scroll to position [75, 0]
click at [1023, 345] on div "RJBE DEP Permit To Proceed" at bounding box center [1021, 343] width 107 height 10
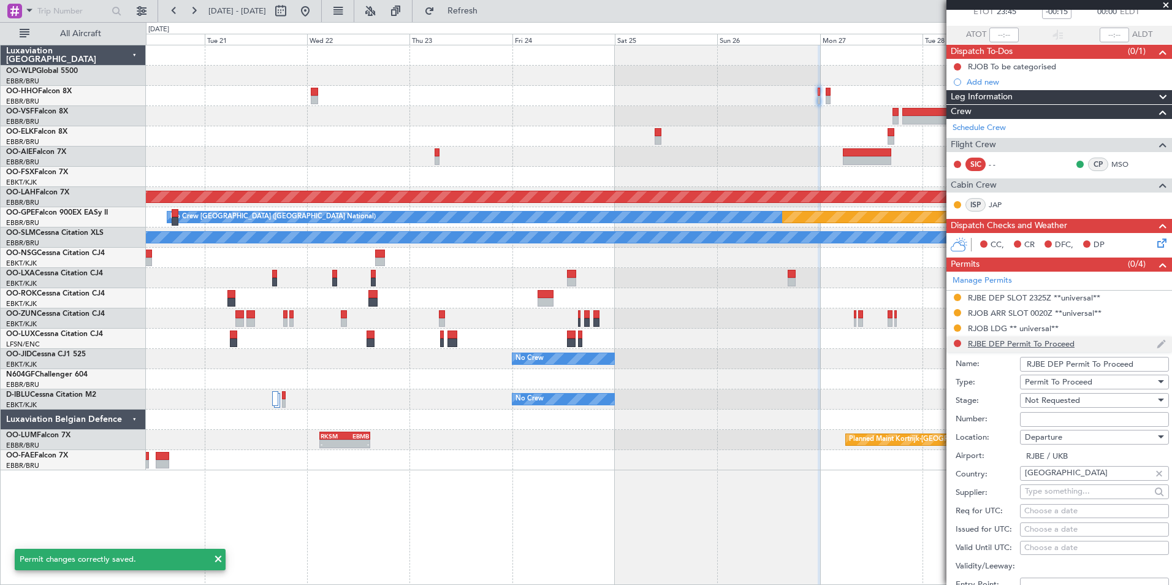
scroll to position [245, 0]
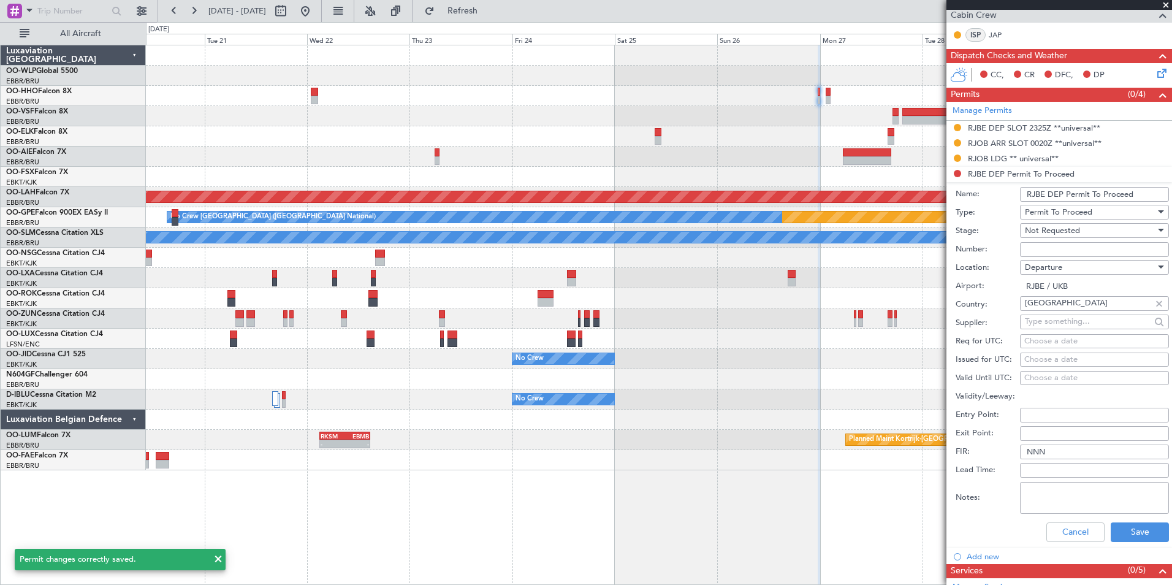
click at [1058, 195] on input "RJBE DEP Permit To Proceed" at bounding box center [1094, 194] width 149 height 15
type input "d"
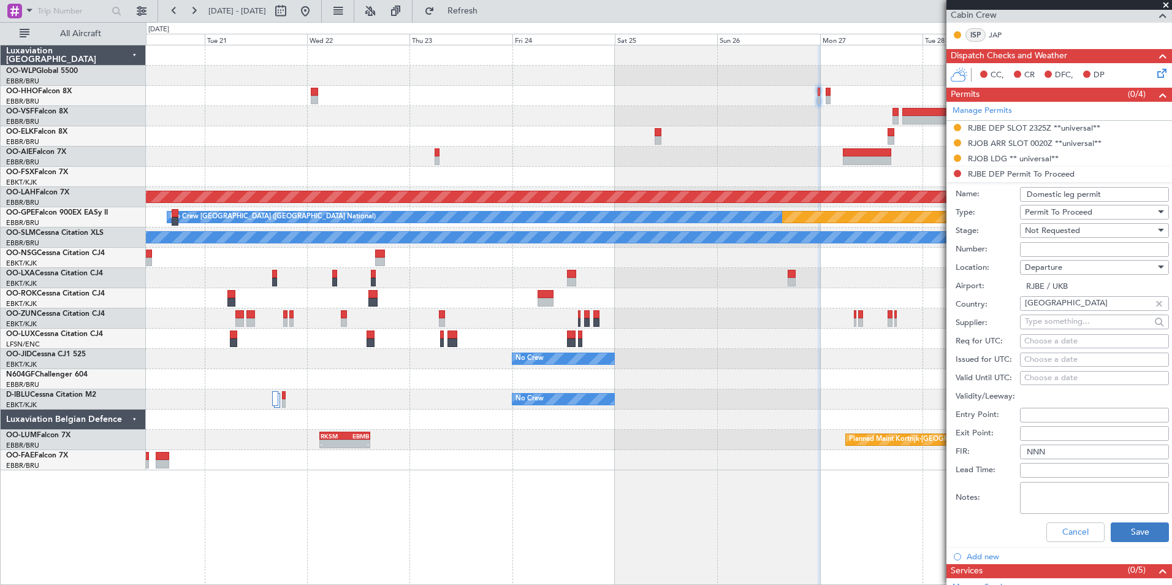
type input "Domestic leg permit"
click at [1134, 526] on button "Save" at bounding box center [1140, 532] width 58 height 20
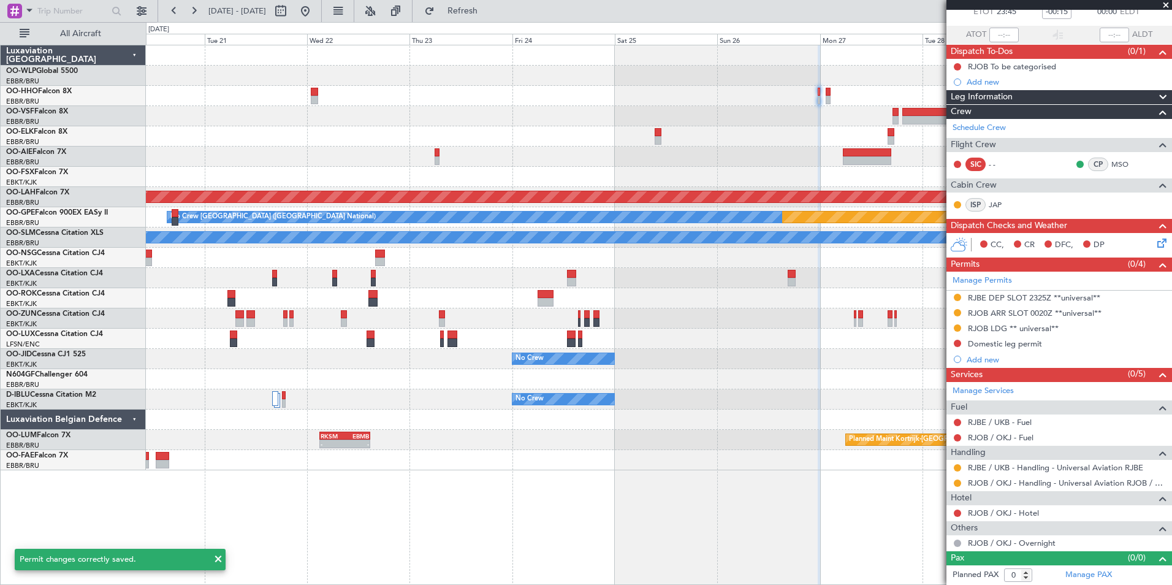
scroll to position [0, 0]
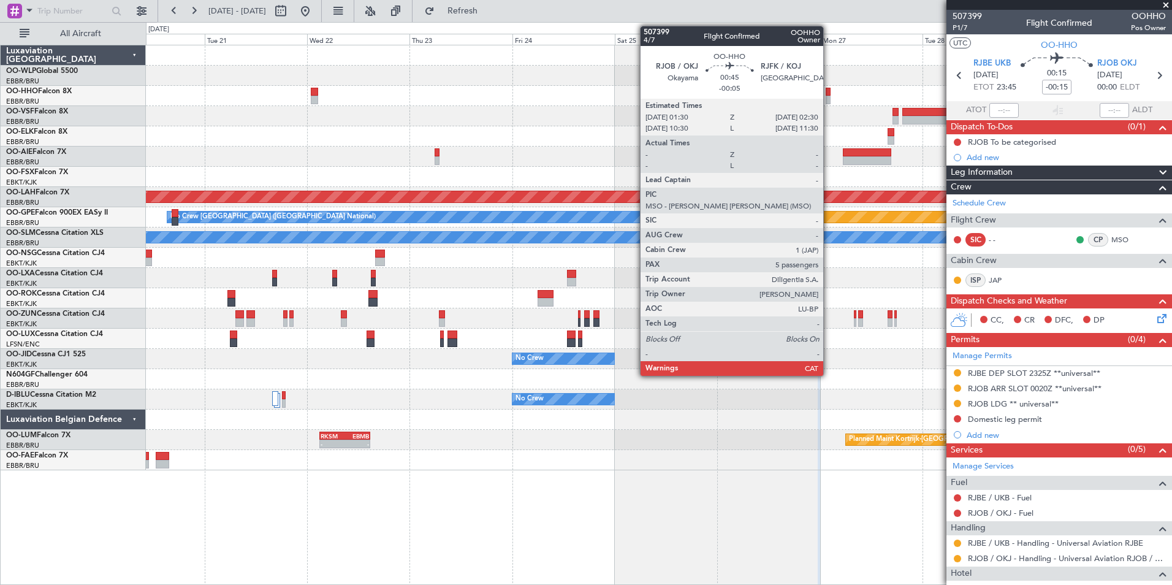
click at [829, 97] on div at bounding box center [828, 100] width 4 height 9
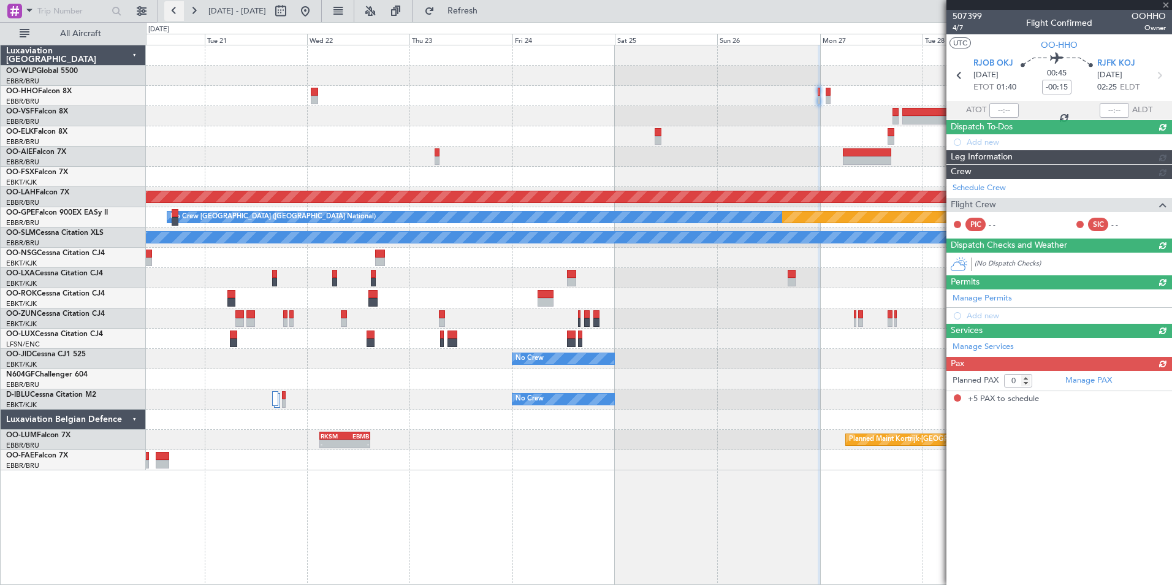
type input "-00:05"
type input "5"
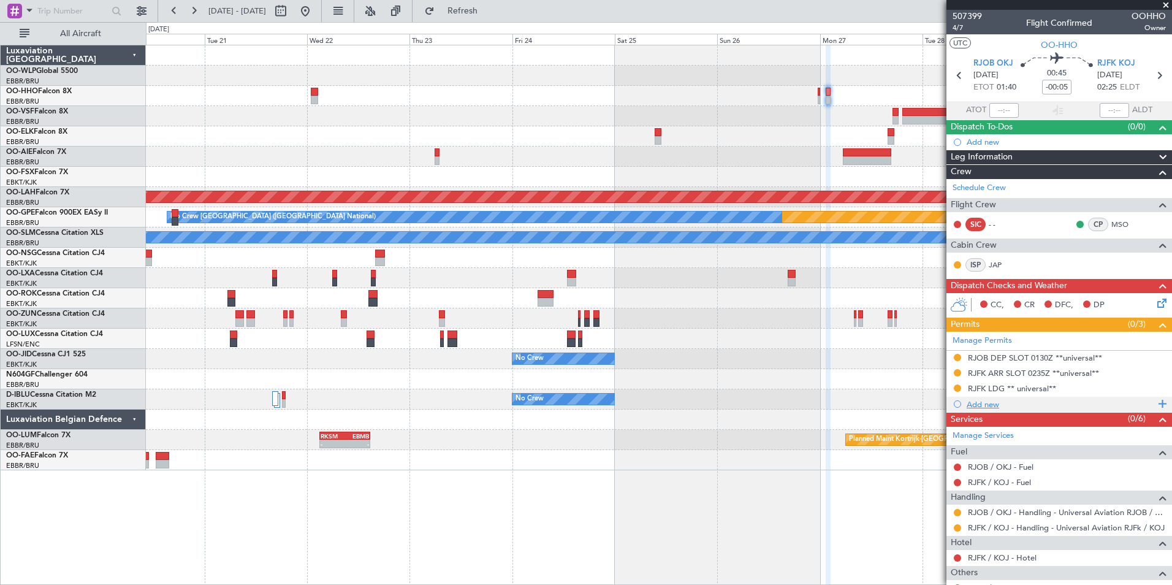
click at [983, 404] on div "Add new" at bounding box center [1061, 404] width 188 height 10
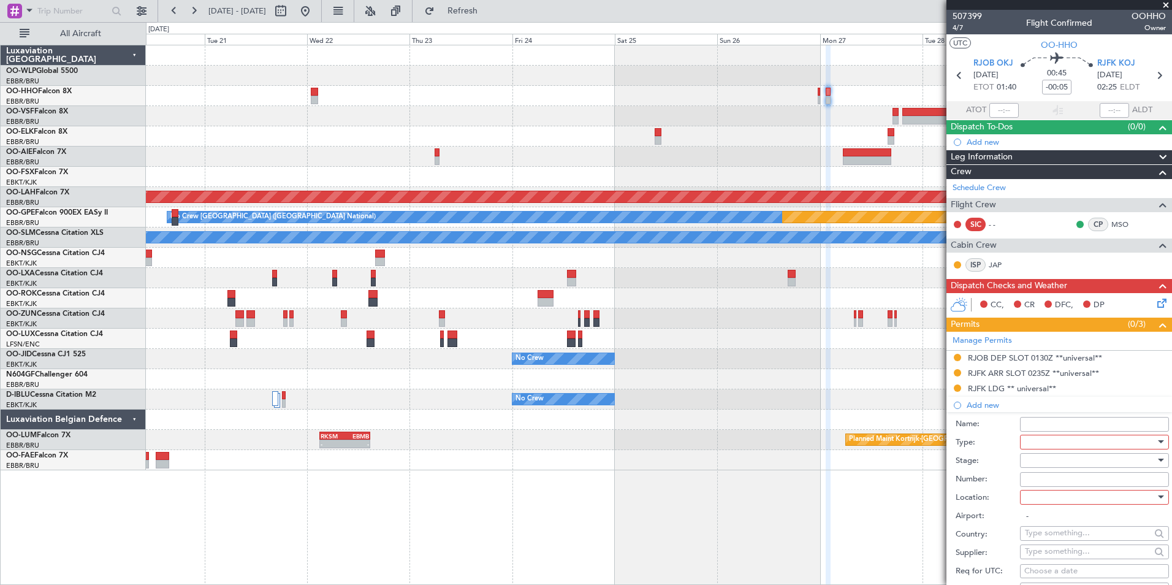
click at [1085, 441] on div at bounding box center [1090, 442] width 131 height 18
click at [1077, 487] on span "Permit To Proceed" at bounding box center [1090, 485] width 129 height 18
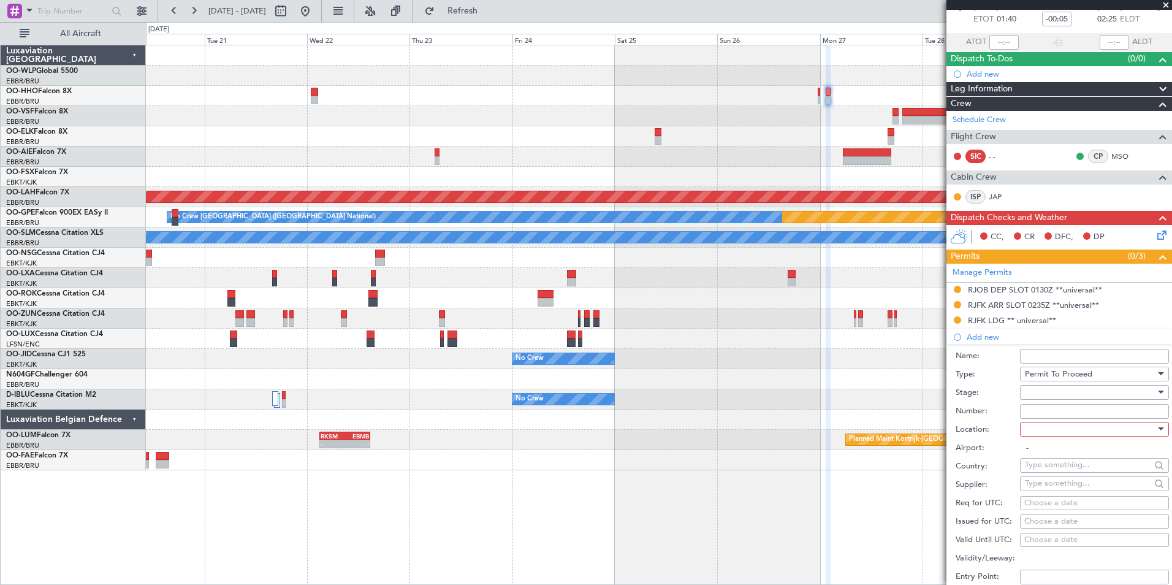
scroll to position [123, 0]
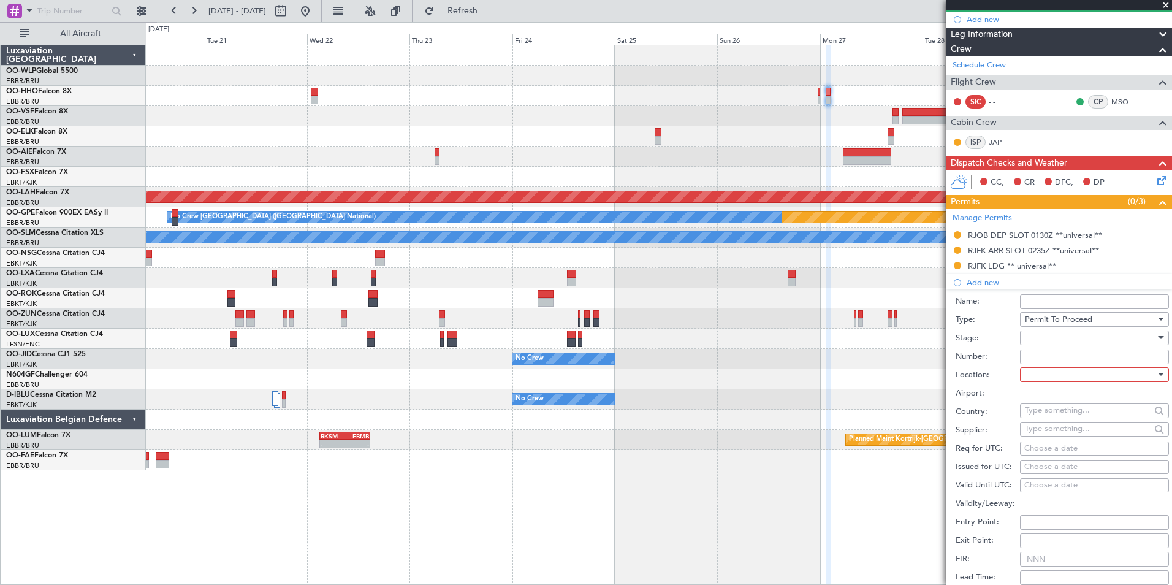
click at [1035, 371] on div at bounding box center [1090, 374] width 131 height 18
click at [1041, 399] on span "Departure" at bounding box center [1090, 399] width 129 height 18
type input "RJOB / OKJ"
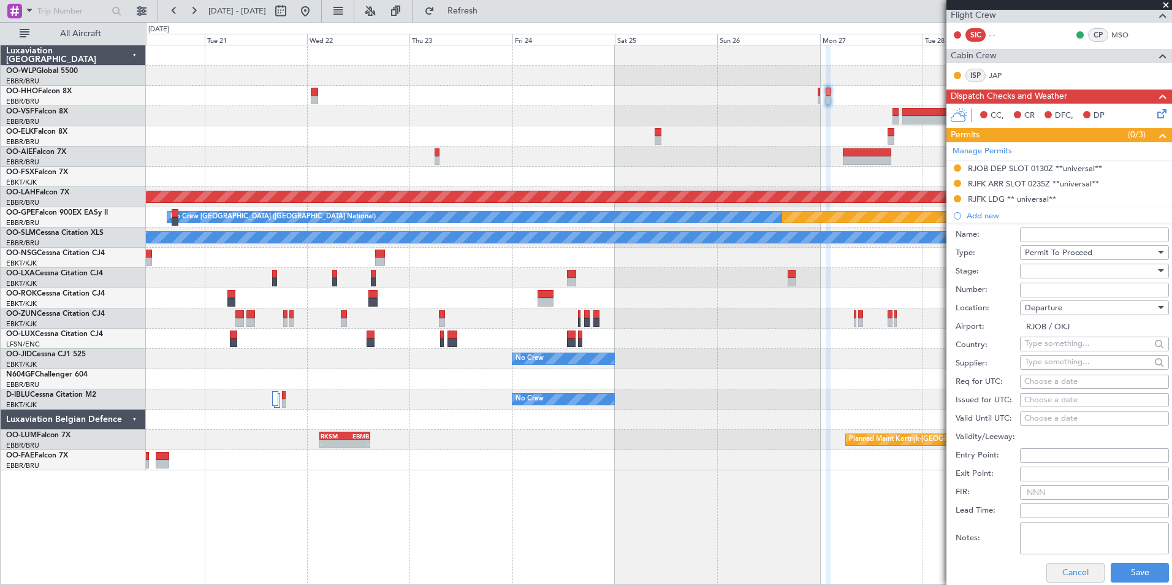
scroll to position [307, 0]
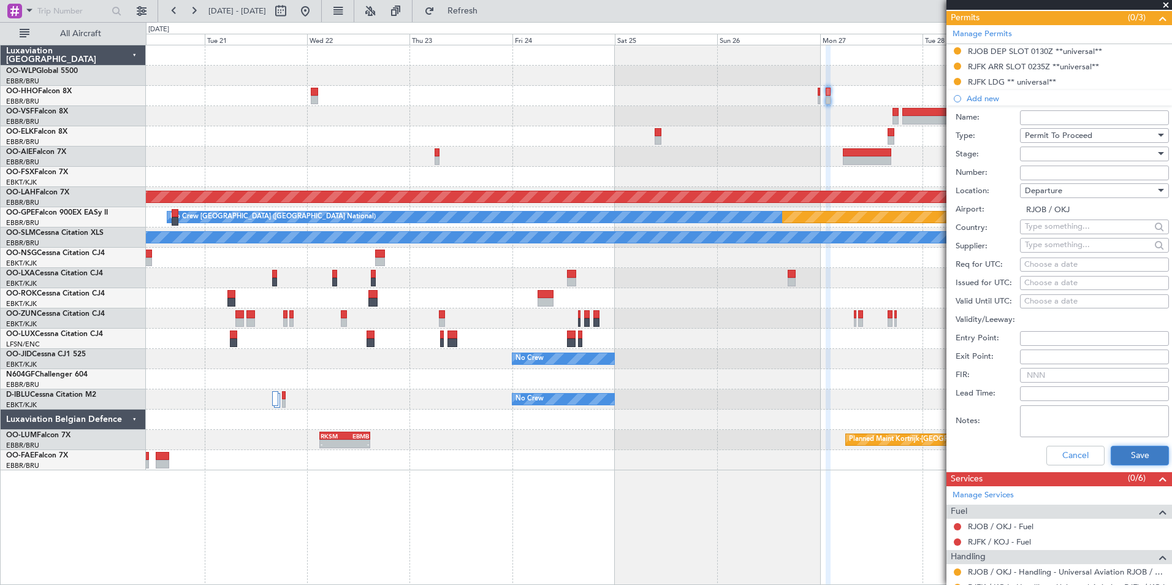
click at [1127, 453] on button "Save" at bounding box center [1140, 456] width 58 height 20
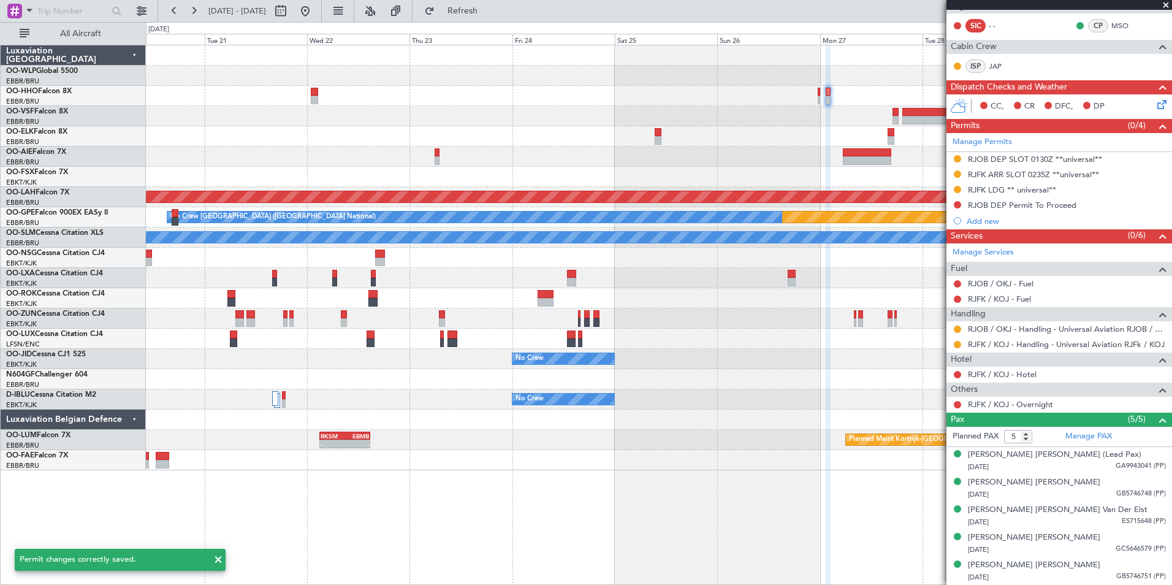
scroll to position [198, 0]
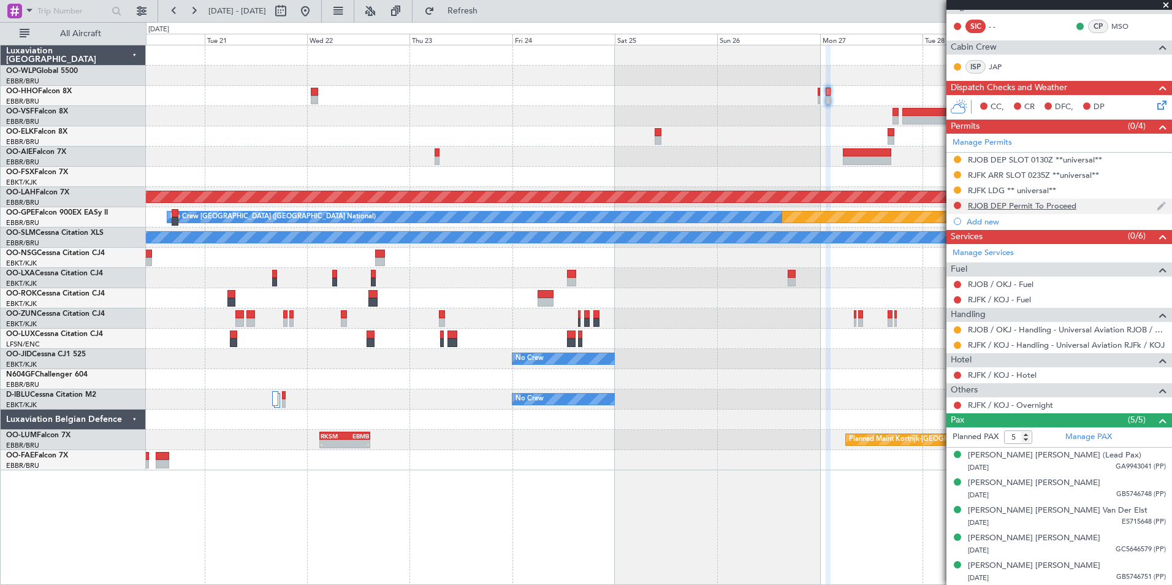
click at [1043, 208] on div "RJOB DEP Permit To Proceed" at bounding box center [1022, 206] width 109 height 10
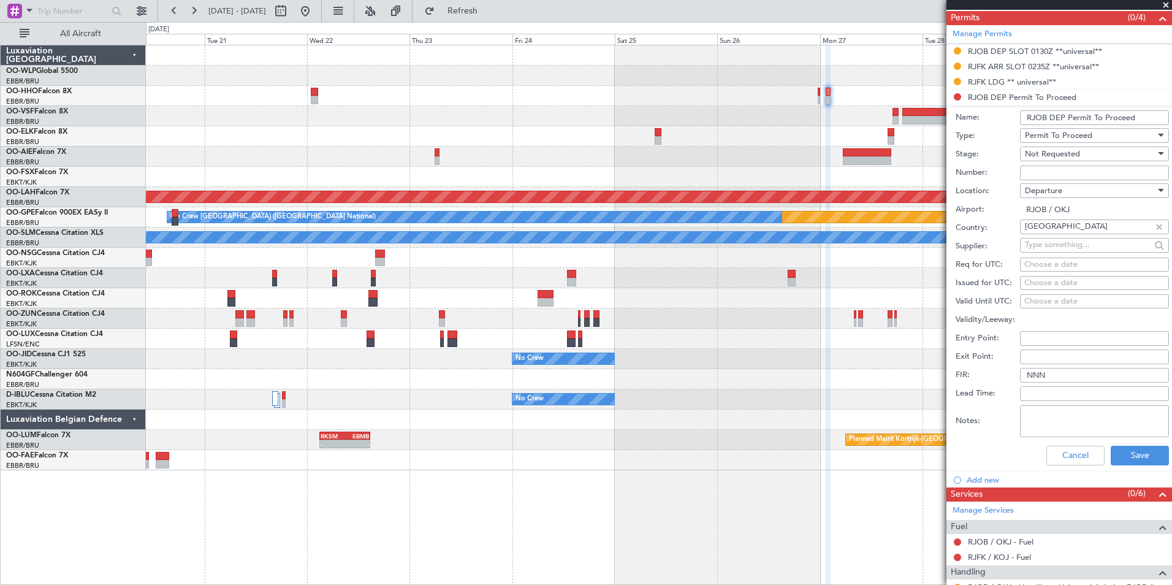
click at [1054, 110] on input "RJOB DEP Permit To Proceed" at bounding box center [1094, 117] width 149 height 15
type input "Domestic leg permit"
click at [1134, 451] on button "Save" at bounding box center [1140, 456] width 58 height 20
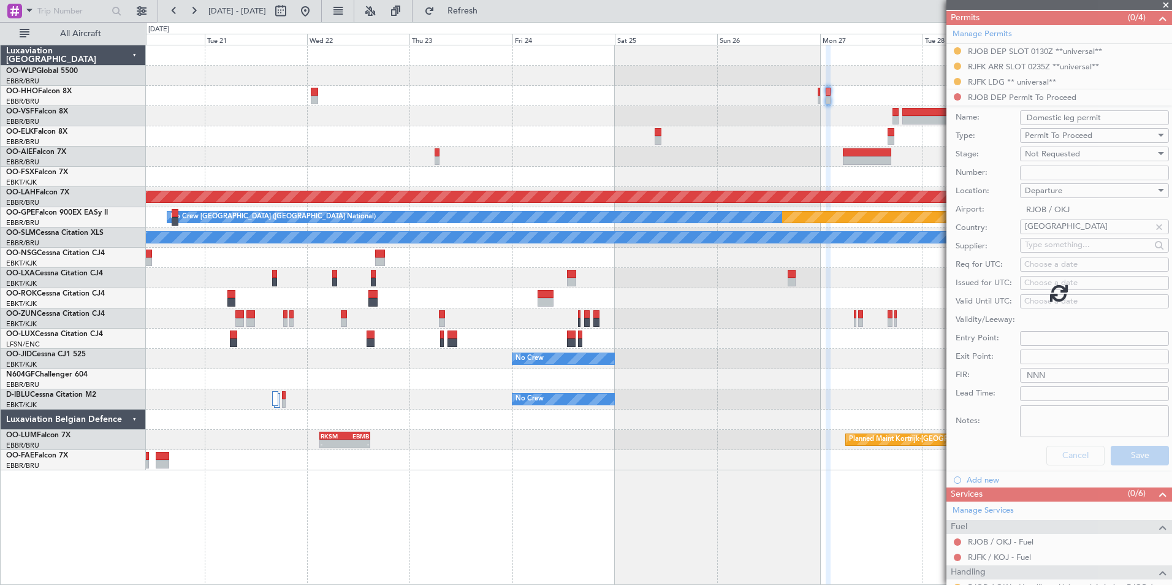
scroll to position [198, 0]
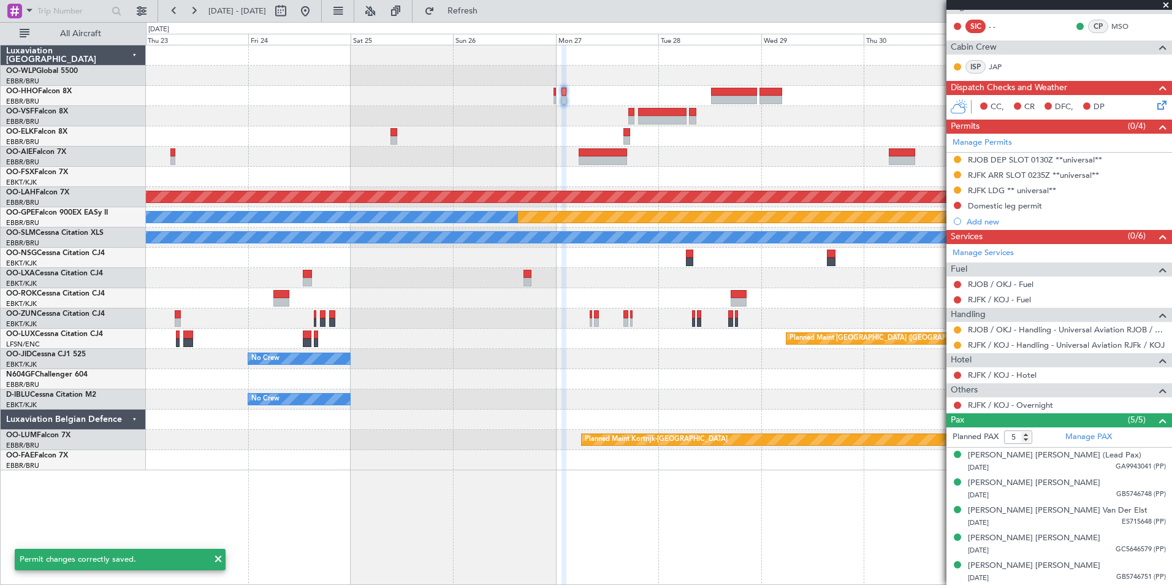
click at [432, 98] on div "Planned Maint Alton-st Louis (St Louis Regl) Planned Maint Nurnberg No Crew Bru…" at bounding box center [659, 257] width 1026 height 425
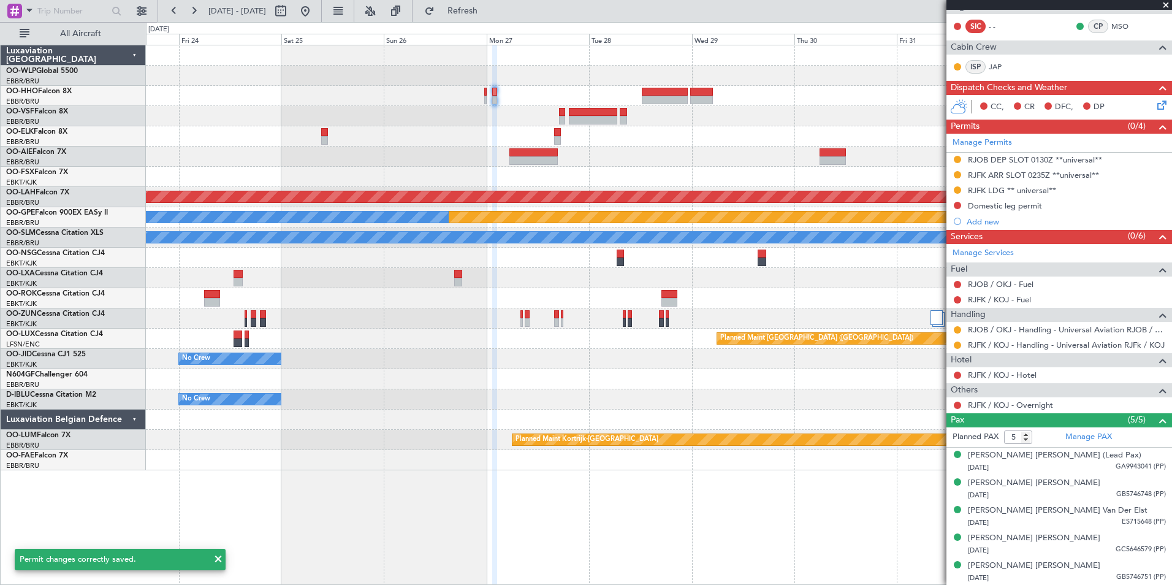
click at [532, 113] on div at bounding box center [659, 116] width 1026 height 20
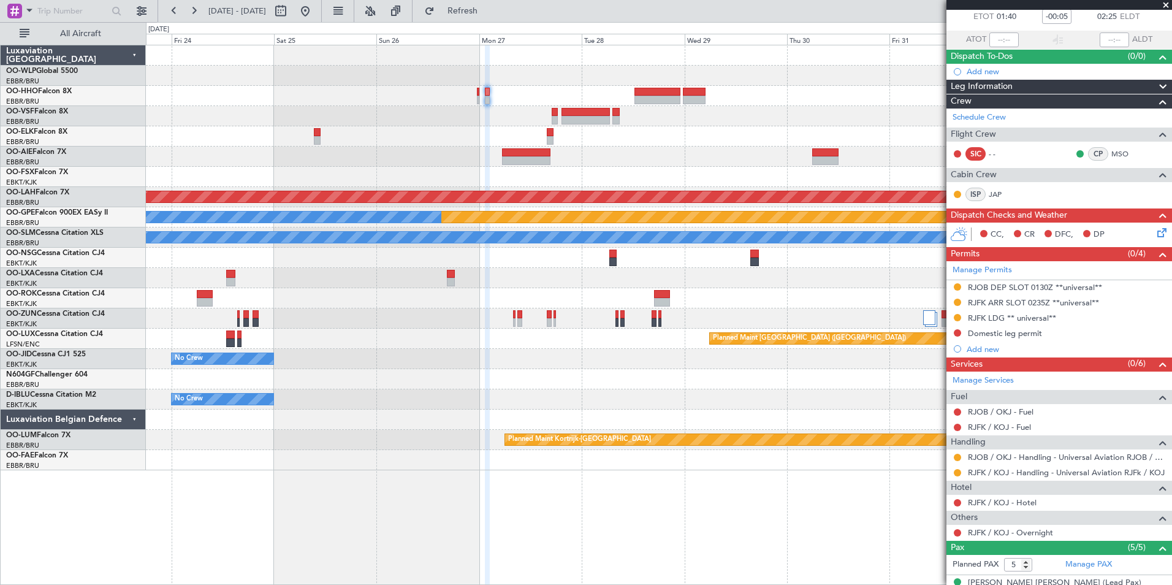
scroll to position [0, 0]
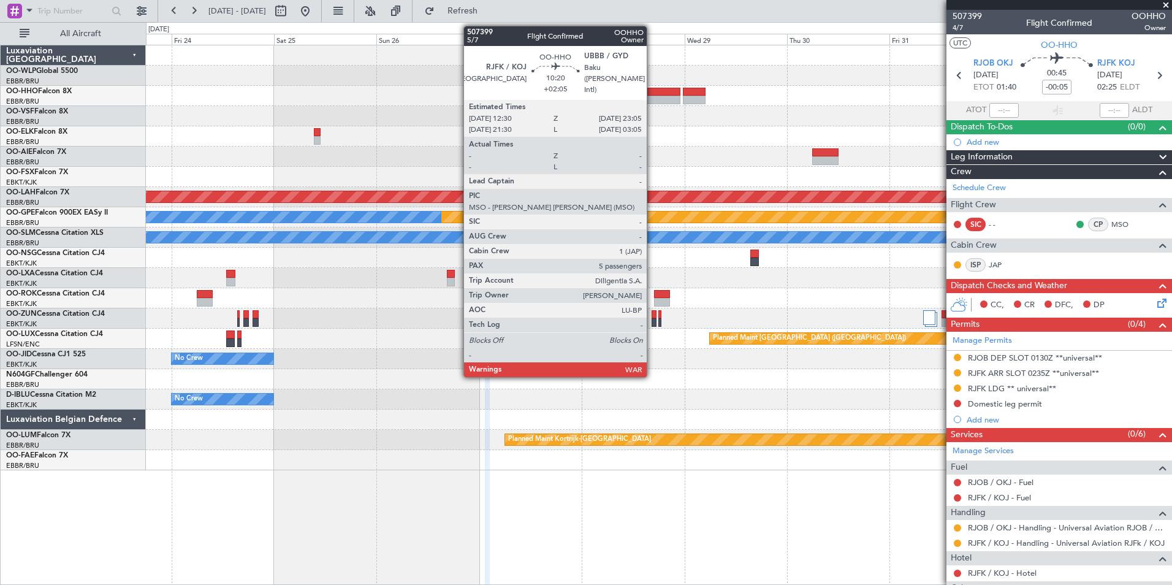
click at [652, 101] on div at bounding box center [657, 100] width 45 height 9
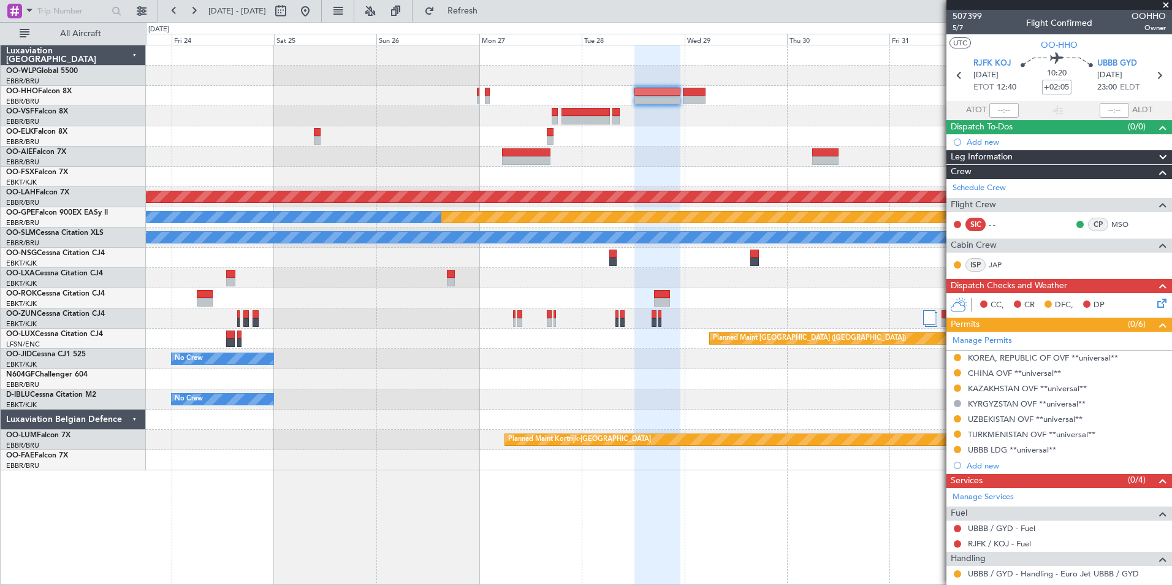
click at [1050, 85] on input "+02:05" at bounding box center [1056, 87] width 29 height 15
click at [827, 115] on div at bounding box center [659, 116] width 1026 height 20
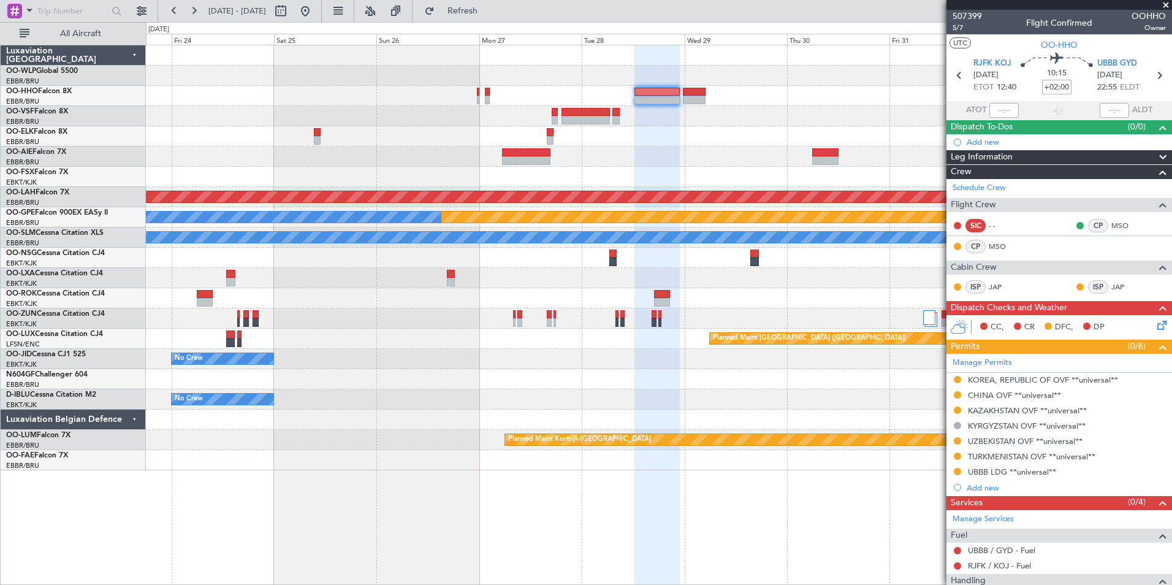
click at [1051, 83] on input "+02:00" at bounding box center [1056, 87] width 29 height 15
click at [793, 140] on div at bounding box center [659, 136] width 1026 height 20
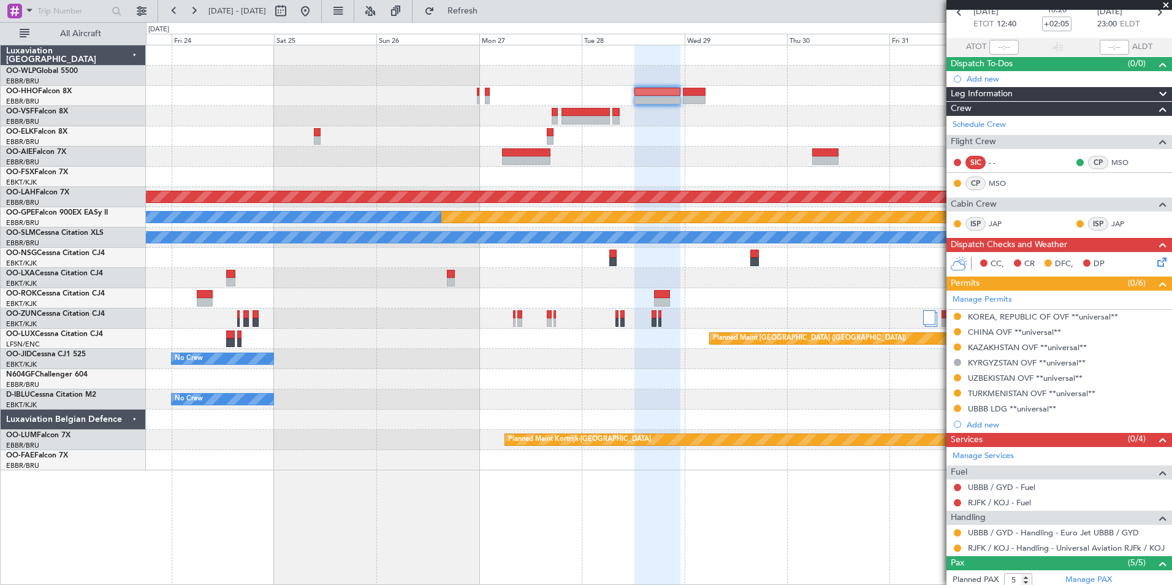
scroll to position [206, 0]
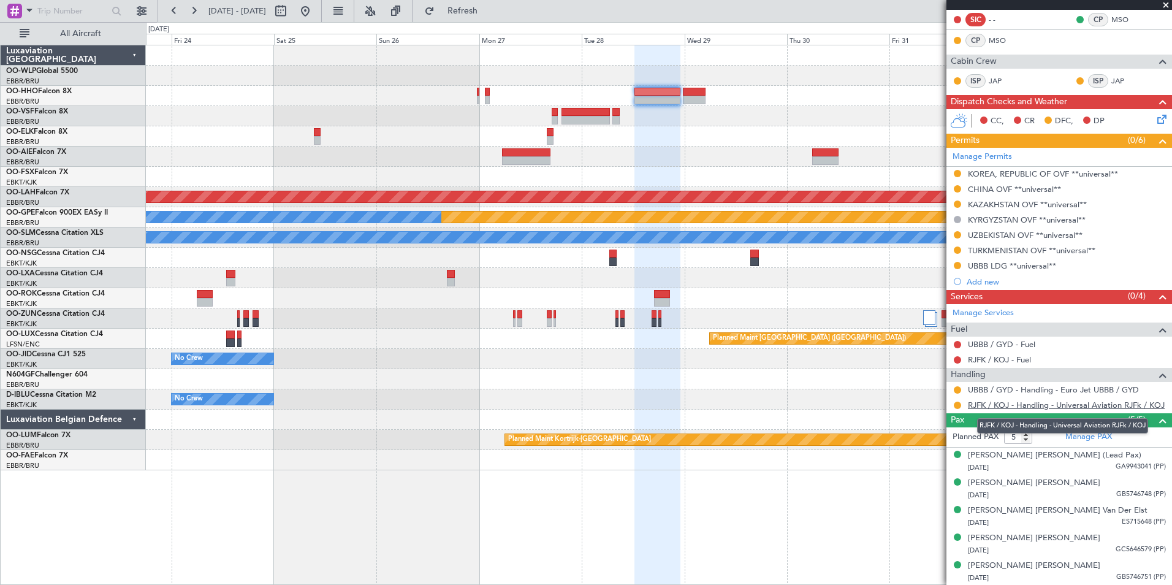
click at [984, 403] on link "RJFK / KOJ - Handling - Universal Aviation RJFk / KOJ" at bounding box center [1066, 405] width 197 height 10
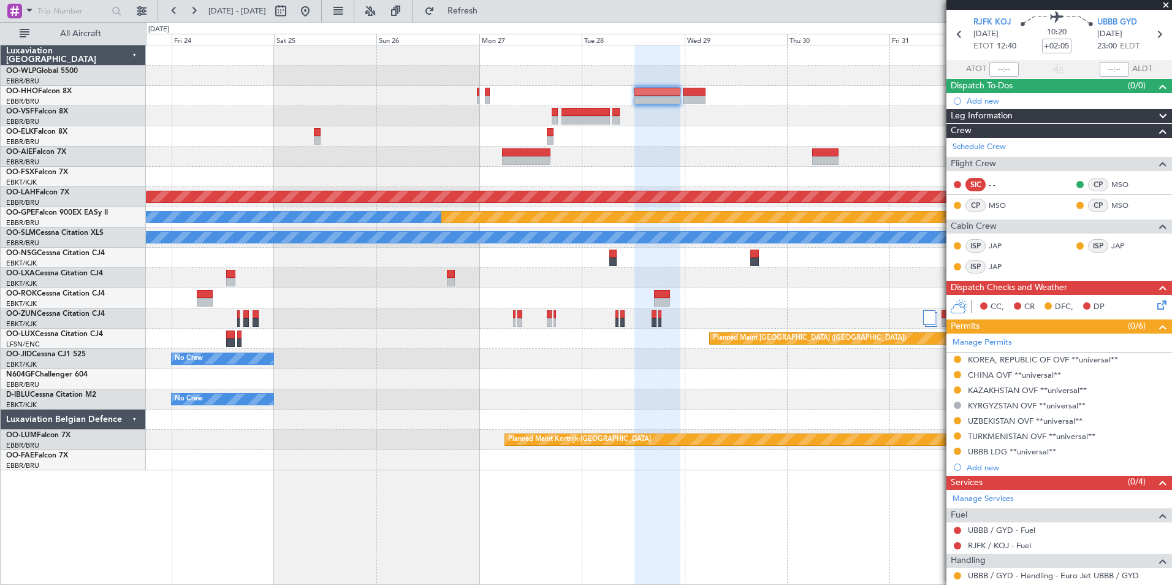
scroll to position [0, 0]
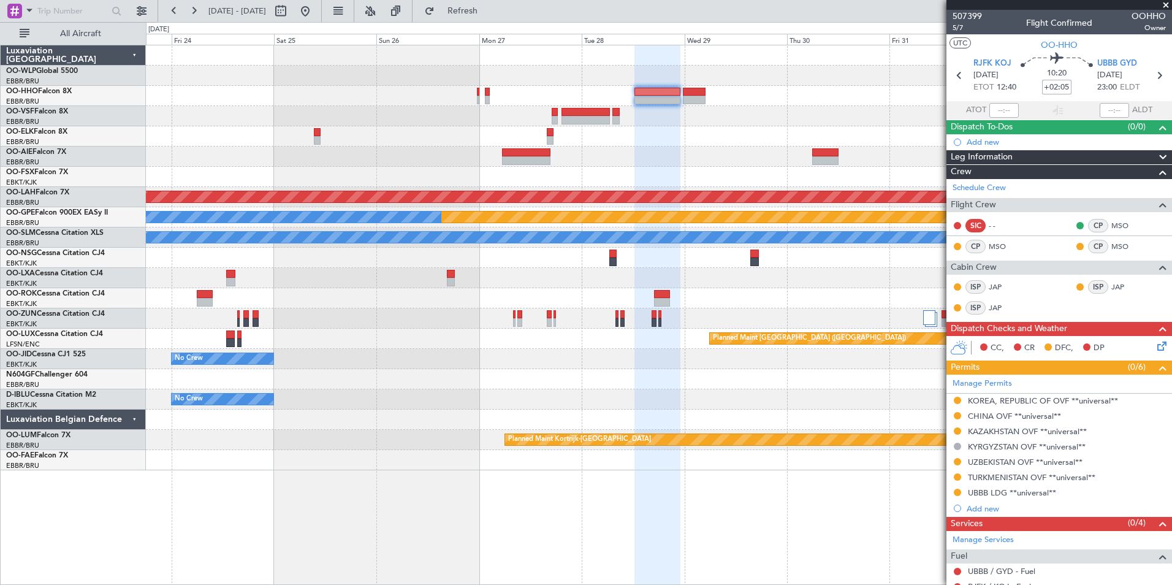
click at [1055, 86] on input "+02:05" at bounding box center [1056, 87] width 29 height 15
click at [846, 90] on div at bounding box center [659, 96] width 1026 height 20
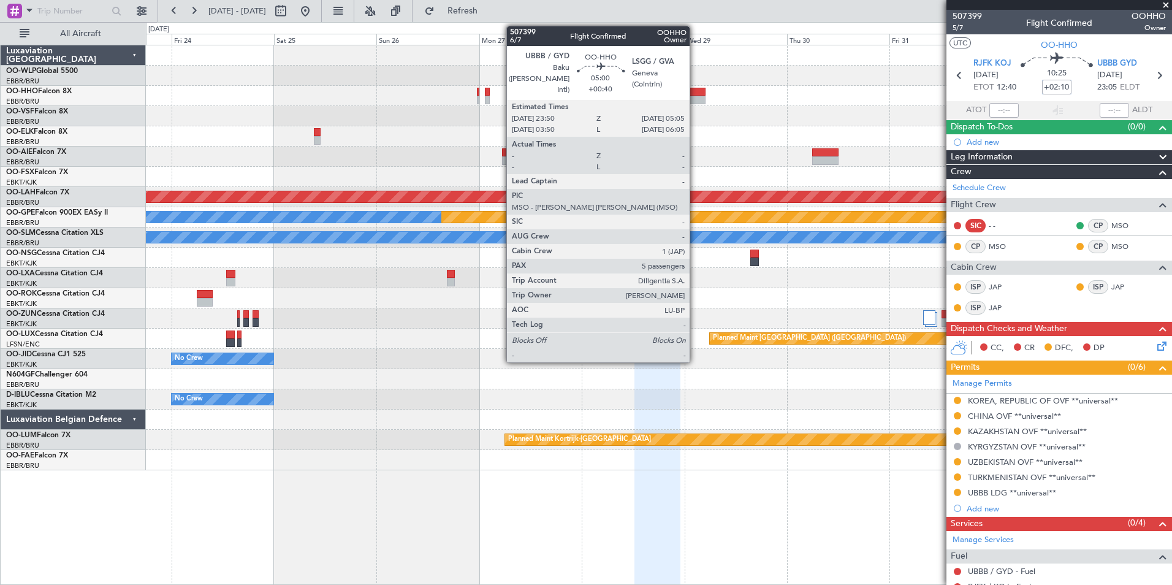
click at [695, 94] on div at bounding box center [694, 92] width 23 height 9
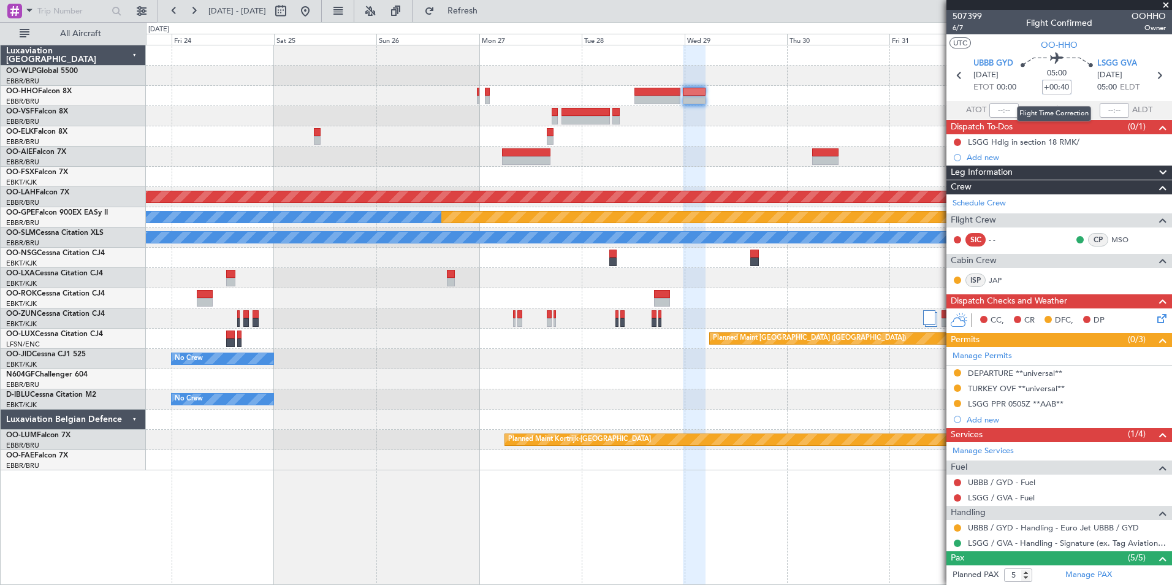
click at [1055, 84] on input "+00:40" at bounding box center [1056, 87] width 29 height 15
click at [1055, 91] on input "+00:40" at bounding box center [1056, 87] width 29 height 15
click at [1055, 90] on input "+00:40" at bounding box center [1056, 87] width 29 height 15
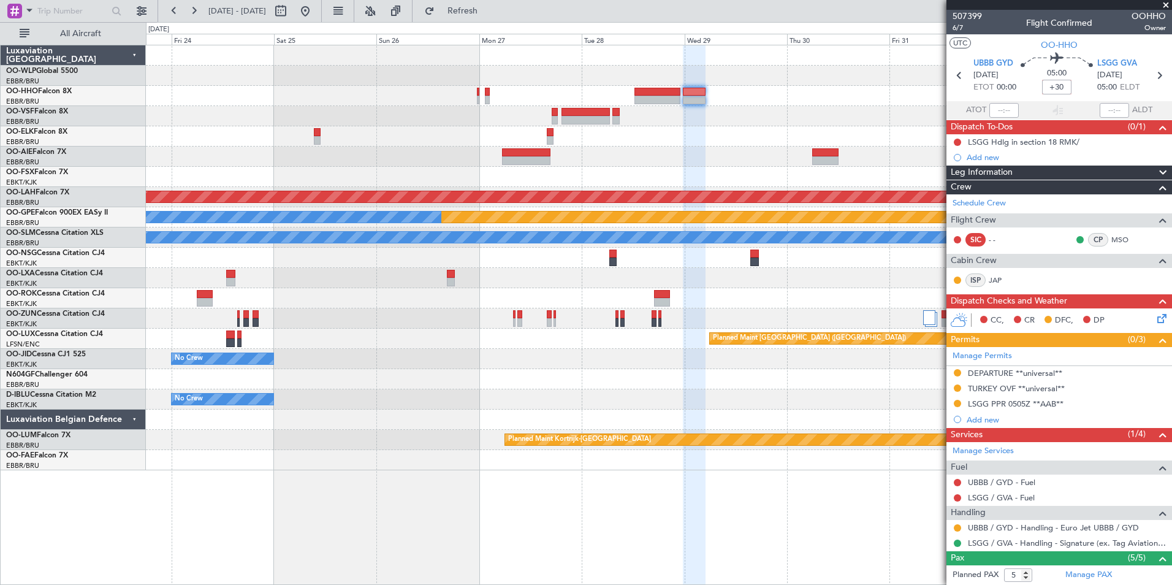
click at [861, 64] on div at bounding box center [659, 55] width 1026 height 20
type input "+00:30"
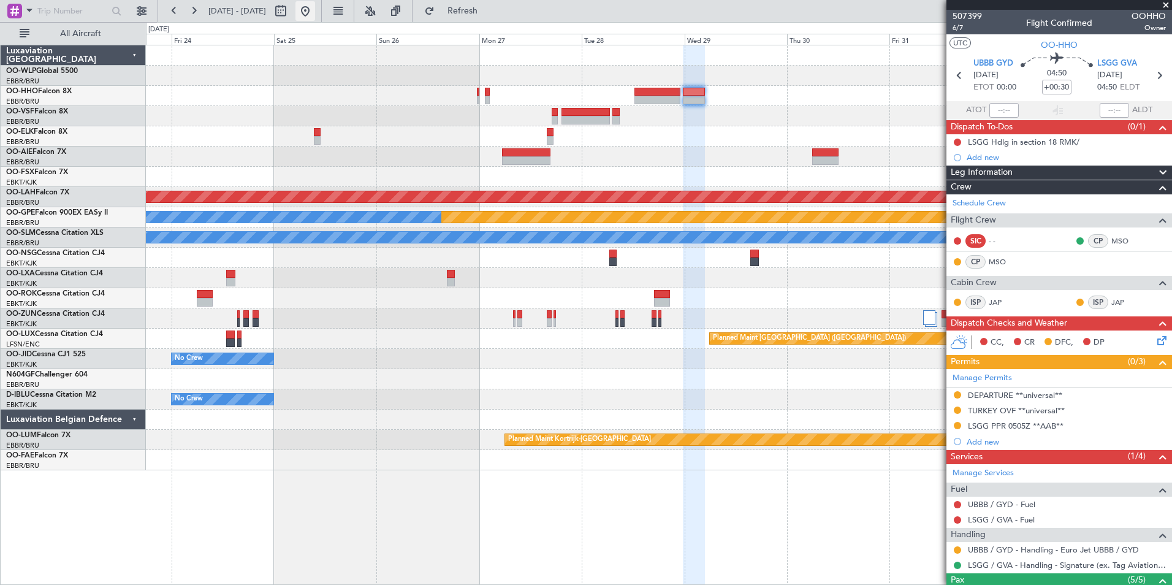
click at [315, 12] on button at bounding box center [306, 11] width 20 height 20
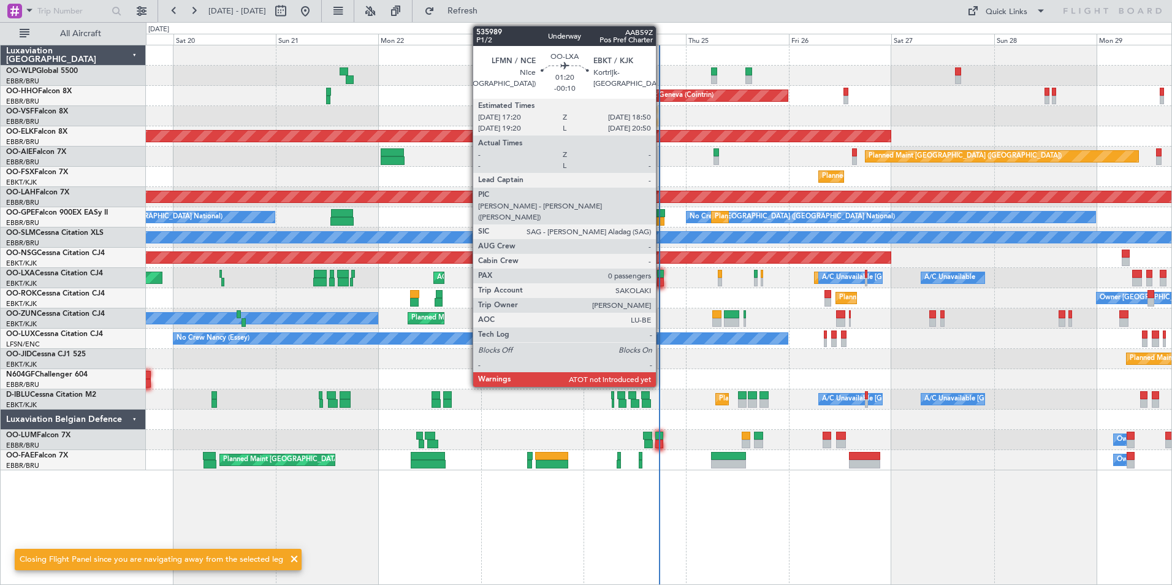
click at [662, 275] on div at bounding box center [660, 274] width 7 height 9
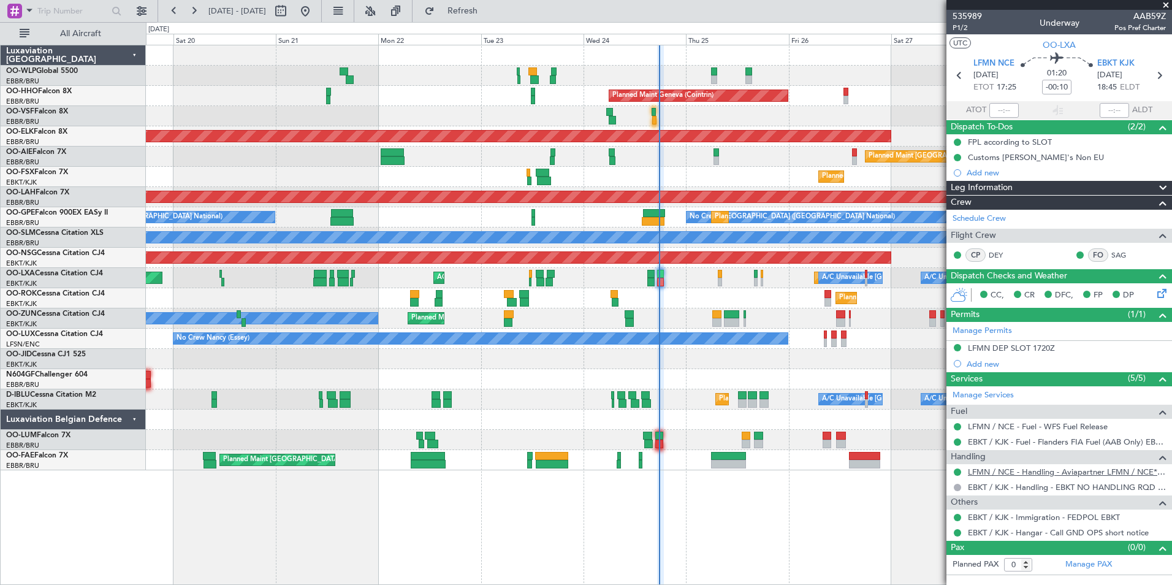
click at [1002, 475] on link "LFMN / NCE - Handling - Aviapartner LFMN / NCE*****MY HANDLING****" at bounding box center [1067, 472] width 198 height 10
click at [994, 254] on link "DEY" at bounding box center [1003, 255] width 28 height 11
click at [197, 15] on button at bounding box center [194, 11] width 20 height 20
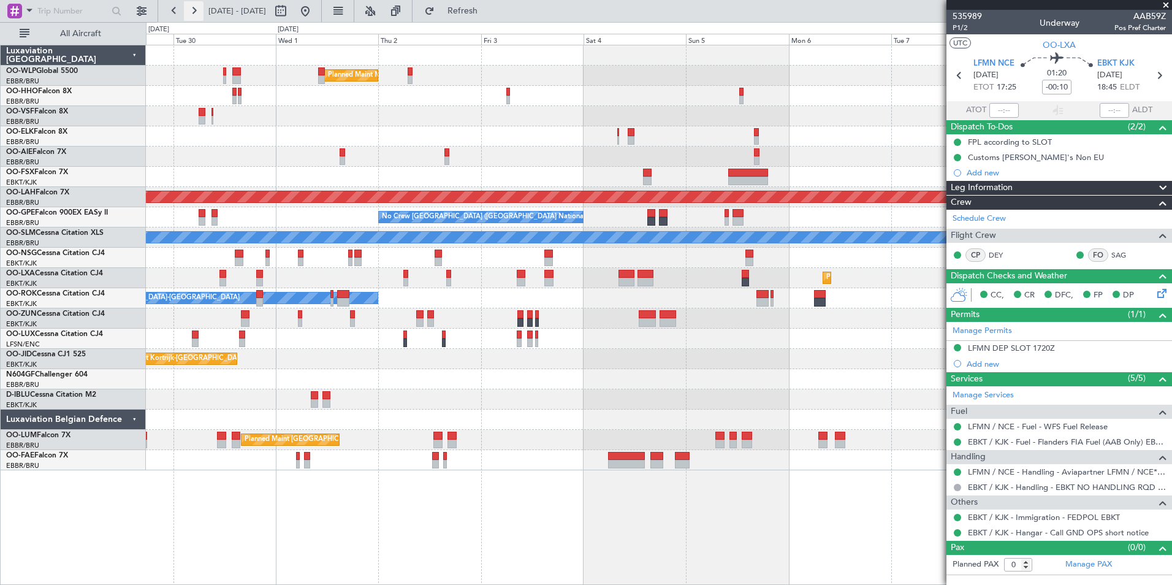
click at [197, 15] on button at bounding box center [194, 11] width 20 height 20
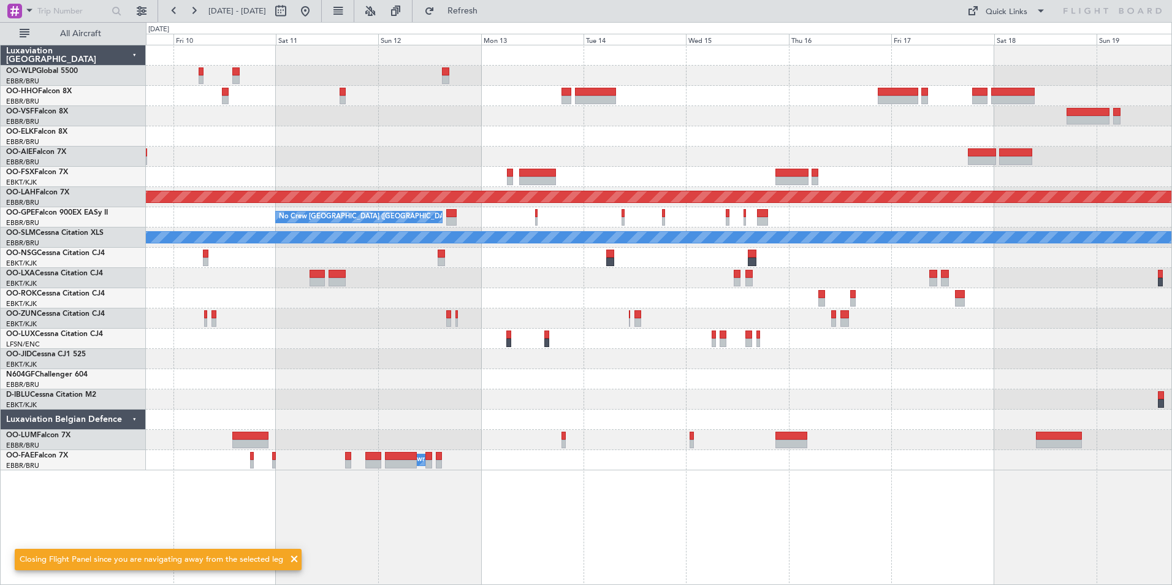
click at [476, 150] on div "Planned Maint Alton-st Louis (St Louis Regl) No Crew Brussels (Brussels Nationa…" at bounding box center [659, 257] width 1026 height 425
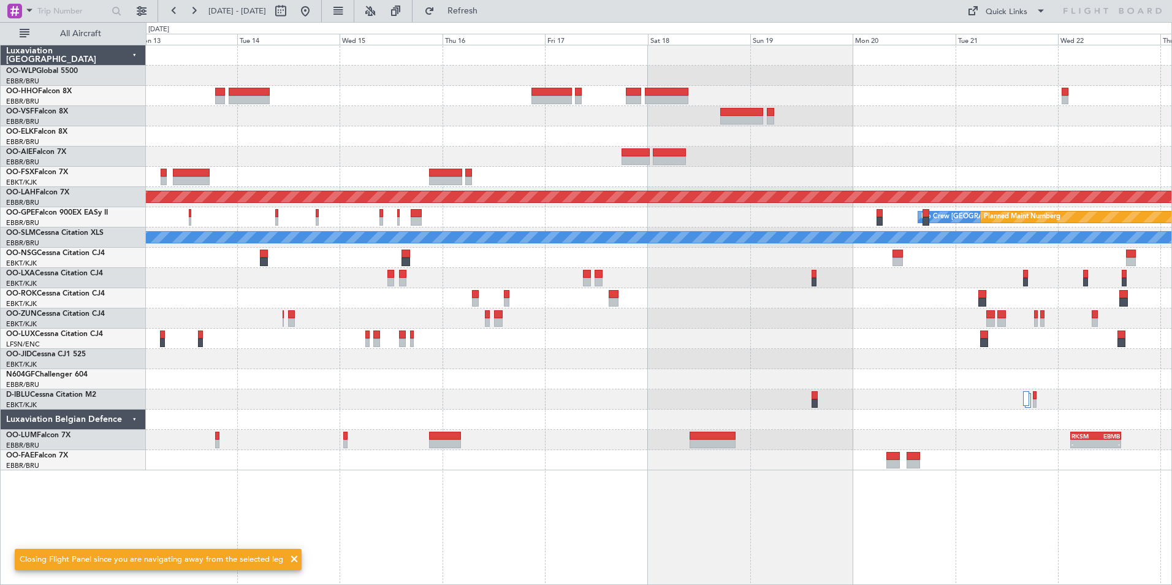
click at [567, 154] on div at bounding box center [659, 157] width 1026 height 20
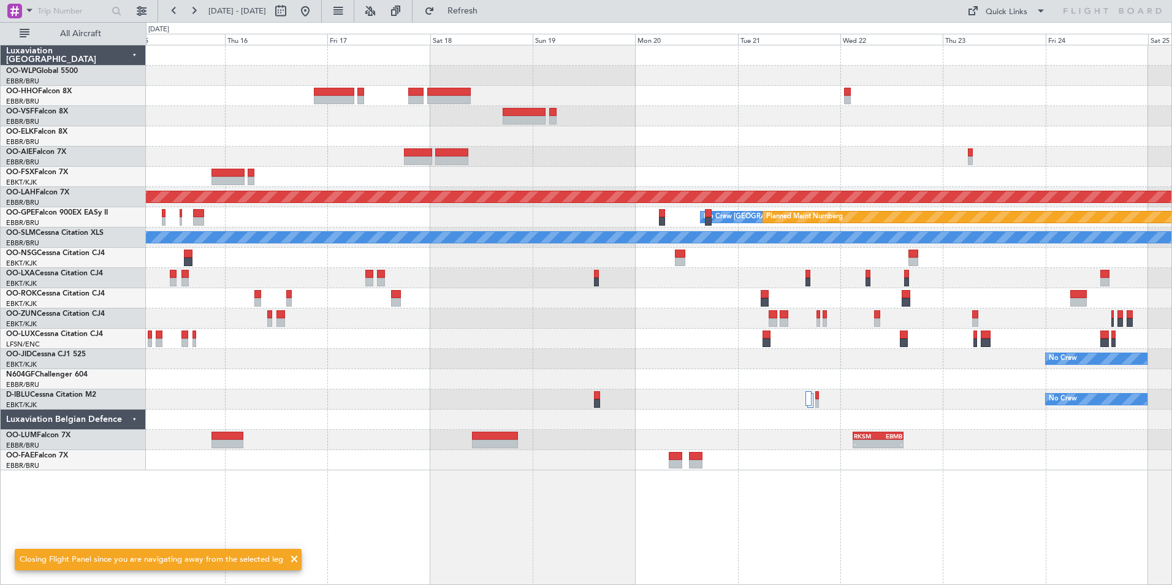
click at [446, 125] on div "Planned Maint Alton-st Louis (St Louis Regl) No Crew Brussels (Brussels Nationa…" at bounding box center [659, 257] width 1026 height 425
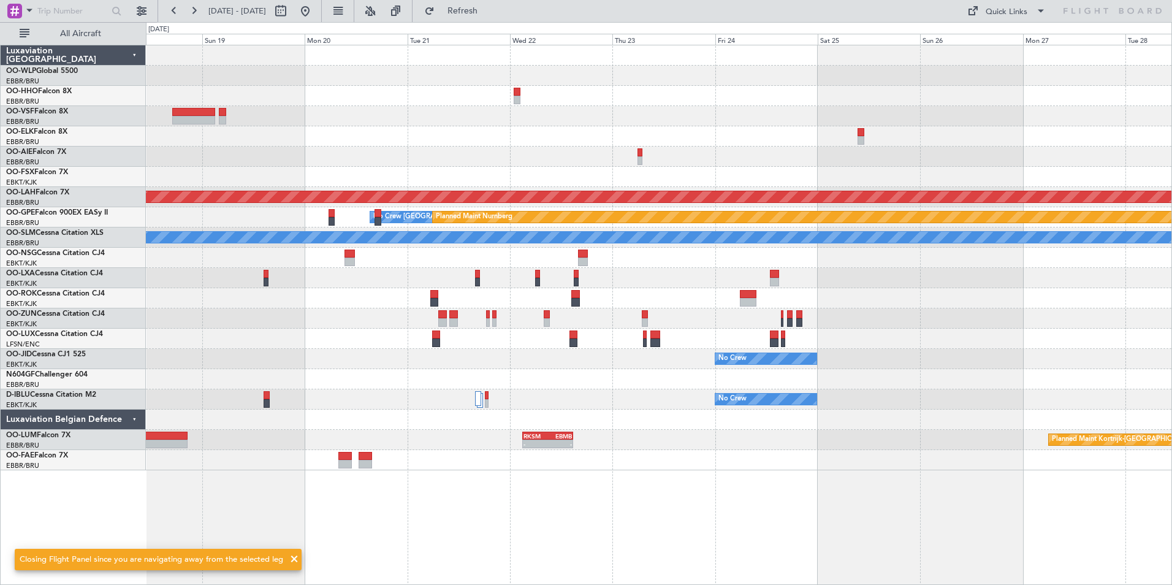
click at [453, 93] on div "Planned Maint Alton-st Louis (St Louis Regl) No Crew Brussels (Brussels Nationa…" at bounding box center [659, 257] width 1026 height 425
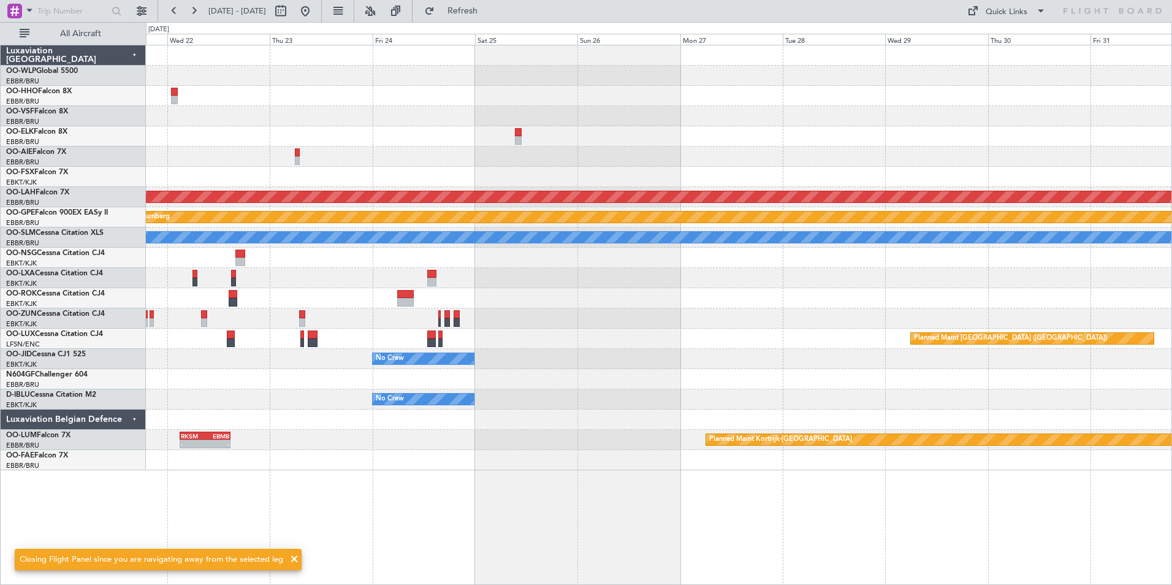
click at [687, 102] on div "Planned Maint Alton-st Louis (St Louis Regl) No Crew Brussels (Brussels Nationa…" at bounding box center [659, 257] width 1026 height 425
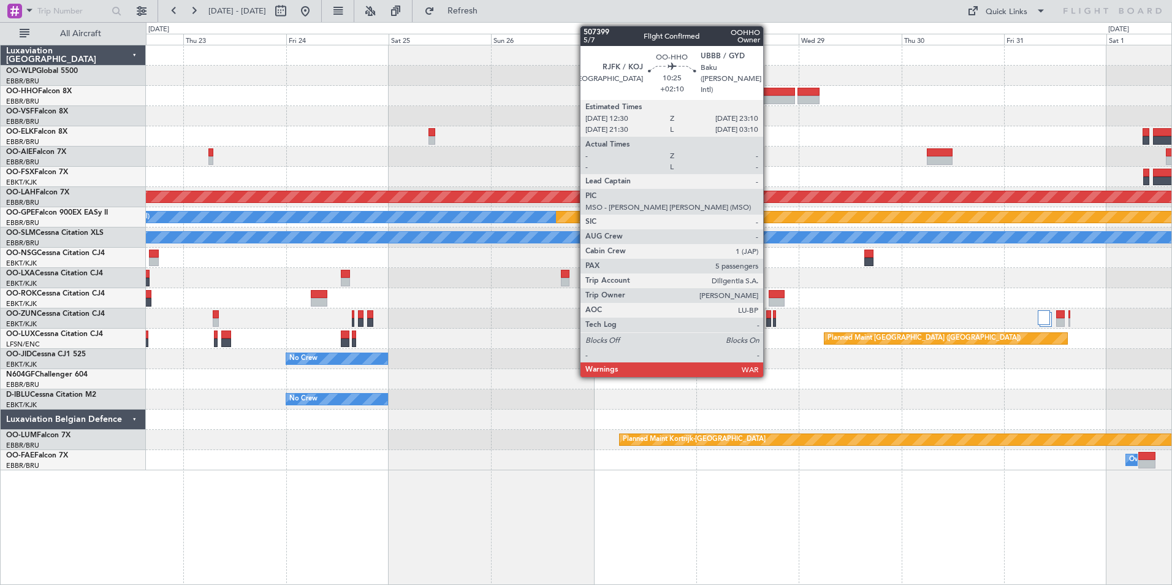
click at [769, 94] on div at bounding box center [772, 92] width 46 height 9
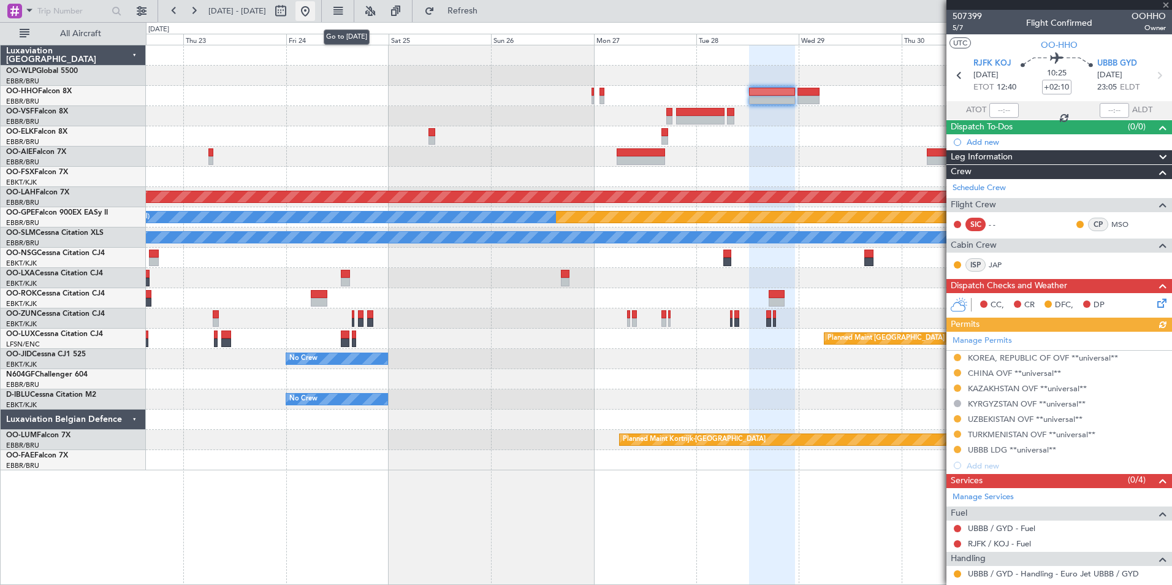
click at [315, 9] on button at bounding box center [306, 11] width 20 height 20
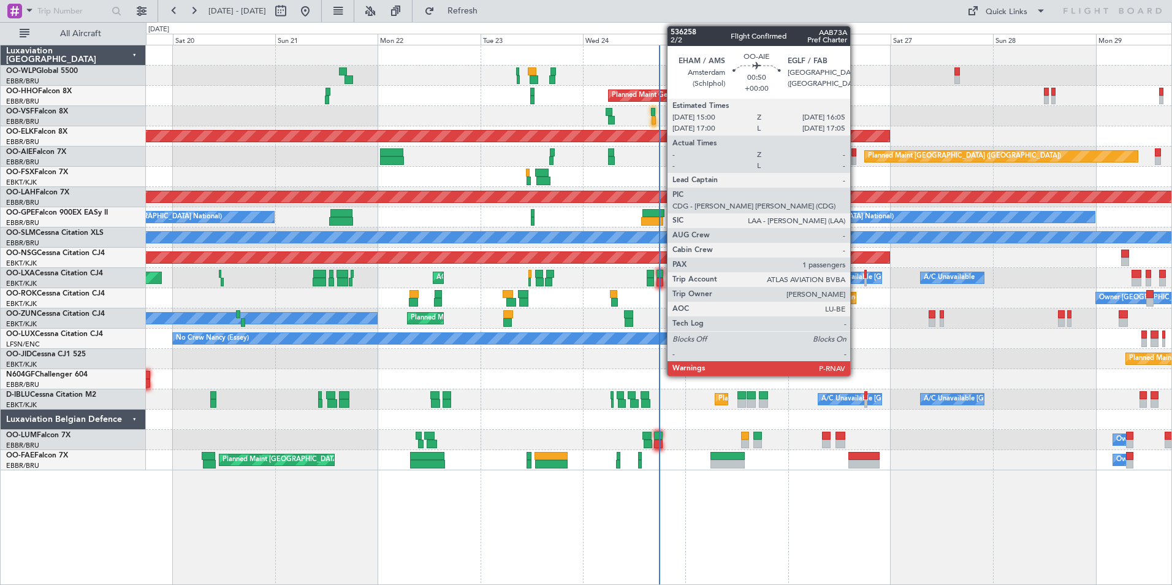
click at [856, 154] on div at bounding box center [854, 152] width 5 height 9
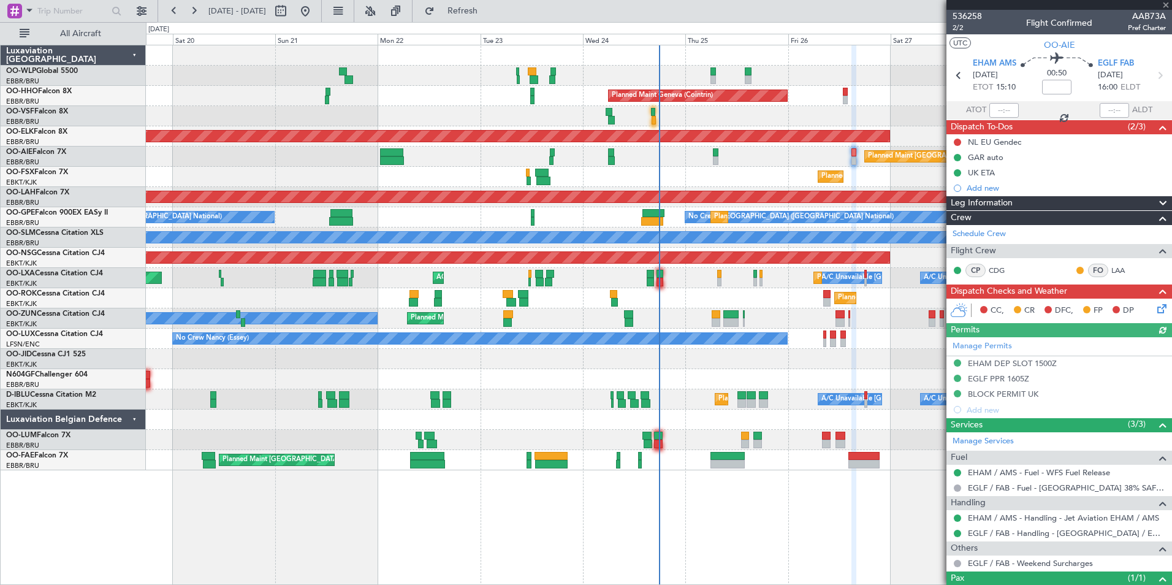
click at [725, 153] on div "Planned Maint [GEOGRAPHIC_DATA] ([GEOGRAPHIC_DATA])" at bounding box center [659, 157] width 1026 height 20
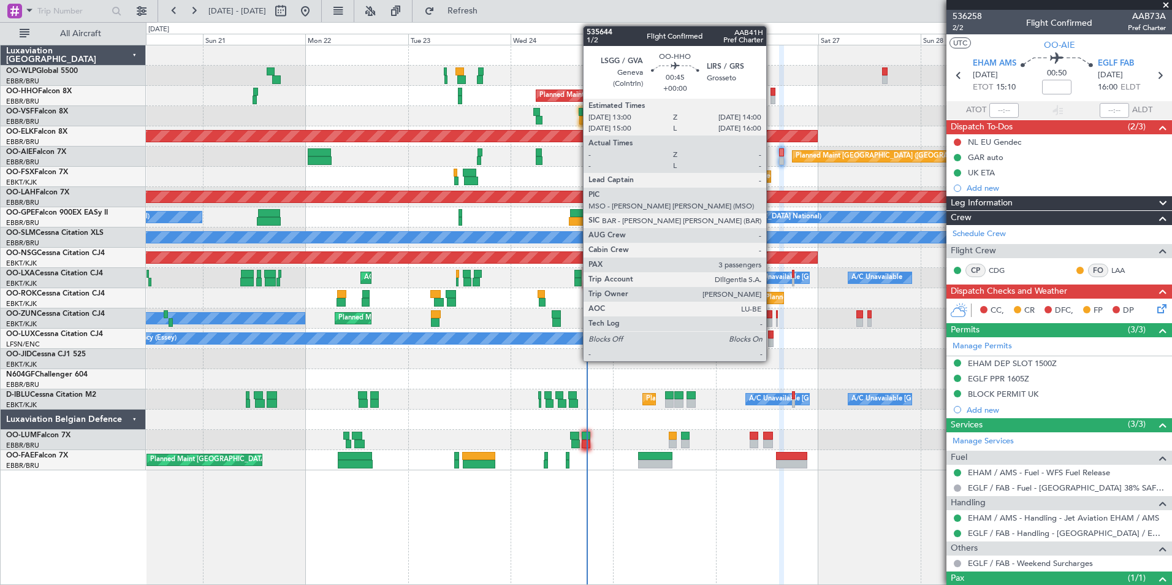
click at [772, 93] on div at bounding box center [773, 92] width 4 height 9
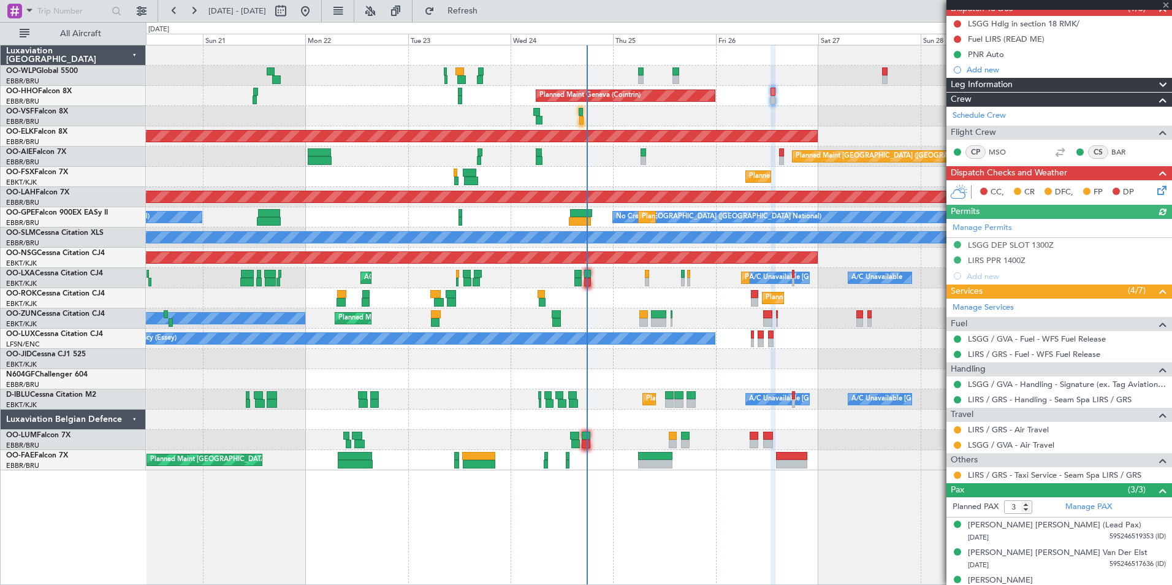
scroll to position [123, 0]
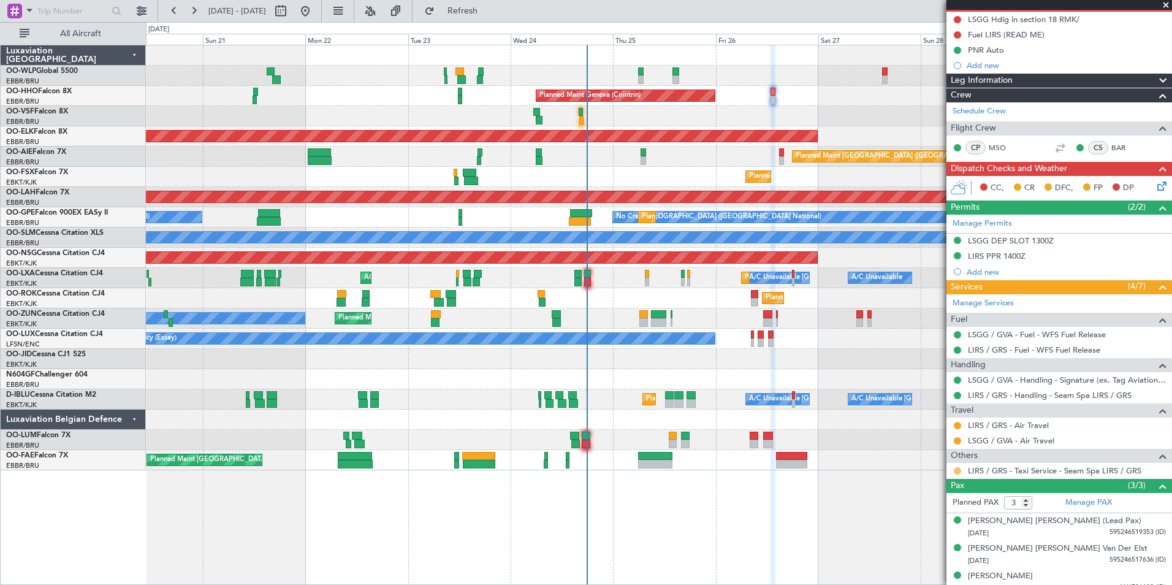
click at [960, 471] on button at bounding box center [957, 470] width 7 height 7
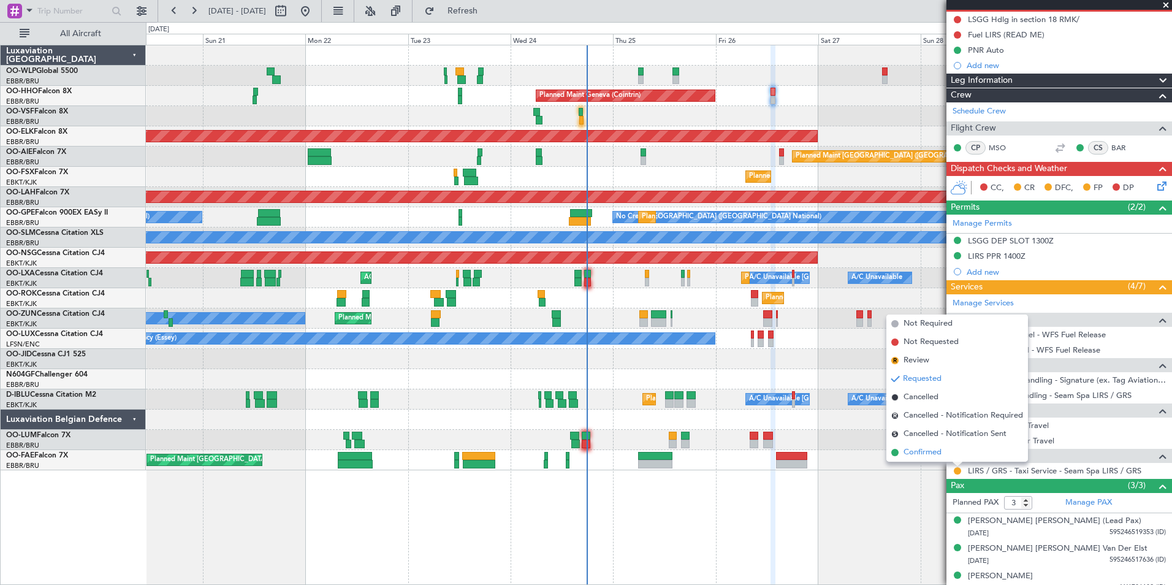
click at [917, 449] on span "Confirmed" at bounding box center [923, 452] width 38 height 12
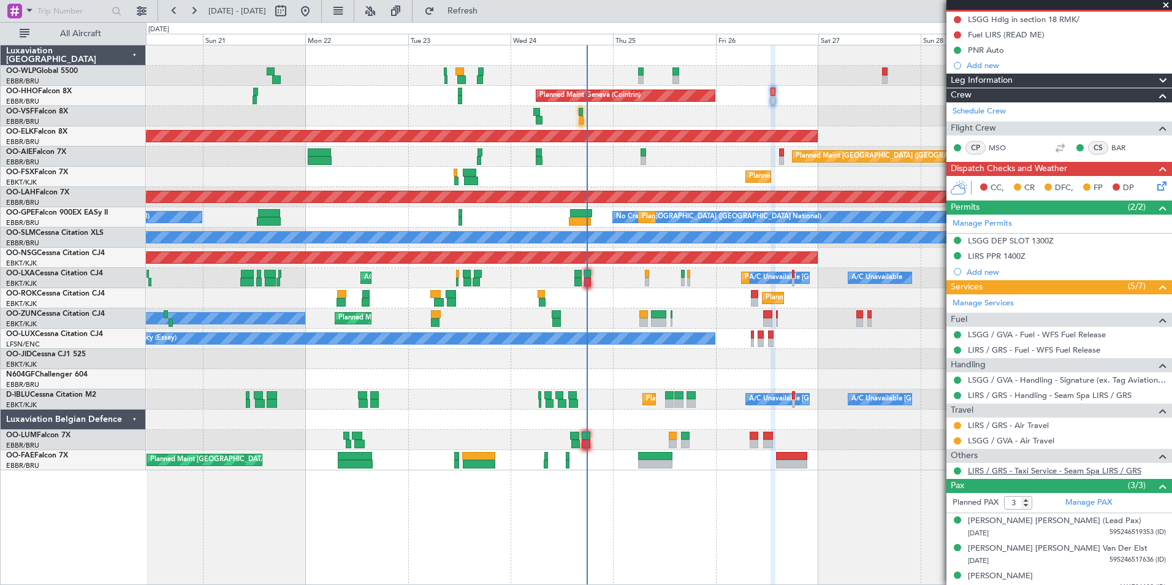
click at [993, 472] on link "LIRS / GRS - Taxi Service - Seam Spa LIRS / GRS" at bounding box center [1055, 470] width 174 height 10
click at [715, 364] on div "Planned Maint Liege Planned Maint Milan (Linate) Planned Maint Geneva (Cointrin…" at bounding box center [659, 257] width 1026 height 425
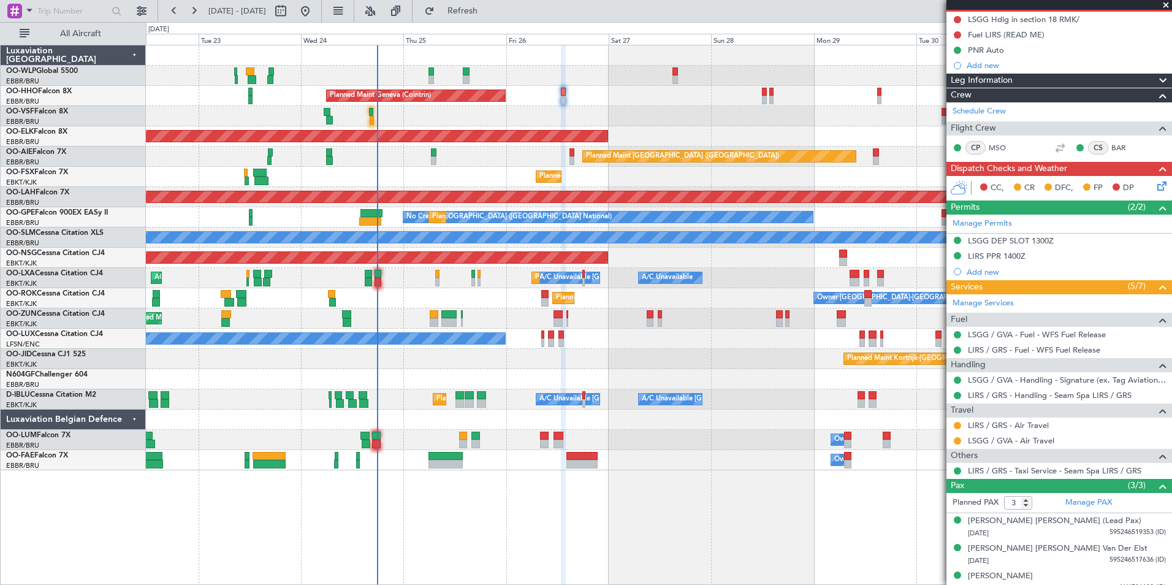
click at [629, 360] on div "Planned Maint Kortrijk-[GEOGRAPHIC_DATA]" at bounding box center [659, 359] width 1026 height 20
click at [713, 367] on div "Planned Maint Kortrijk-[GEOGRAPHIC_DATA]" at bounding box center [659, 359] width 1026 height 20
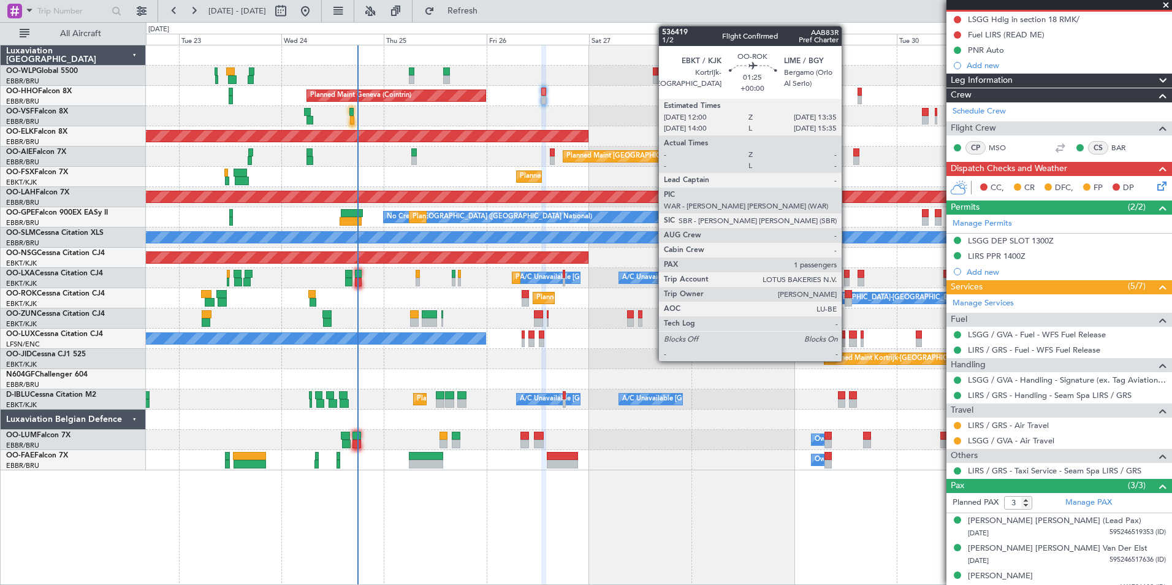
click at [847, 299] on div at bounding box center [848, 302] width 7 height 9
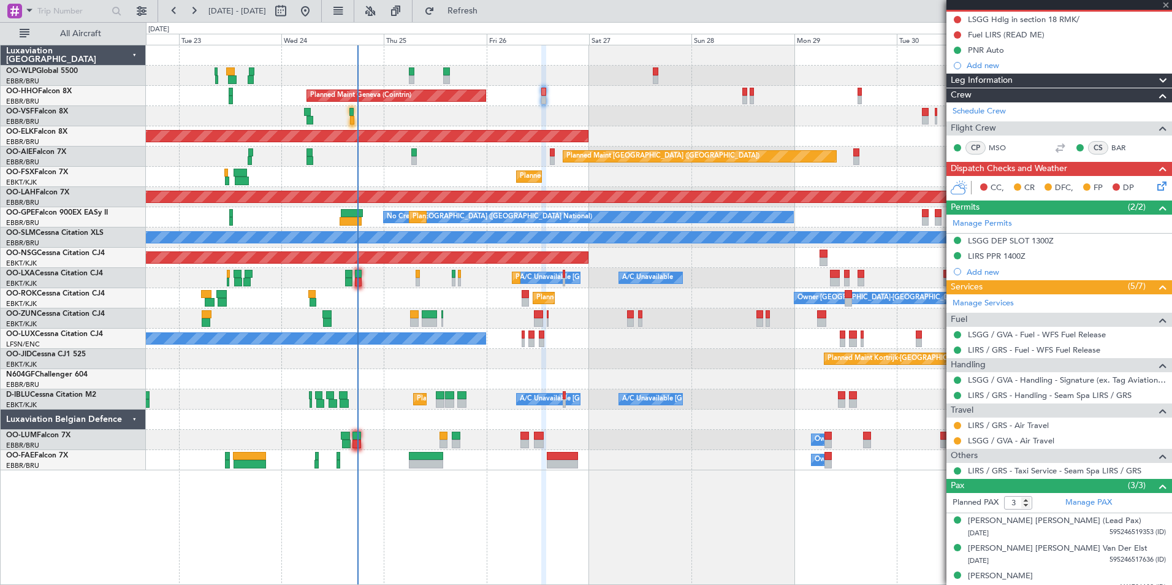
click at [800, 321] on div "Planned Maint Kortrijk-Wevelgem Owner" at bounding box center [659, 318] width 1026 height 20
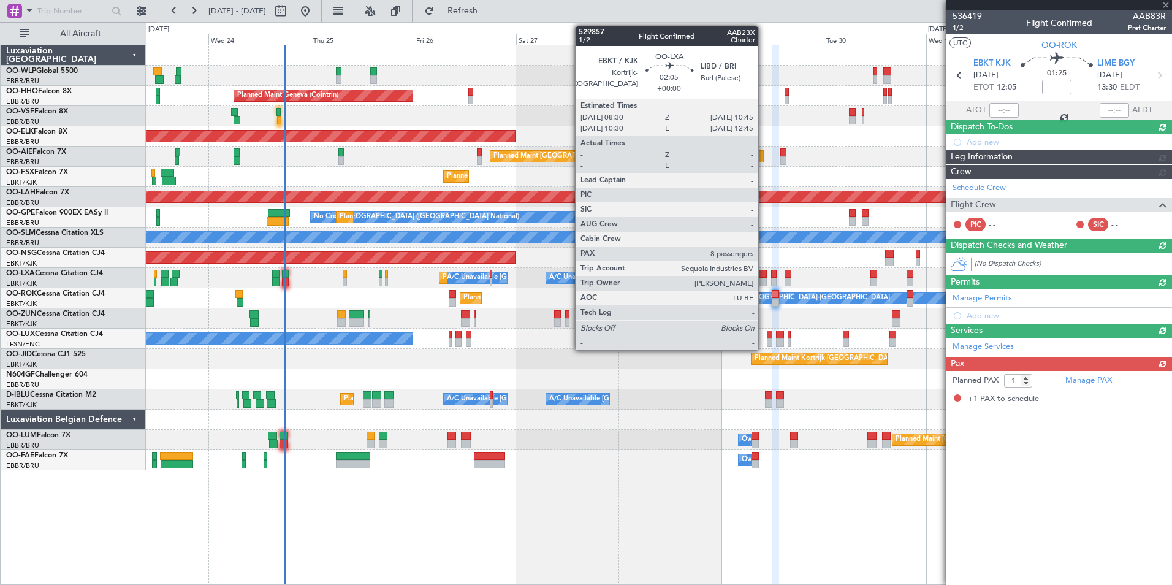
scroll to position [0, 0]
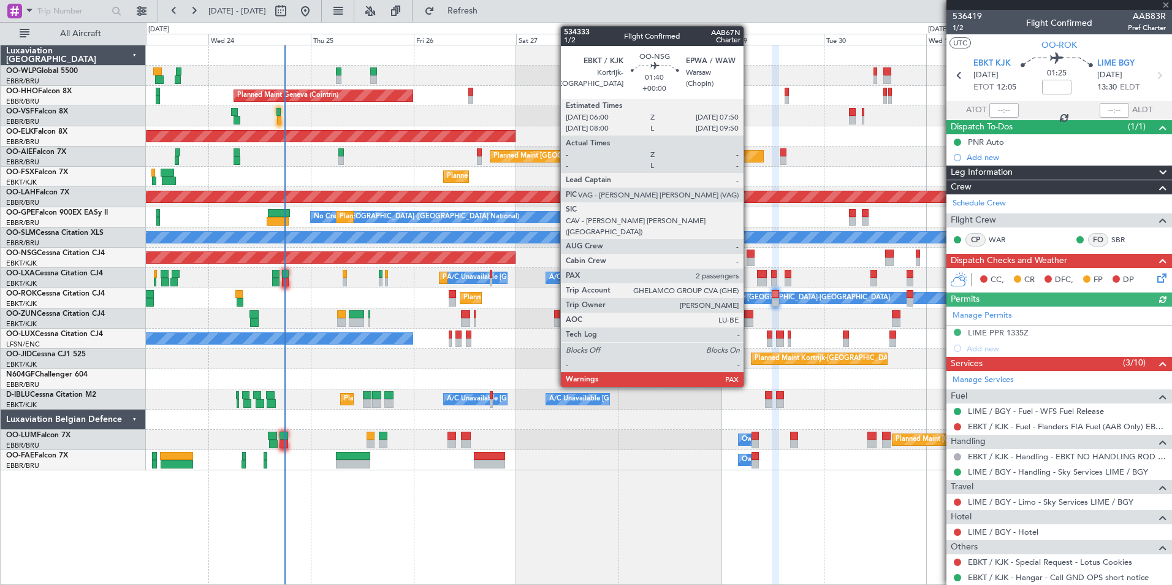
click at [749, 259] on div at bounding box center [751, 262] width 8 height 9
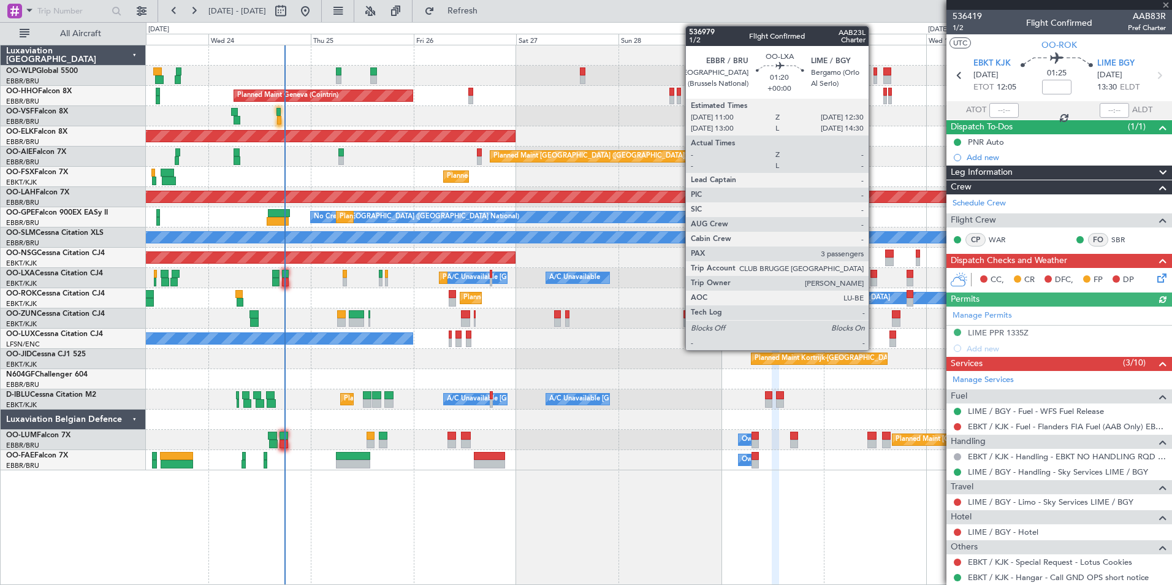
click at [787, 269] on div "A/C Unavailable Brussels (Brussels National) Planned Maint Kortrijk-Wevelgem A/…" at bounding box center [659, 278] width 1026 height 20
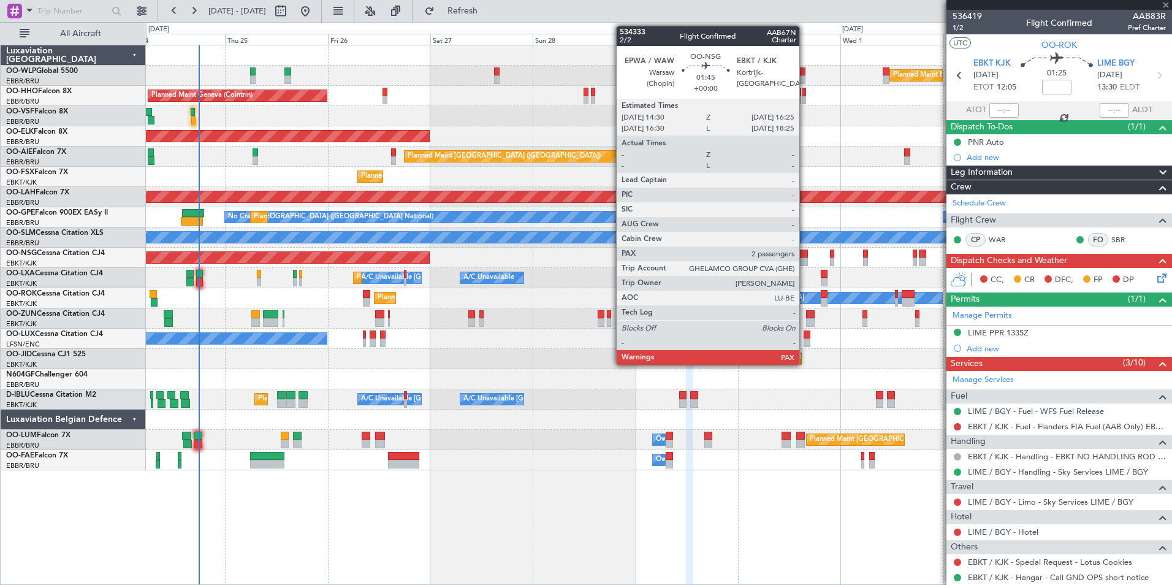
type input "2"
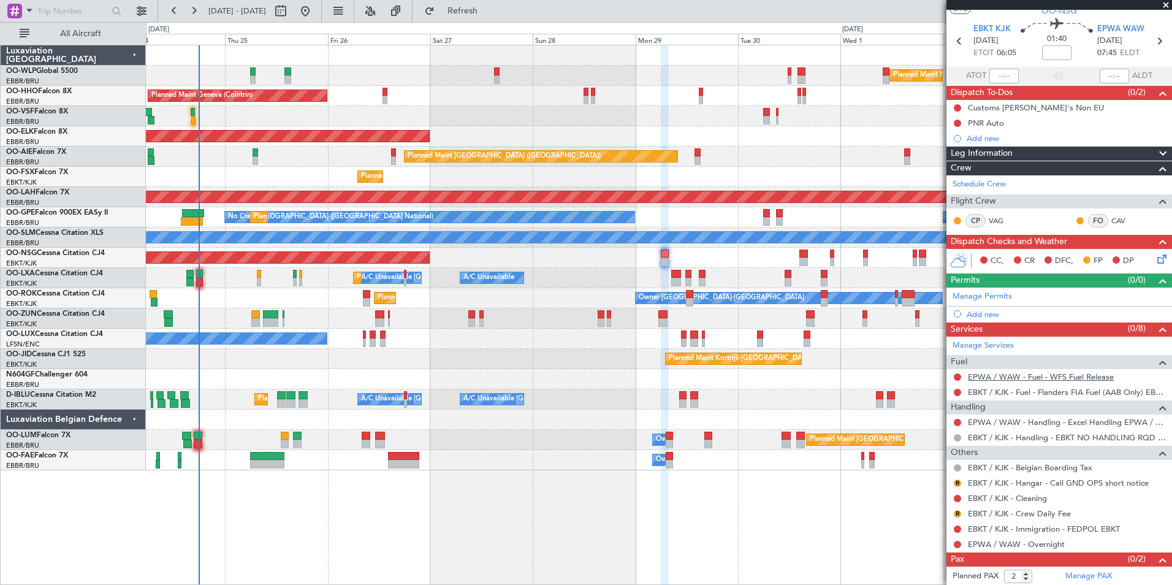
scroll to position [52, 0]
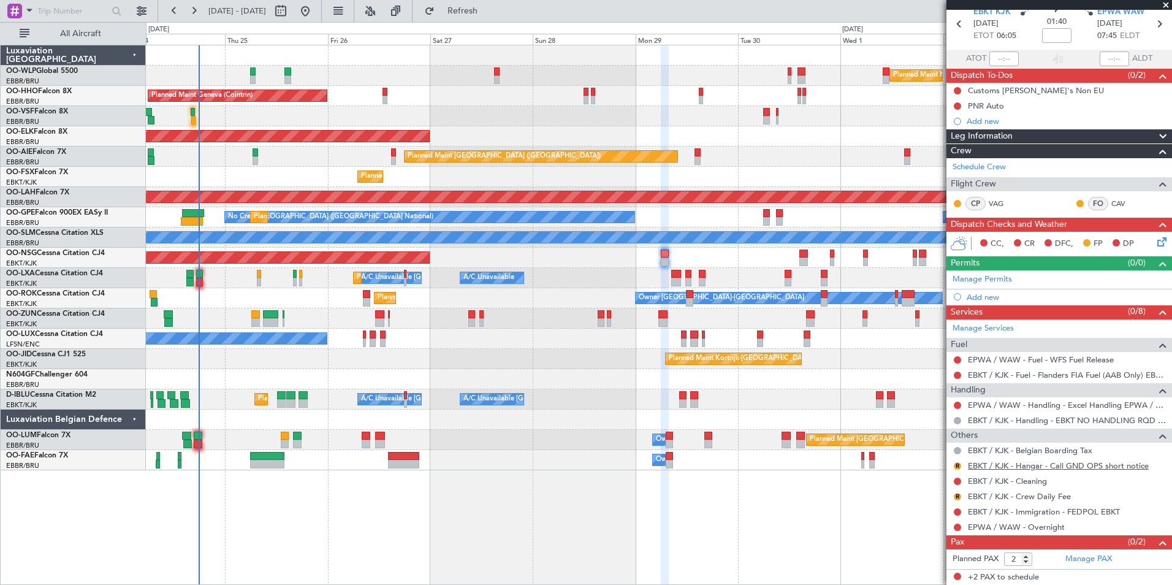
click at [1054, 467] on link "EBKT / KJK - Hangar - Call GND OPS short notice" at bounding box center [1058, 465] width 181 height 10
click at [987, 420] on link "EBKT / KJK - Handling - EBKT NO HANDLING RQD FOR CJ" at bounding box center [1067, 420] width 198 height 10
click at [1022, 404] on link "EPWA / WAW - Handling - Excel Handling EPWA / WAW" at bounding box center [1067, 405] width 198 height 10
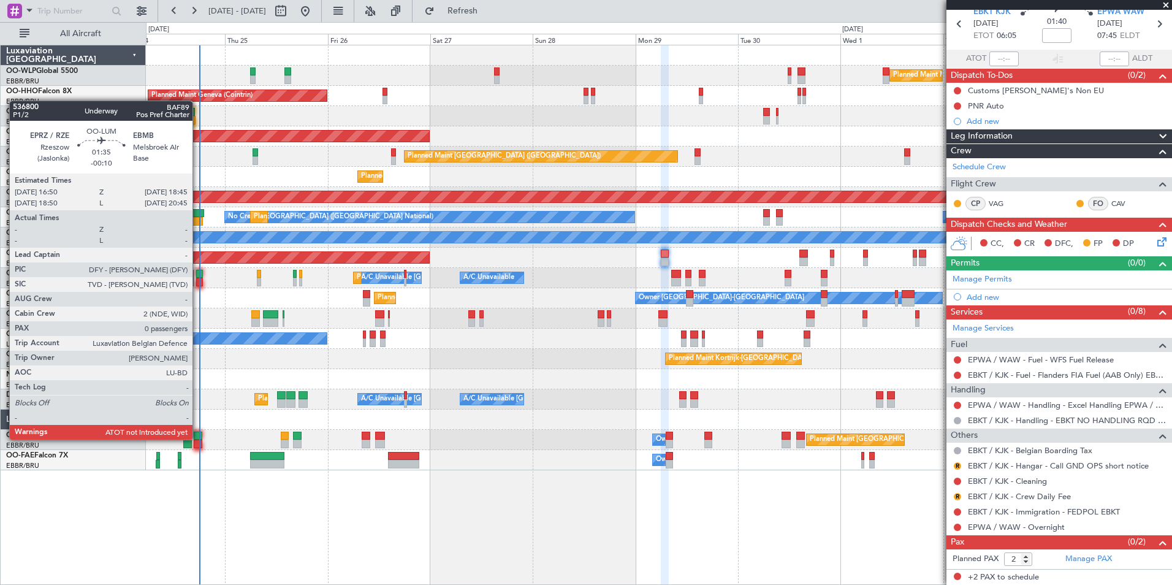
click at [198, 438] on div at bounding box center [198, 436] width 9 height 9
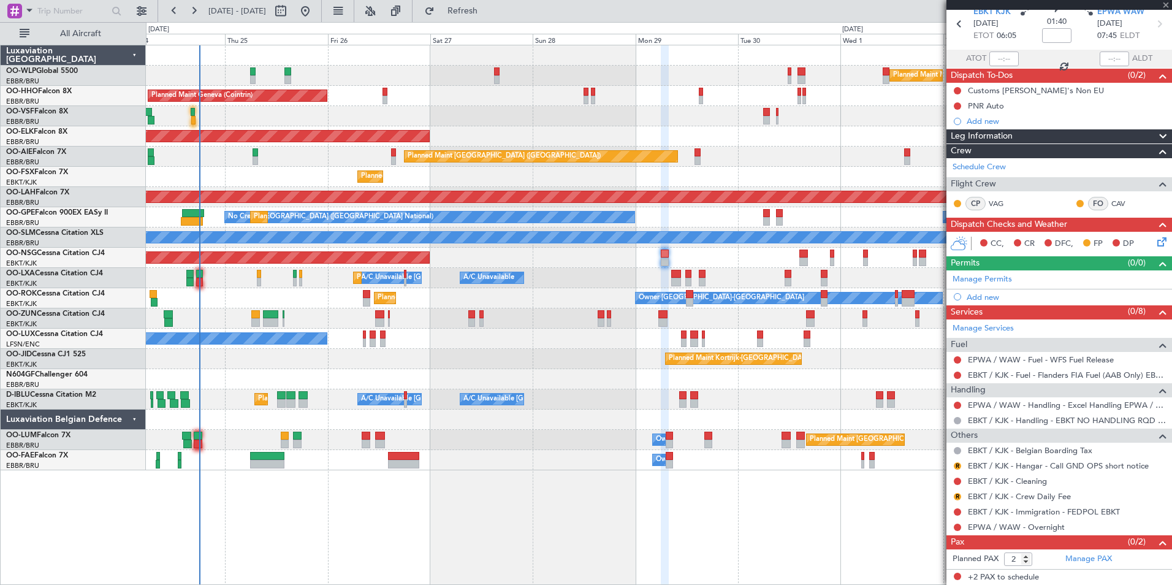
type input "-00:10"
type input "0"
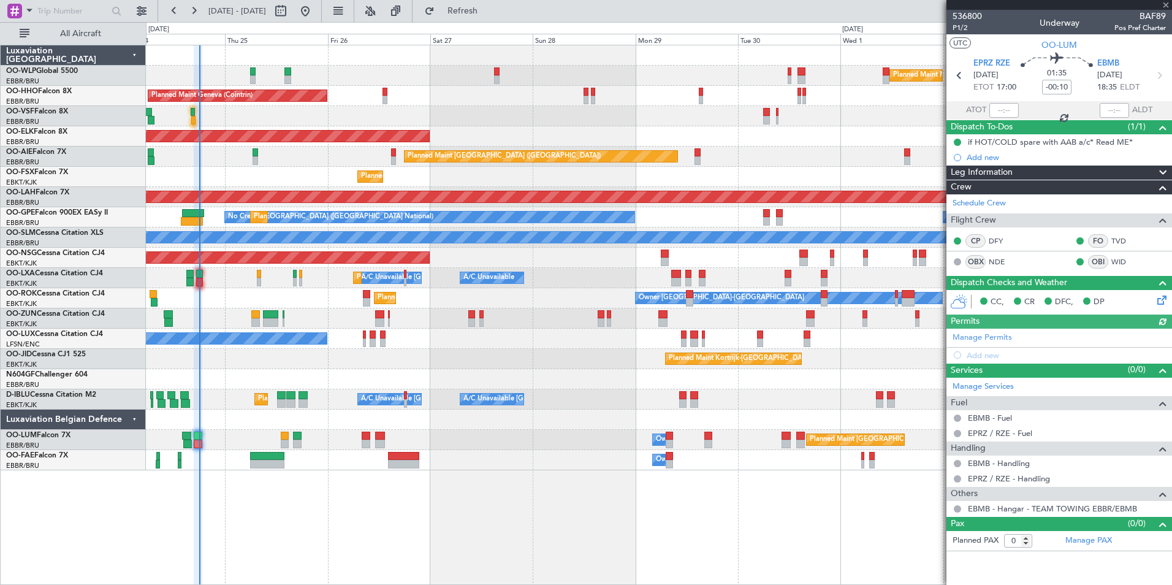
click at [999, 113] on mat-tooltip-component "Estimated Take-Off Time" at bounding box center [994, 97] width 98 height 32
click at [999, 107] on input "text" at bounding box center [1004, 110] width 29 height 15
click at [803, 165] on div "Planned Maint [GEOGRAPHIC_DATA] ([GEOGRAPHIC_DATA])" at bounding box center [659, 157] width 1026 height 20
type input "17:18"
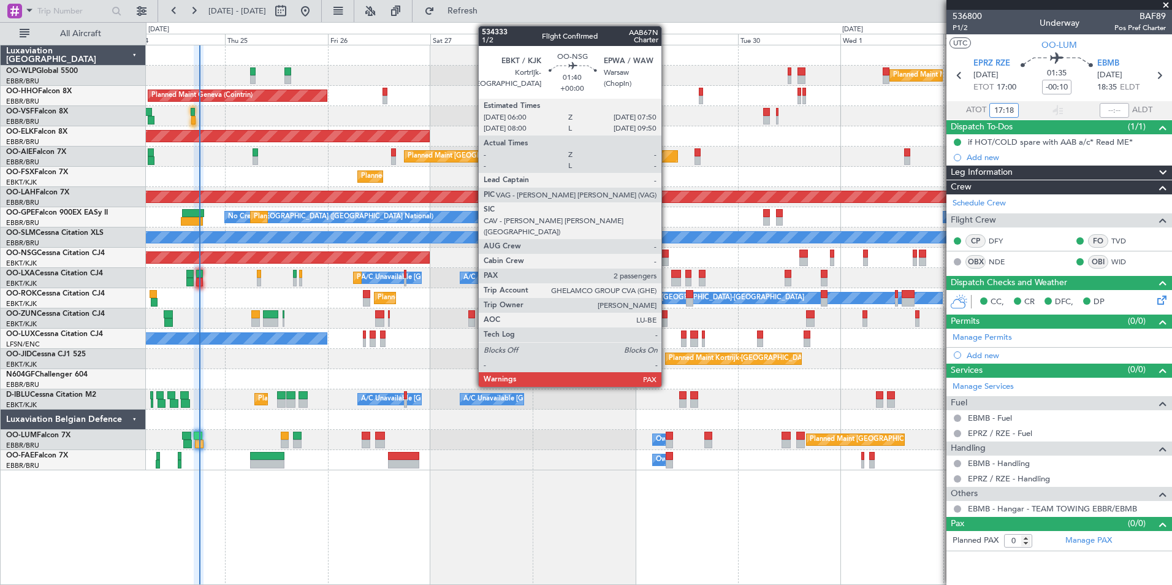
click at [667, 261] on div at bounding box center [665, 262] width 8 height 9
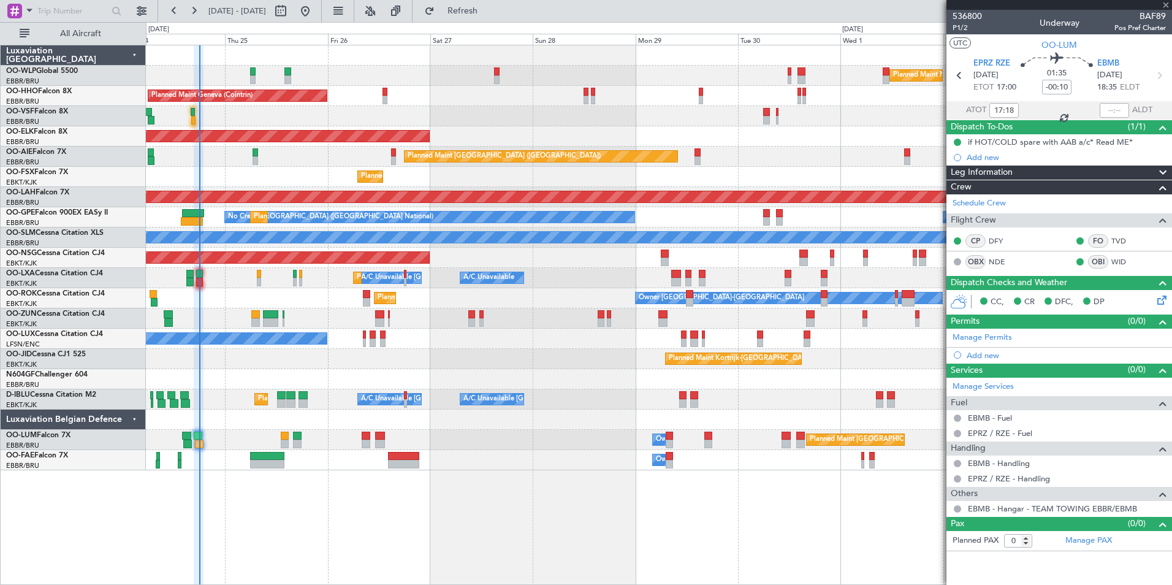
type input "2"
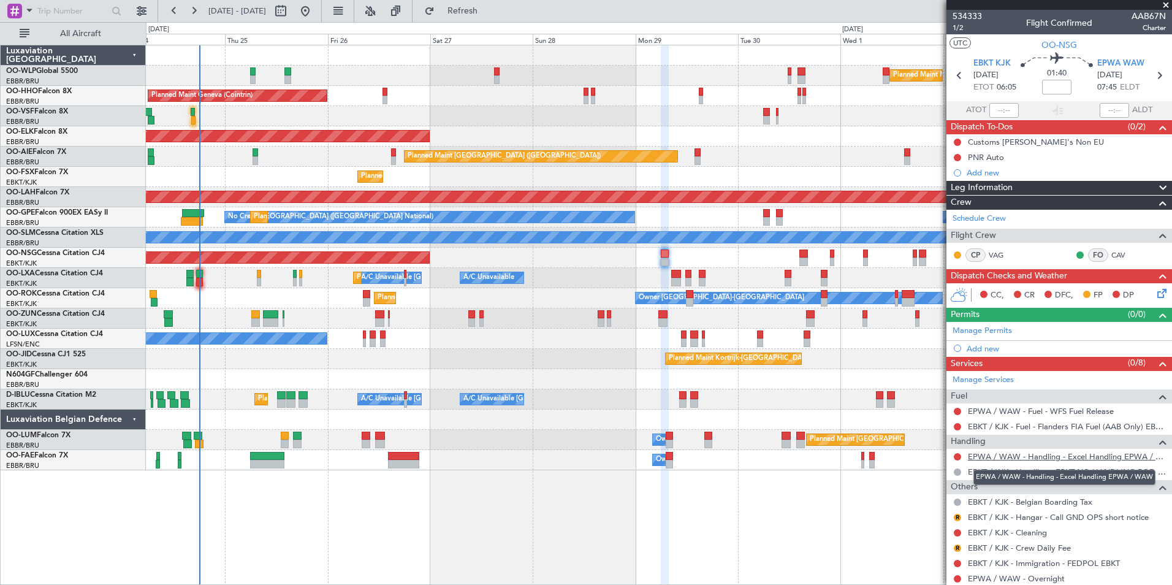
click at [1065, 459] on link "EPWA / WAW - Handling - Excel Handling EPWA / WAW" at bounding box center [1067, 456] width 198 height 10
click at [1158, 76] on icon at bounding box center [1160, 75] width 16 height 16
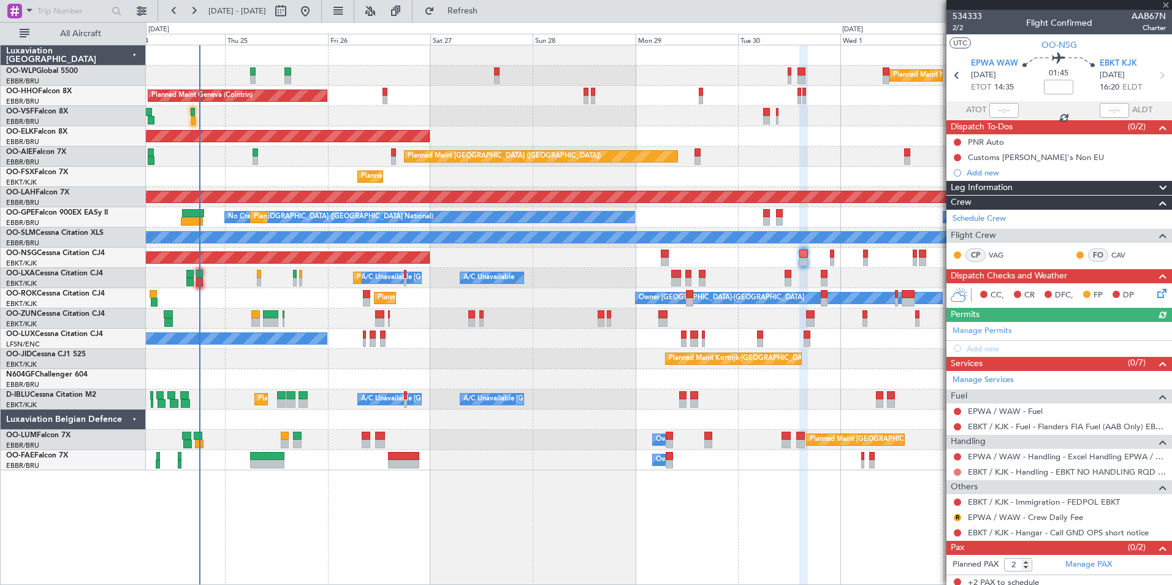
click at [957, 472] on button at bounding box center [957, 471] width 7 height 7
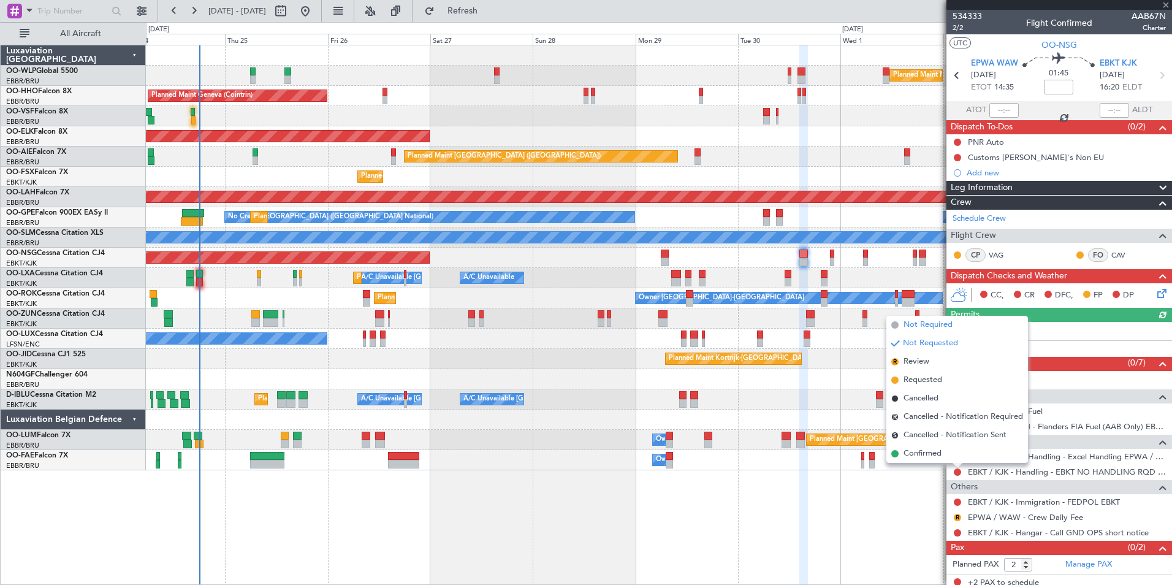
click at [930, 317] on li "Not Required" at bounding box center [958, 325] width 142 height 18
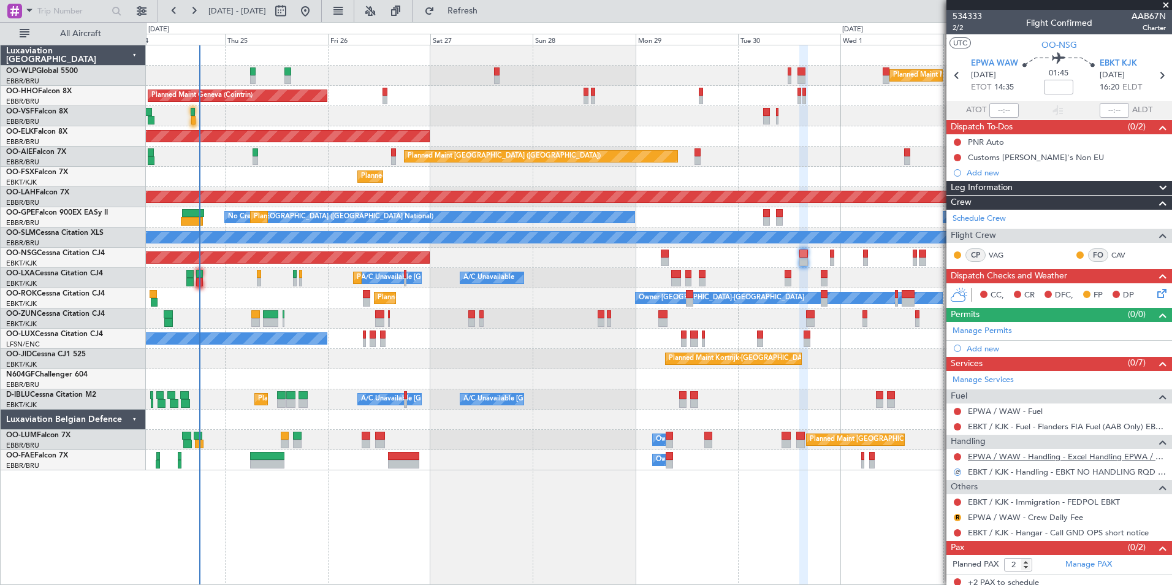
click at [1022, 456] on link "EPWA / WAW - Handling - Excel Handling EPWA / WAW" at bounding box center [1067, 456] width 198 height 10
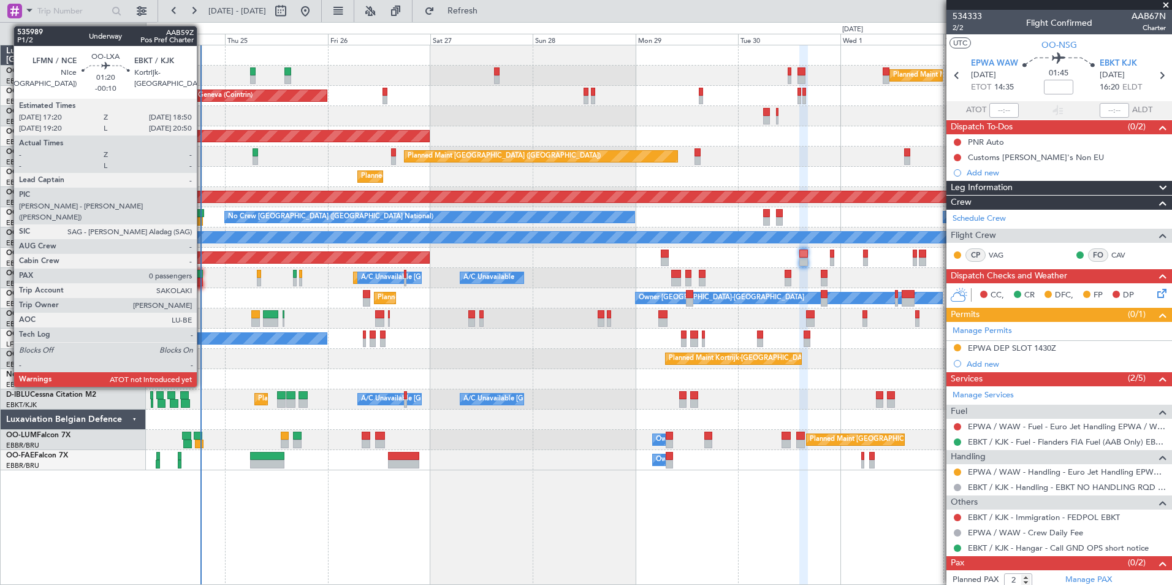
click at [202, 284] on div at bounding box center [199, 282] width 7 height 9
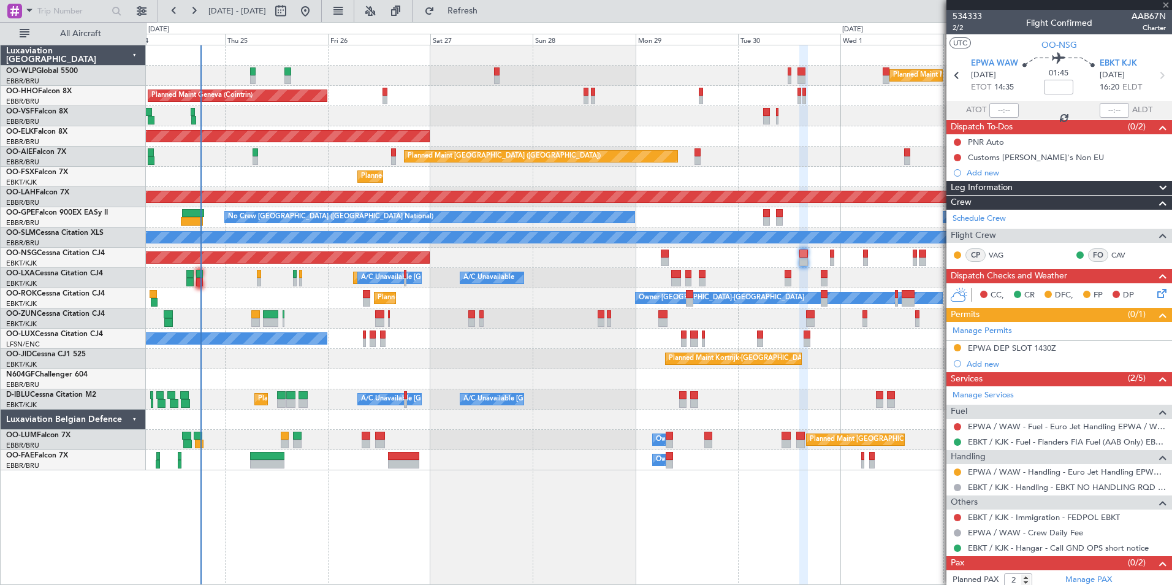
type input "-00:10"
type input "0"
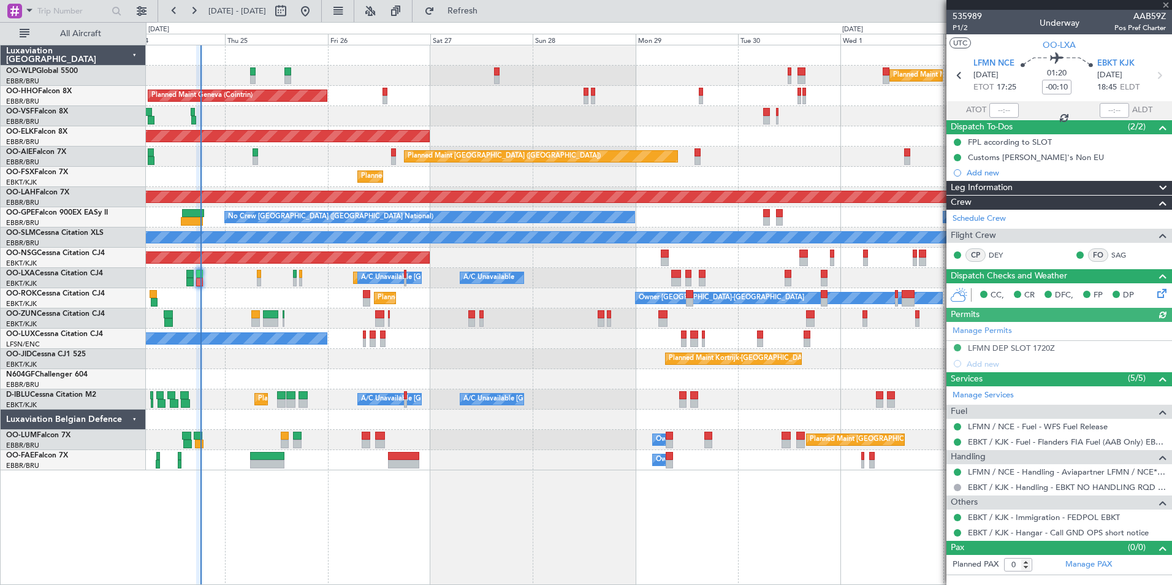
click at [979, 362] on div "Manage Permits LFMN DEP SLOT 1720Z Add new" at bounding box center [1060, 347] width 226 height 50
click at [980, 362] on div "Add new" at bounding box center [1066, 364] width 199 height 10
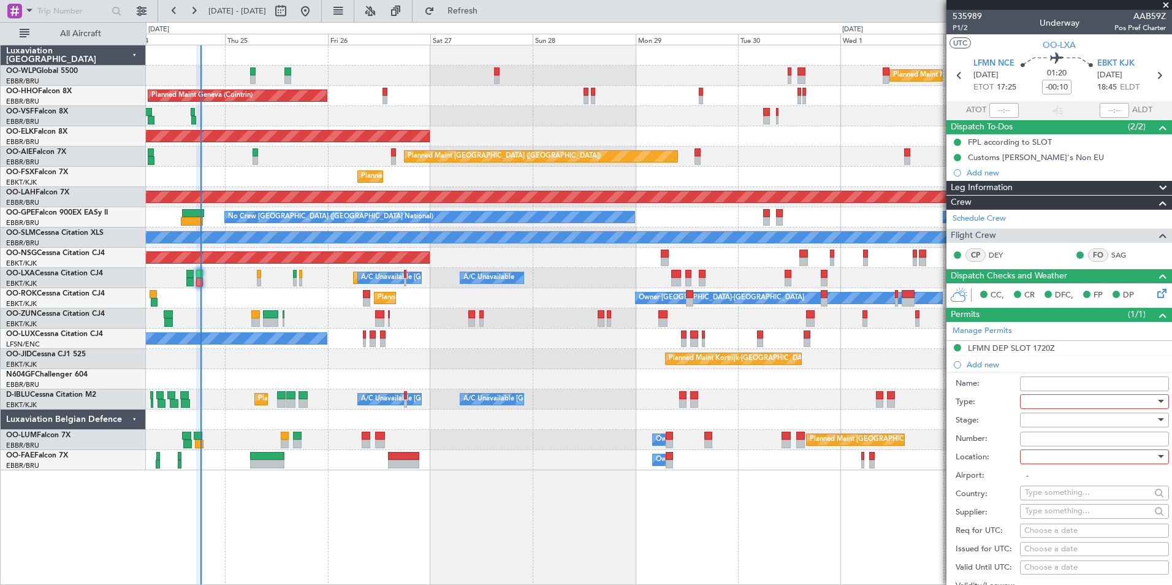
click at [1053, 396] on div at bounding box center [1090, 401] width 131 height 18
click at [1050, 517] on span "Hrs Ext" at bounding box center [1090, 518] width 129 height 18
click at [1045, 418] on div at bounding box center [1090, 420] width 131 height 18
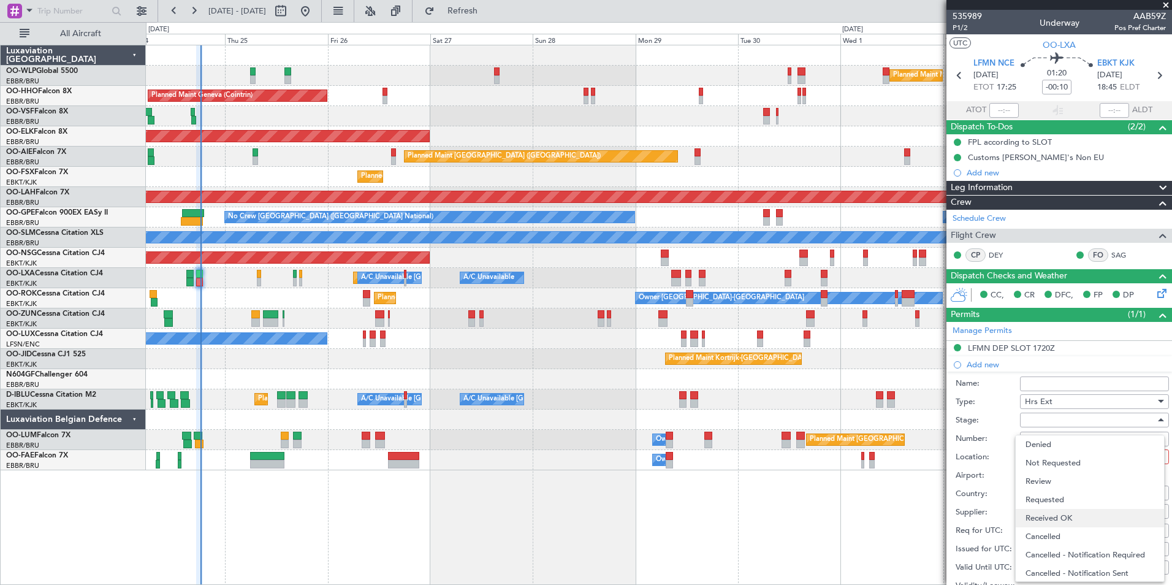
click at [1055, 513] on span "Received OK" at bounding box center [1090, 518] width 129 height 18
click at [1055, 454] on div at bounding box center [1090, 457] width 131 height 18
click at [1049, 518] on span "Arrival" at bounding box center [1090, 518] width 129 height 18
type input "EBKT / KJK"
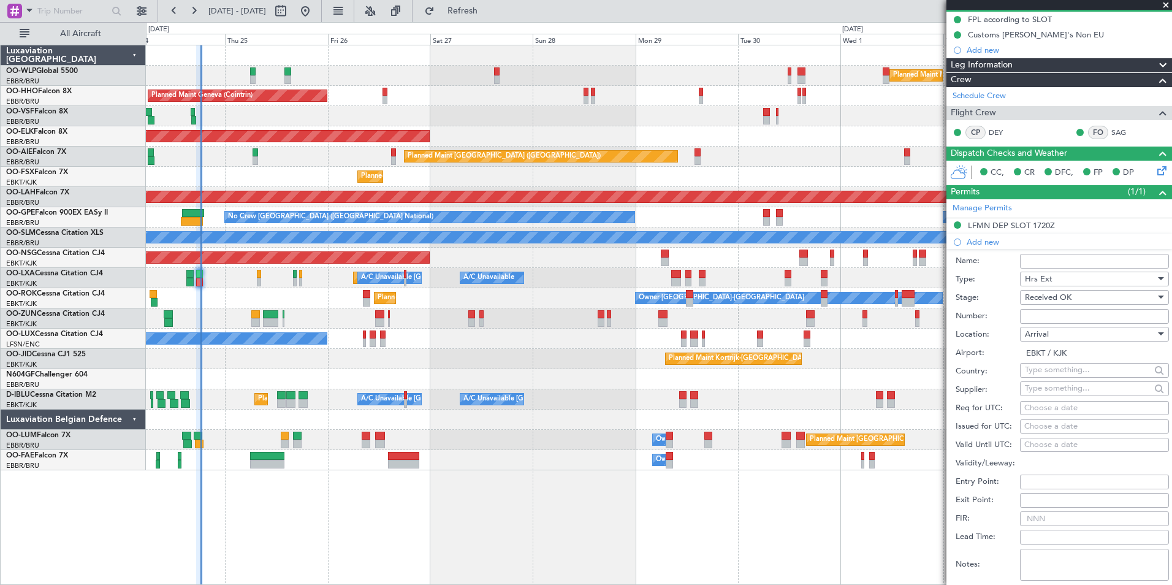
scroll to position [245, 0]
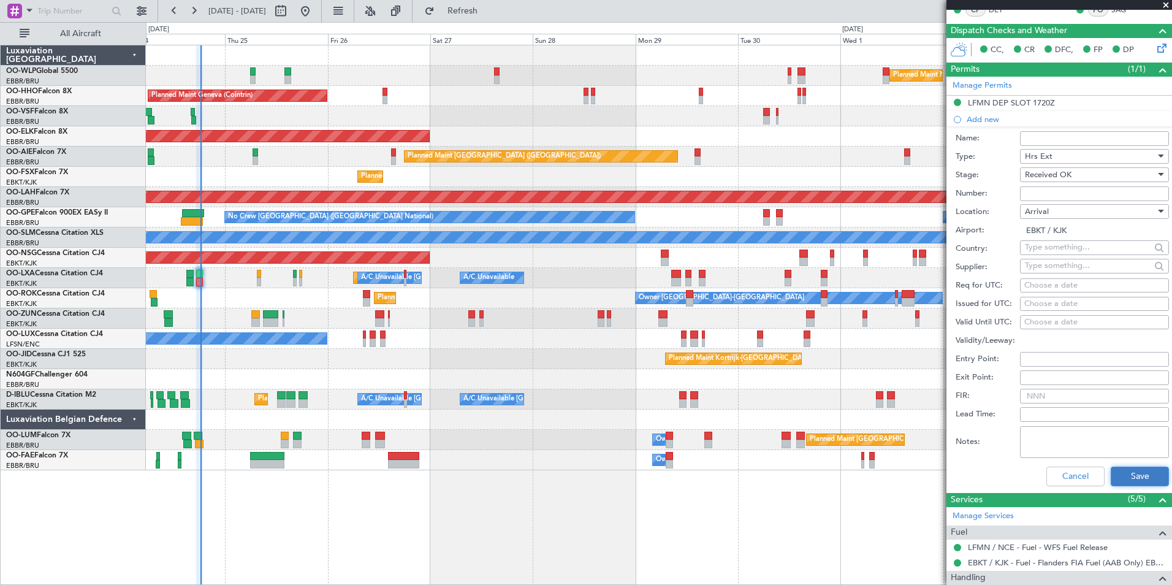
click at [1129, 475] on button "Save" at bounding box center [1140, 477] width 58 height 20
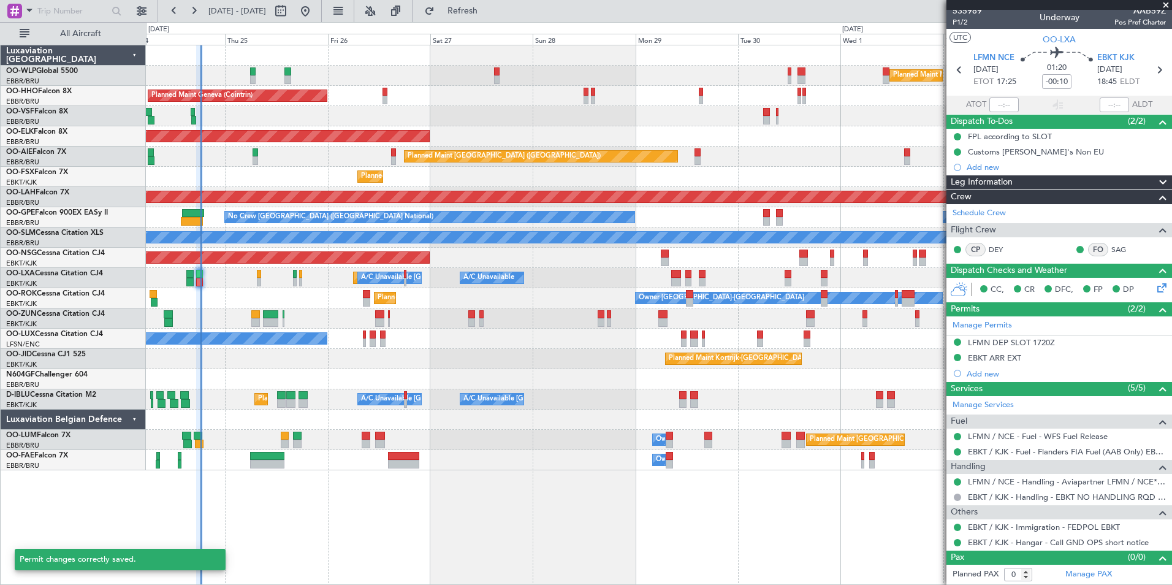
scroll to position [5, 0]
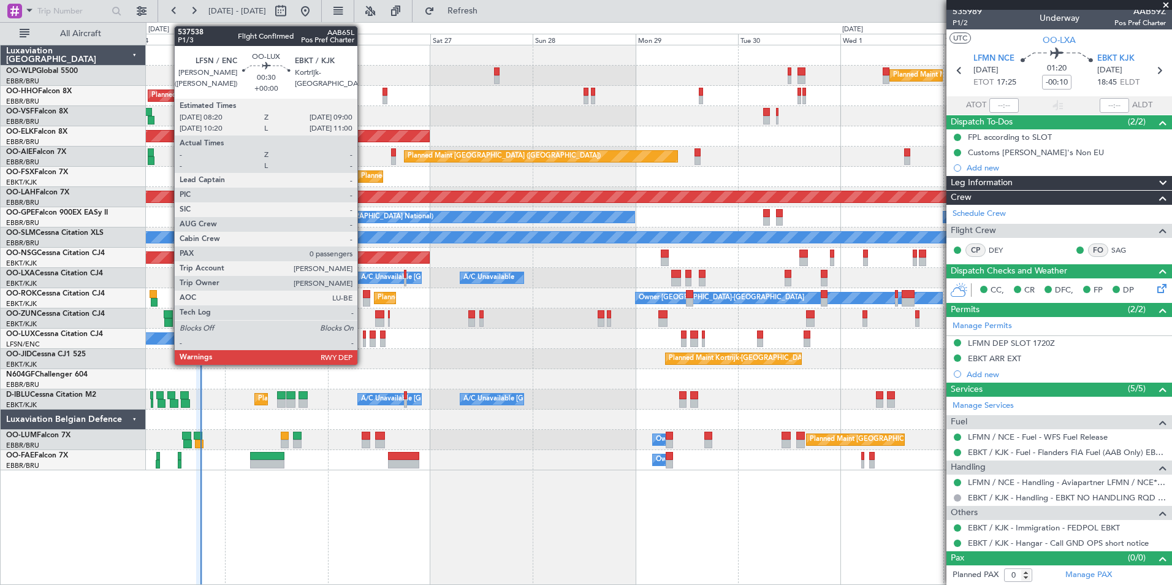
click at [363, 344] on div at bounding box center [364, 342] width 3 height 9
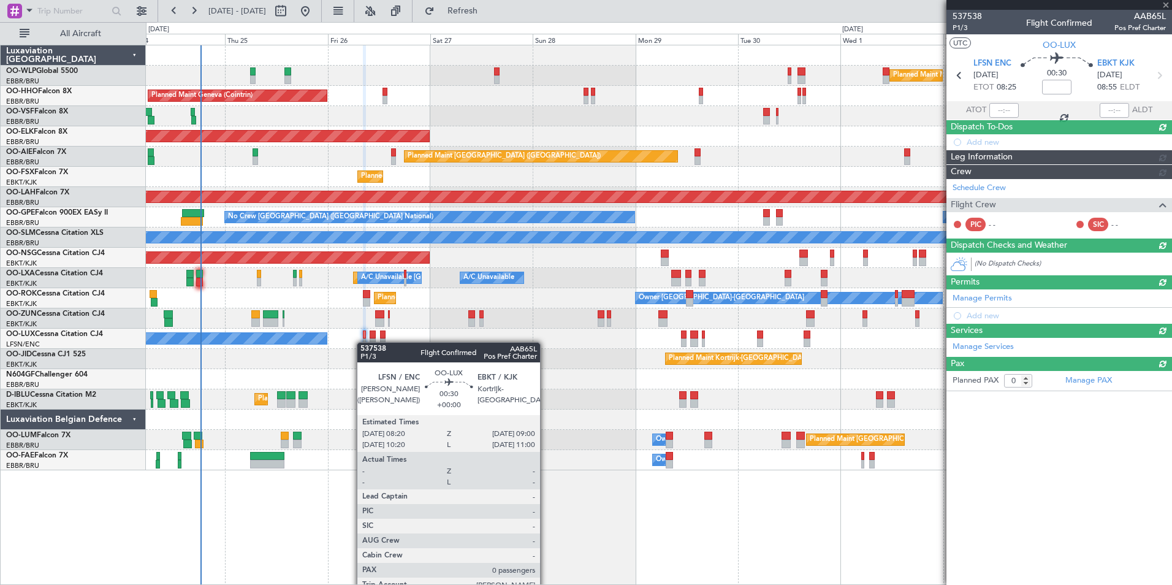
scroll to position [0, 0]
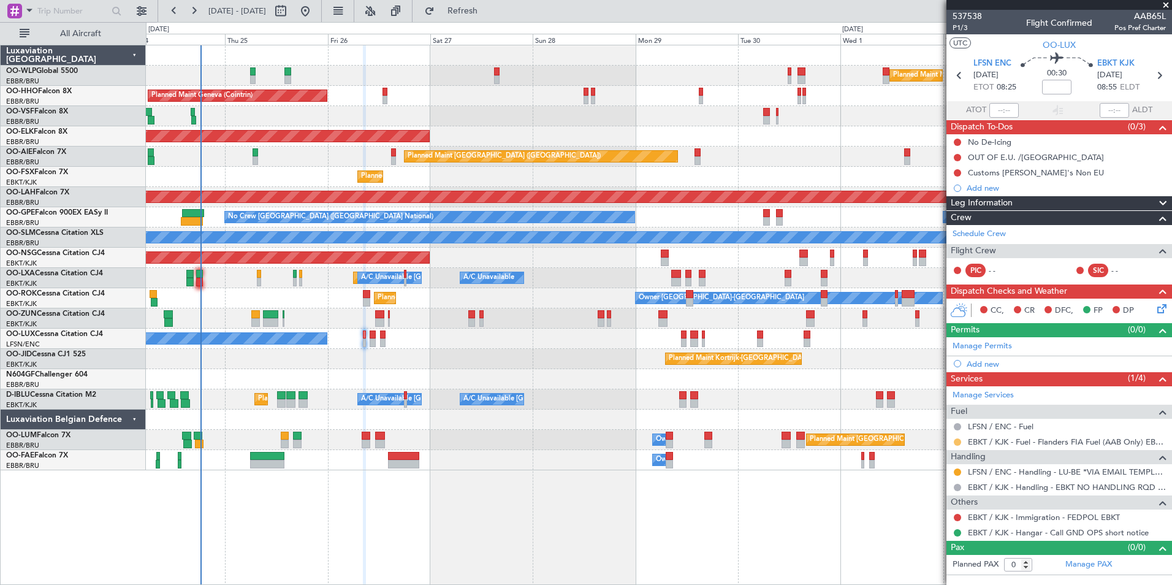
click at [957, 443] on button at bounding box center [957, 441] width 7 height 7
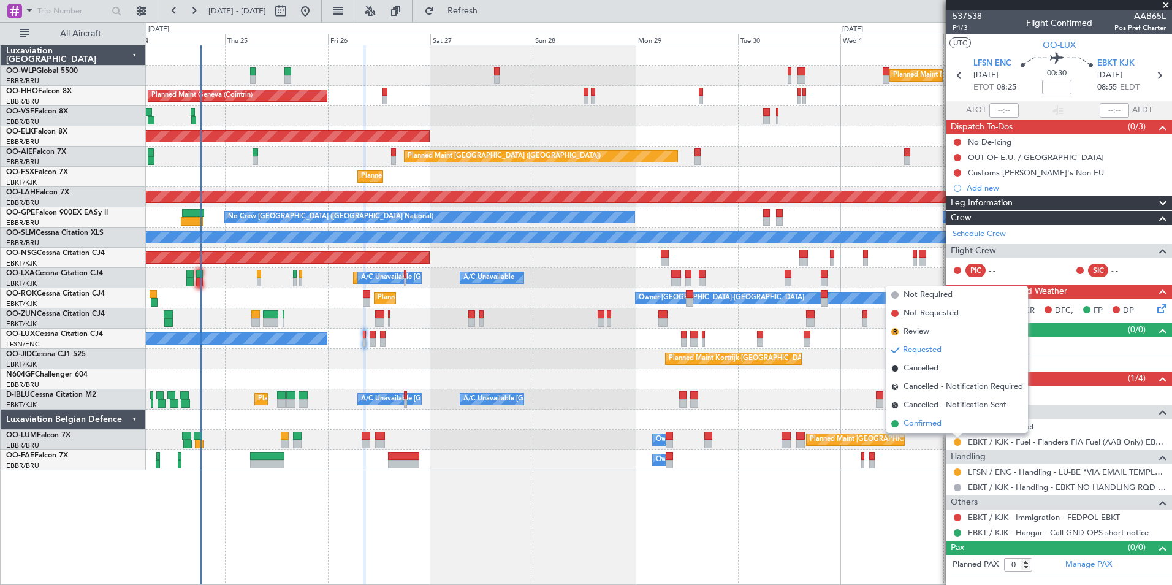
click at [919, 422] on span "Confirmed" at bounding box center [923, 424] width 38 height 12
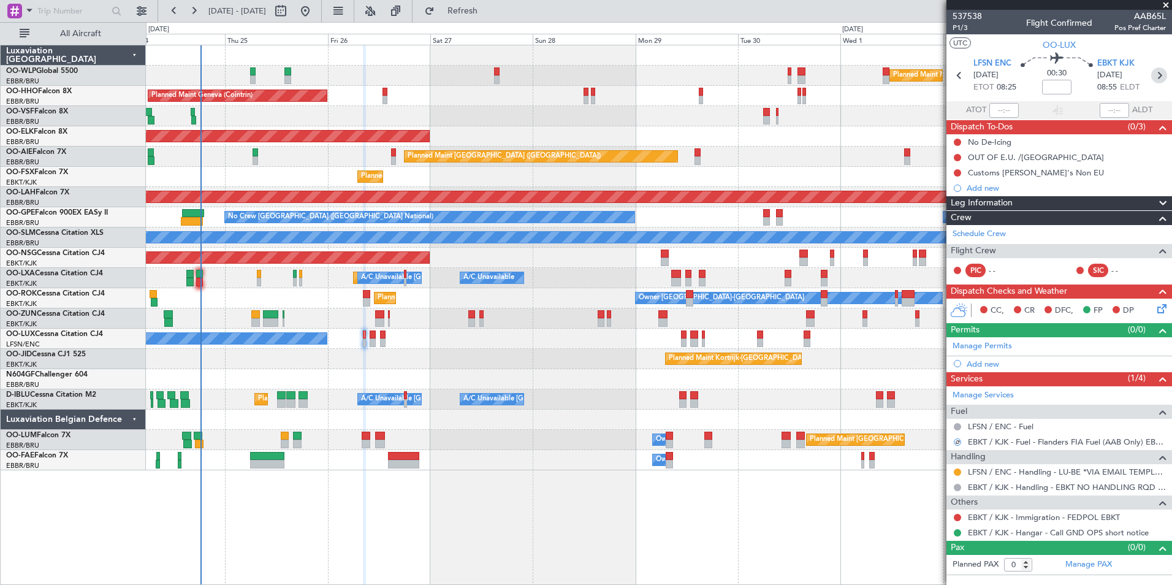
click at [1156, 78] on icon at bounding box center [1160, 75] width 16 height 16
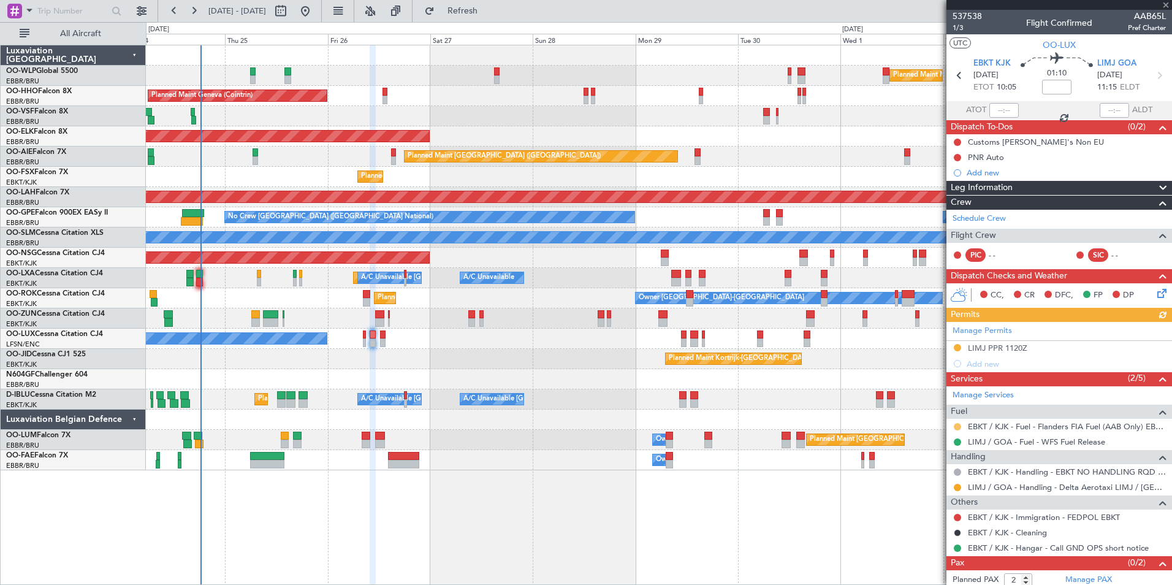
click at [958, 428] on button at bounding box center [957, 426] width 7 height 7
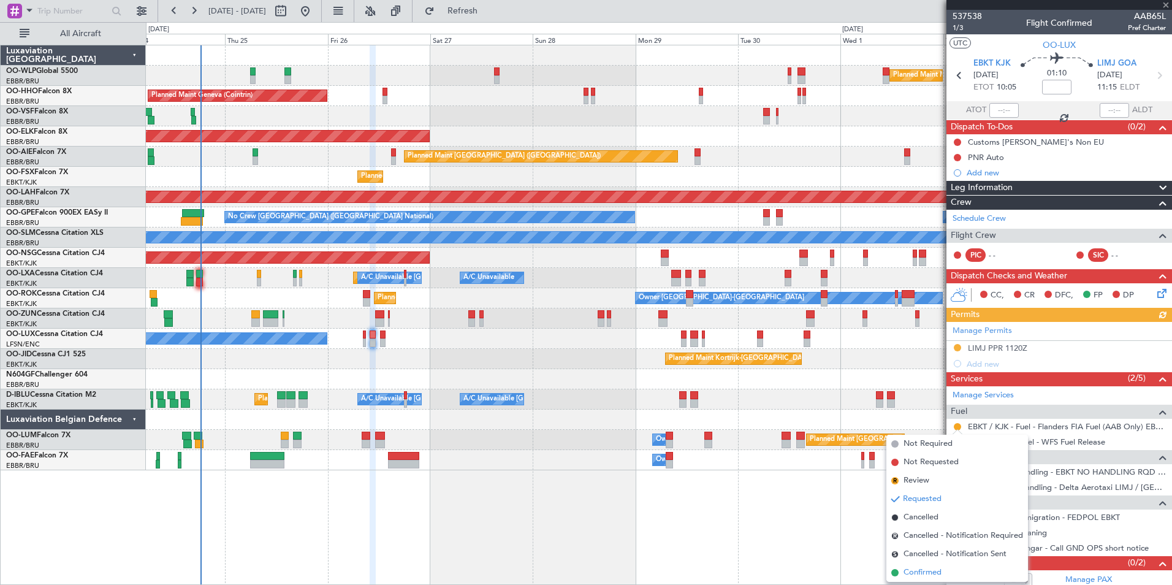
click at [926, 571] on span "Confirmed" at bounding box center [923, 573] width 38 height 12
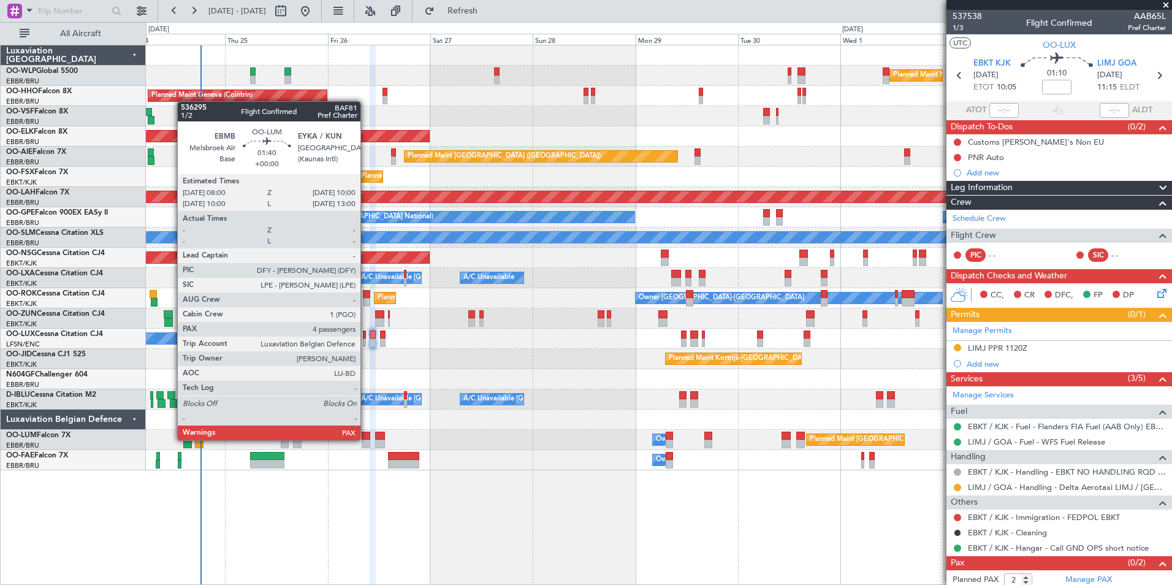
click at [366, 439] on div at bounding box center [366, 436] width 9 height 9
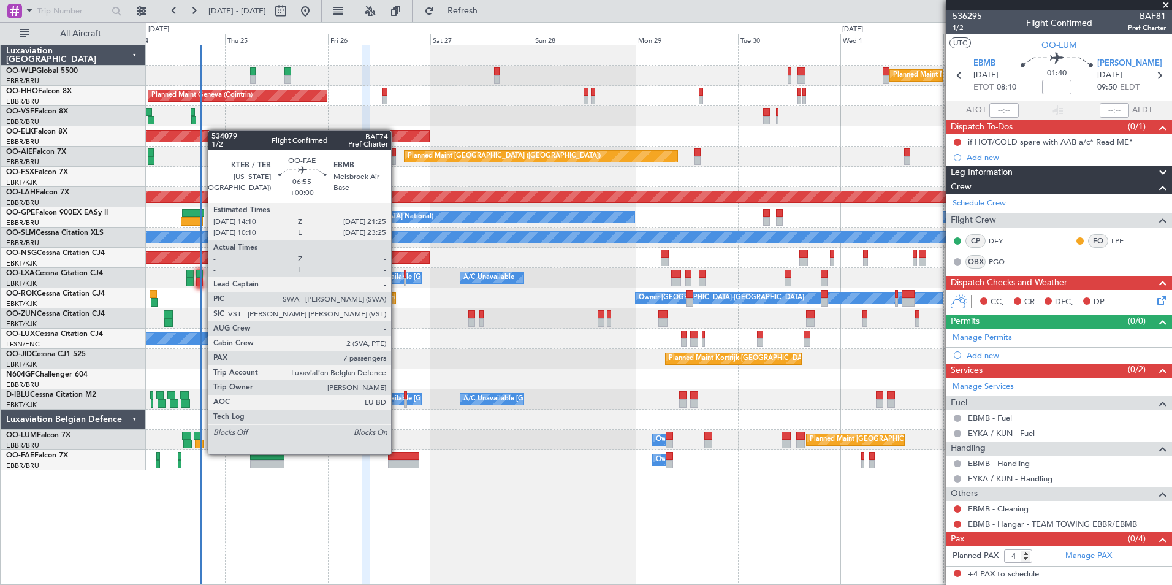
click at [398, 454] on div at bounding box center [403, 456] width 31 height 9
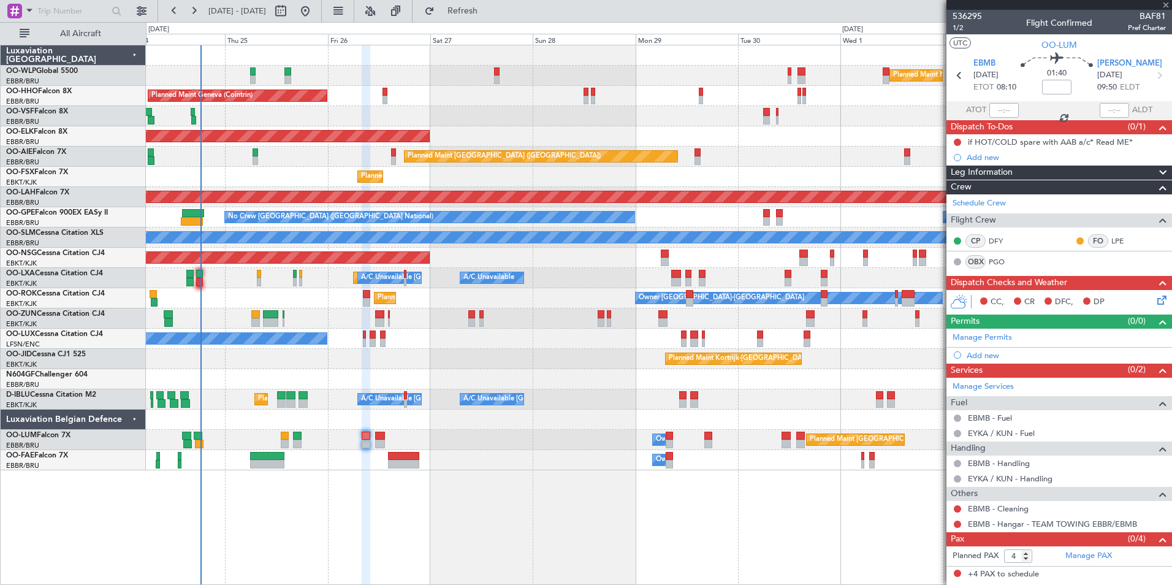
type input "7"
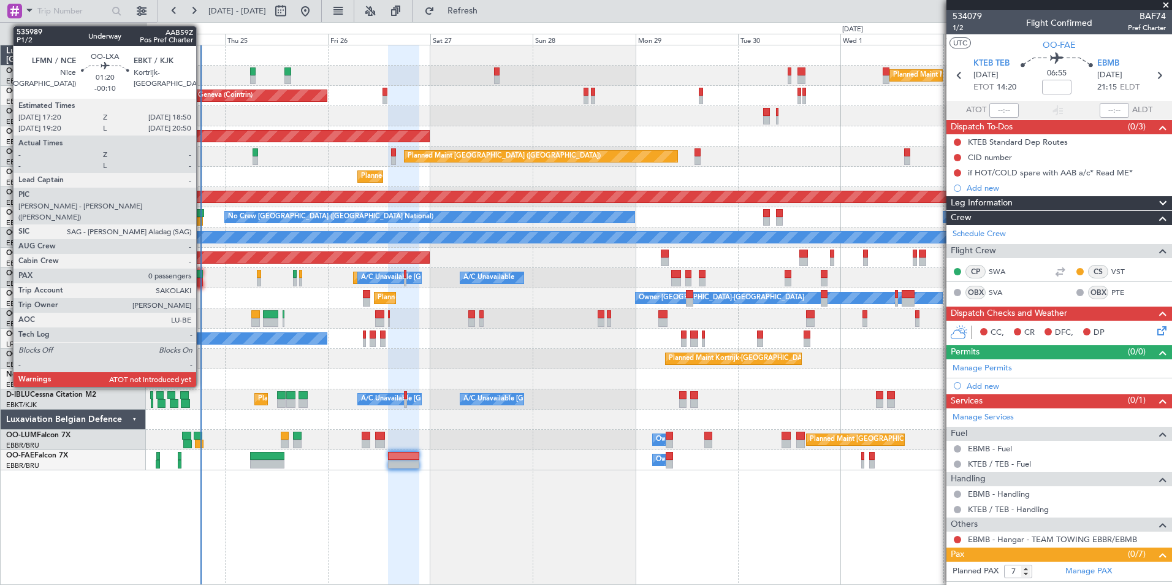
click at [201, 279] on div at bounding box center [199, 282] width 7 height 9
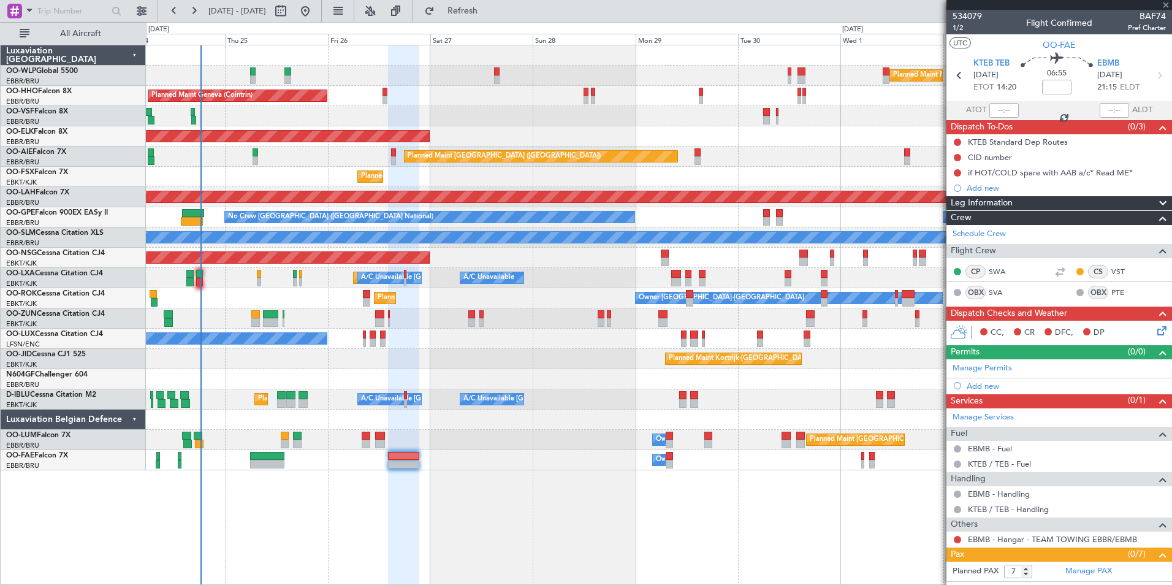
type input "-00:10"
type input "0"
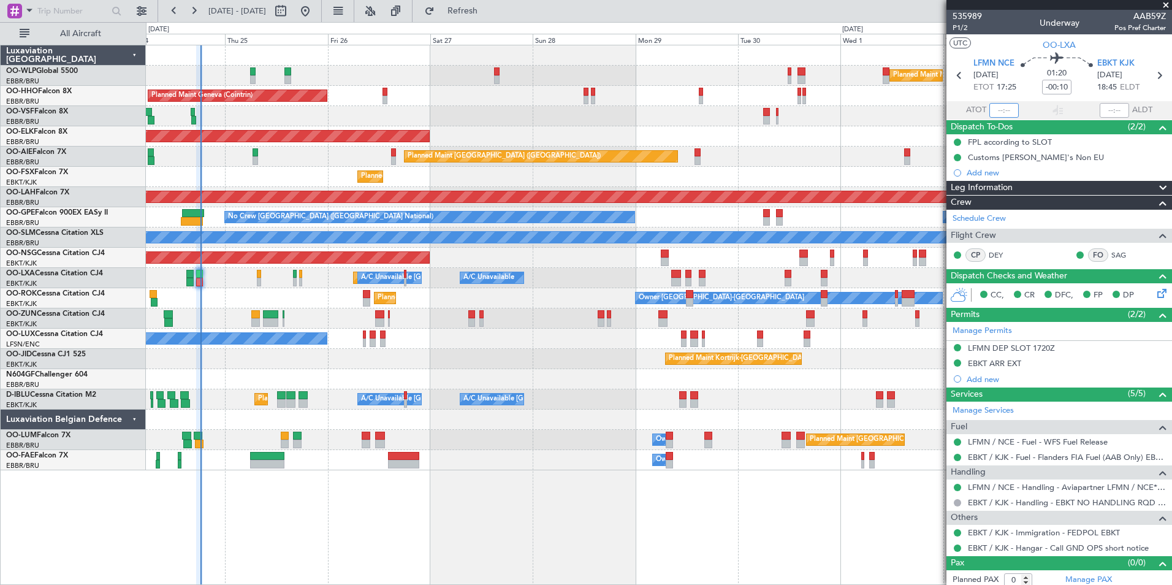
click at [996, 112] on input "text" at bounding box center [1004, 110] width 29 height 15
type input "18:13"
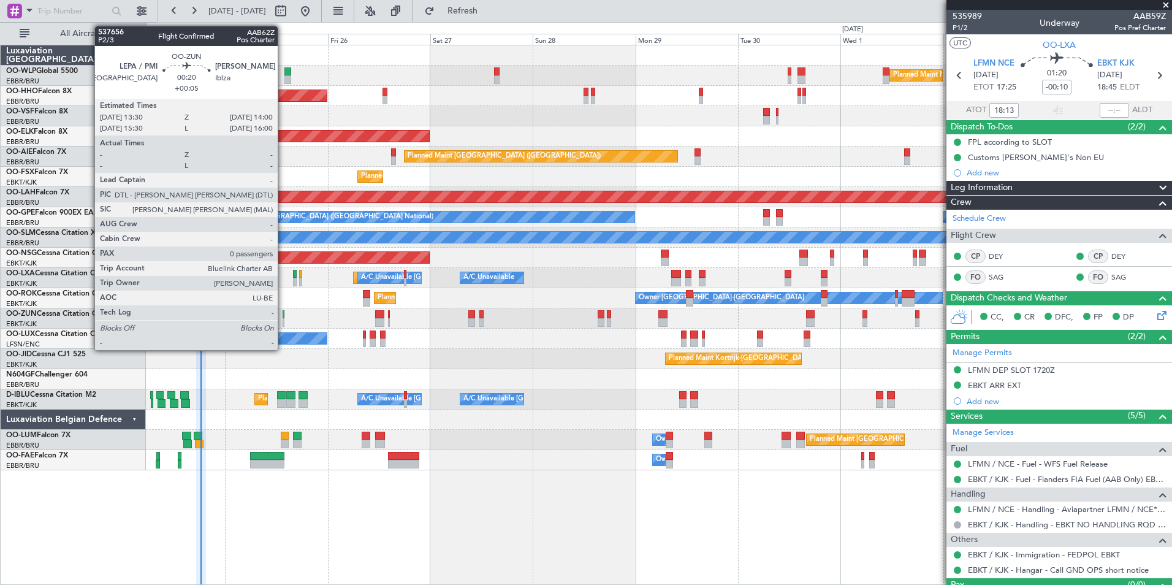
click at [283, 319] on div at bounding box center [284, 322] width 2 height 9
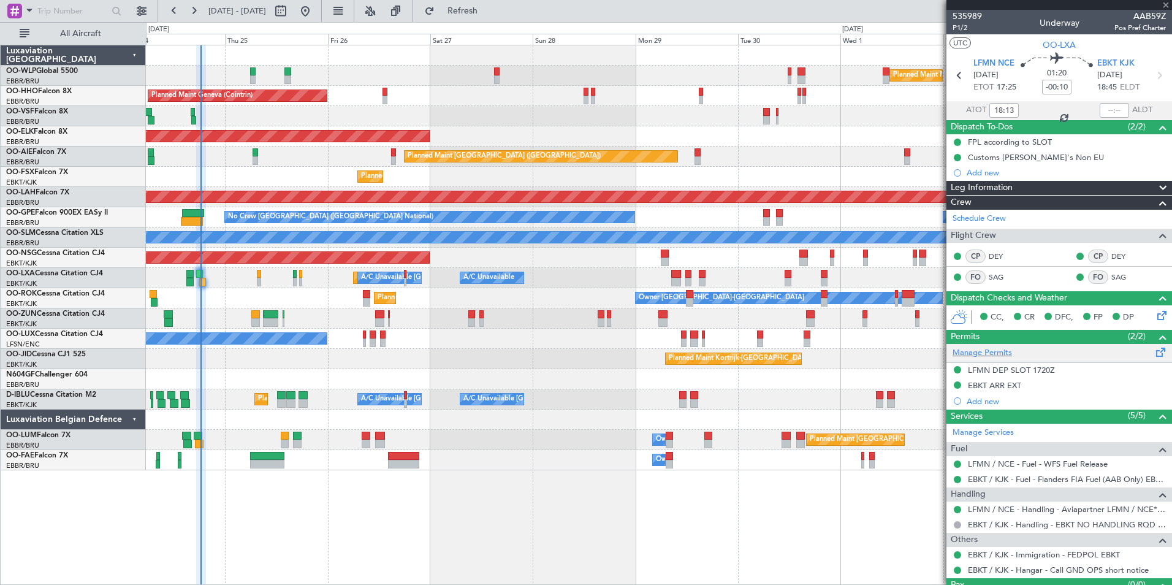
type input "+00:05"
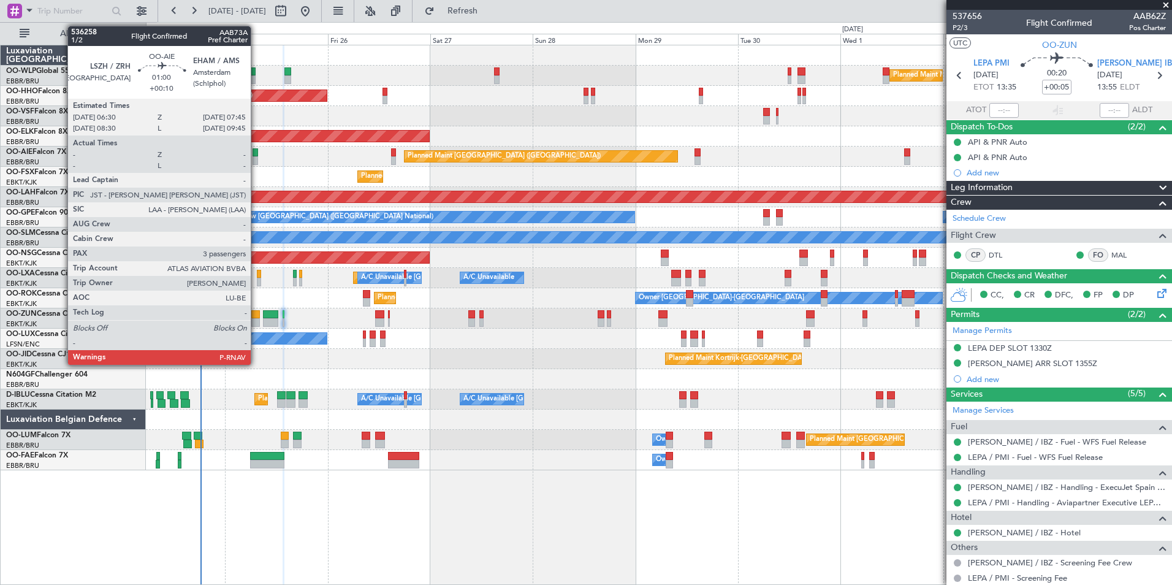
click at [256, 156] on div at bounding box center [256, 152] width 6 height 9
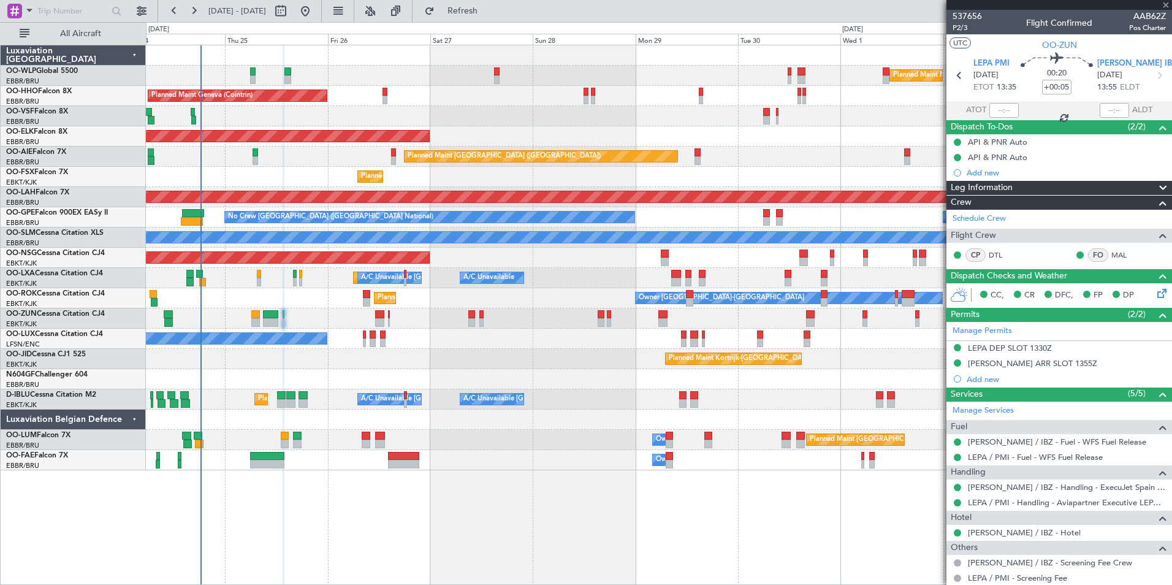
type input "+00:10"
type input "3"
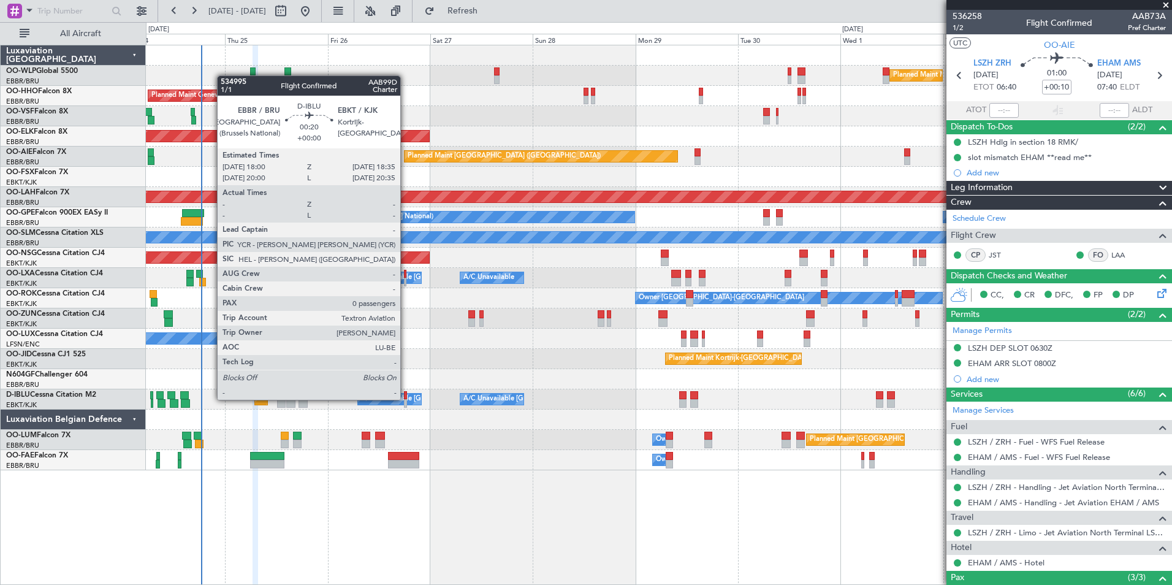
click at [406, 400] on div at bounding box center [405, 403] width 3 height 9
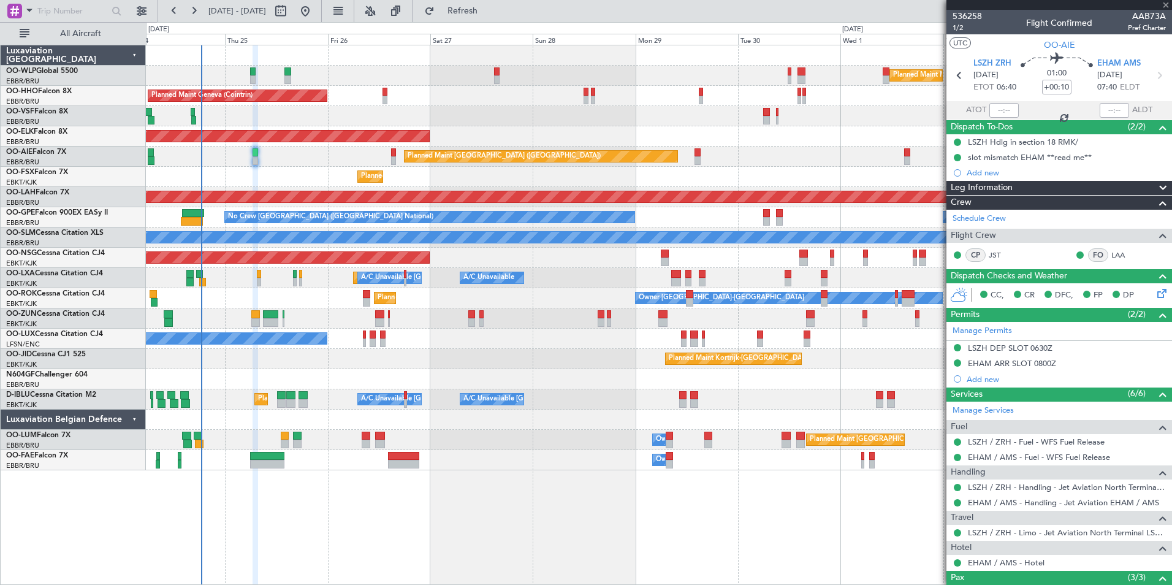
type input "0"
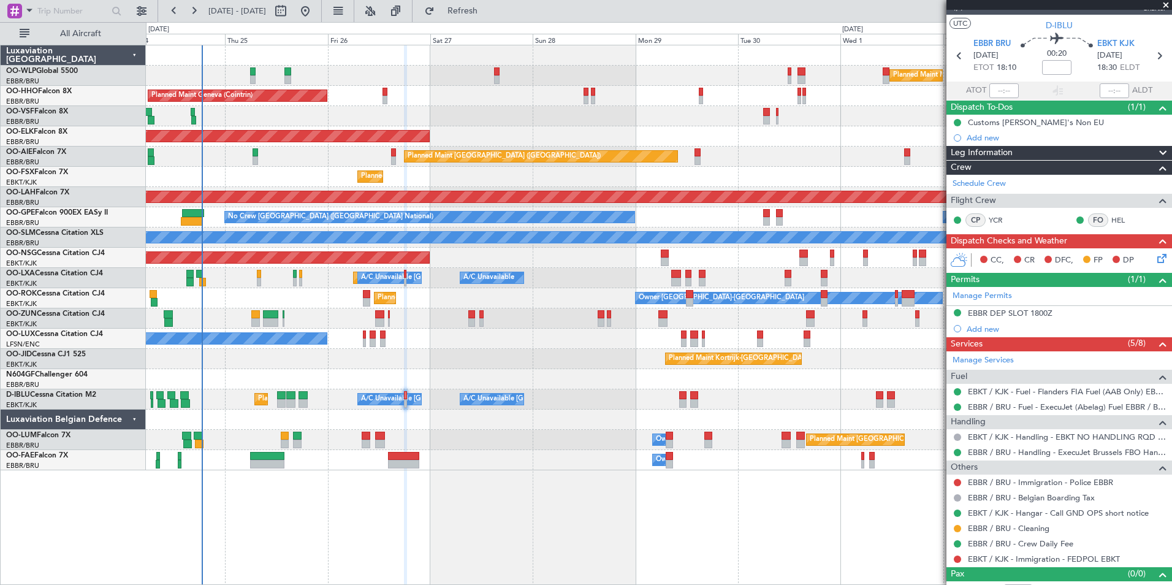
scroll to position [36, 0]
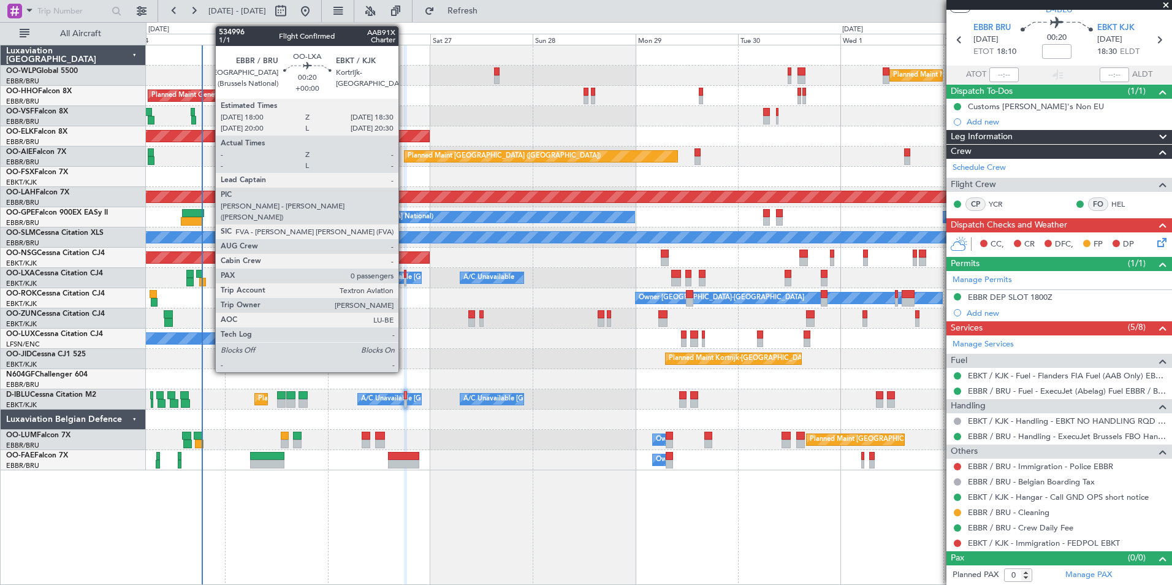
click at [404, 278] on div at bounding box center [405, 282] width 2 height 9
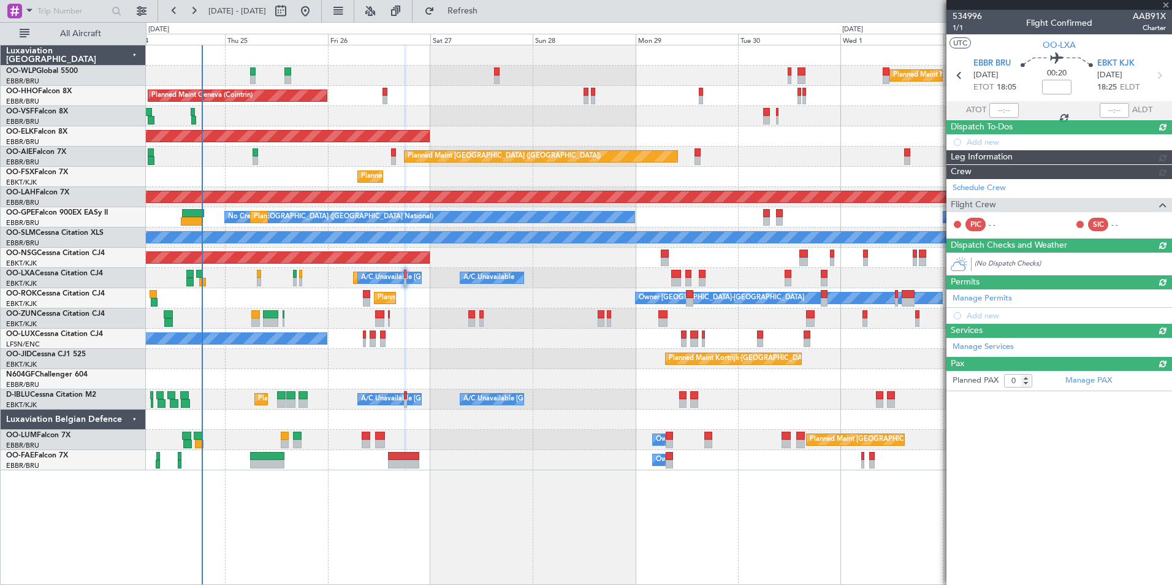
scroll to position [0, 0]
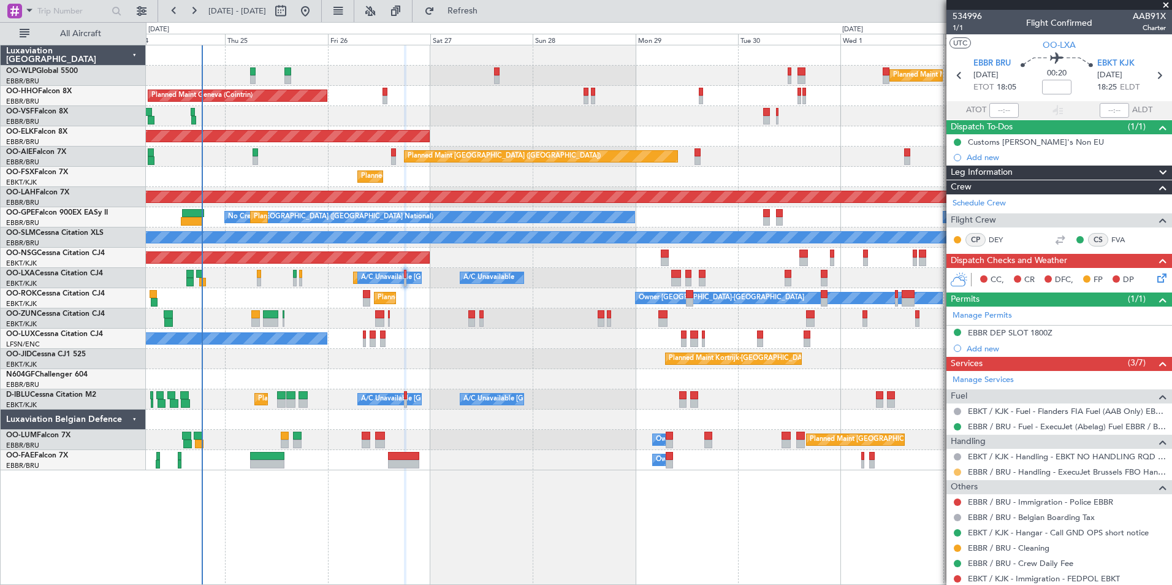
click at [956, 471] on button at bounding box center [957, 471] width 7 height 7
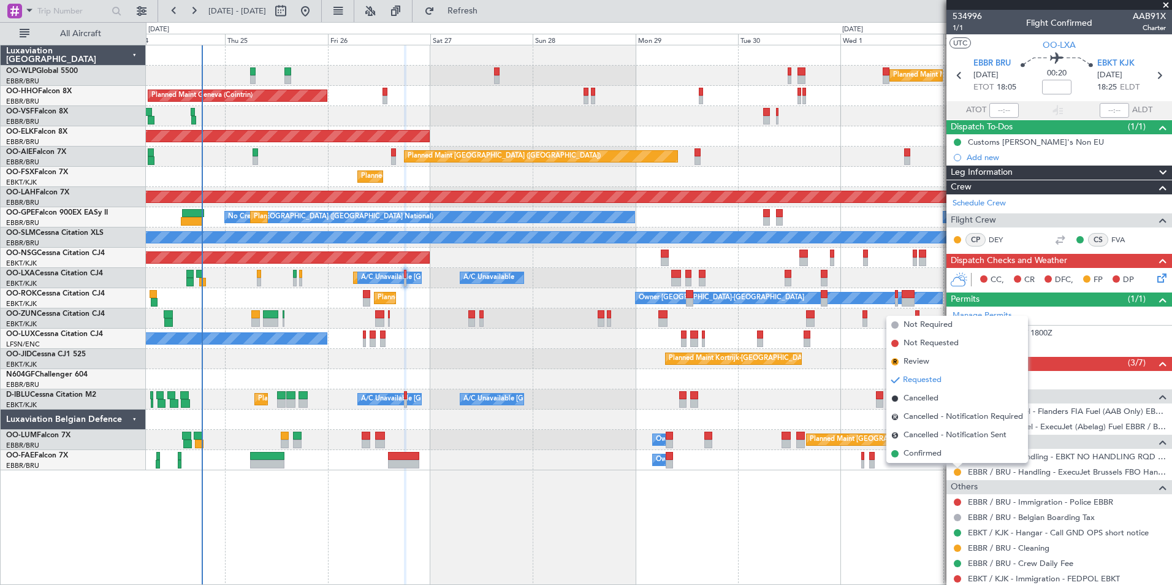
click at [928, 448] on span "Confirmed" at bounding box center [923, 454] width 38 height 12
